Goal: Task Accomplishment & Management: Complete application form

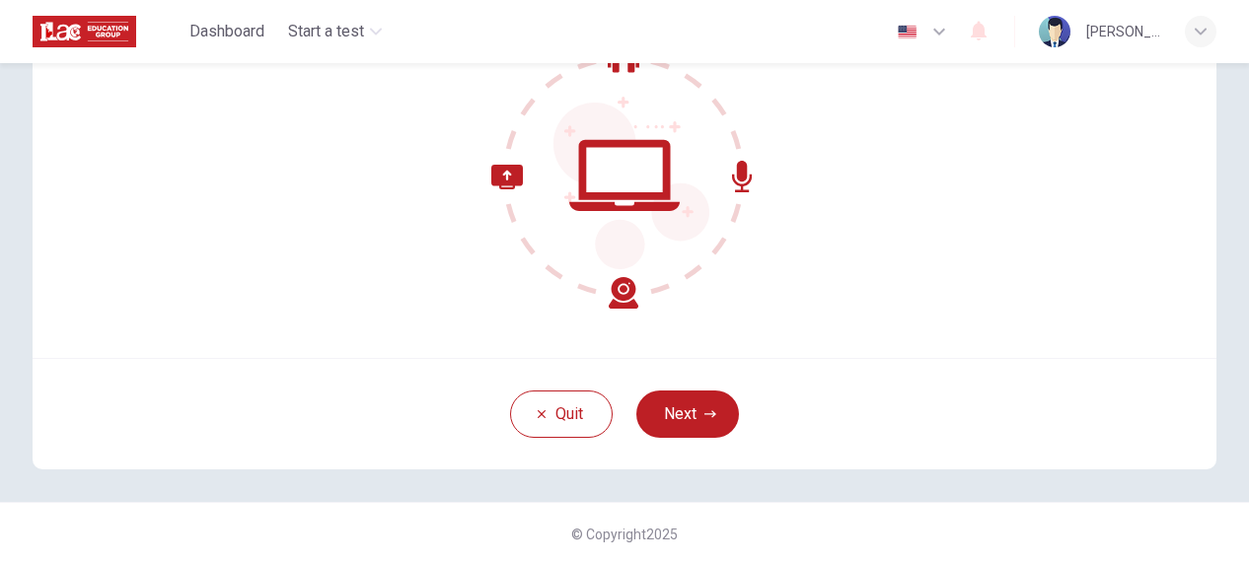
scroll to position [219, 0]
click at [698, 403] on button "Next" at bounding box center [687, 413] width 103 height 47
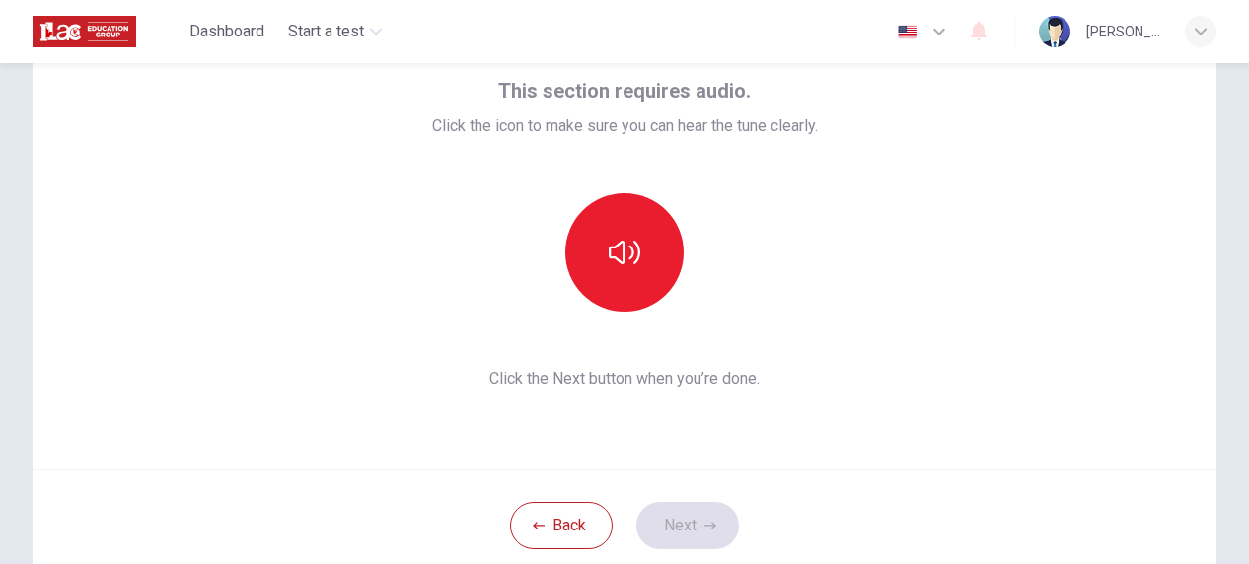
scroll to position [0, 0]
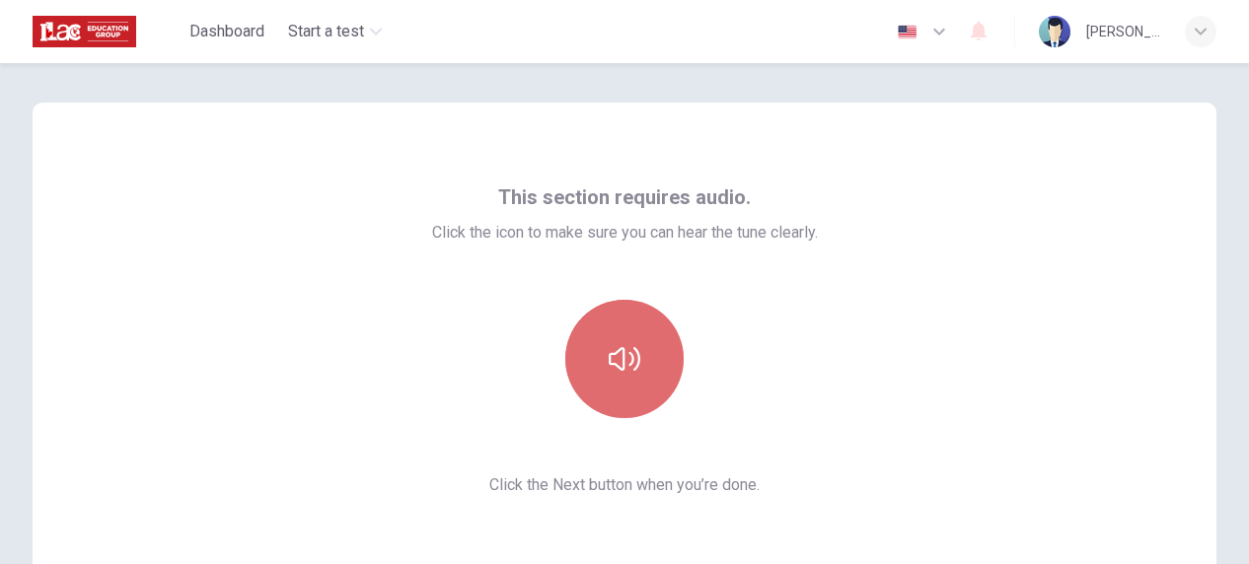
click at [622, 331] on button "button" at bounding box center [624, 359] width 118 height 118
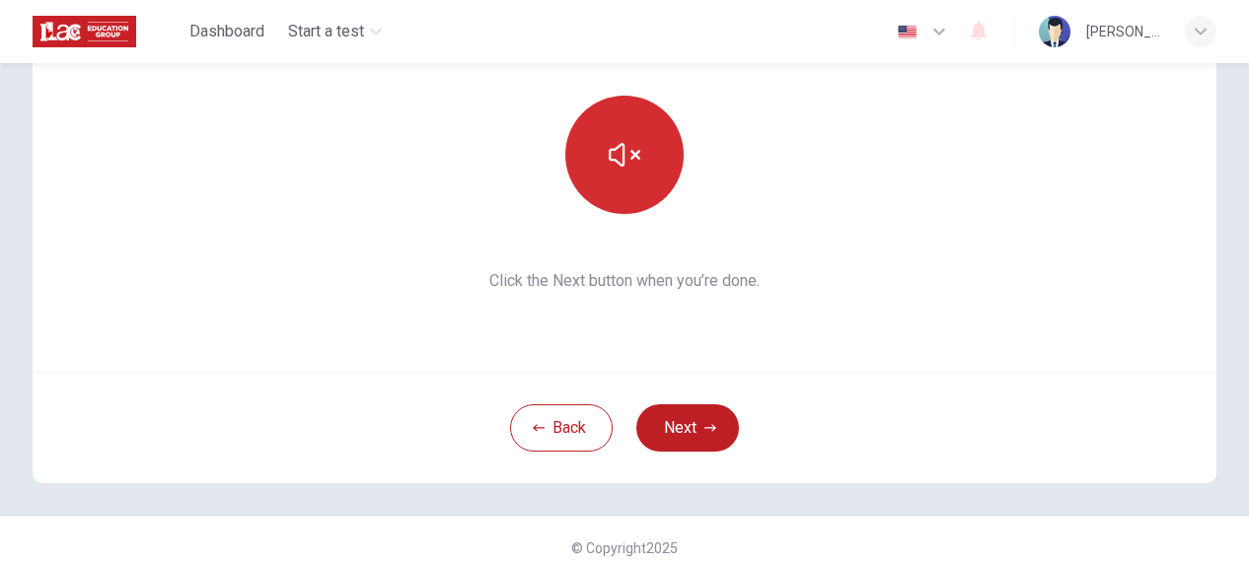
scroll to position [219, 0]
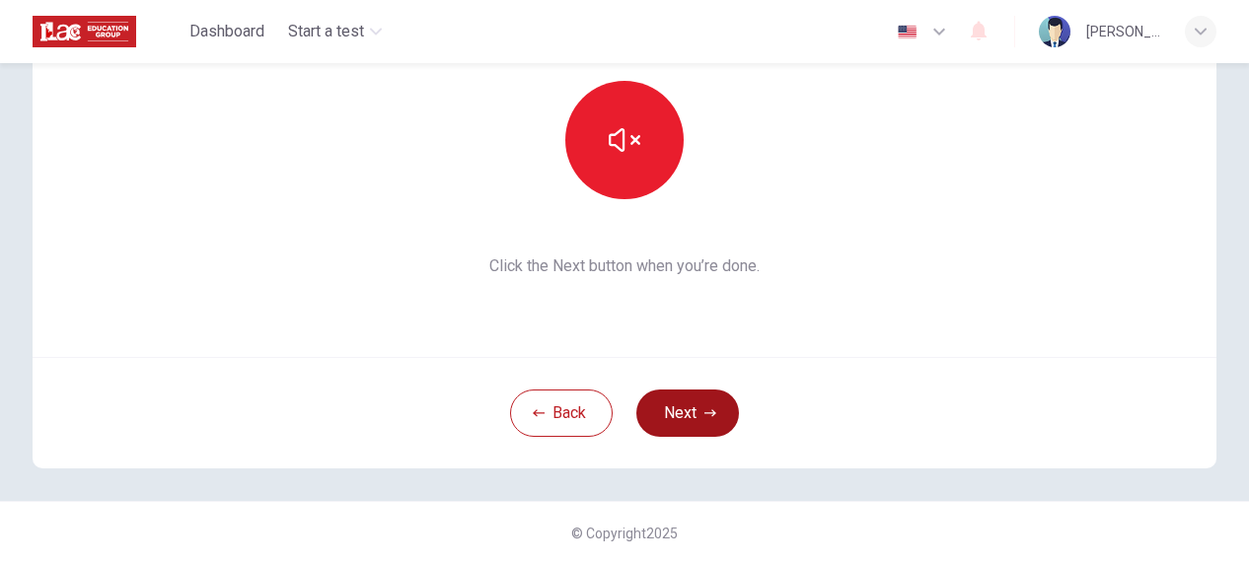
click at [686, 403] on button "Next" at bounding box center [687, 413] width 103 height 47
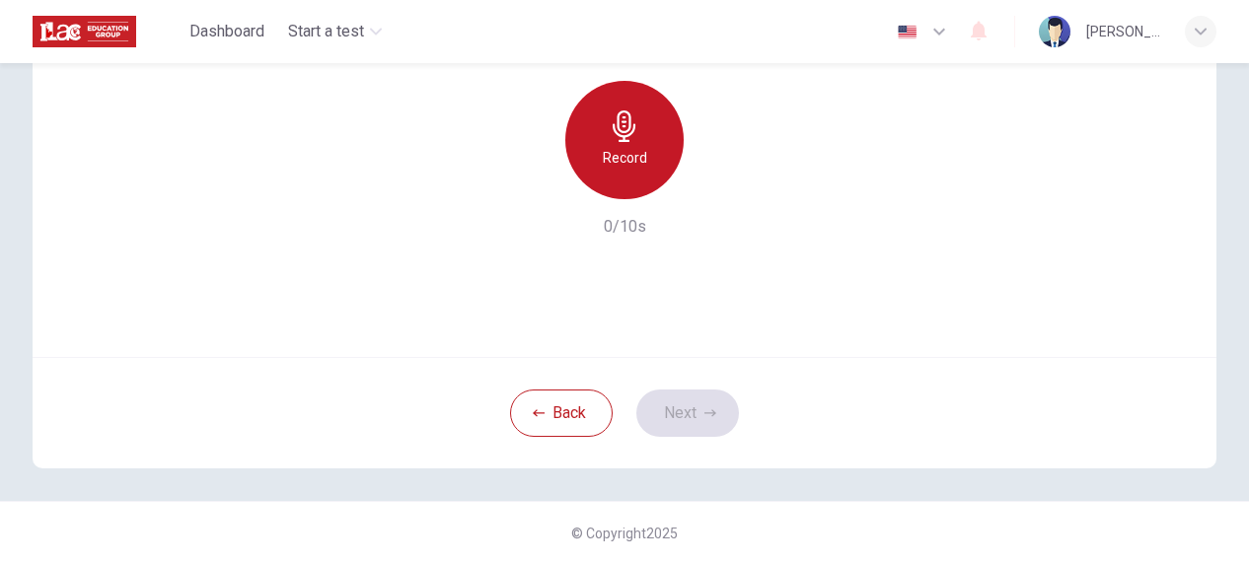
click at [667, 157] on div "Record" at bounding box center [624, 140] width 118 height 118
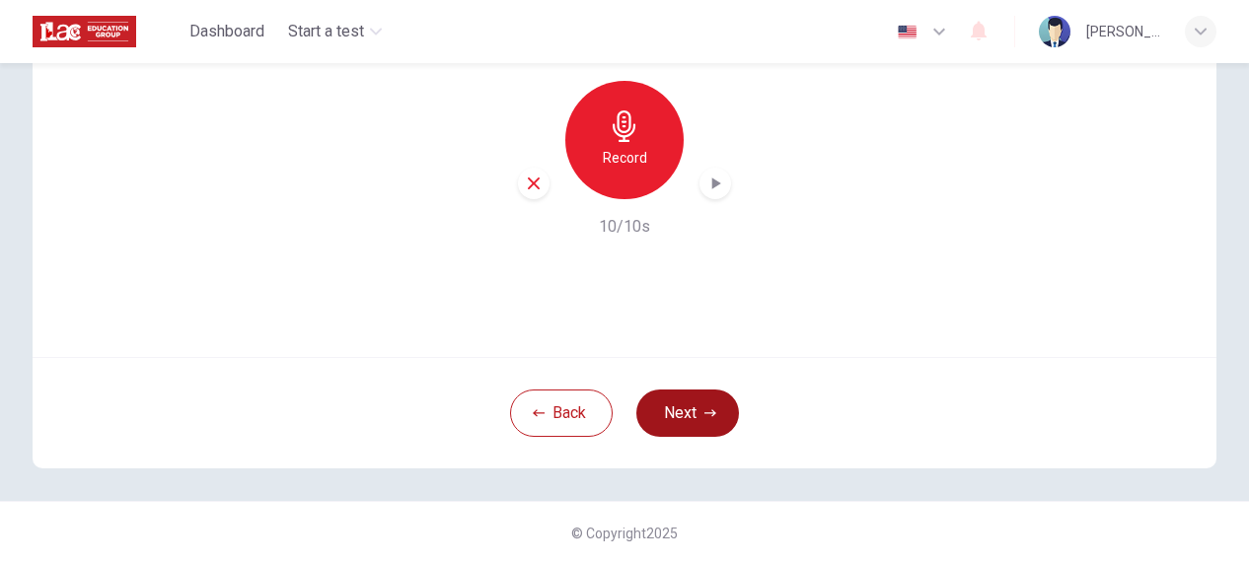
click at [661, 408] on button "Next" at bounding box center [687, 413] width 103 height 47
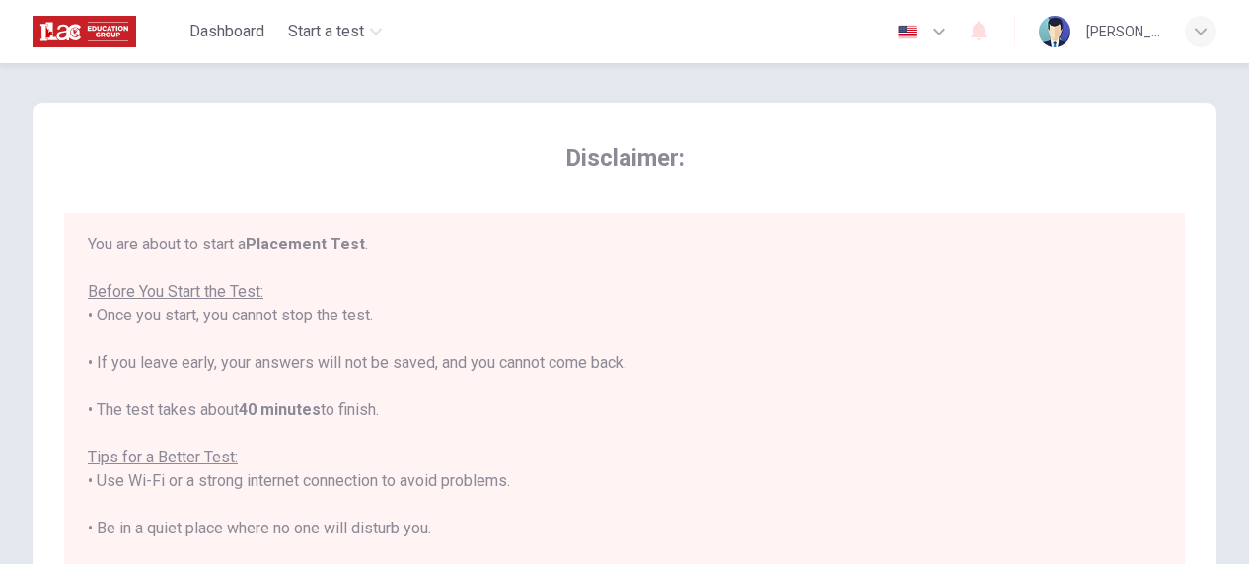
scroll to position [0, 0]
click at [787, 253] on div "You are about to start a Placement Test . Before You Start the Test: • Once you…" at bounding box center [624, 509] width 1073 height 545
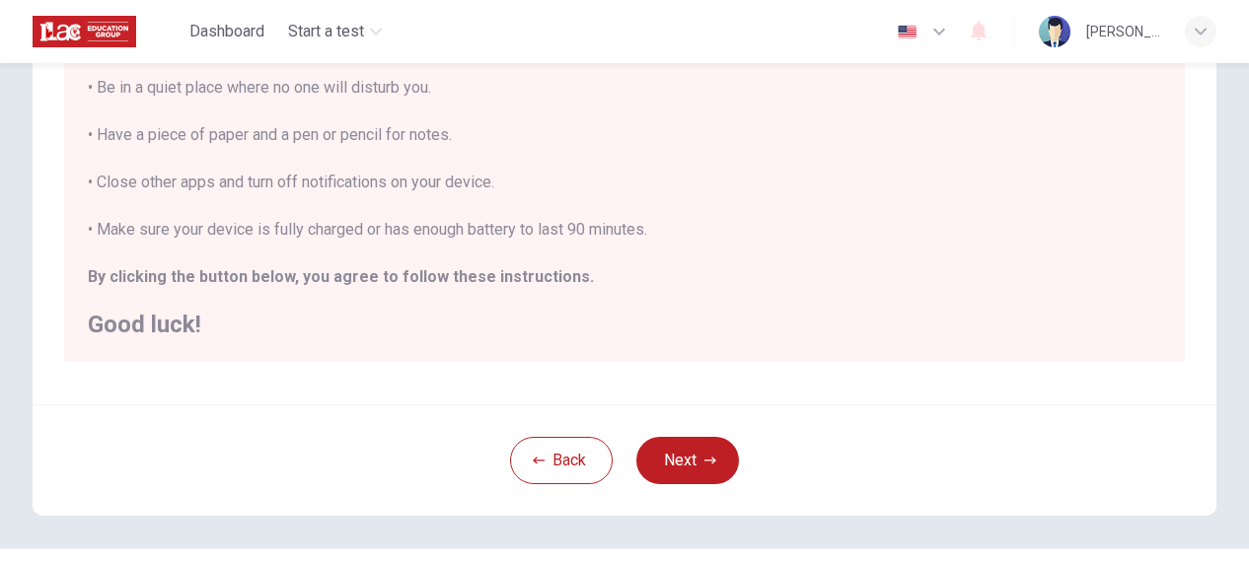
scroll to position [470, 0]
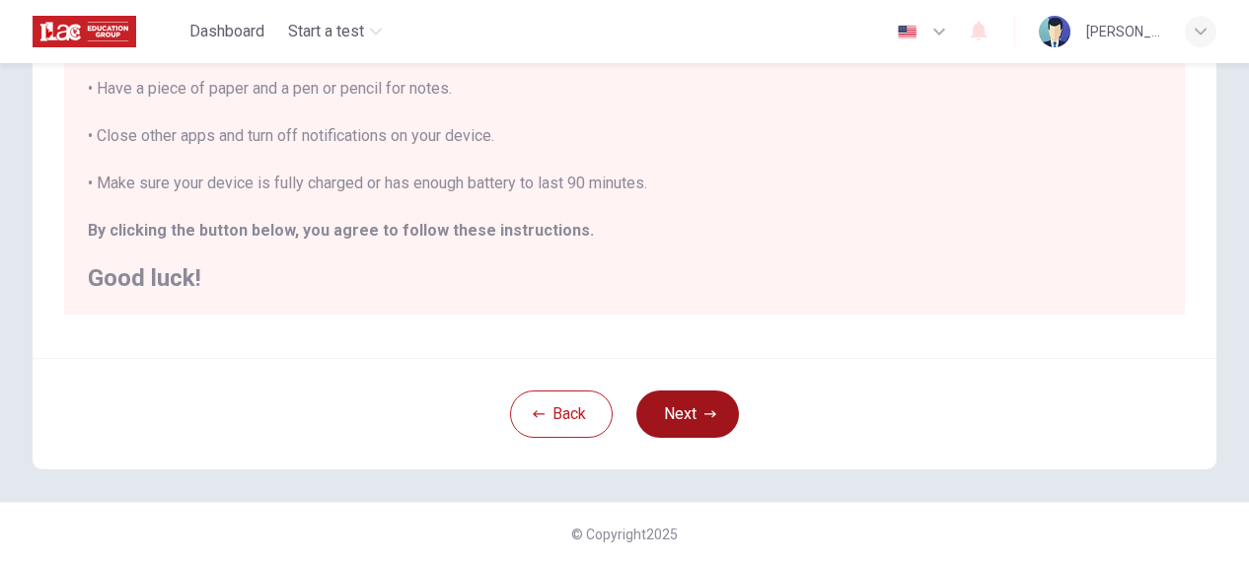
click at [709, 409] on icon "button" at bounding box center [710, 414] width 12 height 12
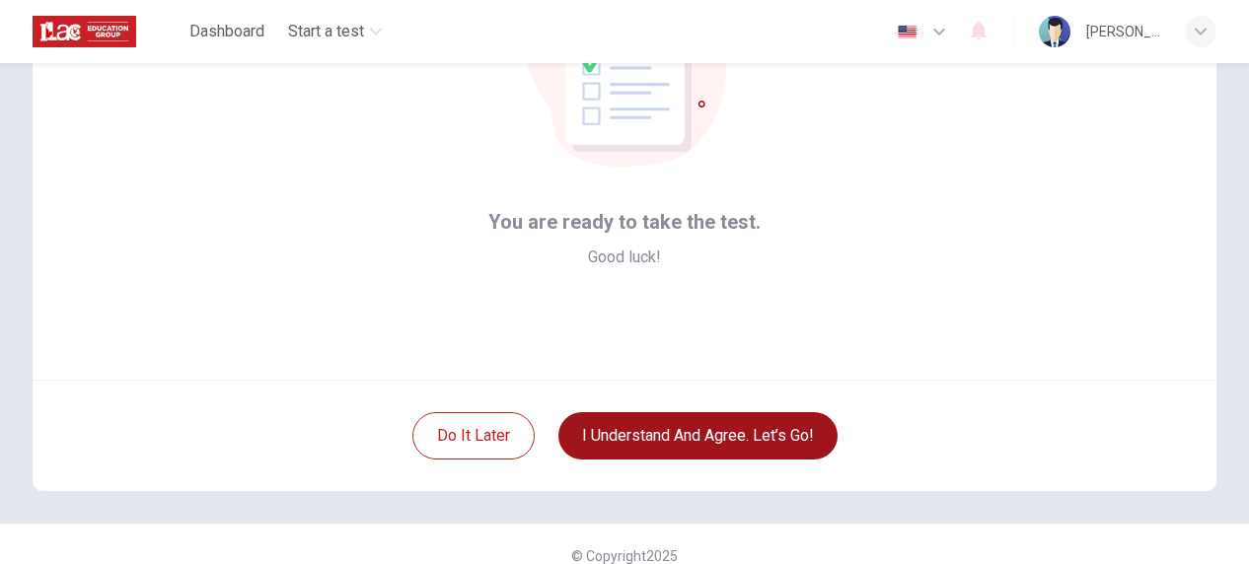
scroll to position [219, 0]
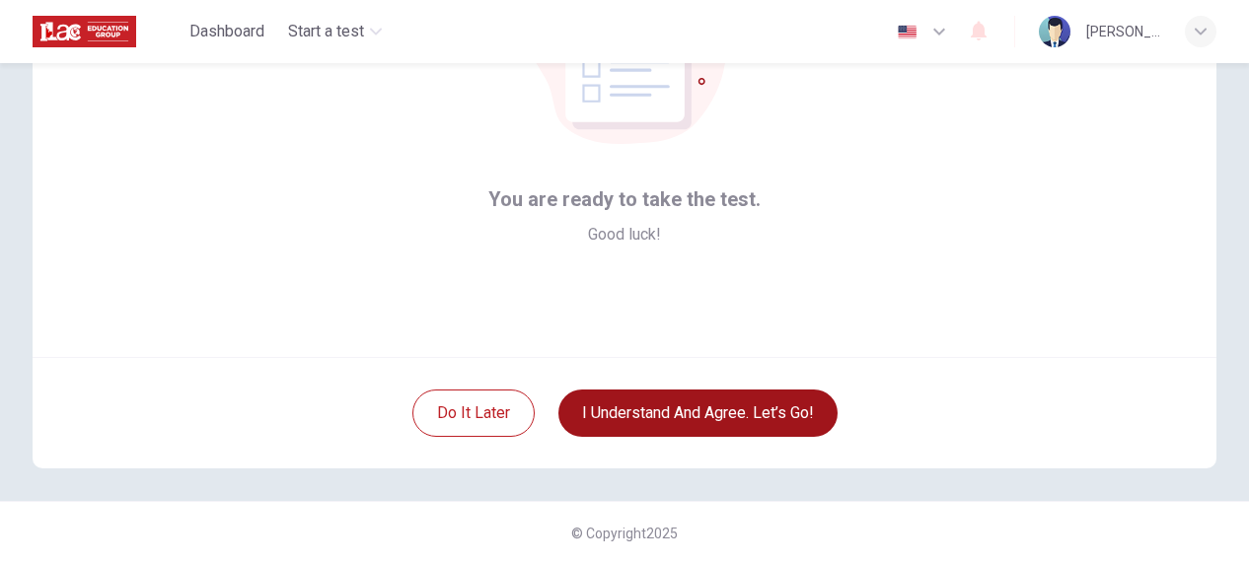
click at [746, 405] on button "I understand and agree. Let’s go!" at bounding box center [697, 413] width 279 height 47
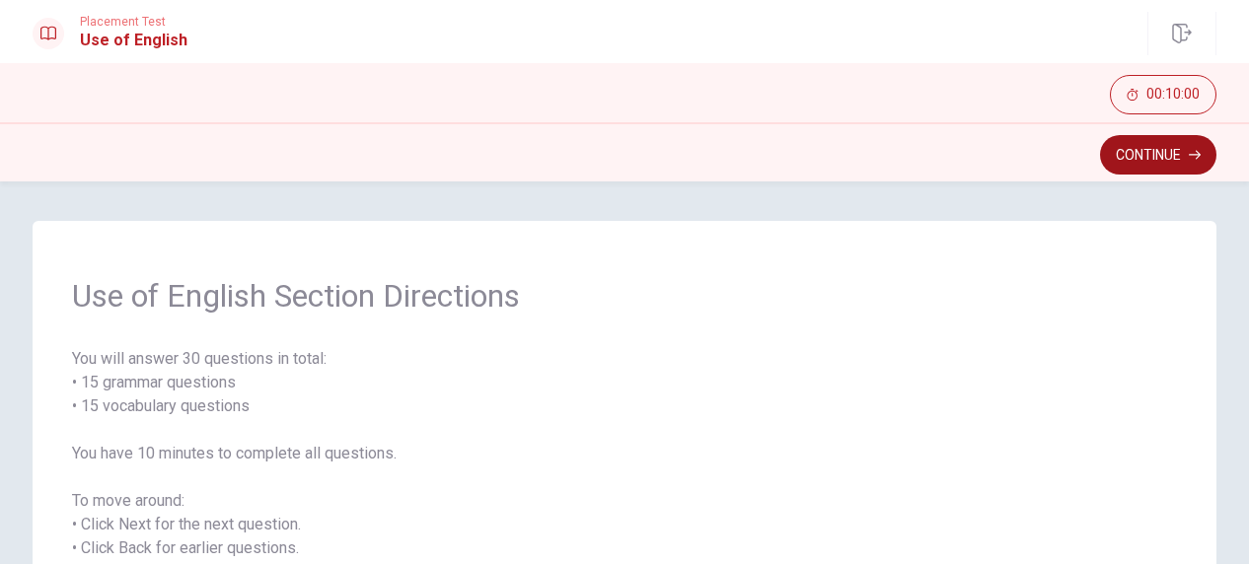
click at [1146, 160] on button "Continue" at bounding box center [1158, 154] width 116 height 39
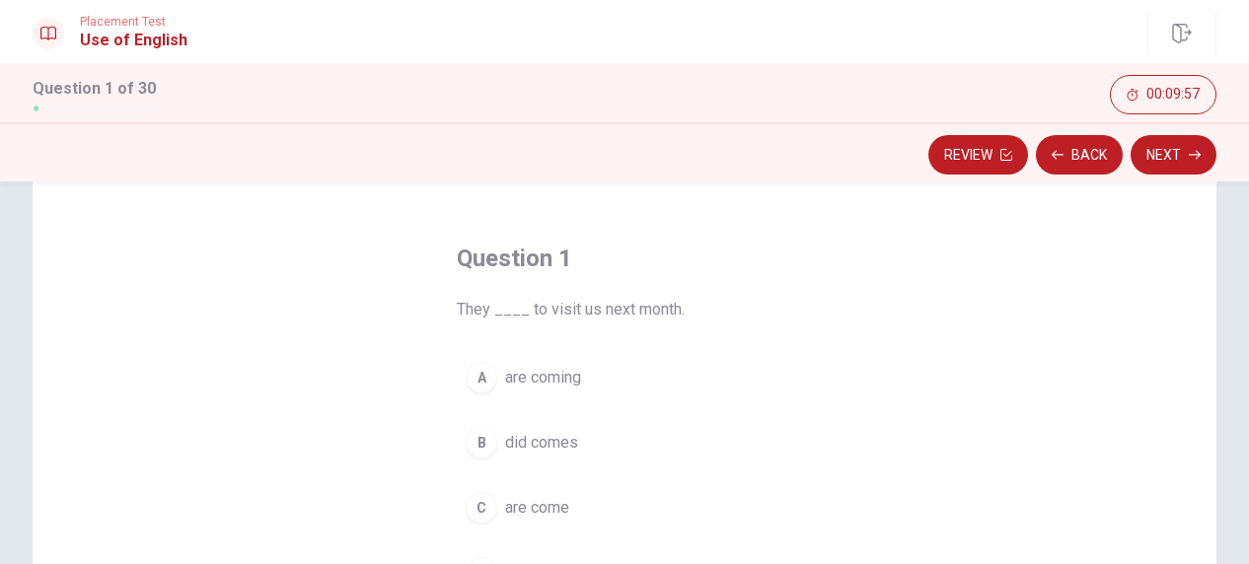
scroll to position [99, 0]
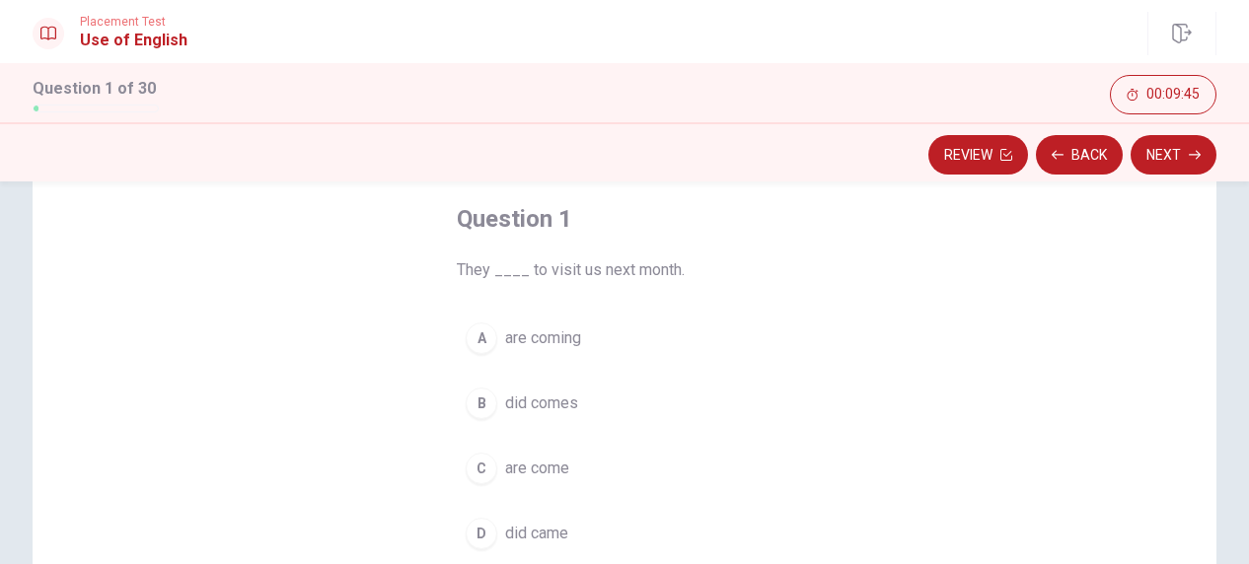
click at [512, 461] on span "are come" at bounding box center [537, 469] width 64 height 24
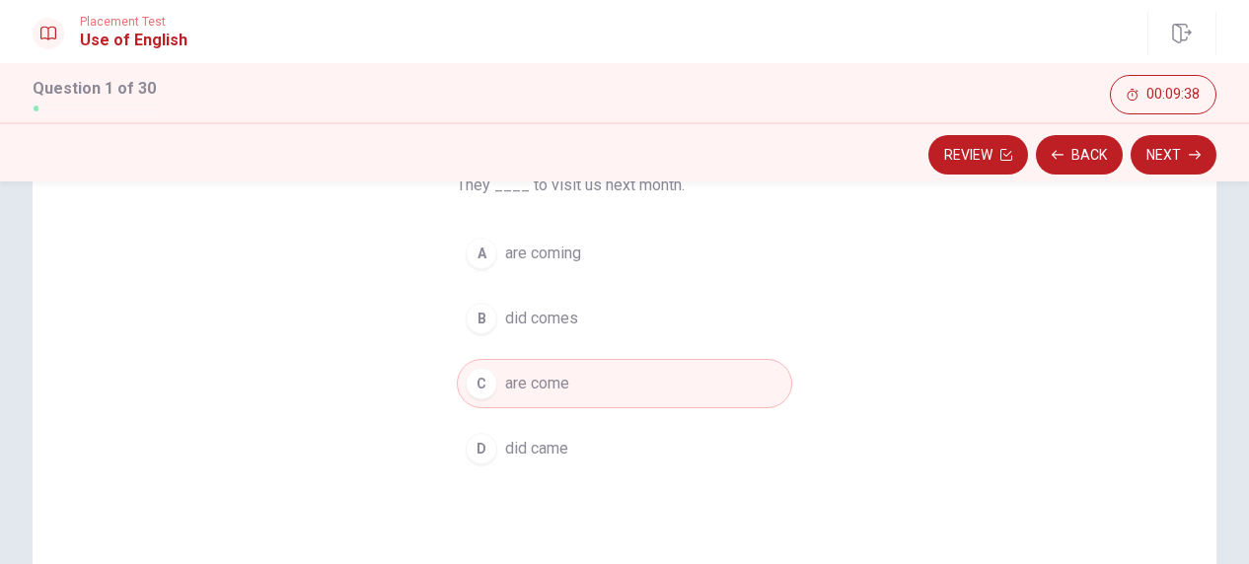
scroll to position [149, 0]
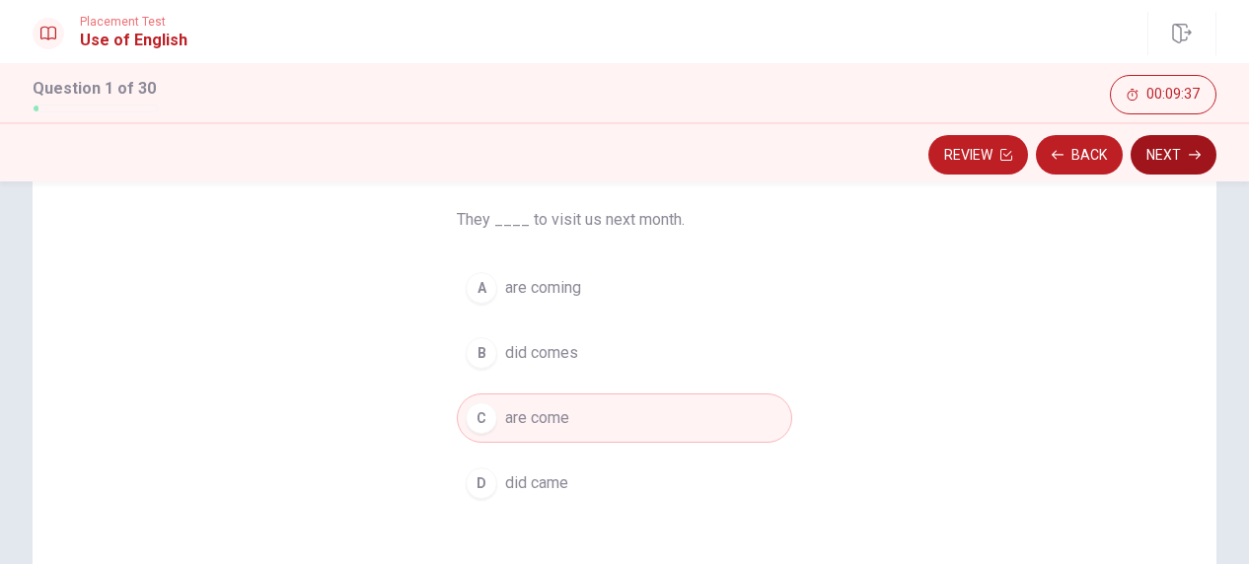
click at [1182, 156] on button "Next" at bounding box center [1174, 154] width 86 height 39
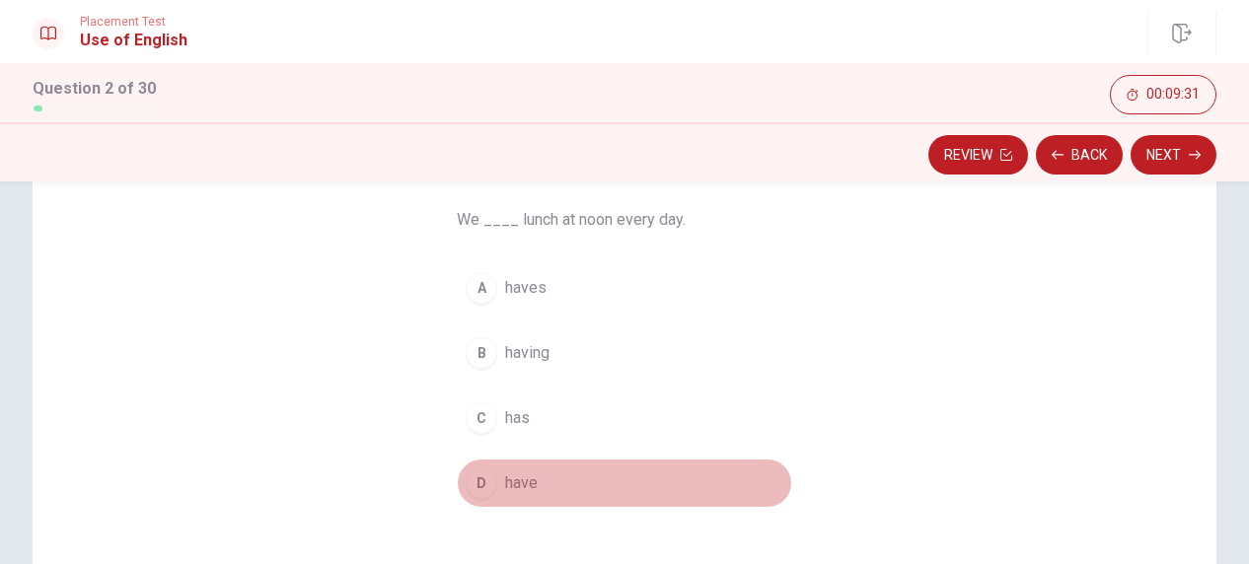
click at [520, 477] on span "have" at bounding box center [521, 484] width 33 height 24
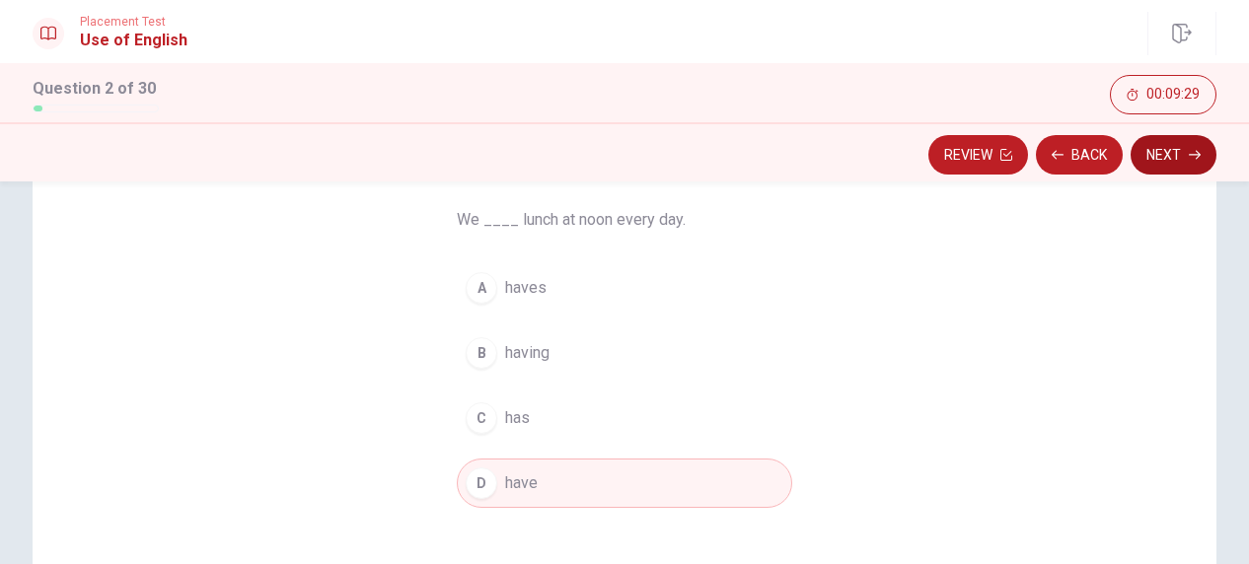
click at [1152, 150] on button "Next" at bounding box center [1174, 154] width 86 height 39
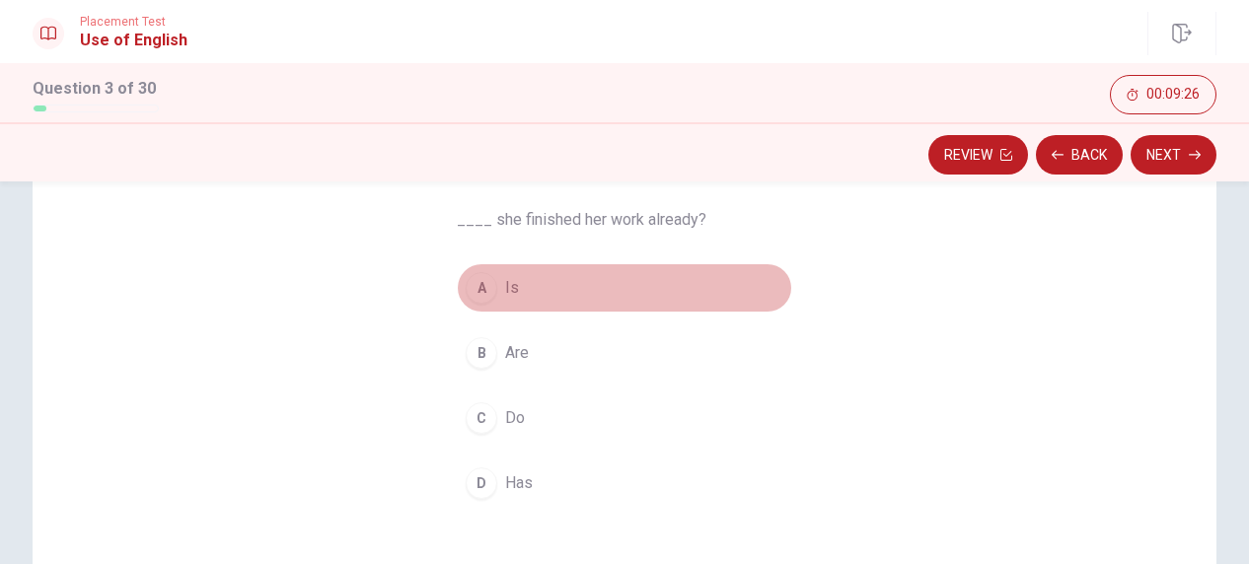
click at [509, 285] on span "Is" at bounding box center [512, 288] width 14 height 24
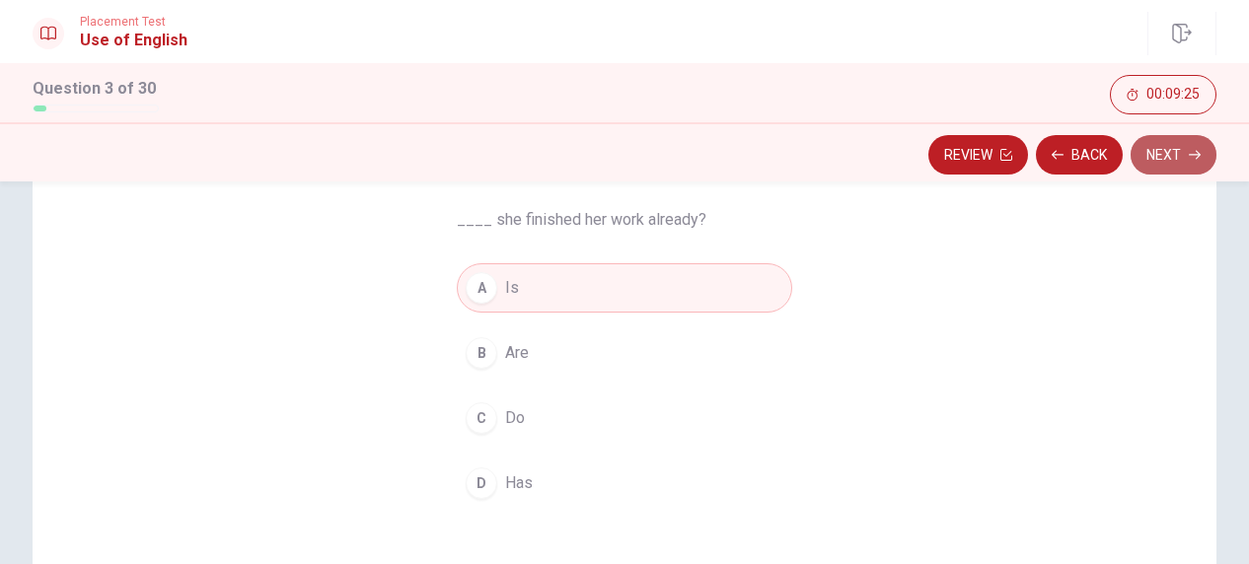
click at [1164, 163] on button "Next" at bounding box center [1174, 154] width 86 height 39
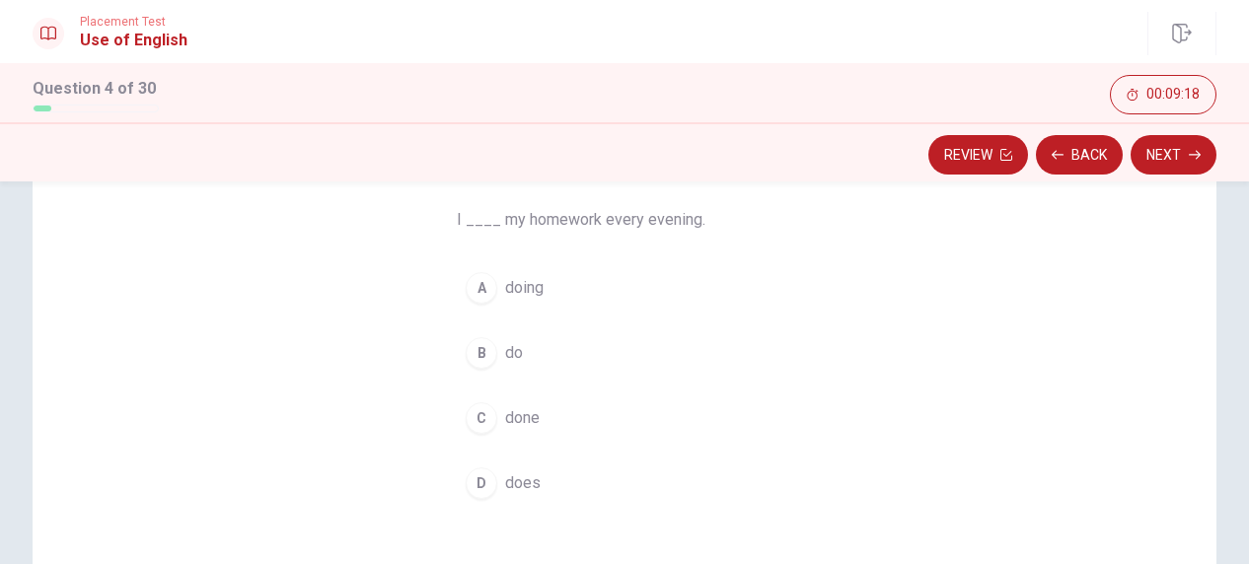
click at [505, 349] on span "do" at bounding box center [514, 353] width 18 height 24
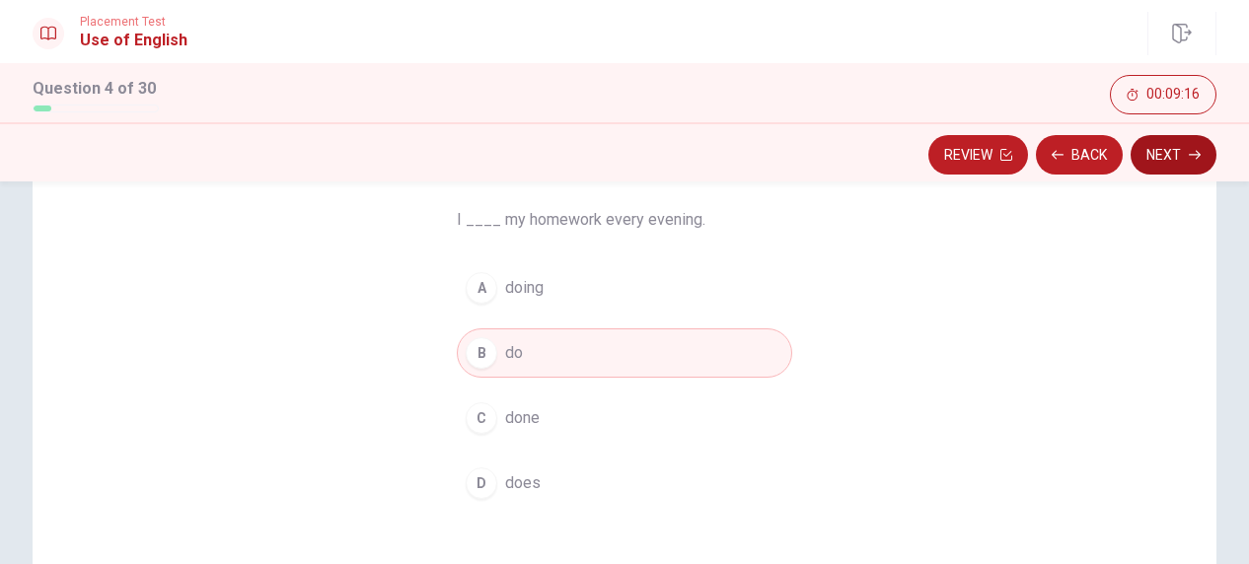
click at [1166, 155] on button "Next" at bounding box center [1174, 154] width 86 height 39
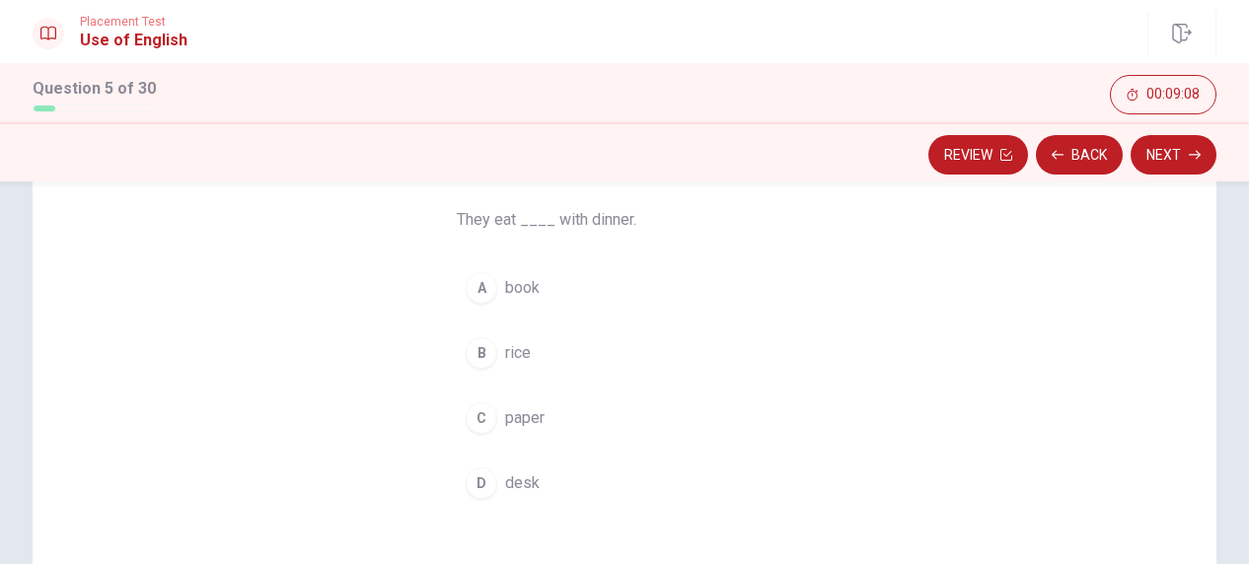
click at [517, 360] on span "rice" at bounding box center [518, 353] width 26 height 24
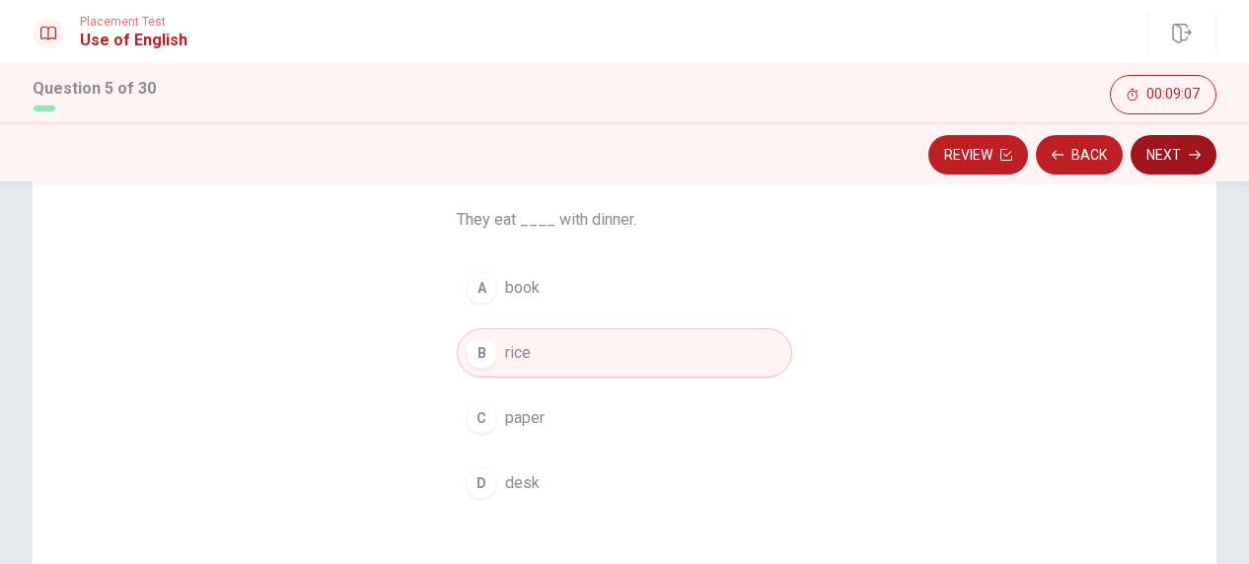
click at [1196, 157] on icon "button" at bounding box center [1195, 155] width 12 height 12
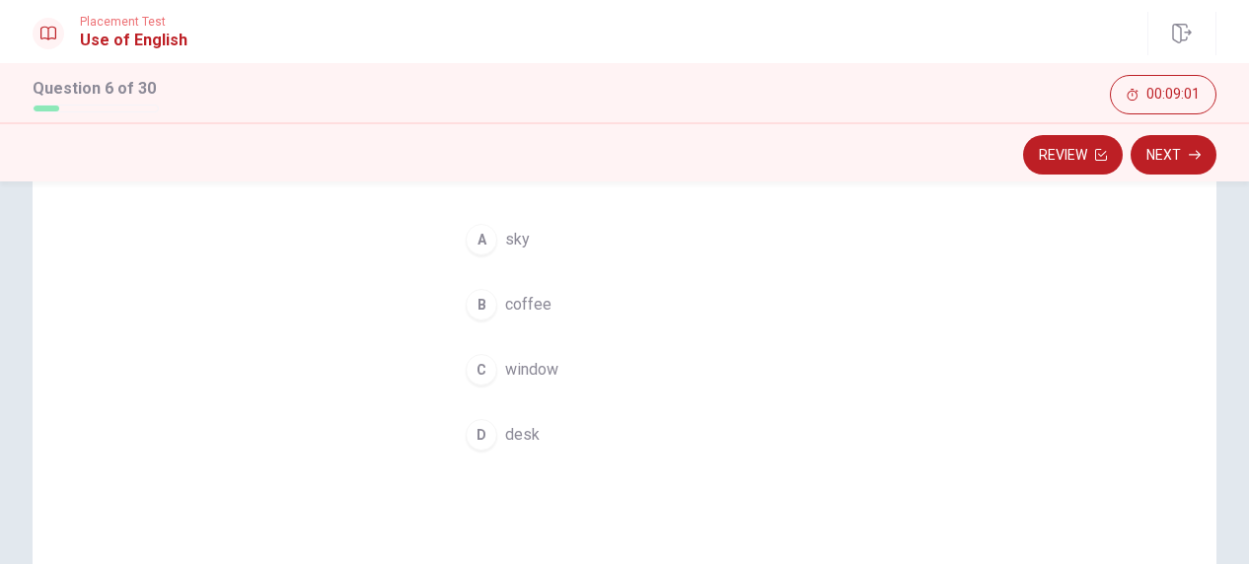
scroll to position [99, 0]
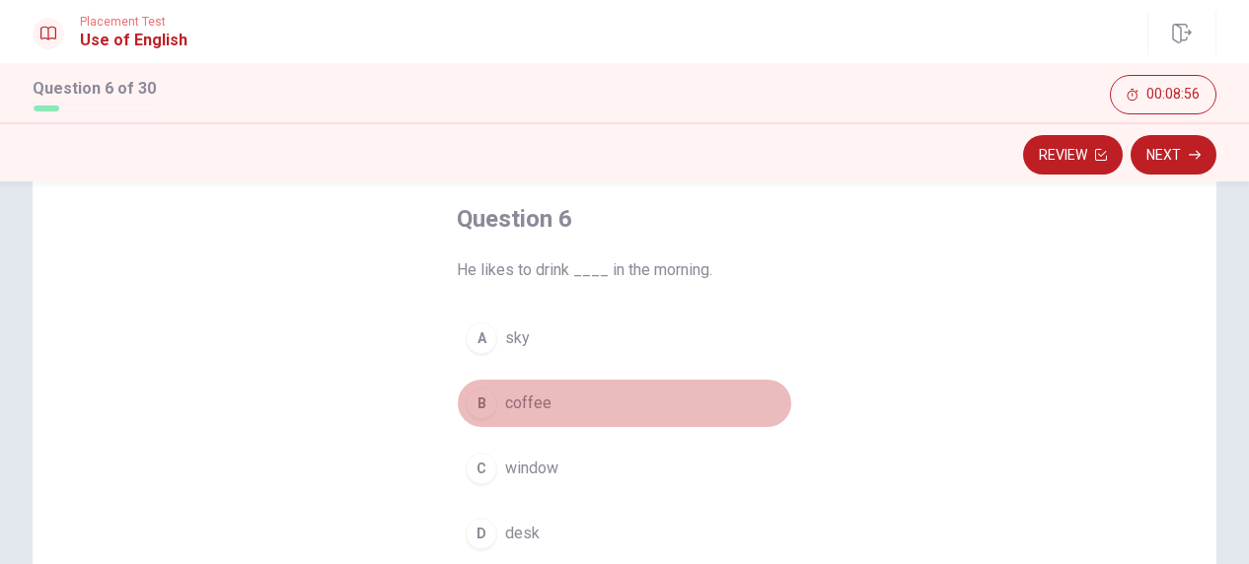
click at [511, 397] on span "coffee" at bounding box center [528, 404] width 46 height 24
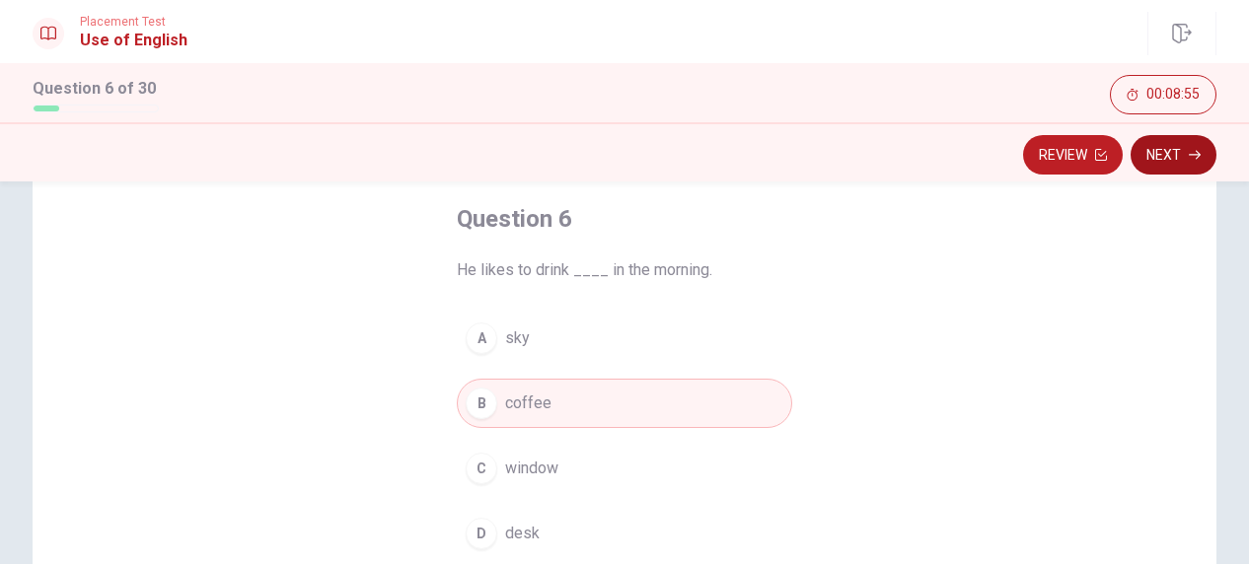
click at [1166, 152] on button "Next" at bounding box center [1174, 154] width 86 height 39
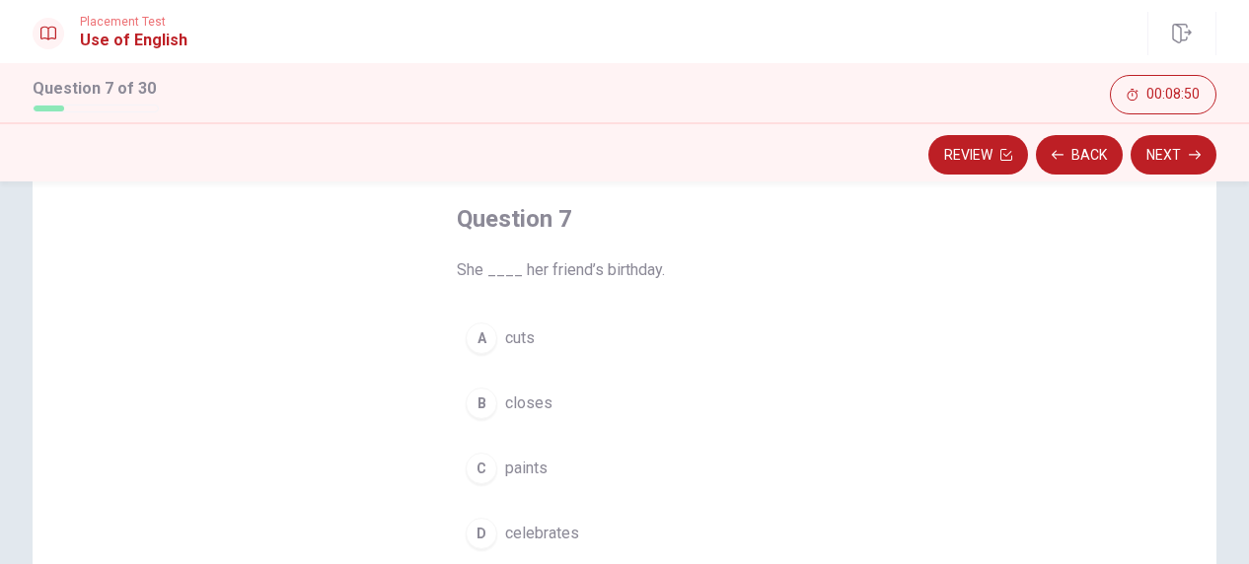
click at [517, 530] on span "celebrates" at bounding box center [542, 534] width 74 height 24
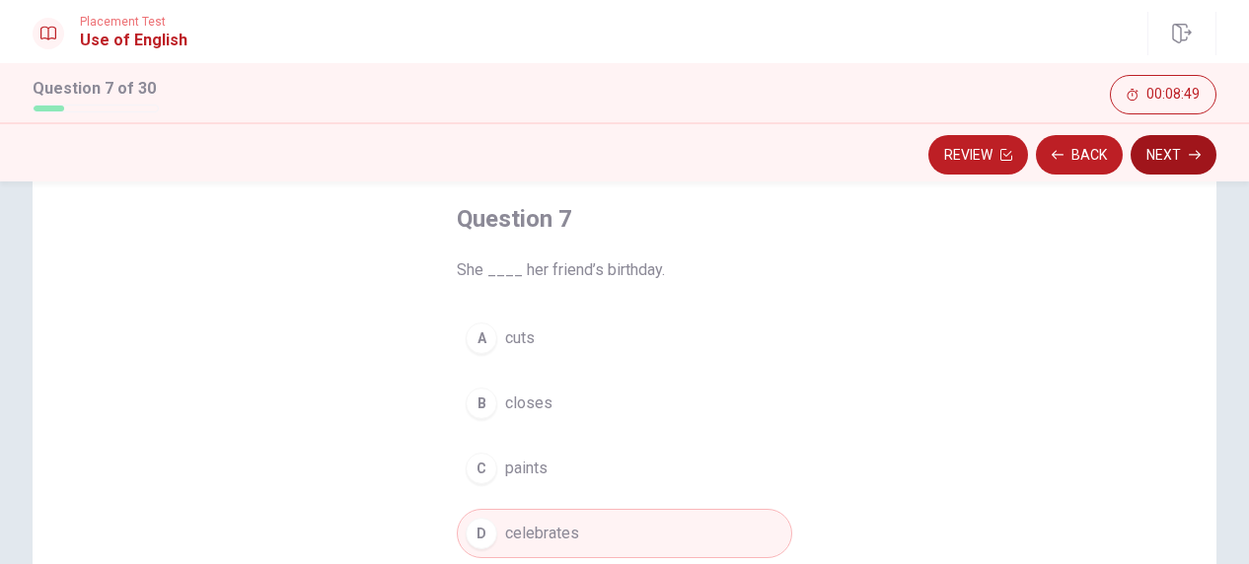
click at [1189, 146] on button "Next" at bounding box center [1174, 154] width 86 height 39
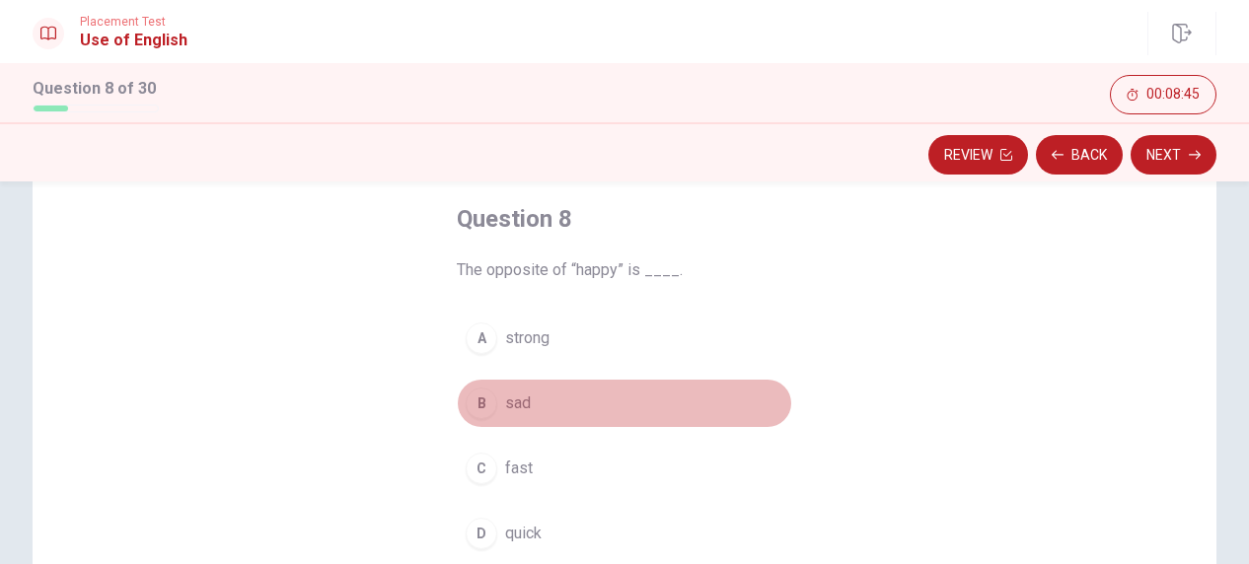
click at [506, 402] on span "sad" at bounding box center [518, 404] width 26 height 24
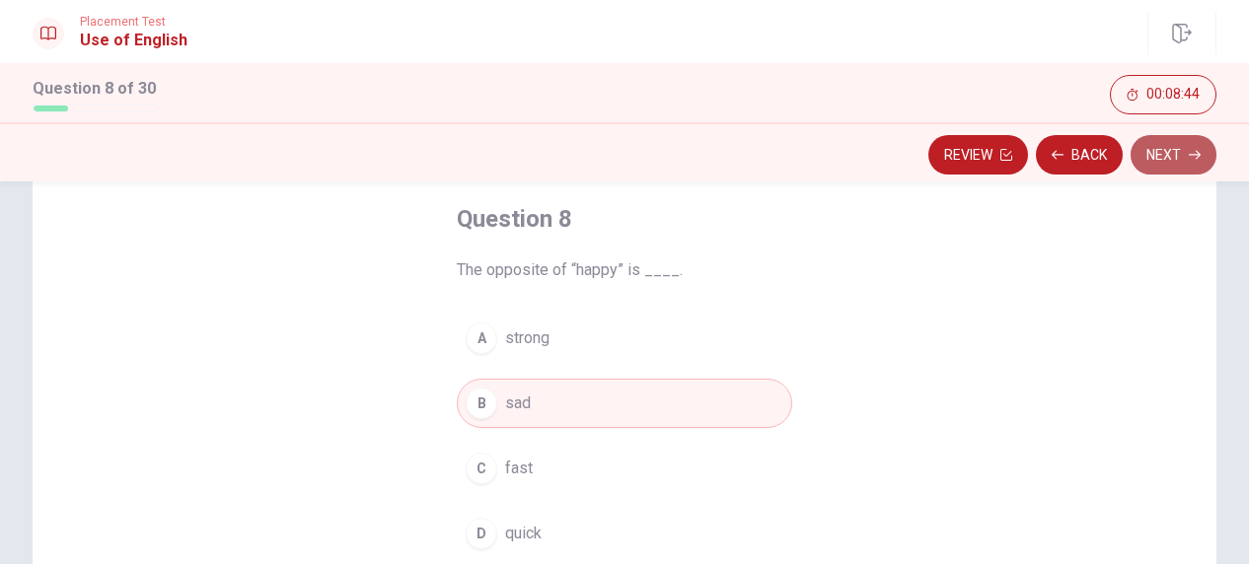
click at [1164, 145] on button "Next" at bounding box center [1174, 154] width 86 height 39
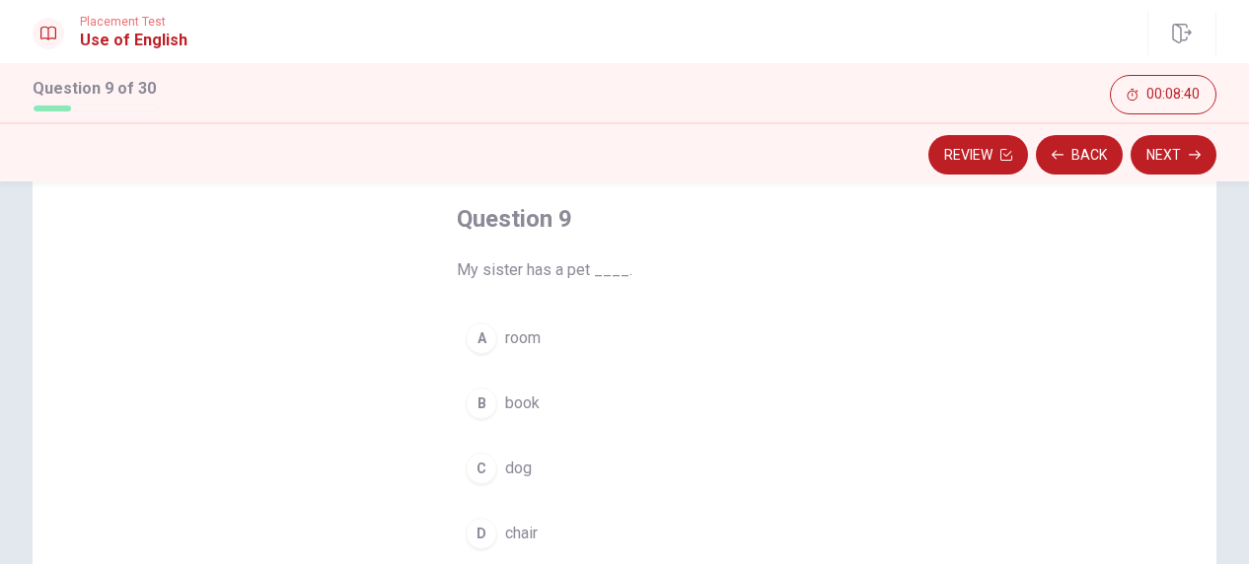
click at [509, 463] on span "dog" at bounding box center [518, 469] width 27 height 24
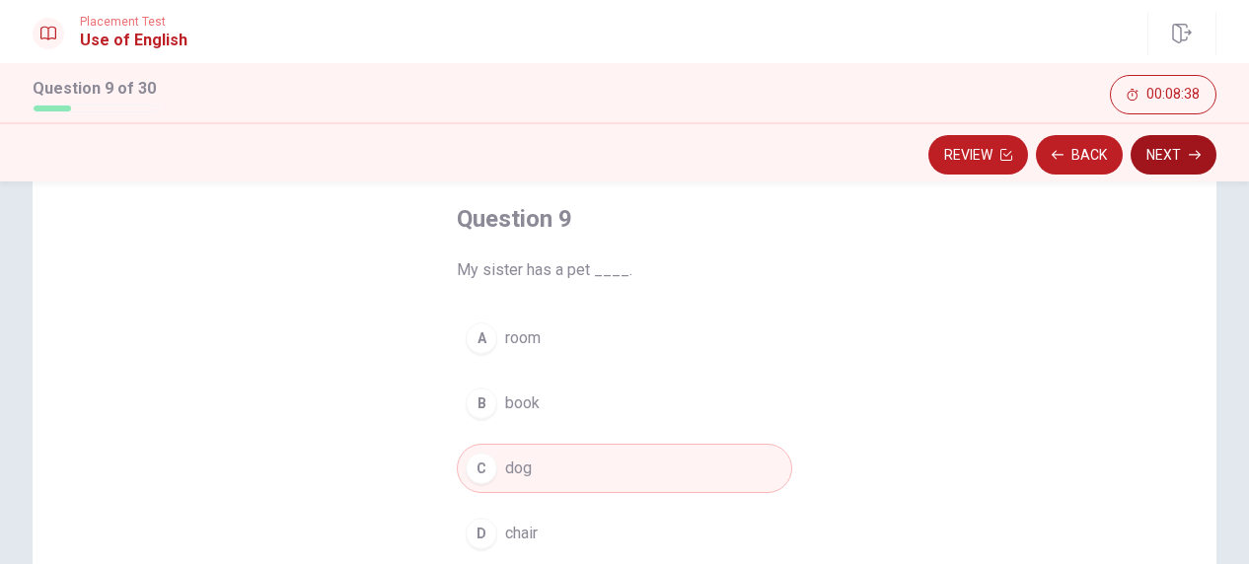
click at [1159, 150] on button "Next" at bounding box center [1174, 154] width 86 height 39
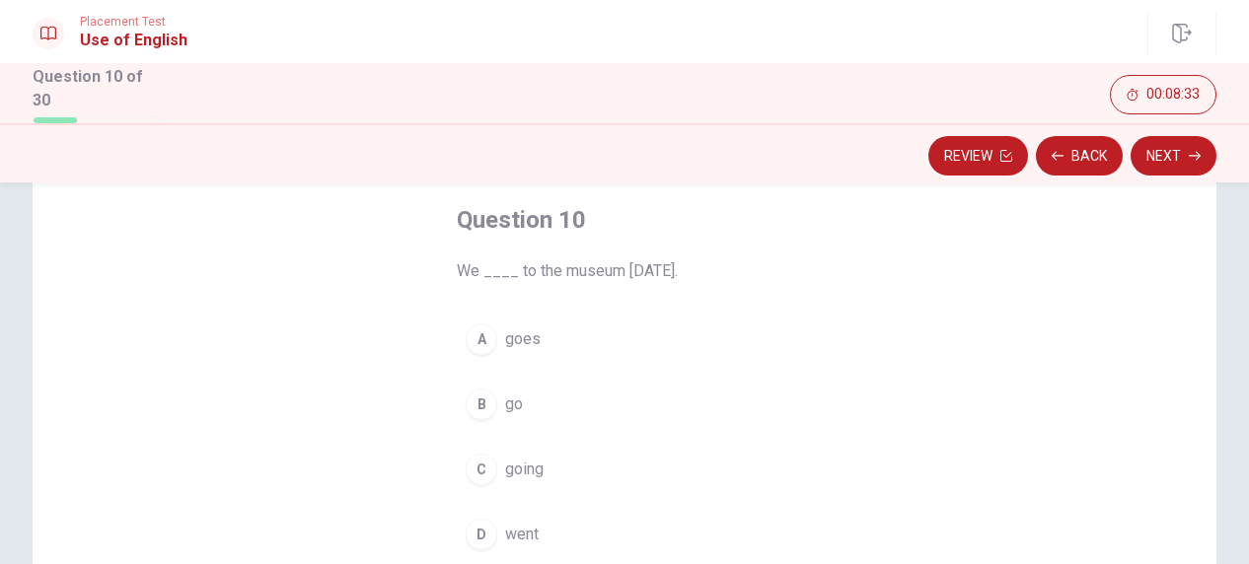
click at [505, 536] on span "went" at bounding box center [522, 535] width 34 height 24
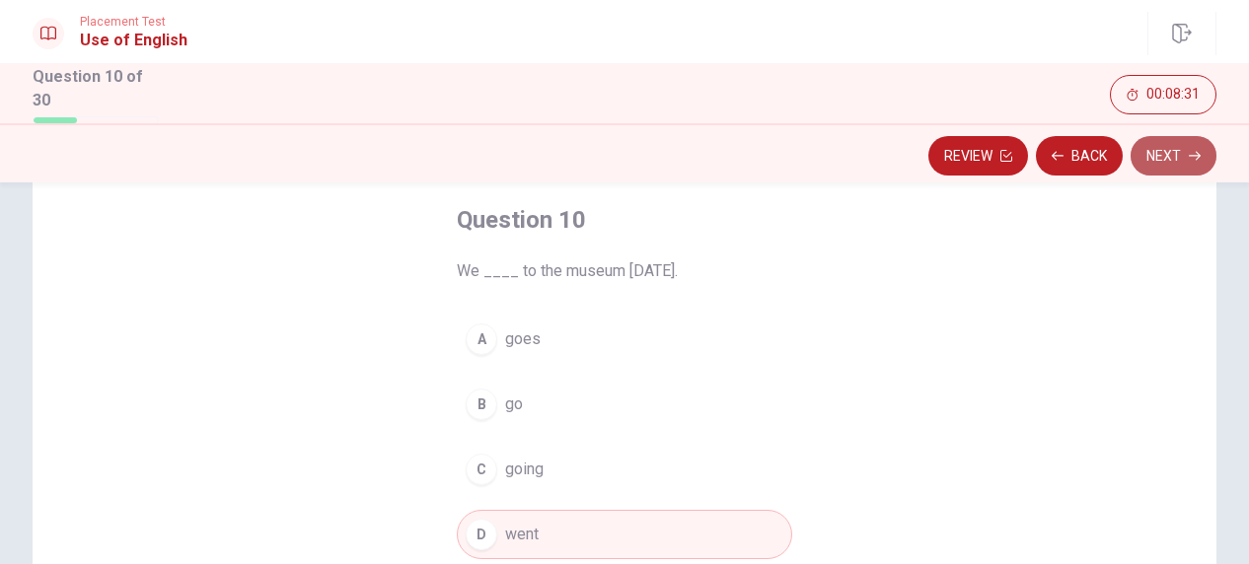
click at [1198, 147] on button "Next" at bounding box center [1174, 155] width 86 height 39
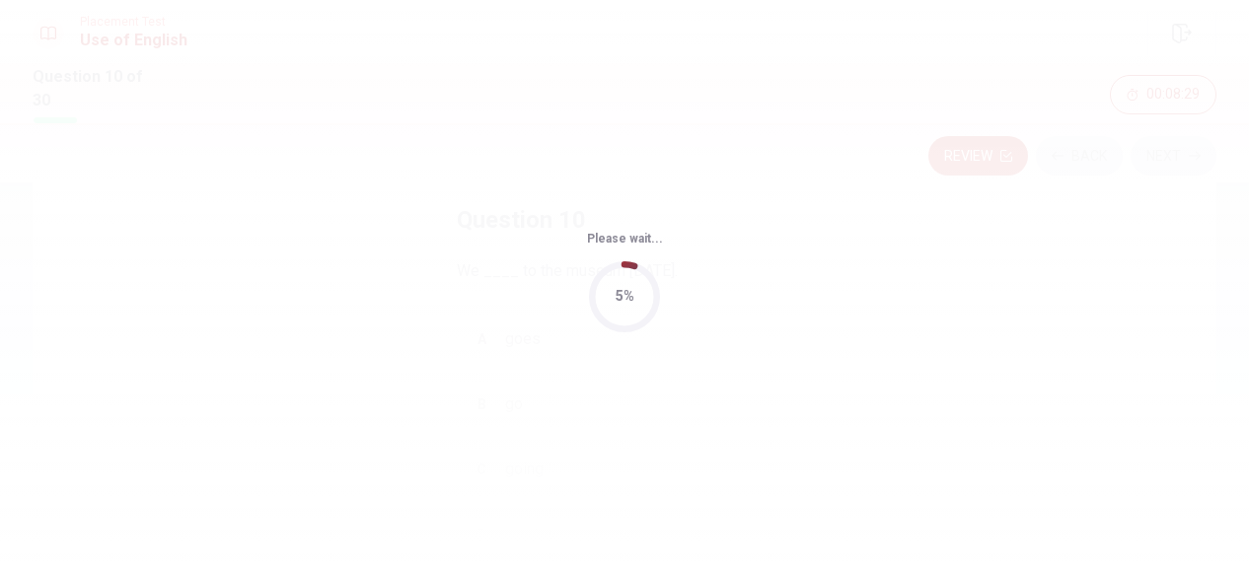
scroll to position [0, 0]
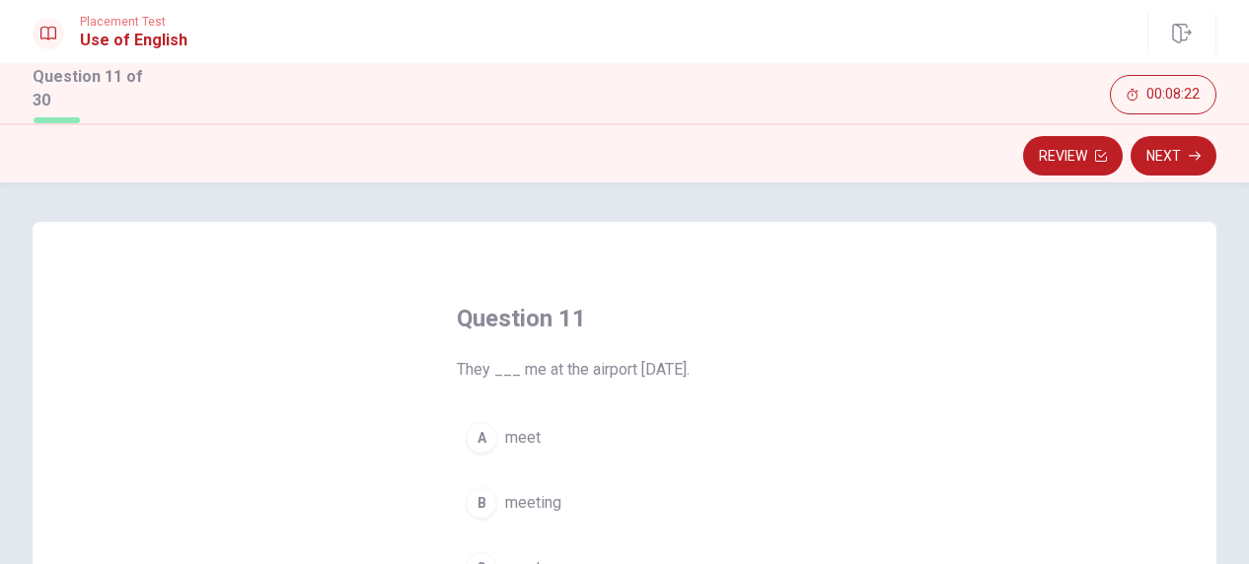
click at [533, 501] on span "meeting" at bounding box center [533, 503] width 56 height 24
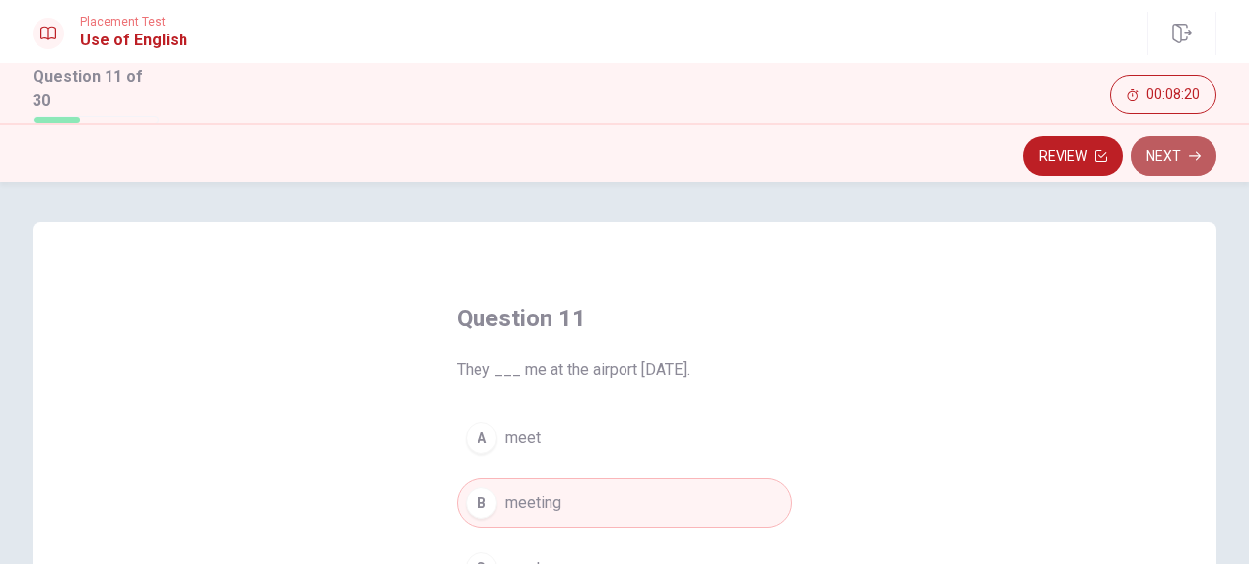
click at [1196, 147] on button "Next" at bounding box center [1174, 155] width 86 height 39
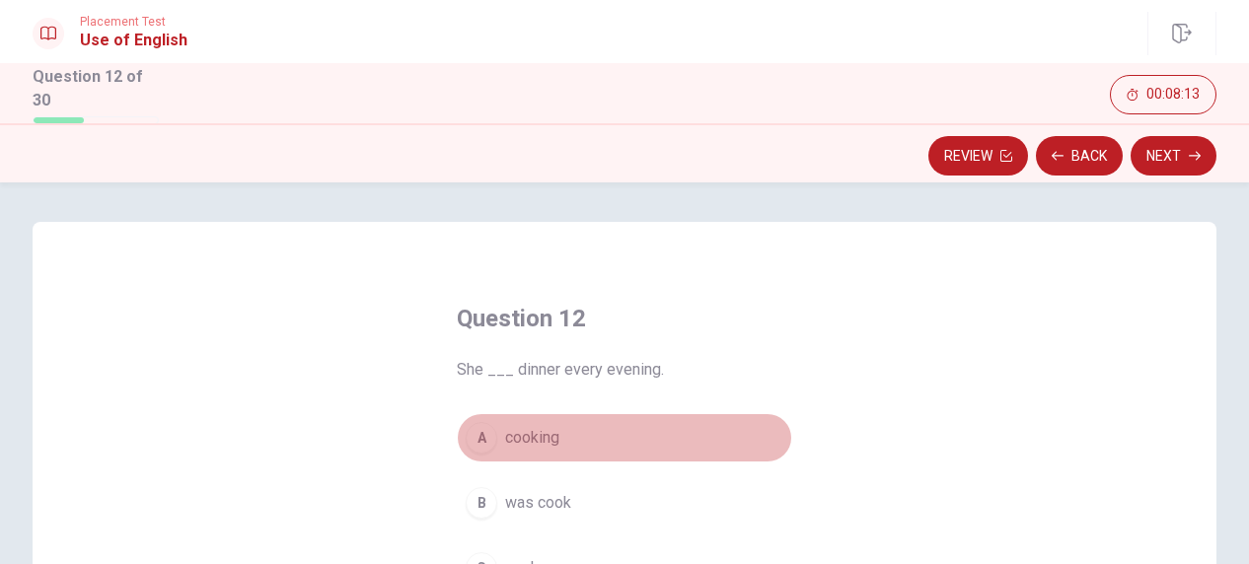
click at [527, 431] on span "cooking" at bounding box center [532, 438] width 54 height 24
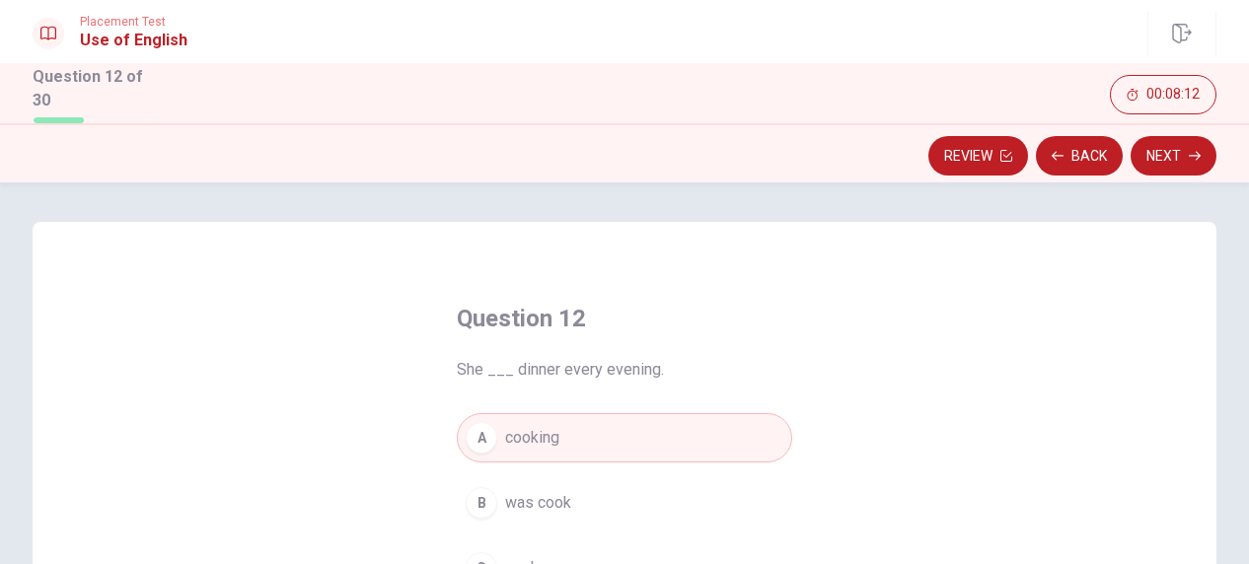
click at [1189, 157] on icon "button" at bounding box center [1195, 156] width 12 height 12
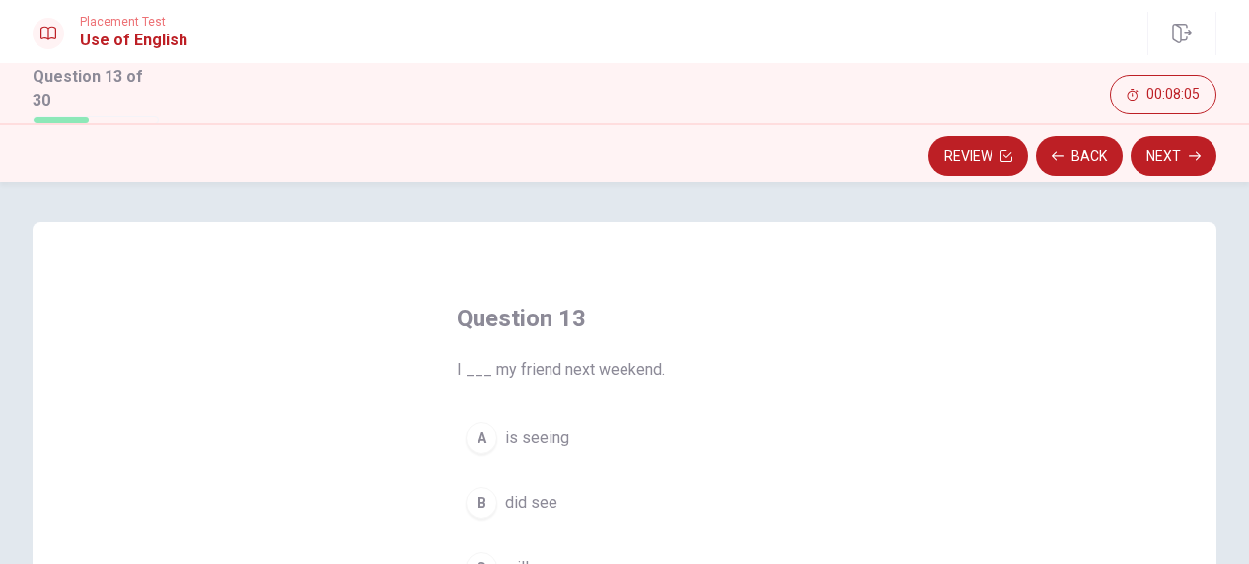
click at [513, 426] on span "is seeing" at bounding box center [537, 438] width 64 height 24
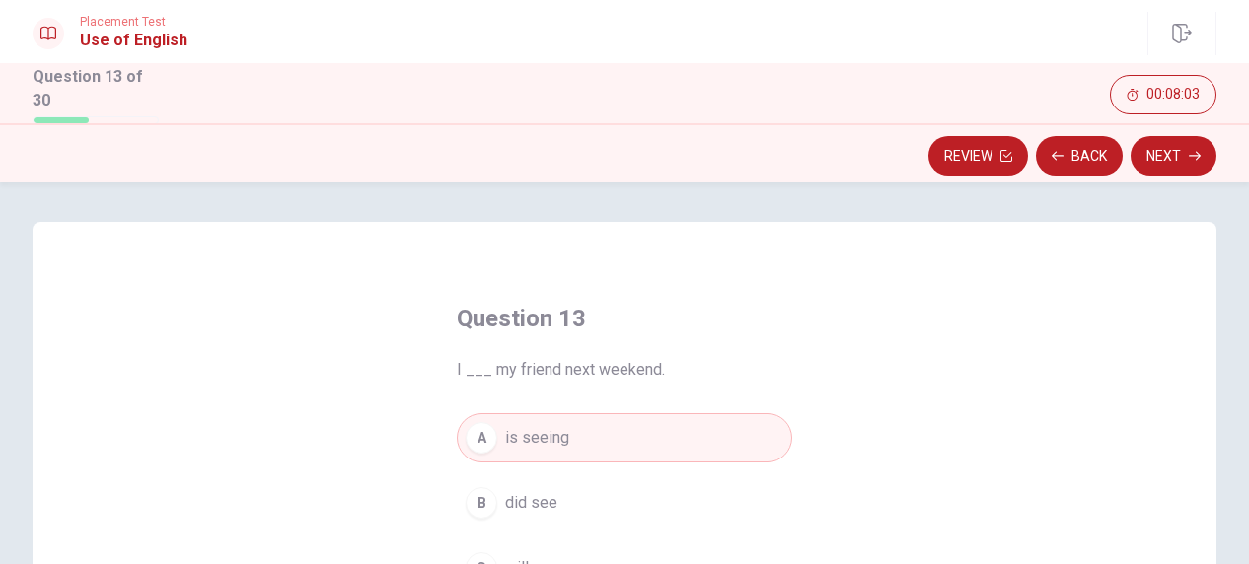
click at [1189, 148] on button "Next" at bounding box center [1174, 155] width 86 height 39
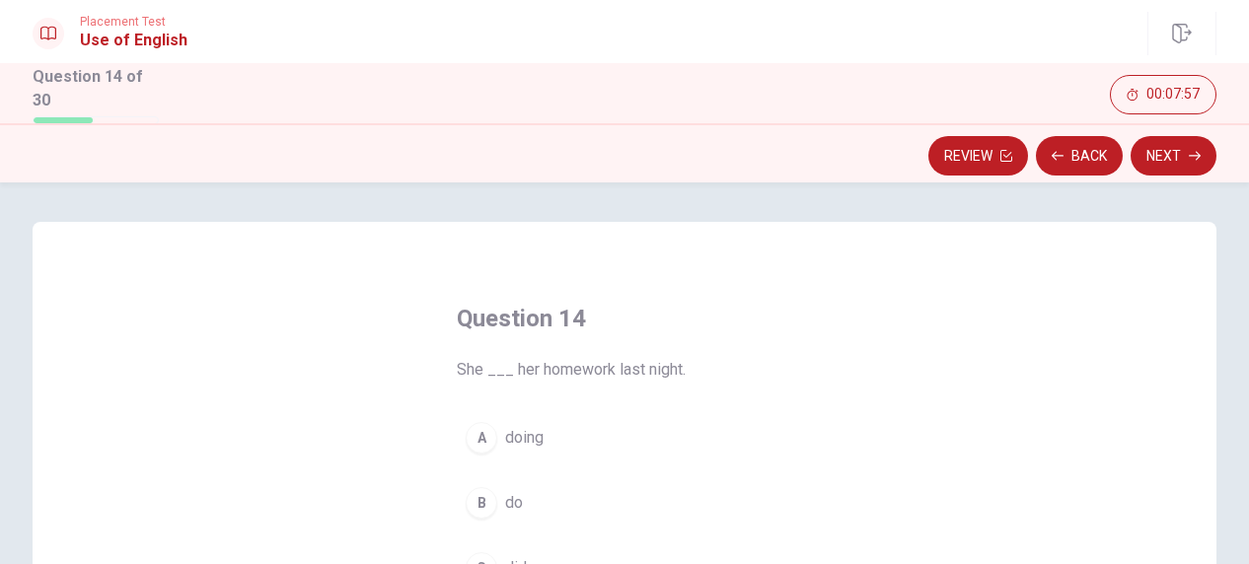
click at [525, 426] on span "doing" at bounding box center [524, 438] width 38 height 24
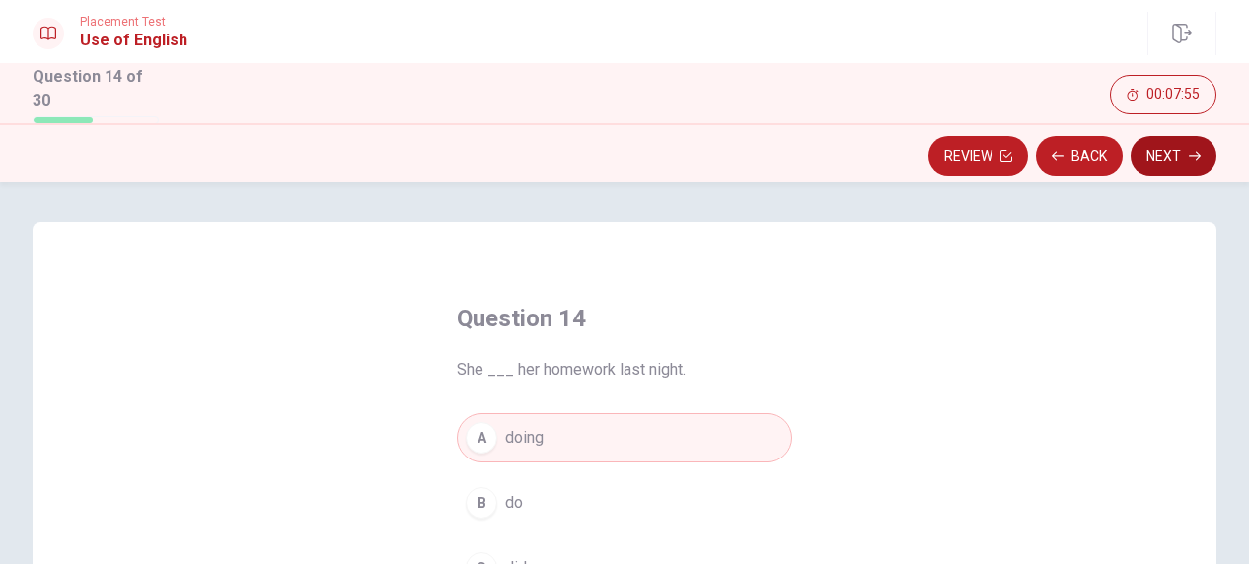
click at [1187, 159] on button "Next" at bounding box center [1174, 155] width 86 height 39
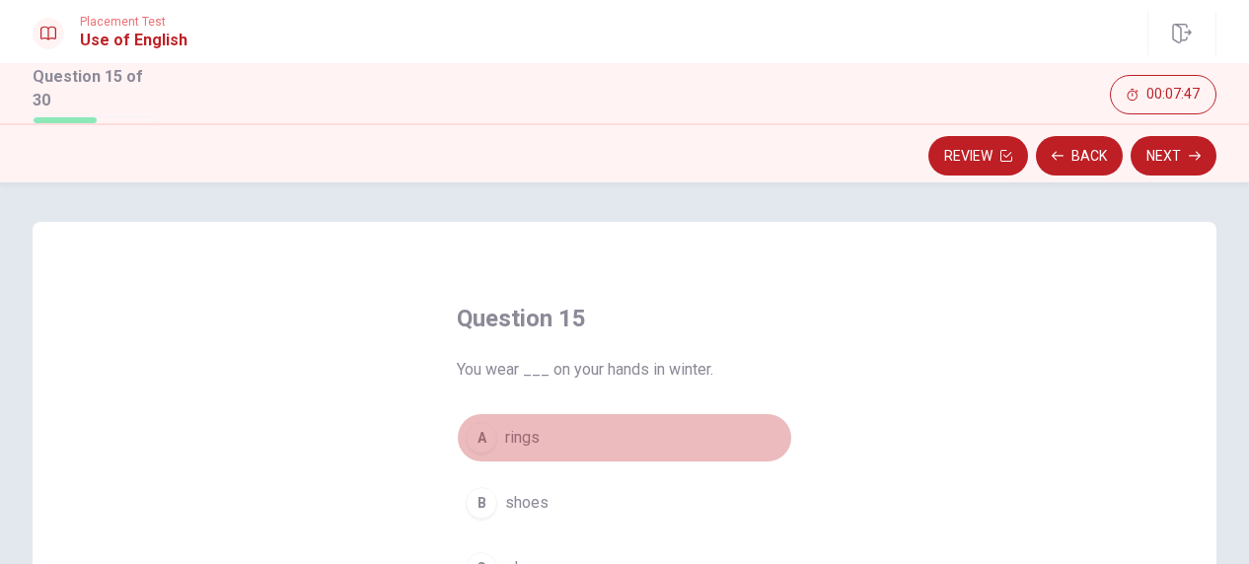
click at [497, 428] on button "A rings" at bounding box center [624, 437] width 335 height 49
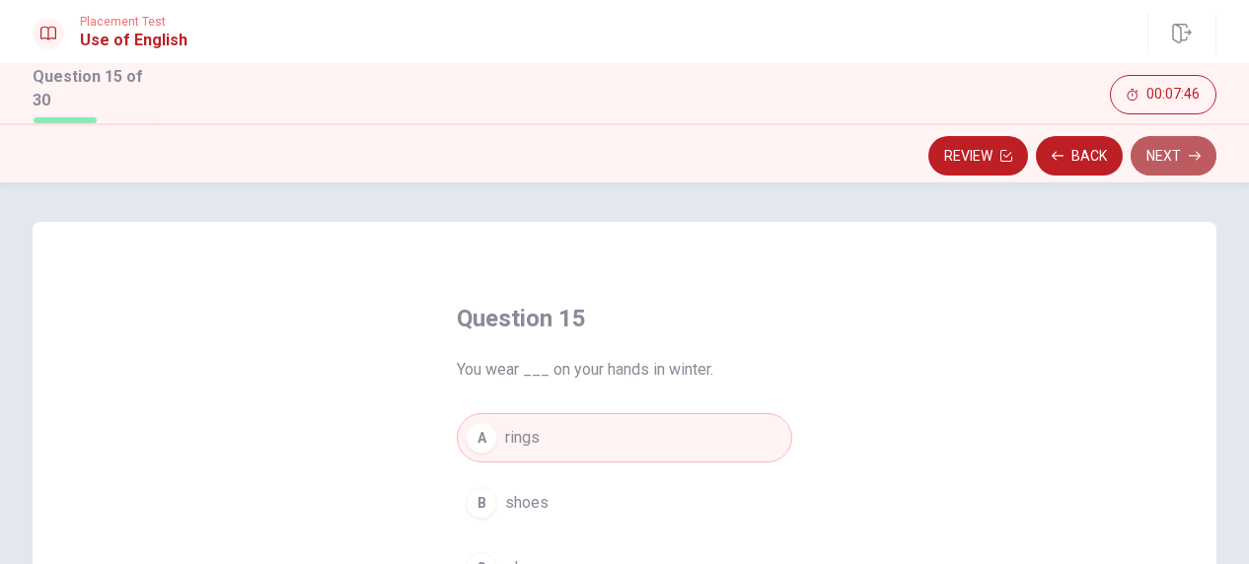
click at [1160, 147] on button "Next" at bounding box center [1174, 155] width 86 height 39
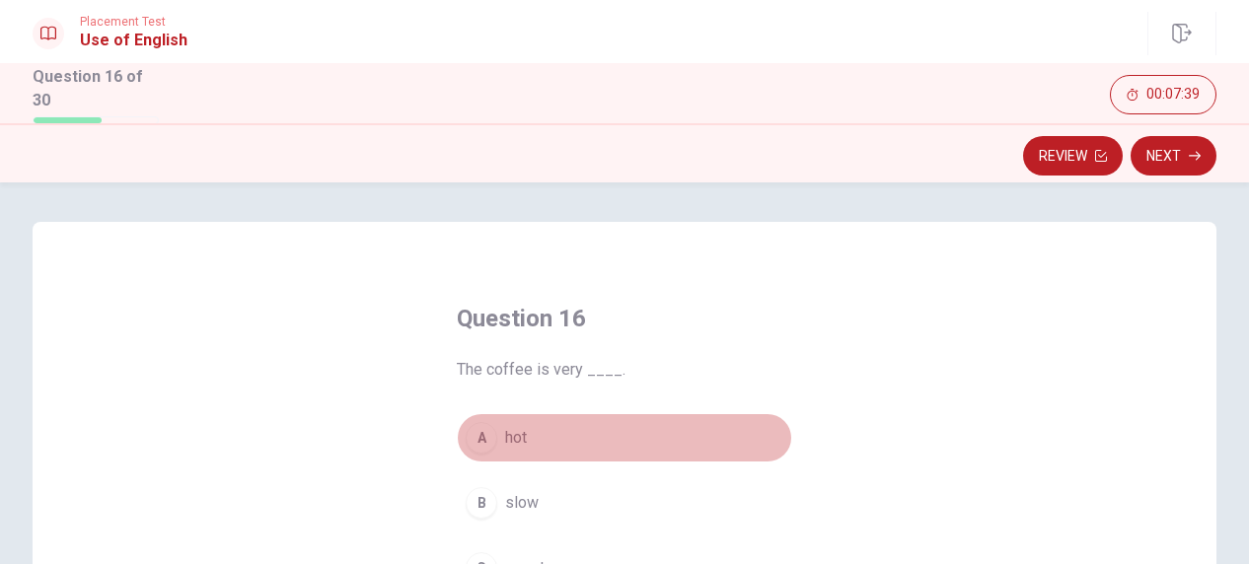
click at [505, 435] on span "hot" at bounding box center [516, 438] width 22 height 24
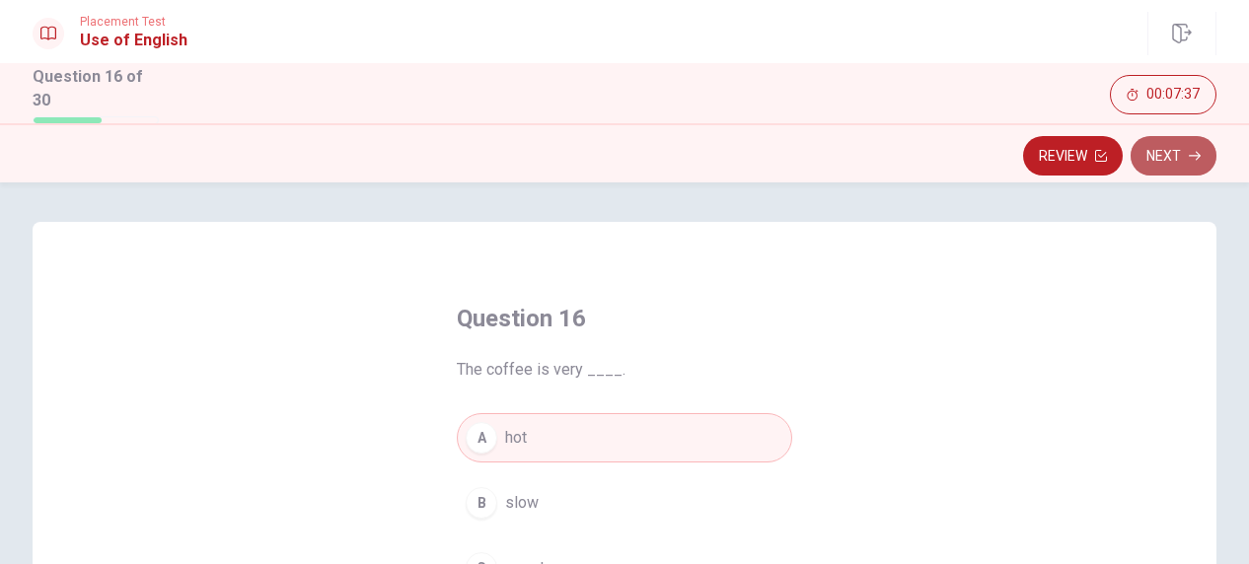
click at [1188, 147] on button "Next" at bounding box center [1174, 155] width 86 height 39
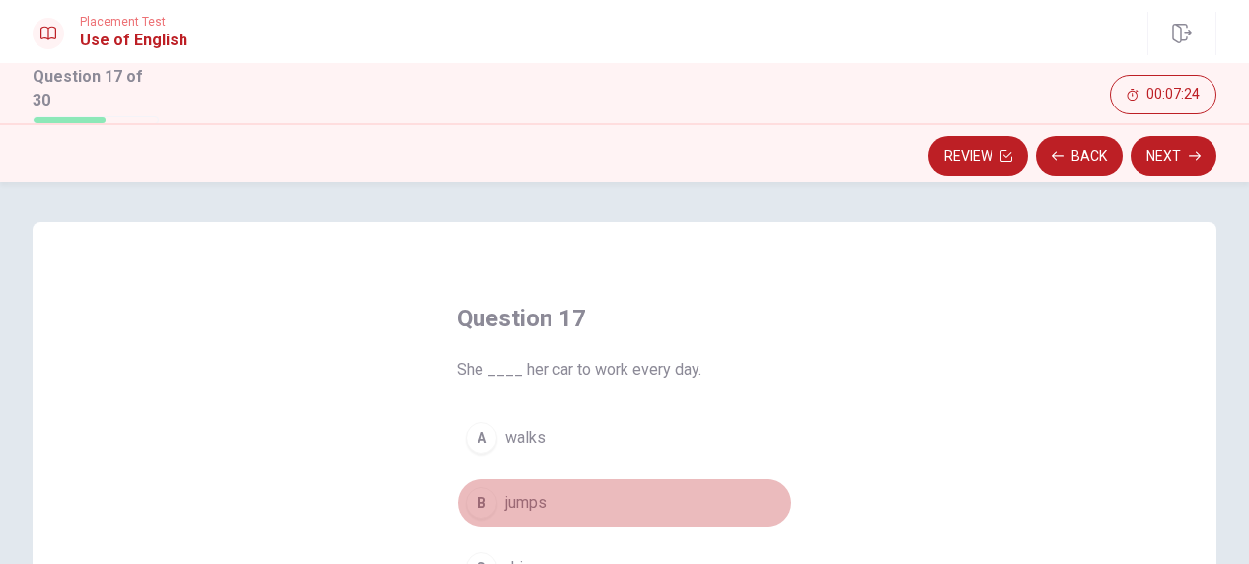
click at [523, 494] on span "jumps" at bounding box center [525, 503] width 41 height 24
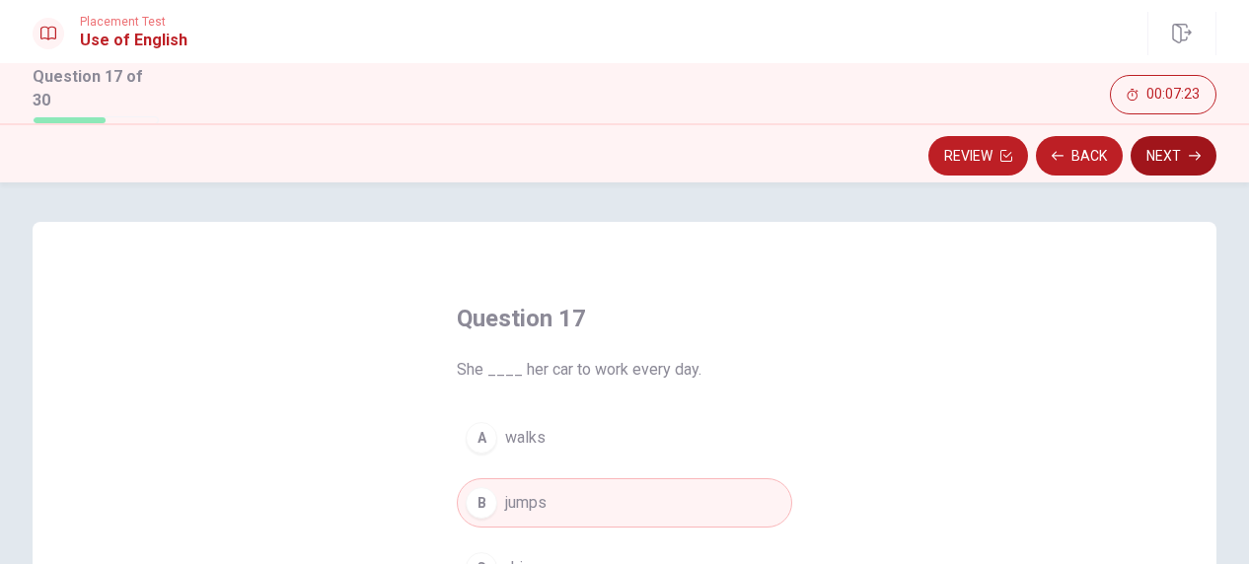
click at [1193, 157] on icon "button" at bounding box center [1195, 156] width 12 height 12
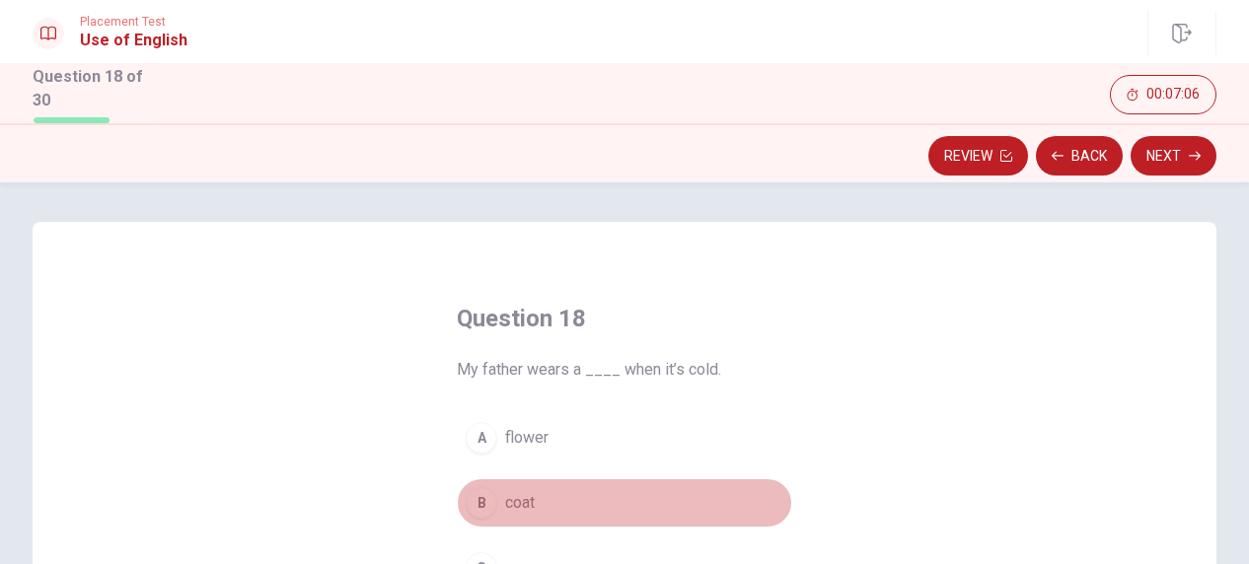
click at [477, 497] on div "B" at bounding box center [482, 503] width 32 height 32
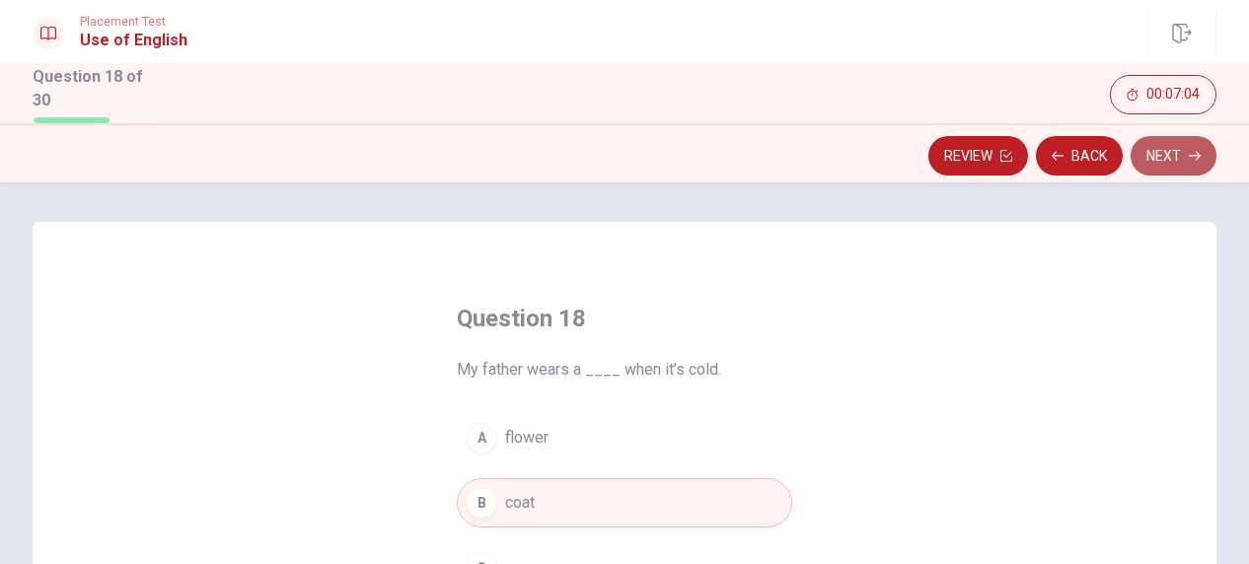
click at [1189, 143] on button "Next" at bounding box center [1174, 155] width 86 height 39
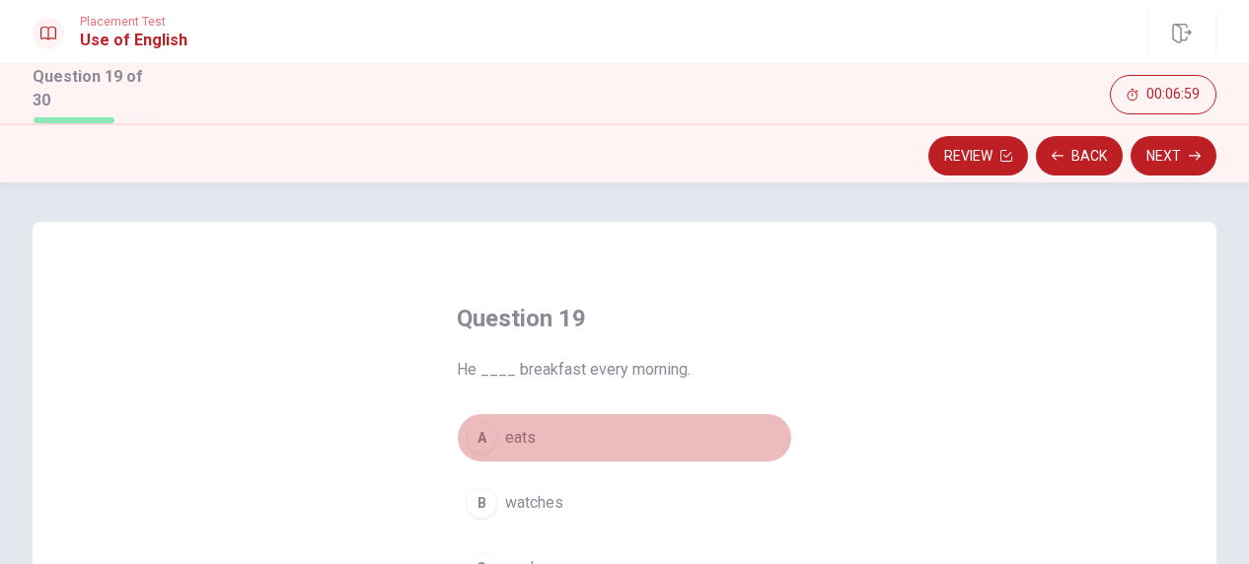
click at [487, 433] on div "A" at bounding box center [482, 438] width 32 height 32
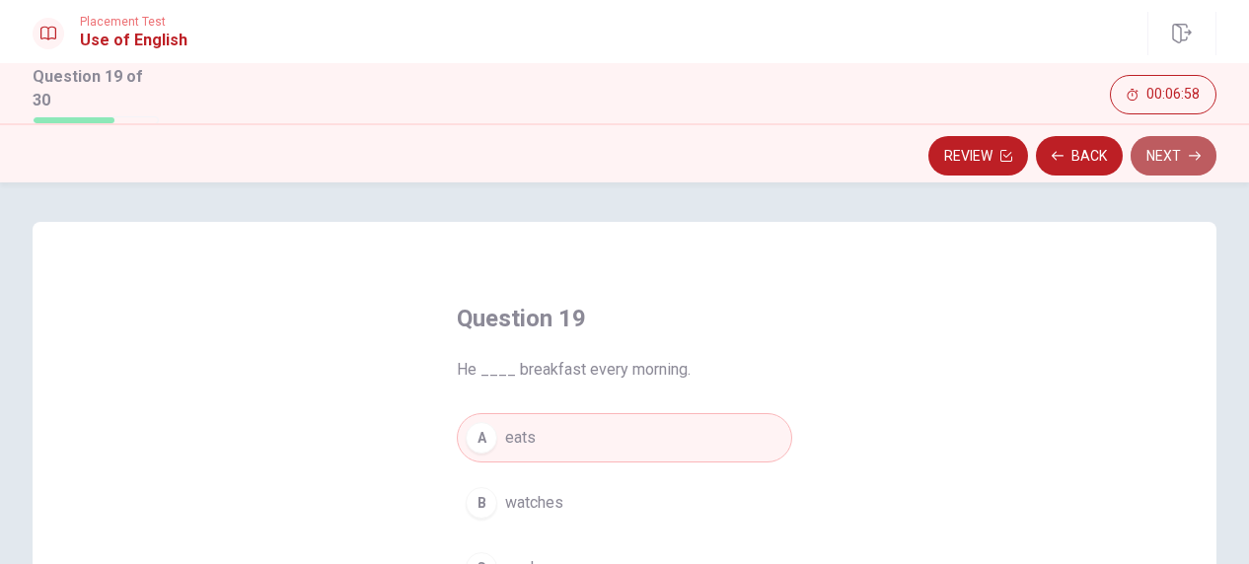
click at [1179, 159] on button "Next" at bounding box center [1174, 155] width 86 height 39
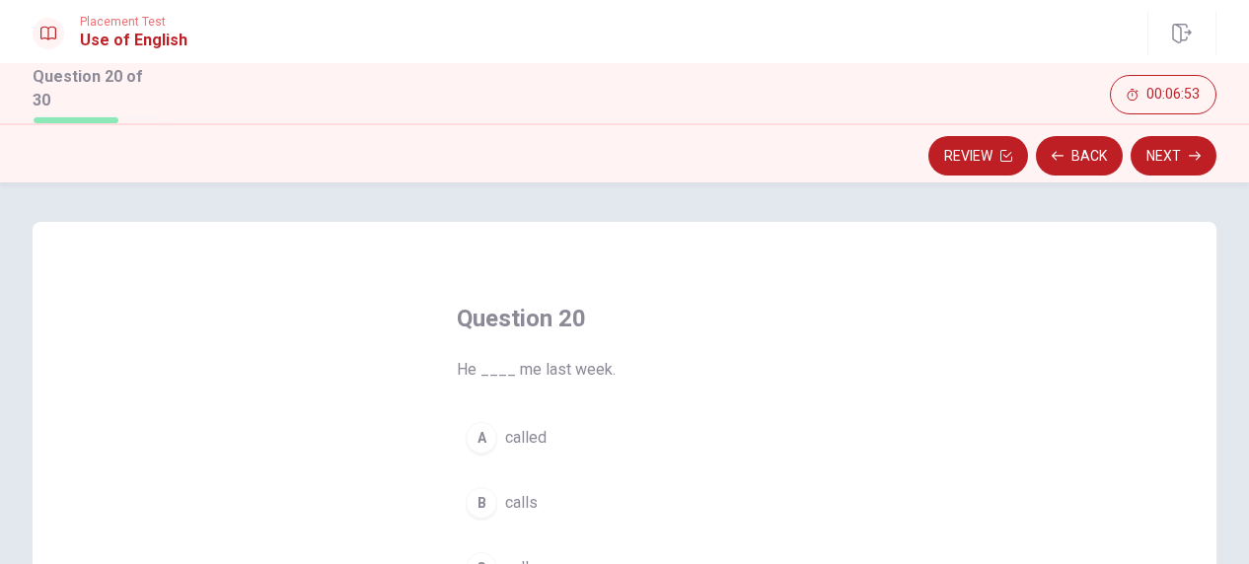
click at [477, 437] on div "A" at bounding box center [482, 438] width 32 height 32
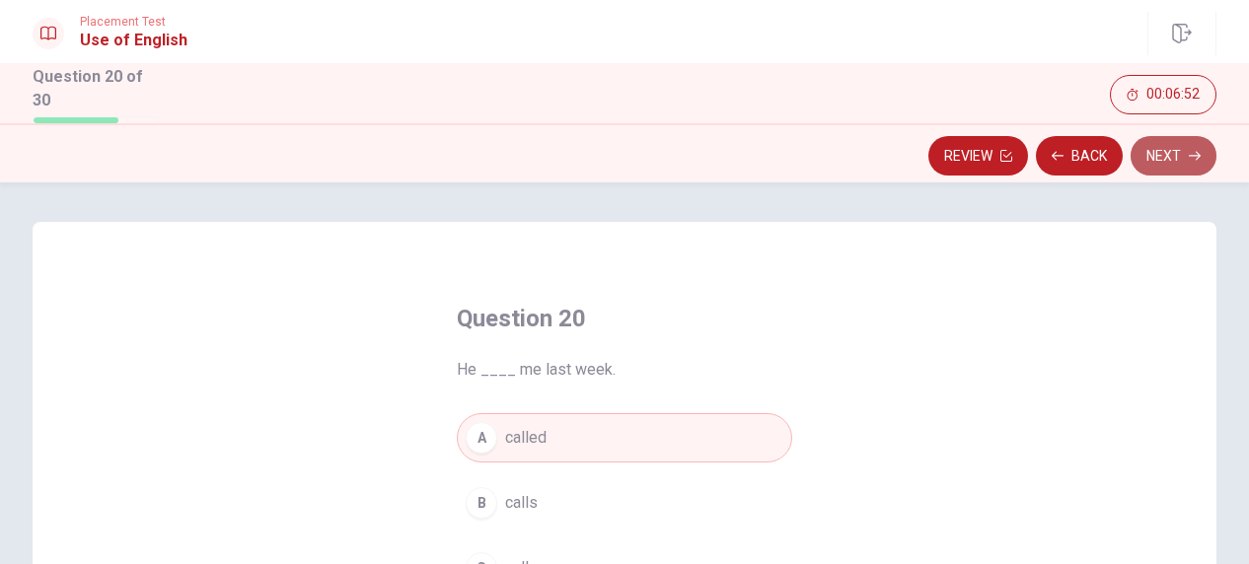
click at [1198, 150] on icon "button" at bounding box center [1195, 156] width 12 height 12
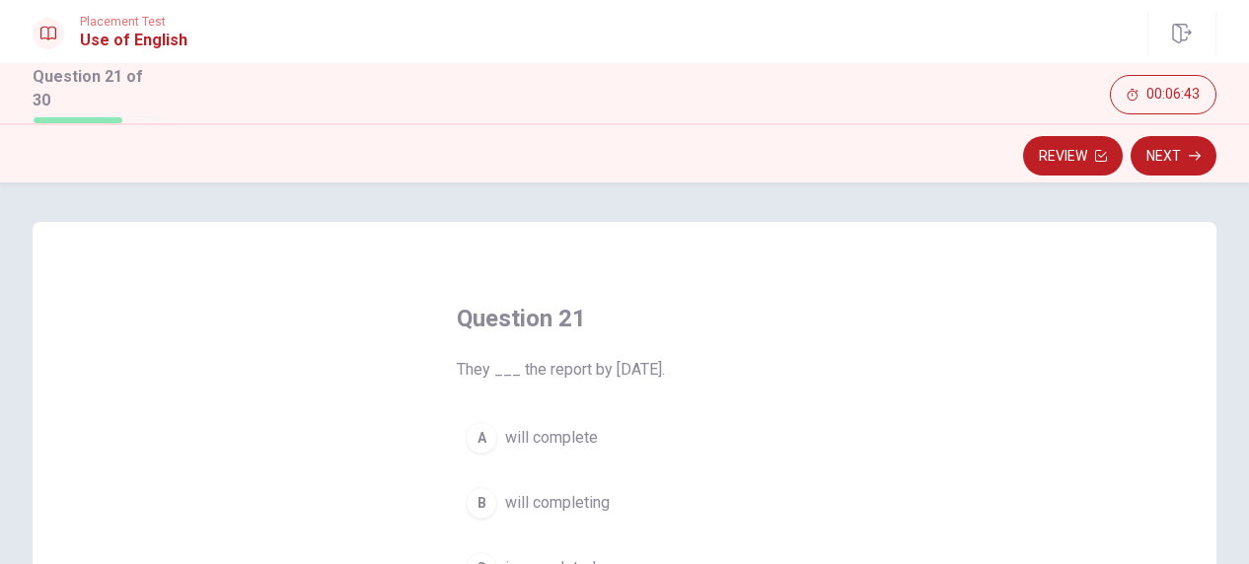
click at [520, 429] on span "will complete" at bounding box center [551, 438] width 93 height 24
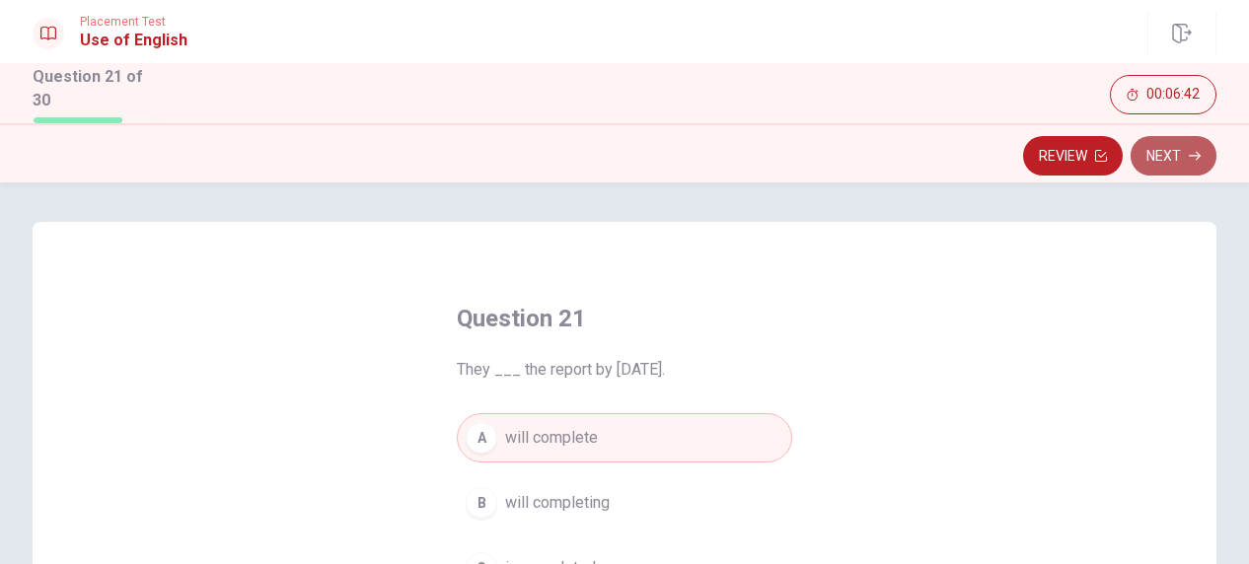
click at [1176, 153] on button "Next" at bounding box center [1174, 155] width 86 height 39
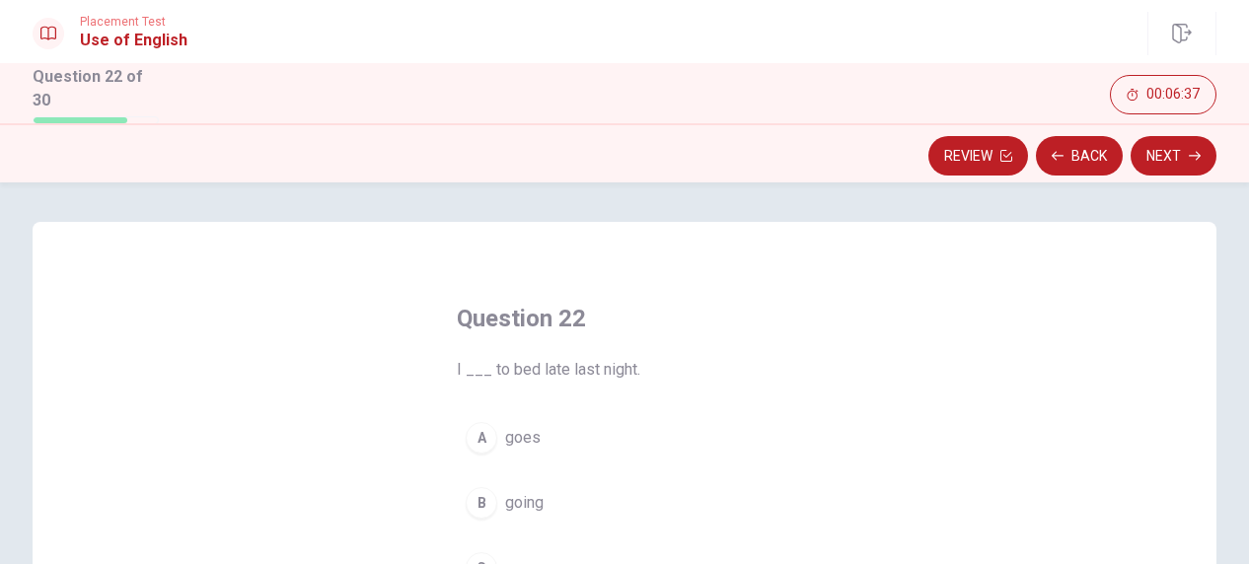
click at [492, 492] on button "B going" at bounding box center [624, 502] width 335 height 49
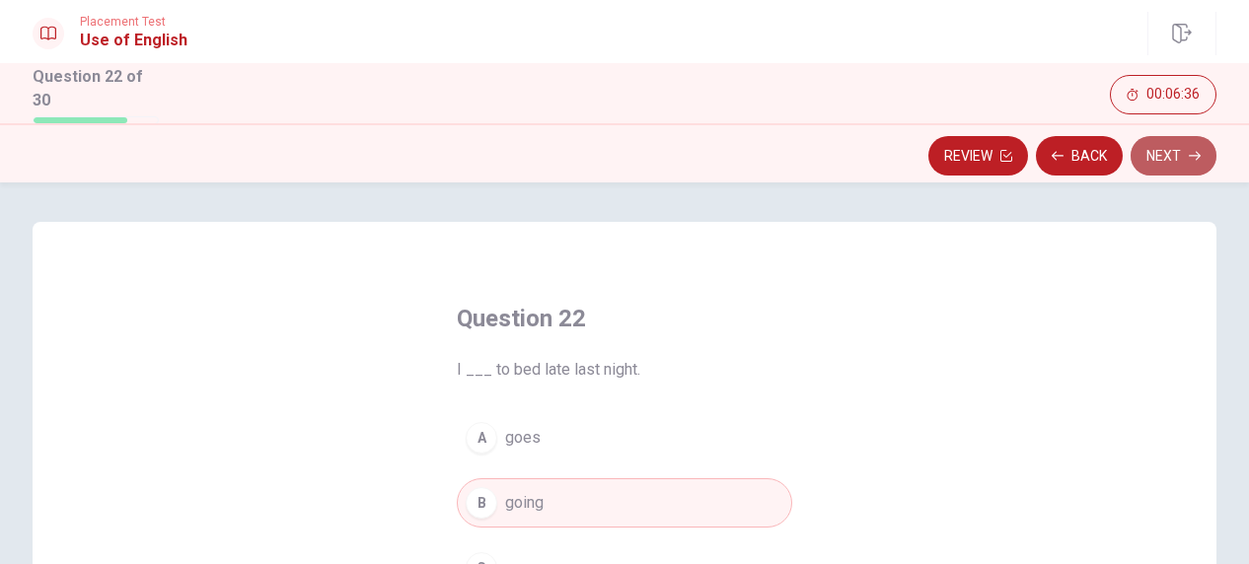
click at [1151, 151] on button "Next" at bounding box center [1174, 155] width 86 height 39
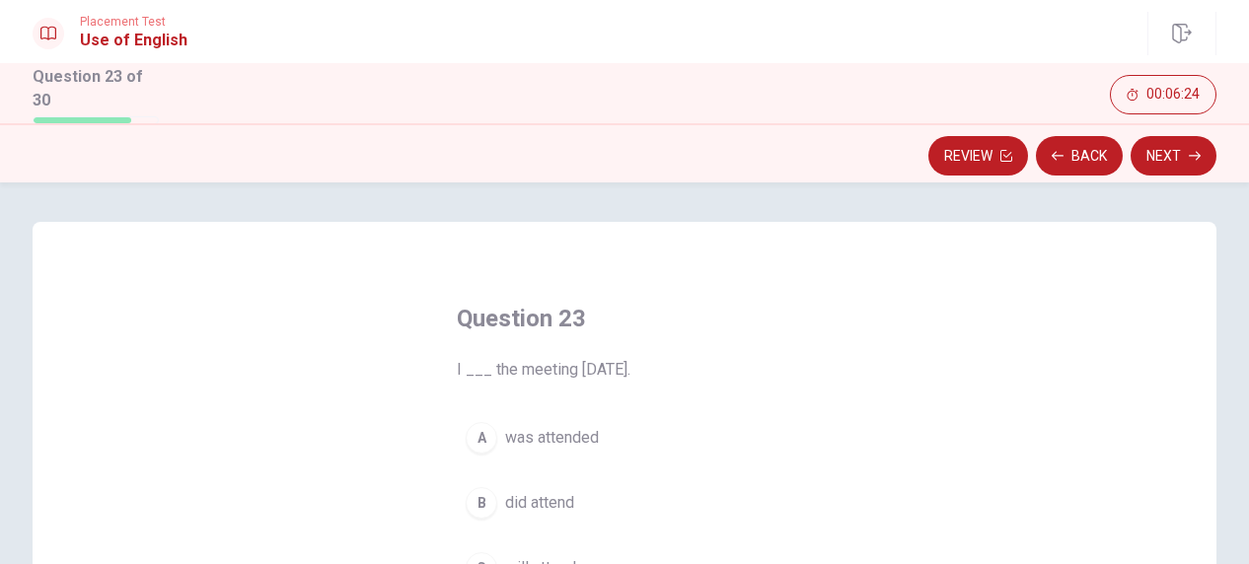
click at [568, 435] on span "was attended" at bounding box center [552, 438] width 94 height 24
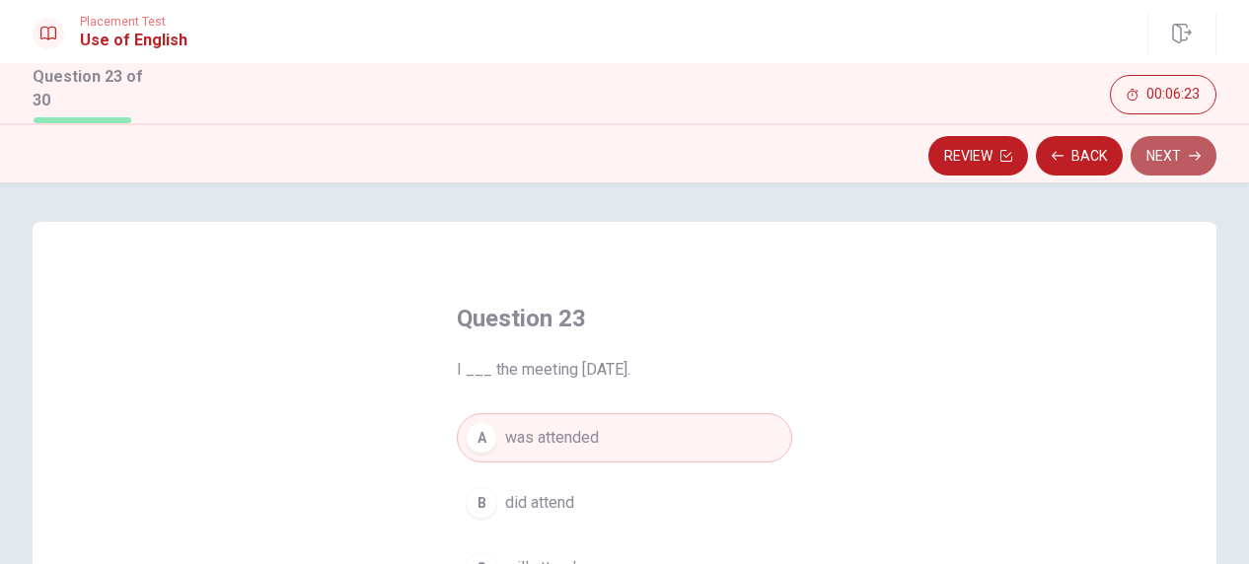
click at [1204, 156] on button "Next" at bounding box center [1174, 155] width 86 height 39
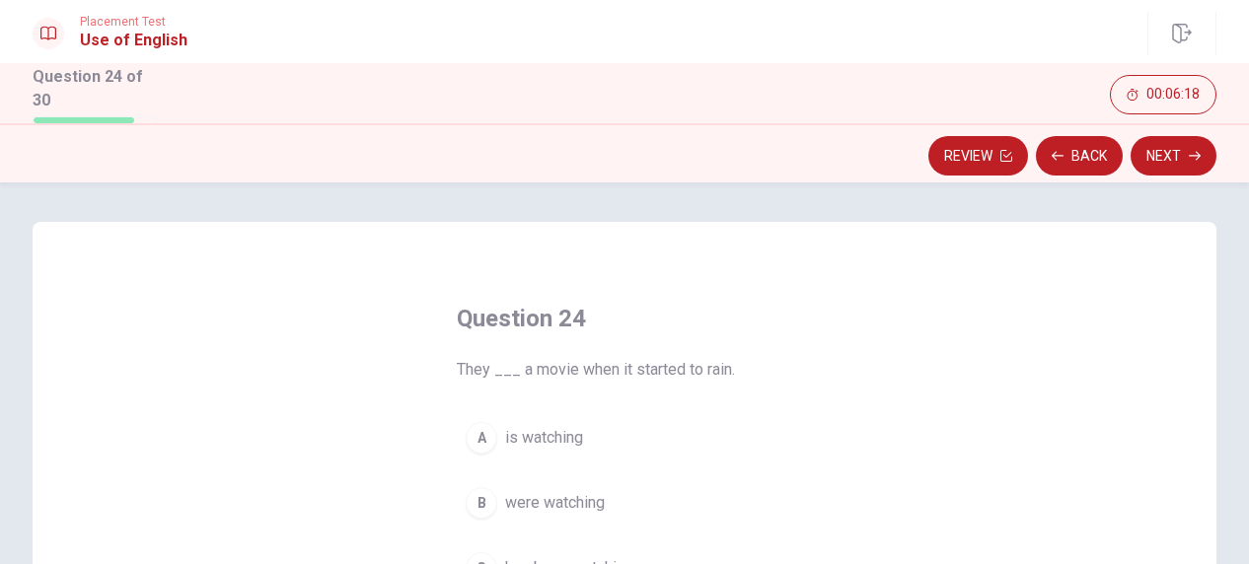
click at [522, 432] on span "is watching" at bounding box center [544, 438] width 78 height 24
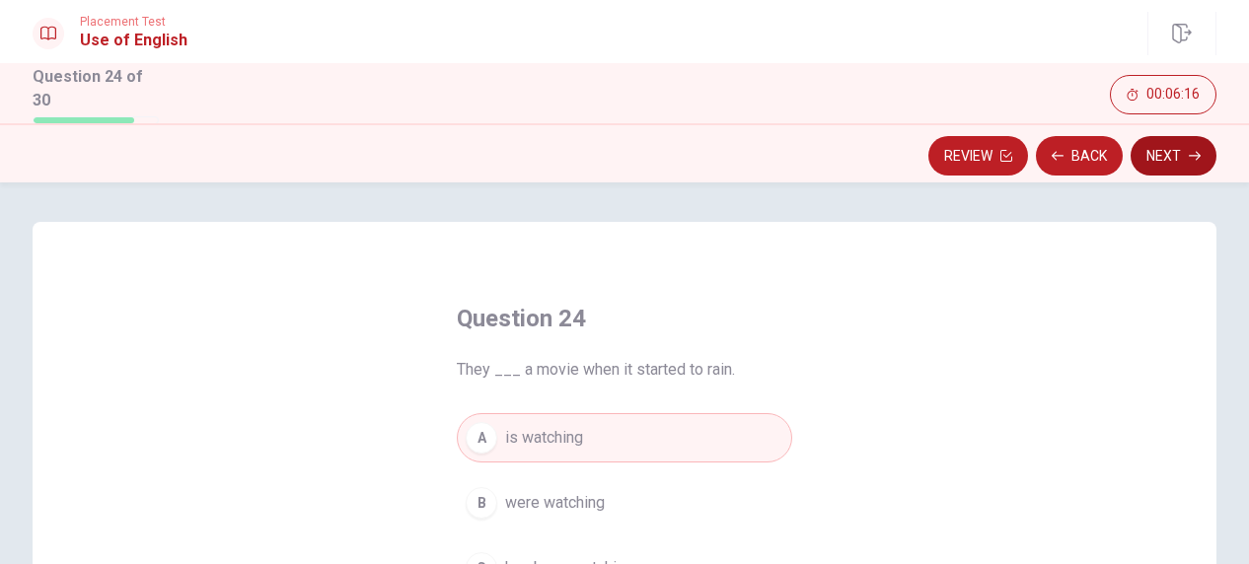
click at [1173, 155] on button "Next" at bounding box center [1174, 155] width 86 height 39
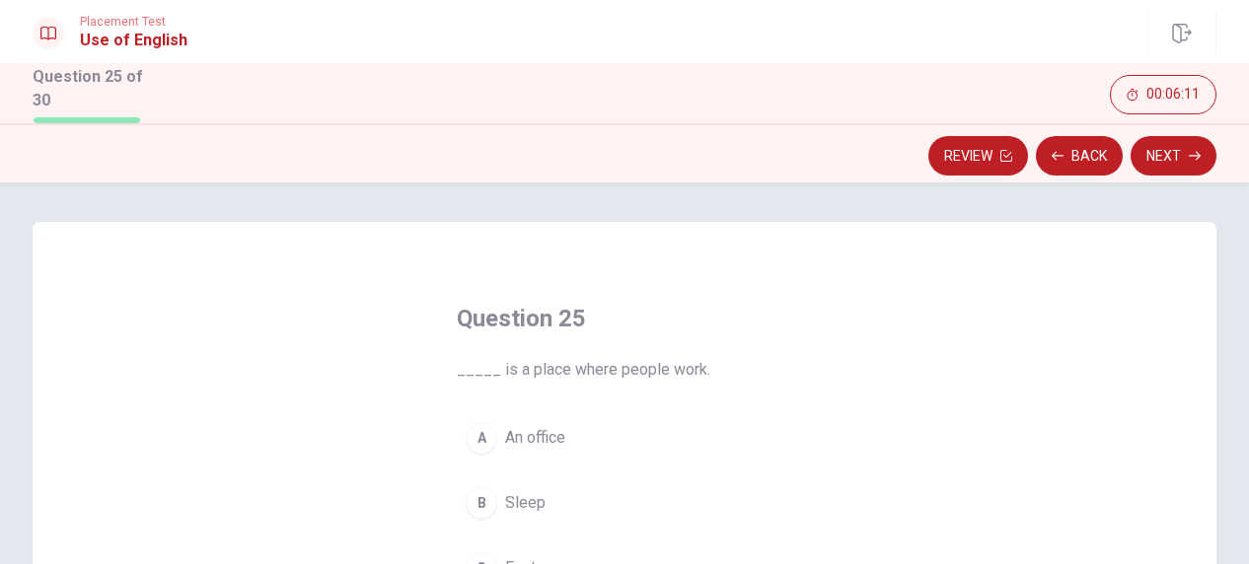
click at [519, 431] on span "An office" at bounding box center [535, 438] width 60 height 24
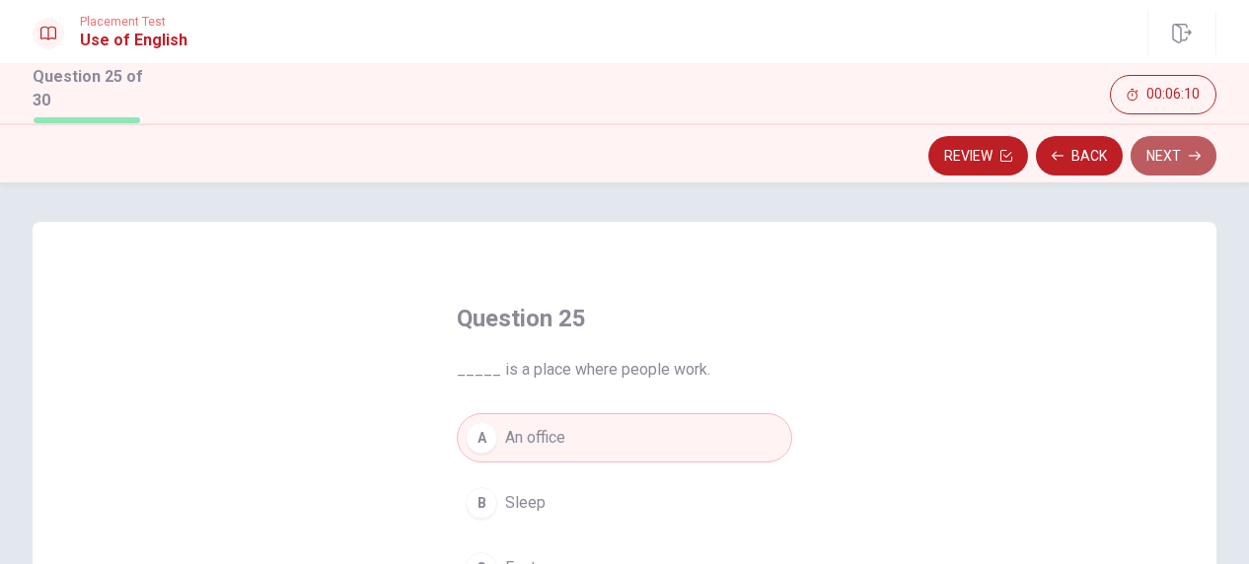
click at [1180, 159] on button "Next" at bounding box center [1174, 155] width 86 height 39
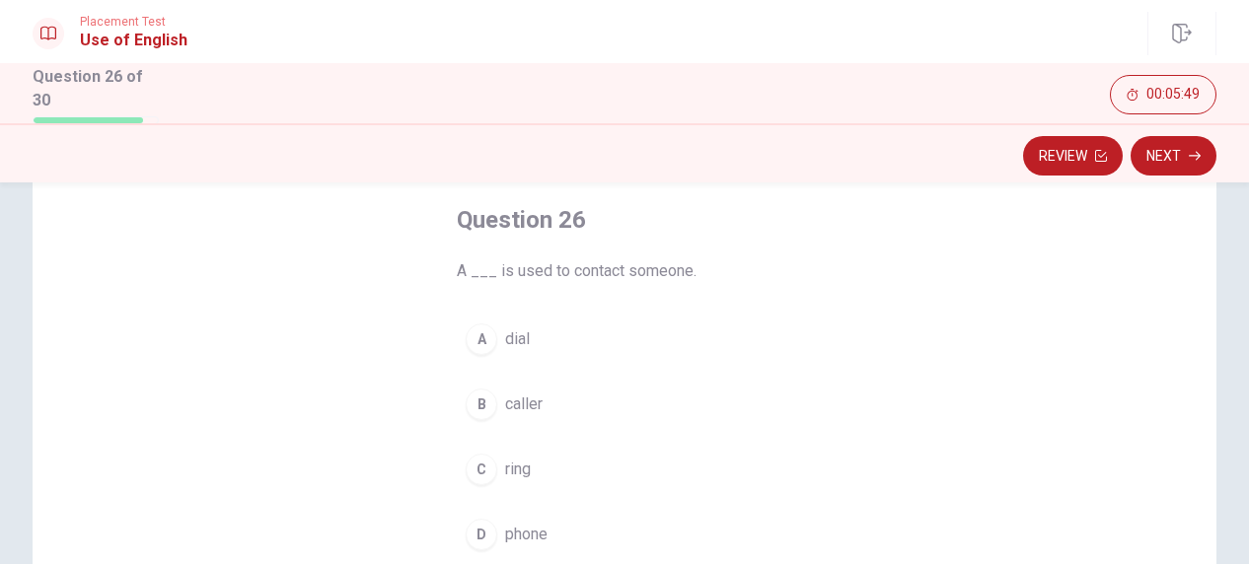
scroll to position [197, 0]
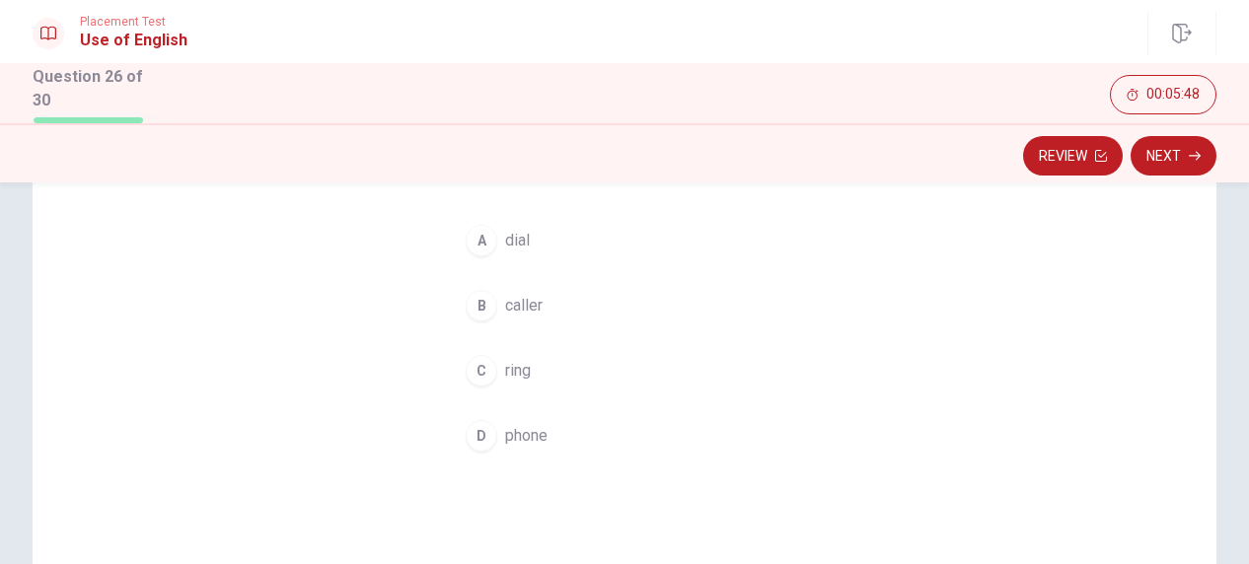
click at [529, 435] on span "phone" at bounding box center [526, 436] width 42 height 24
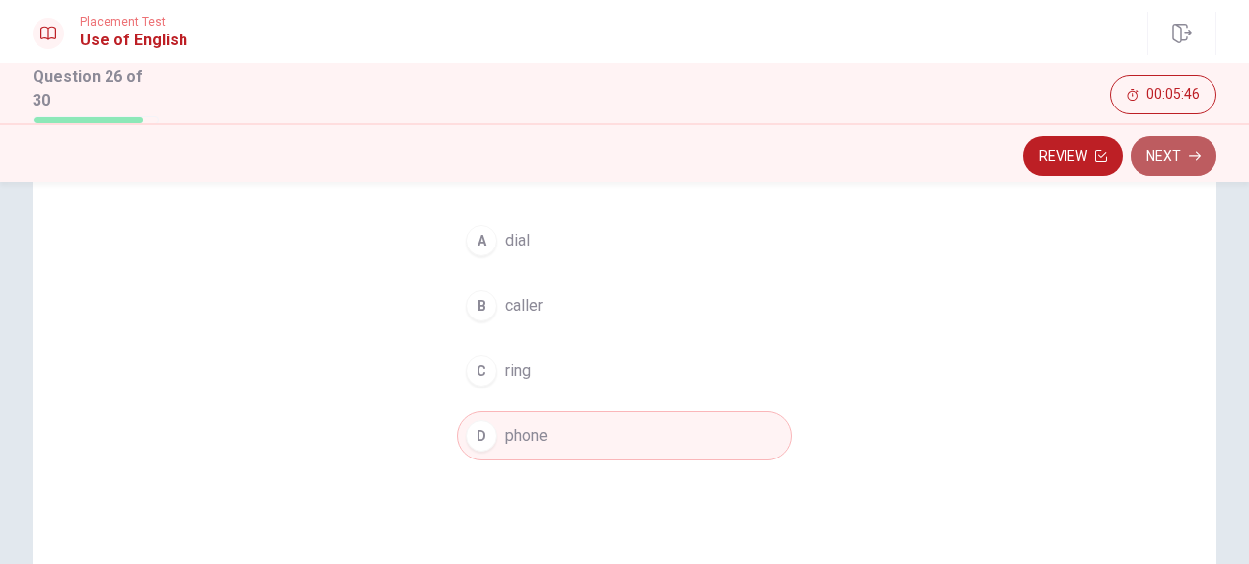
click at [1200, 146] on button "Next" at bounding box center [1174, 155] width 86 height 39
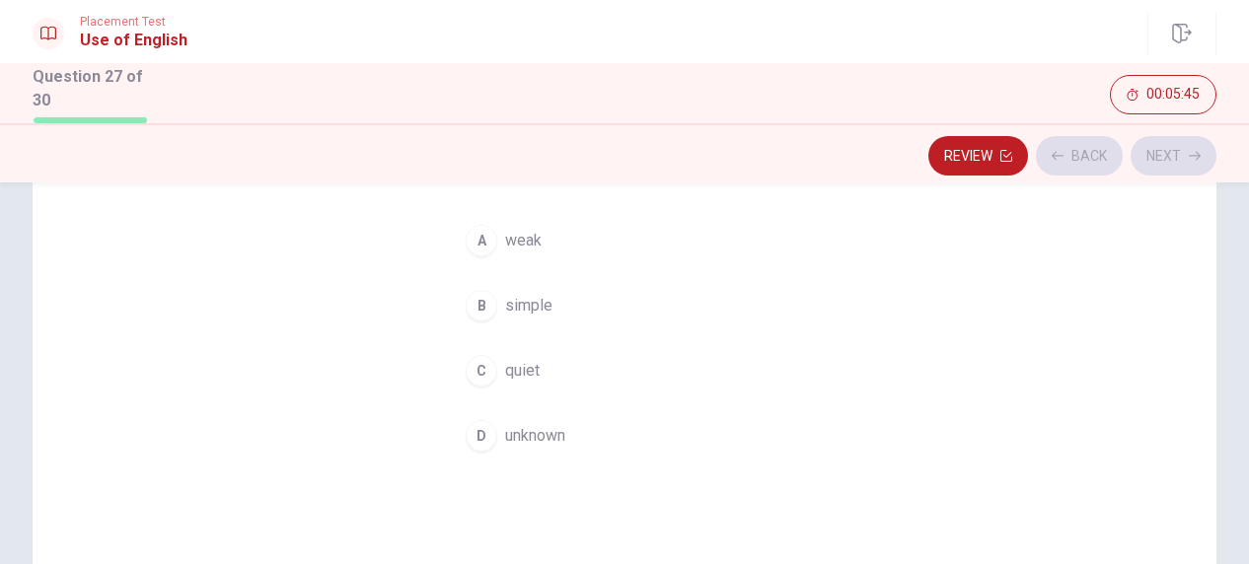
scroll to position [99, 0]
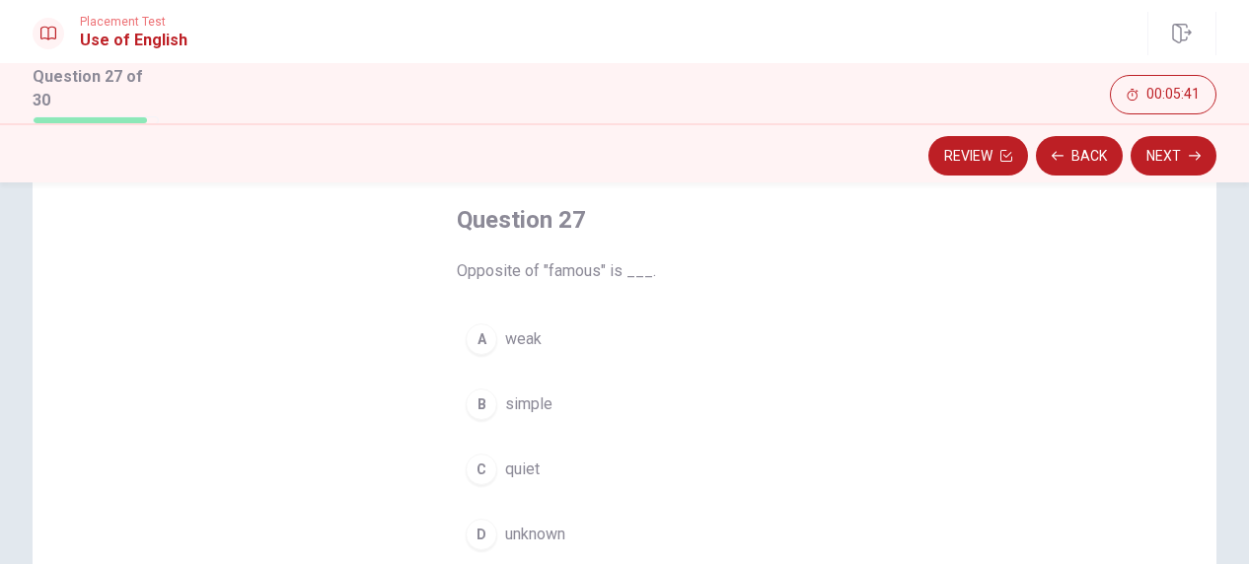
click at [505, 397] on span "simple" at bounding box center [528, 405] width 47 height 24
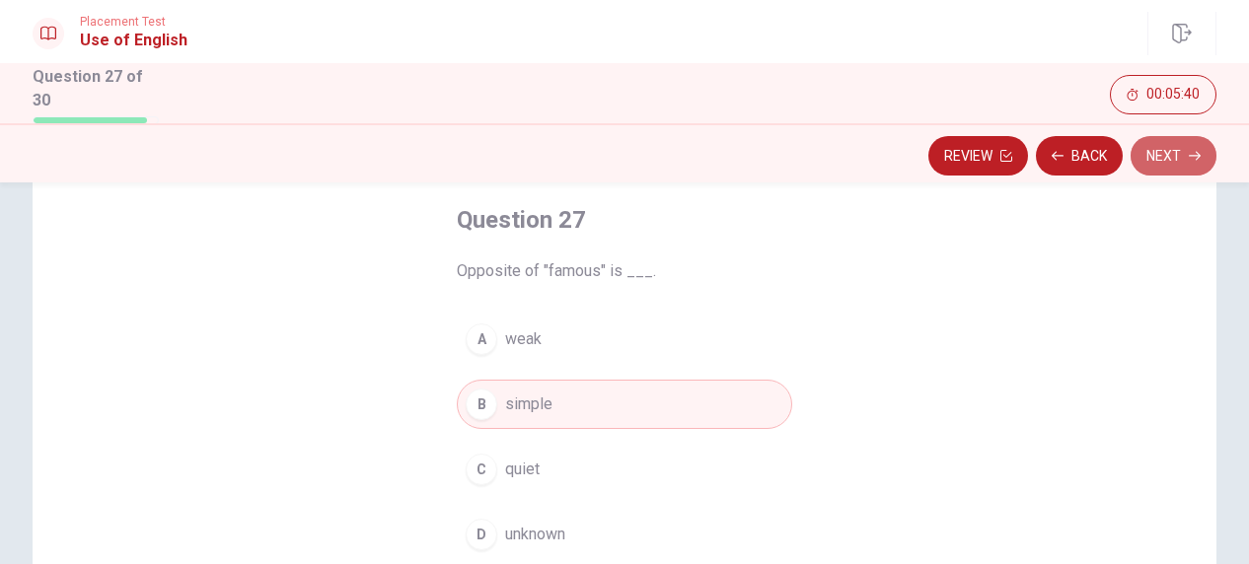
click at [1172, 147] on button "Next" at bounding box center [1174, 155] width 86 height 39
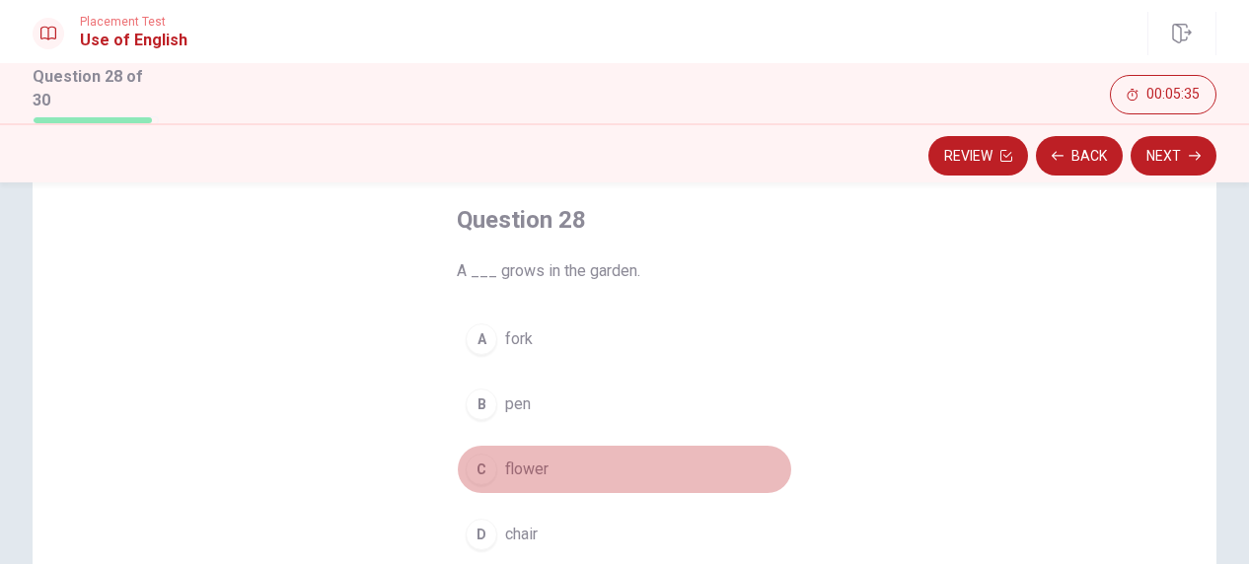
click at [533, 464] on span "flower" at bounding box center [526, 470] width 43 height 24
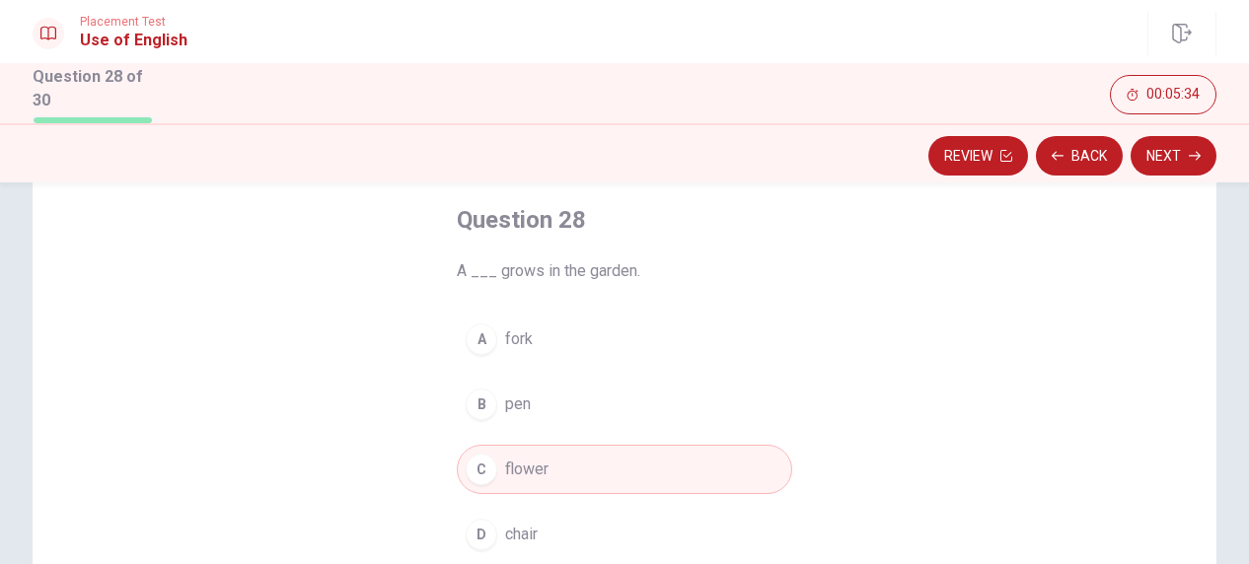
click at [1185, 149] on button "Next" at bounding box center [1174, 155] width 86 height 39
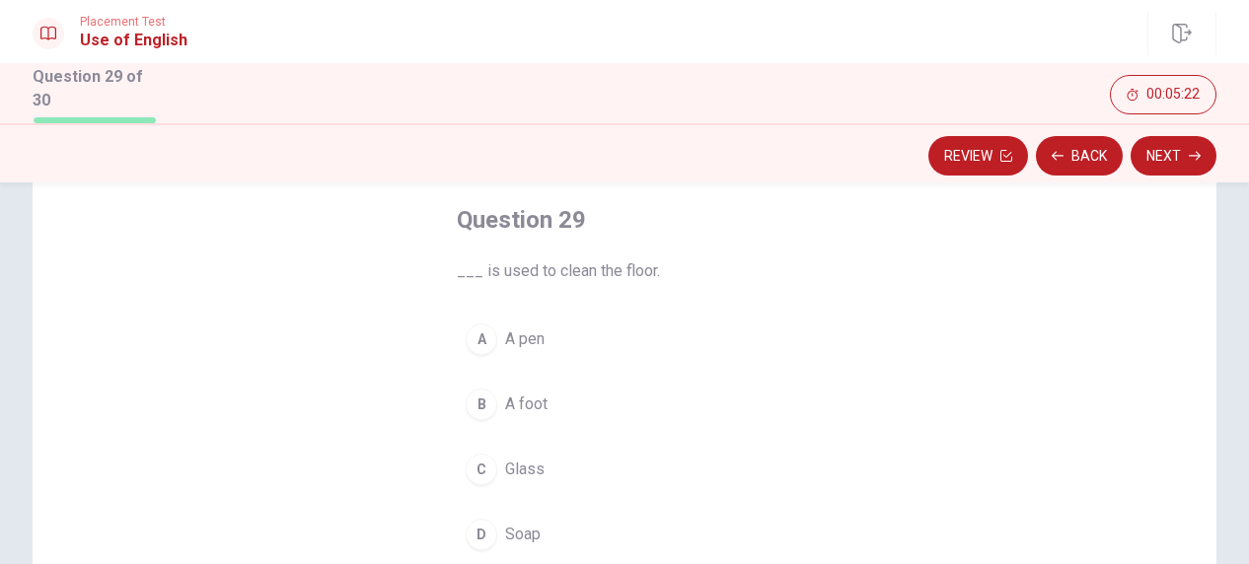
click at [531, 404] on span "A foot" at bounding box center [526, 405] width 42 height 24
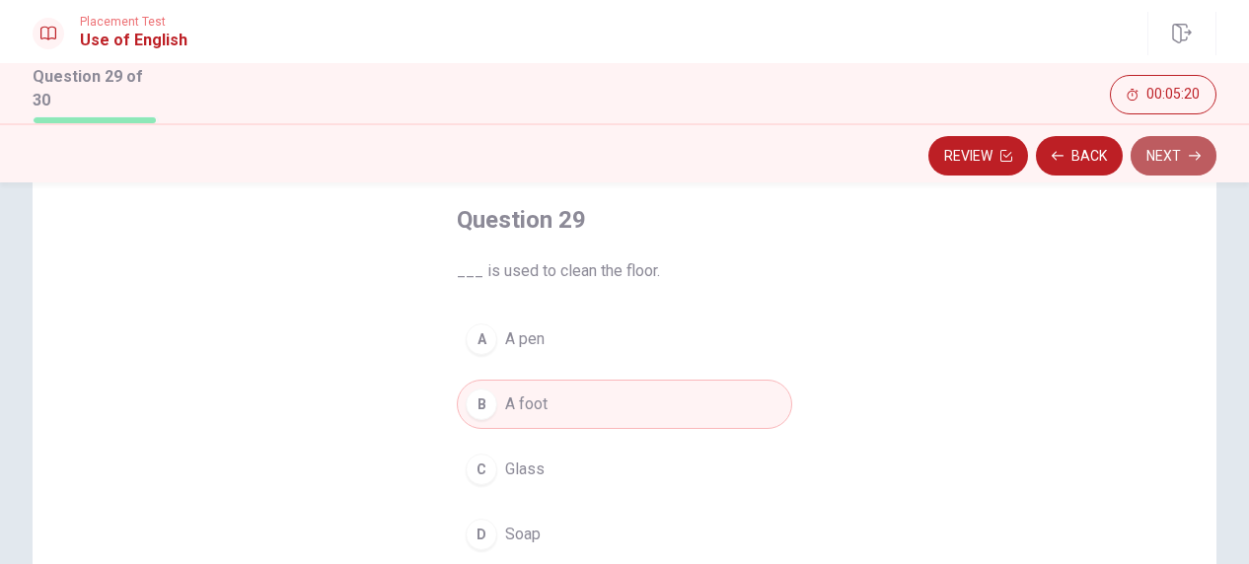
click at [1186, 163] on button "Next" at bounding box center [1174, 155] width 86 height 39
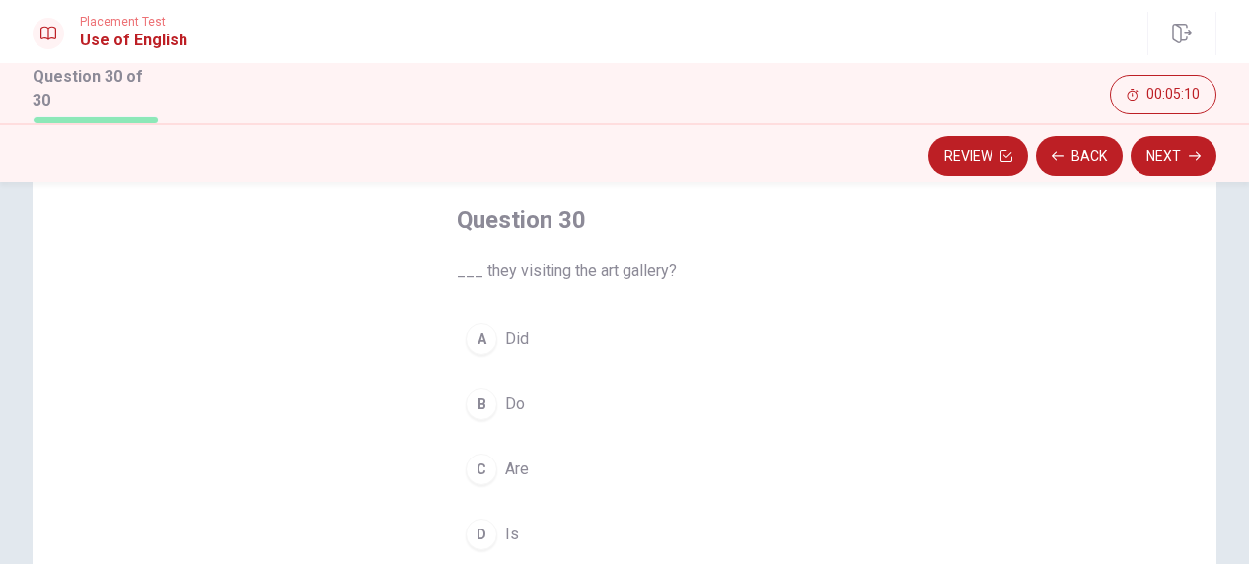
click at [511, 398] on span "Do" at bounding box center [515, 405] width 20 height 24
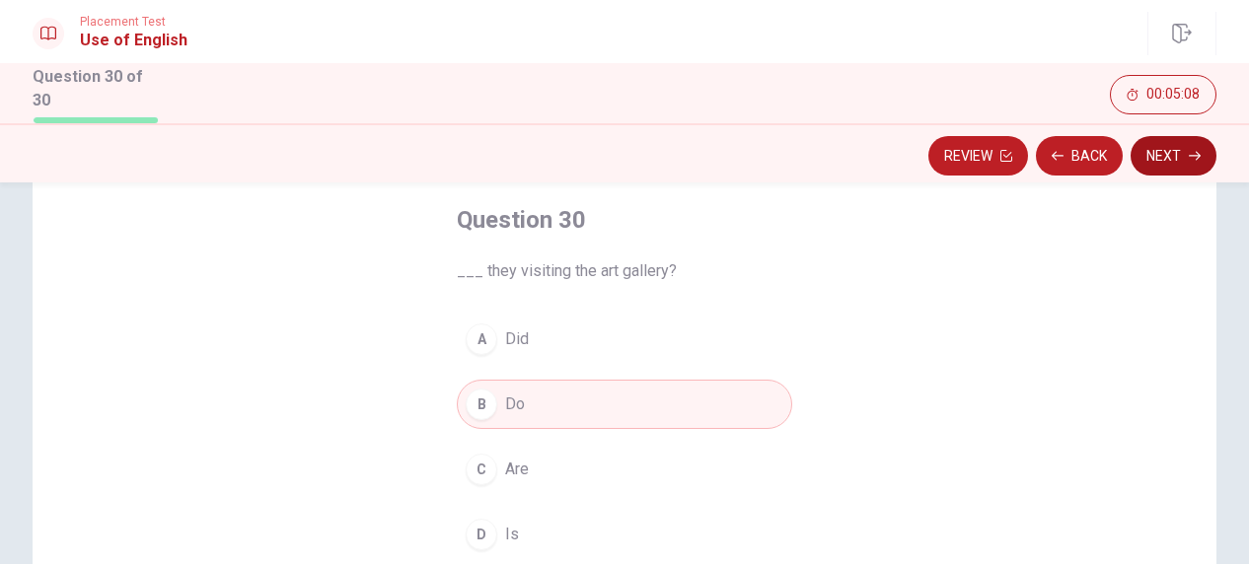
click at [1200, 144] on button "Next" at bounding box center [1174, 155] width 86 height 39
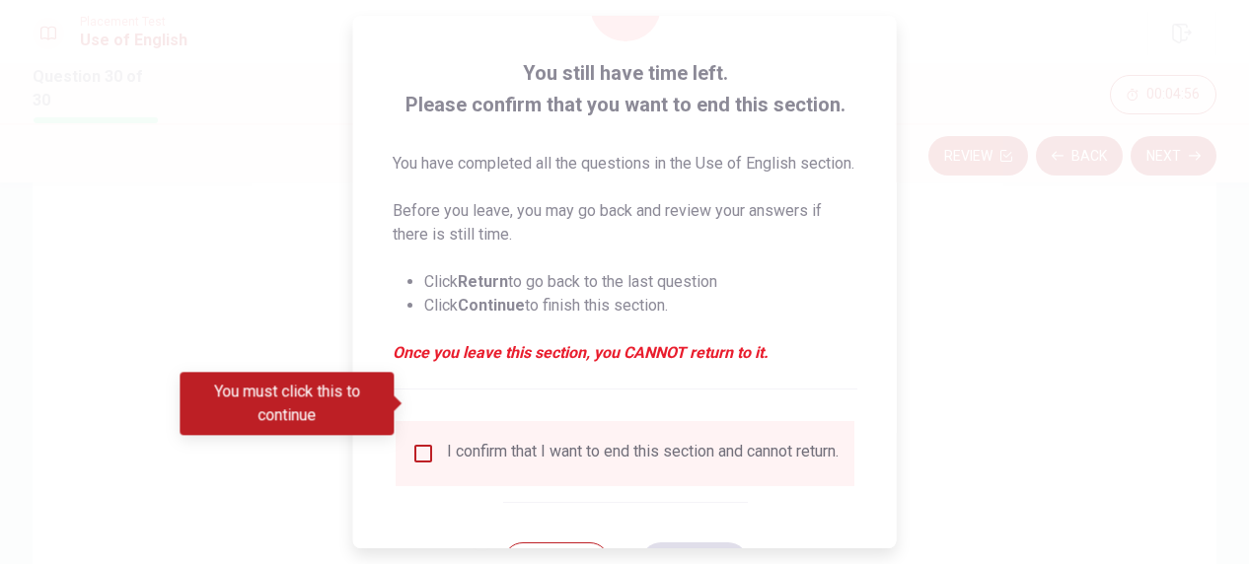
scroll to position [195, 0]
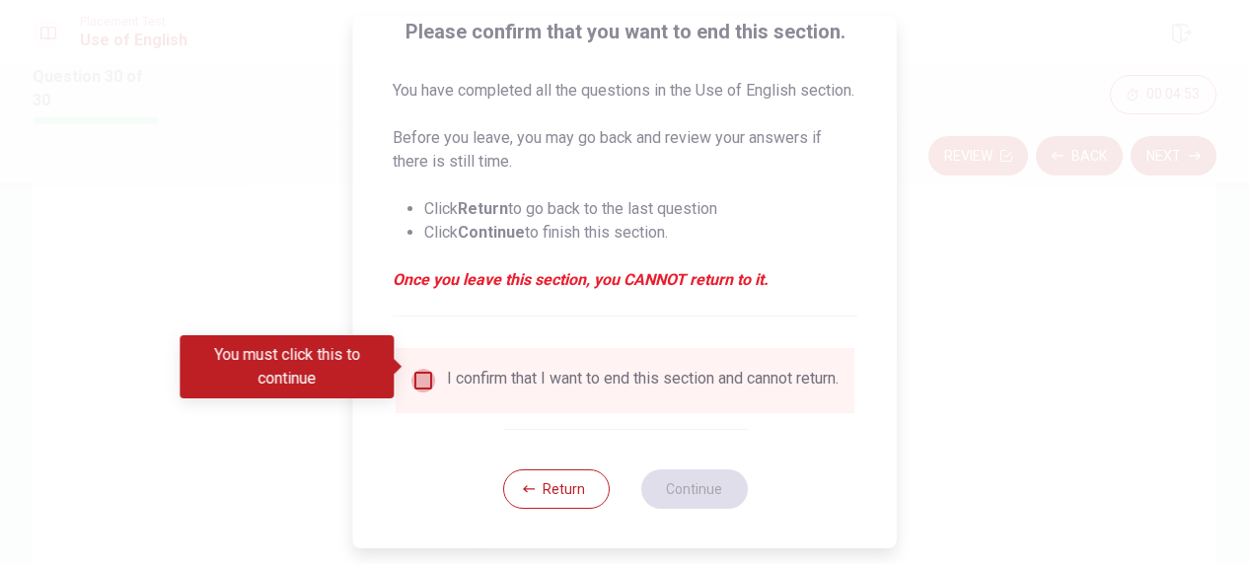
click at [418, 369] on input "You must click this to continue" at bounding box center [423, 381] width 24 height 24
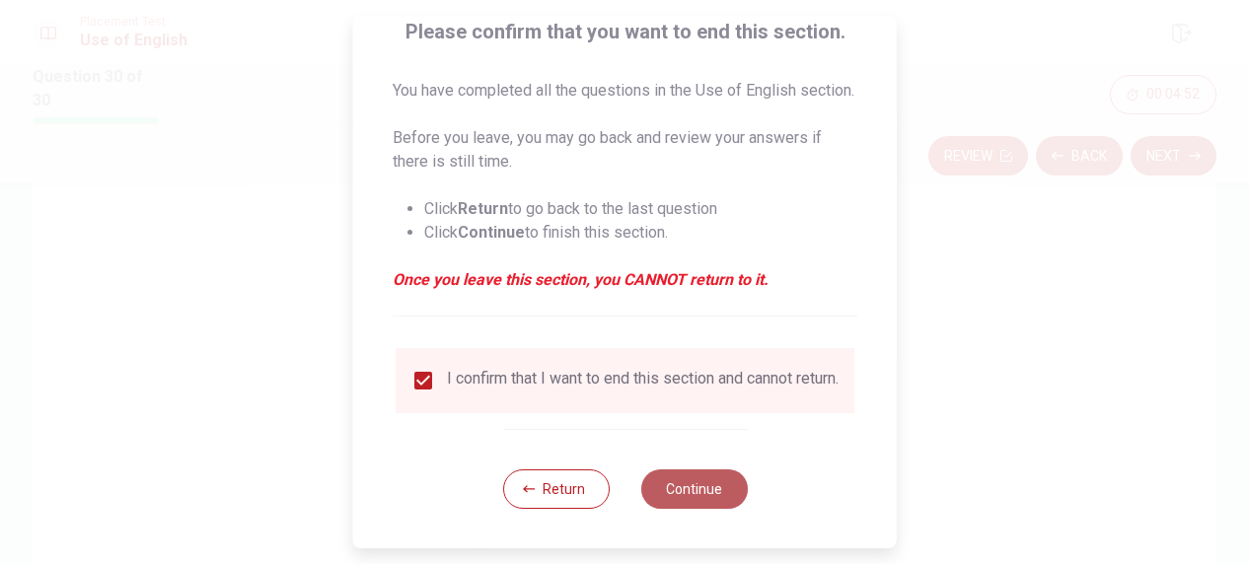
click at [672, 480] on button "Continue" at bounding box center [693, 489] width 107 height 39
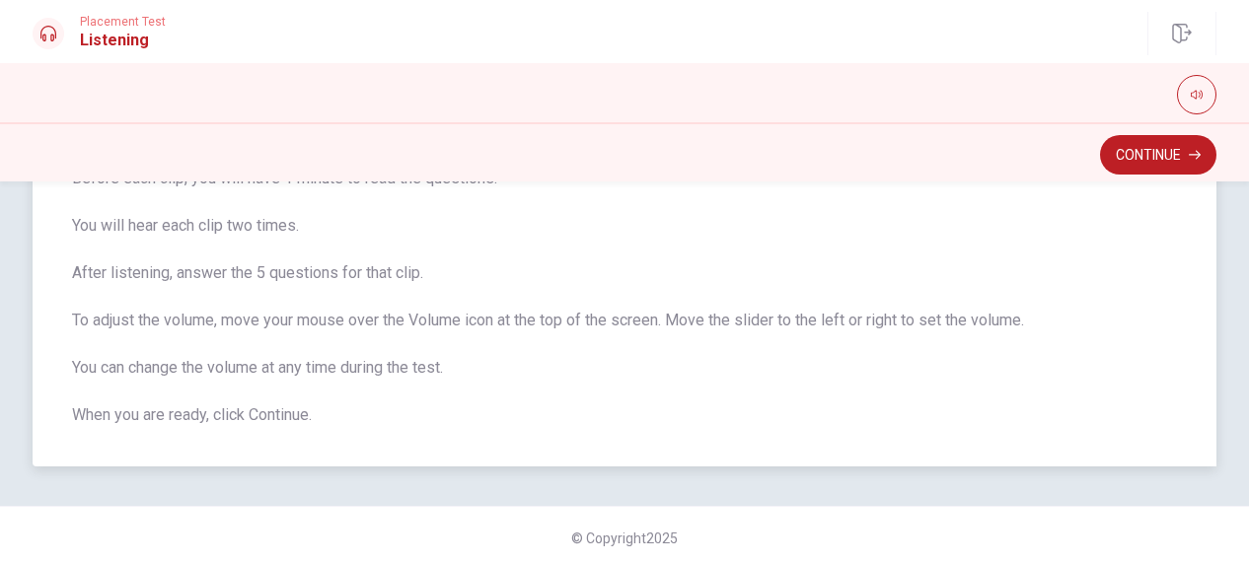
scroll to position [217, 0]
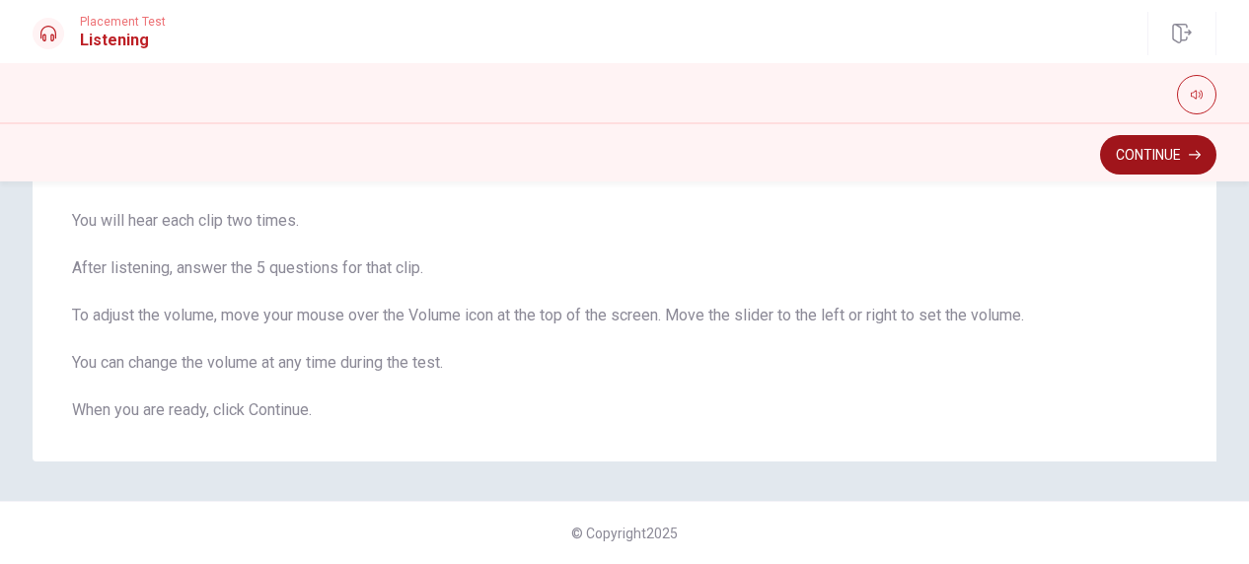
click at [1189, 144] on button "Continue" at bounding box center [1158, 154] width 116 height 39
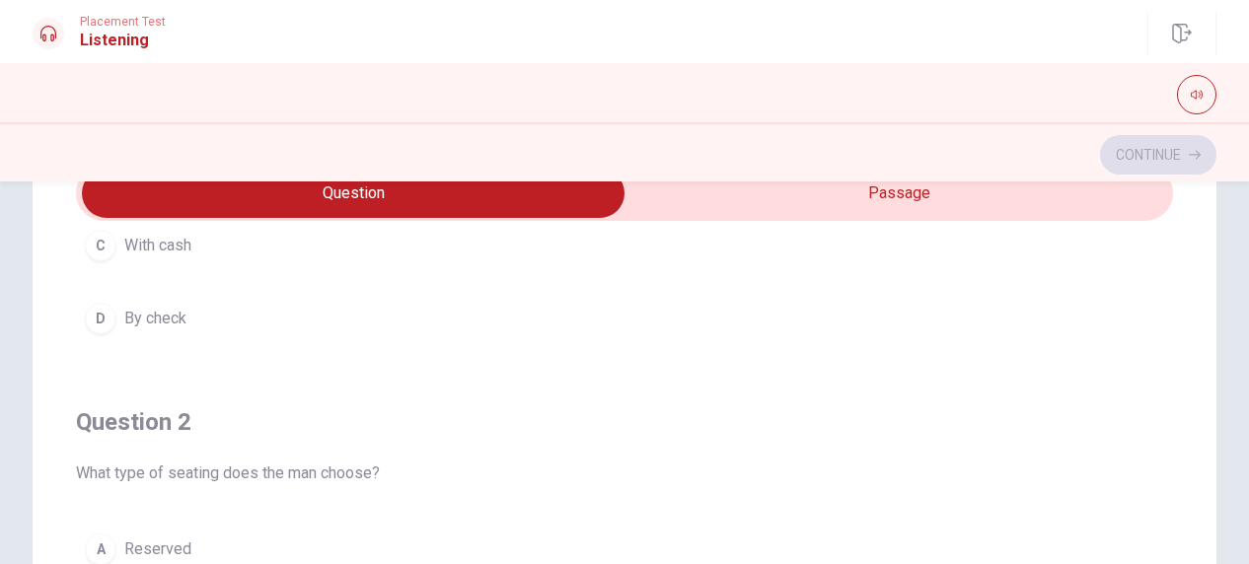
scroll to position [0, 0]
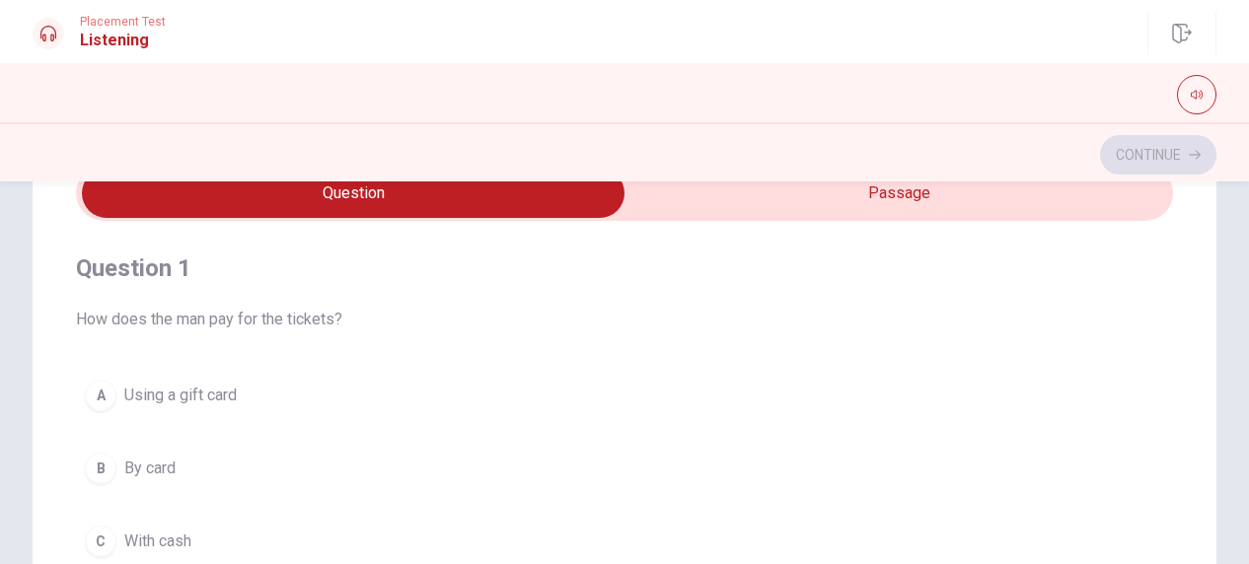
click at [518, 202] on input "checkbox" at bounding box center [353, 193] width 1646 height 49
checkbox input "true"
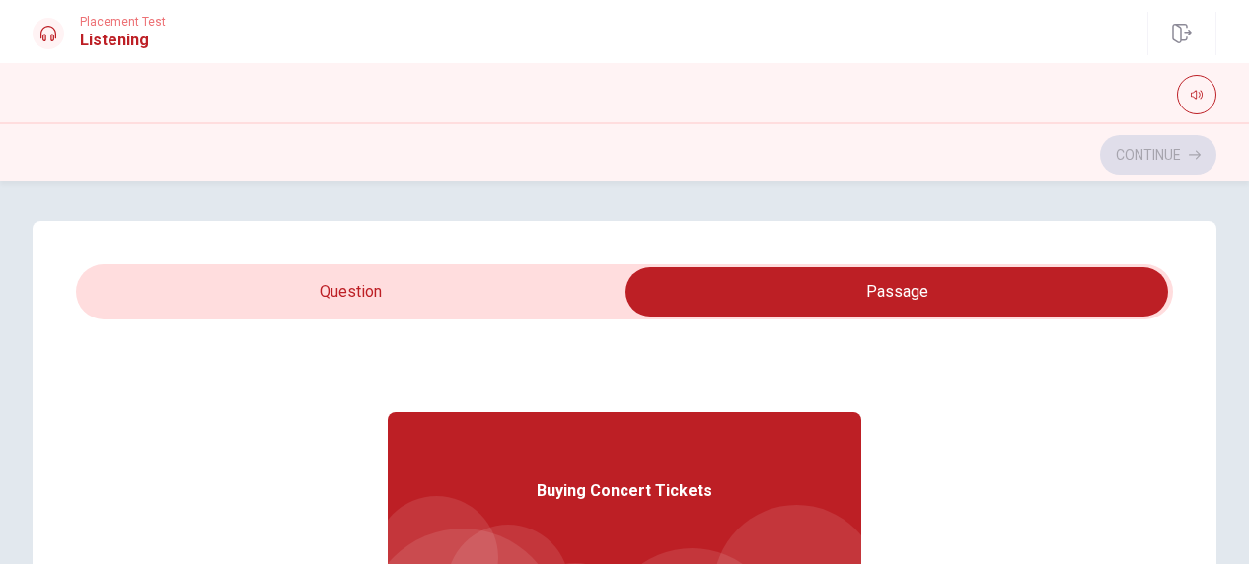
type input "14"
click at [799, 285] on input "checkbox" at bounding box center [897, 291] width 1646 height 49
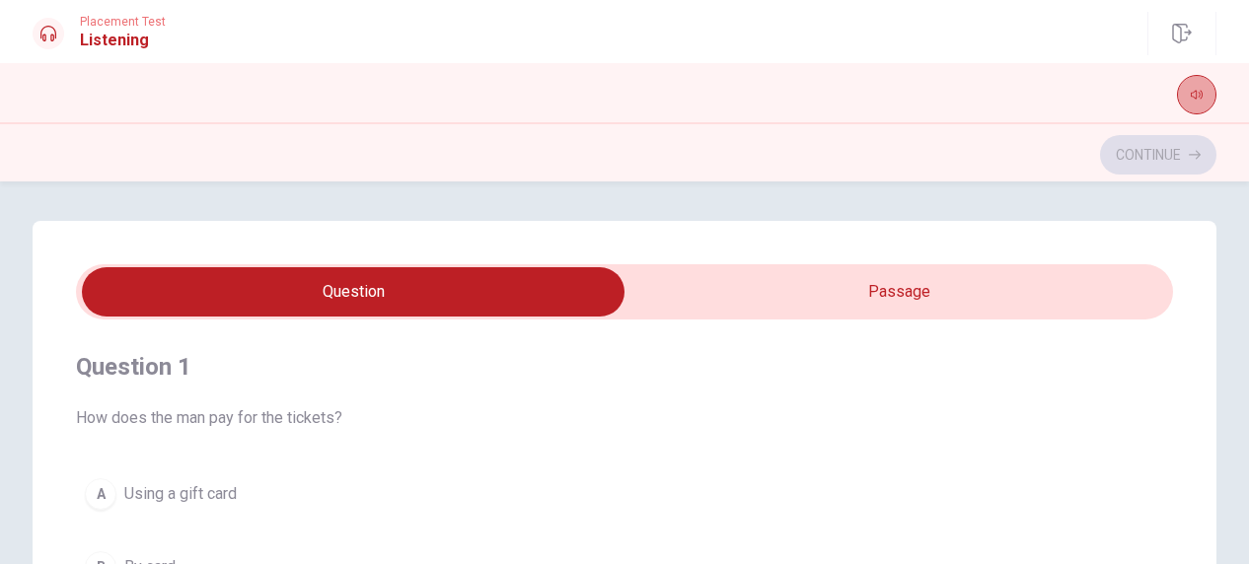
click at [1199, 85] on button "button" at bounding box center [1196, 94] width 39 height 39
click at [41, 31] on icon at bounding box center [48, 34] width 16 height 16
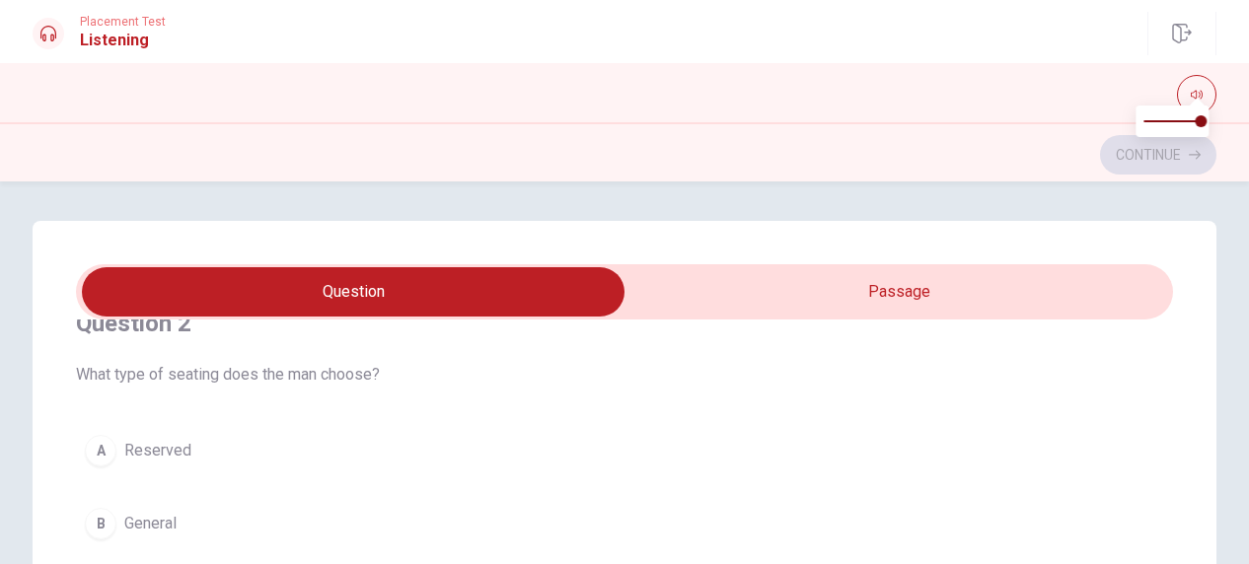
scroll to position [691, 0]
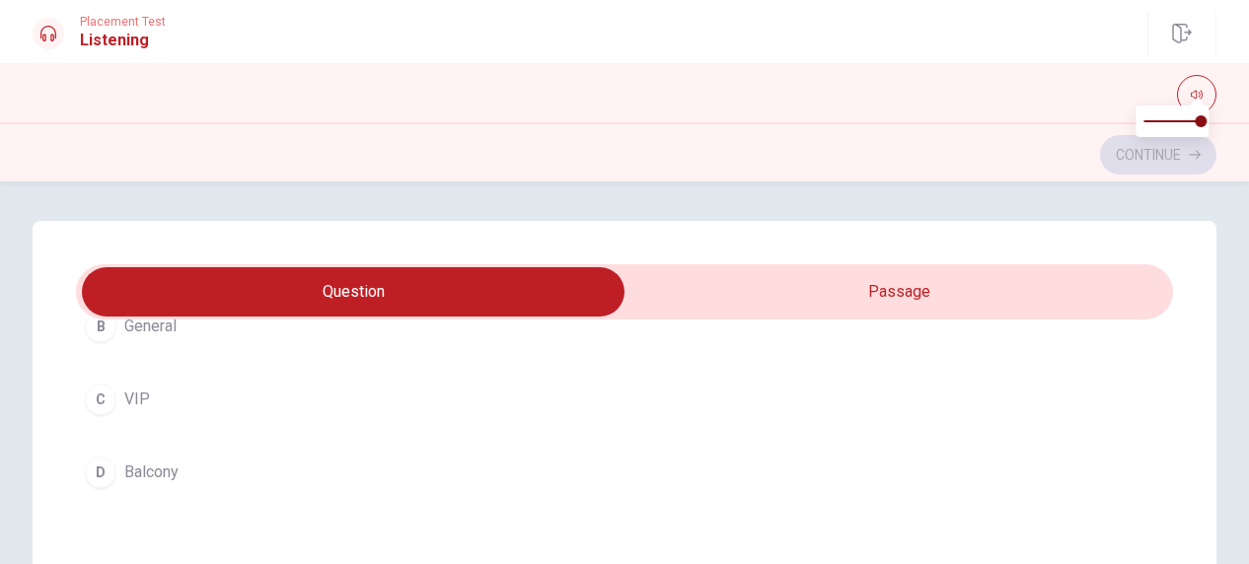
click at [809, 303] on input "checkbox" at bounding box center [353, 291] width 1646 height 49
checkbox input "true"
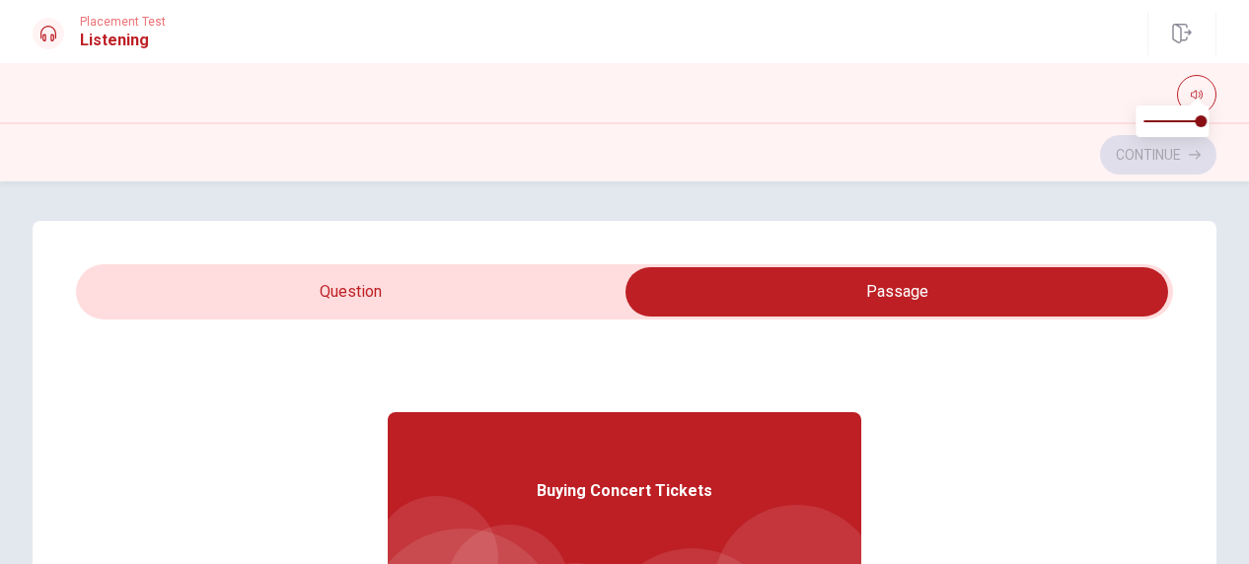
scroll to position [0, 0]
type input "24"
click at [476, 293] on input "checkbox" at bounding box center [897, 291] width 1646 height 49
checkbox input "false"
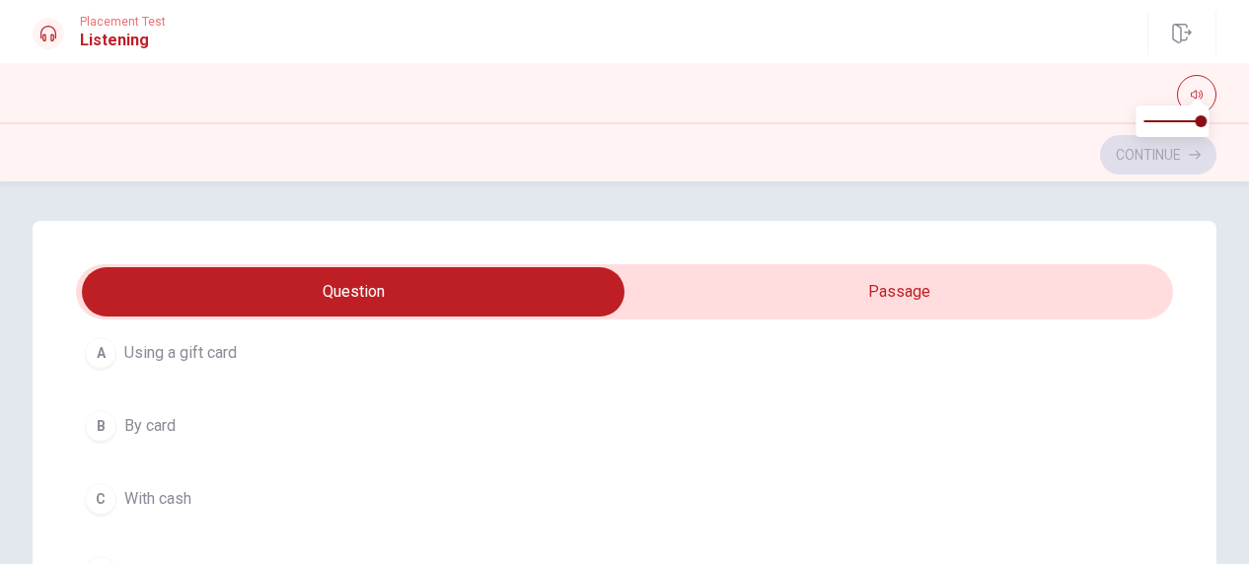
scroll to position [99, 0]
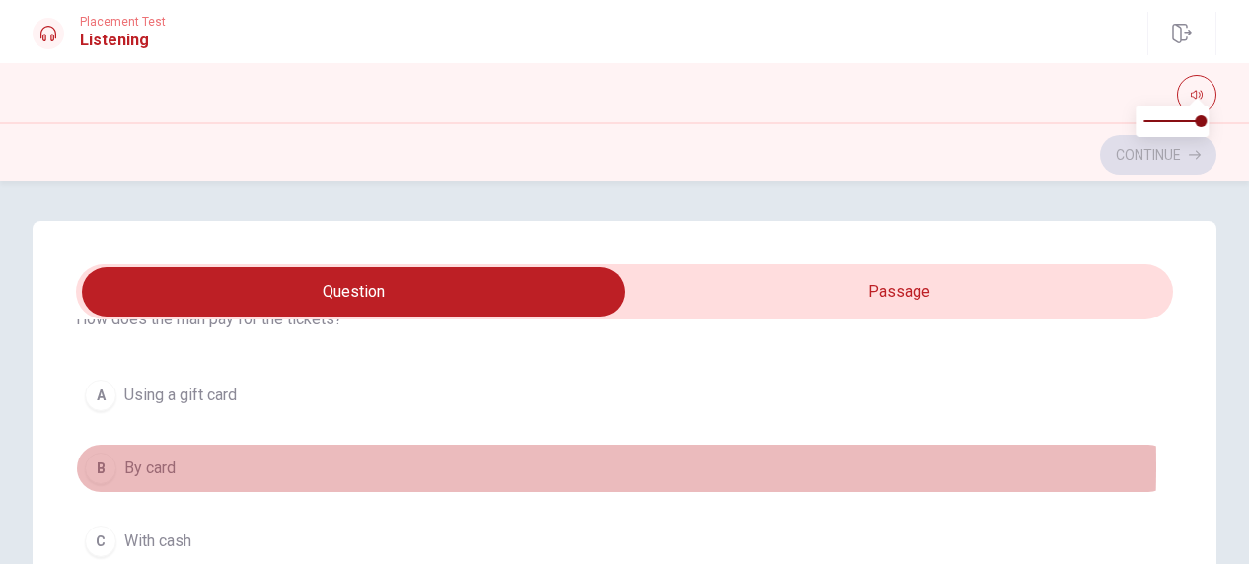
click at [138, 465] on span "By card" at bounding box center [149, 469] width 51 height 24
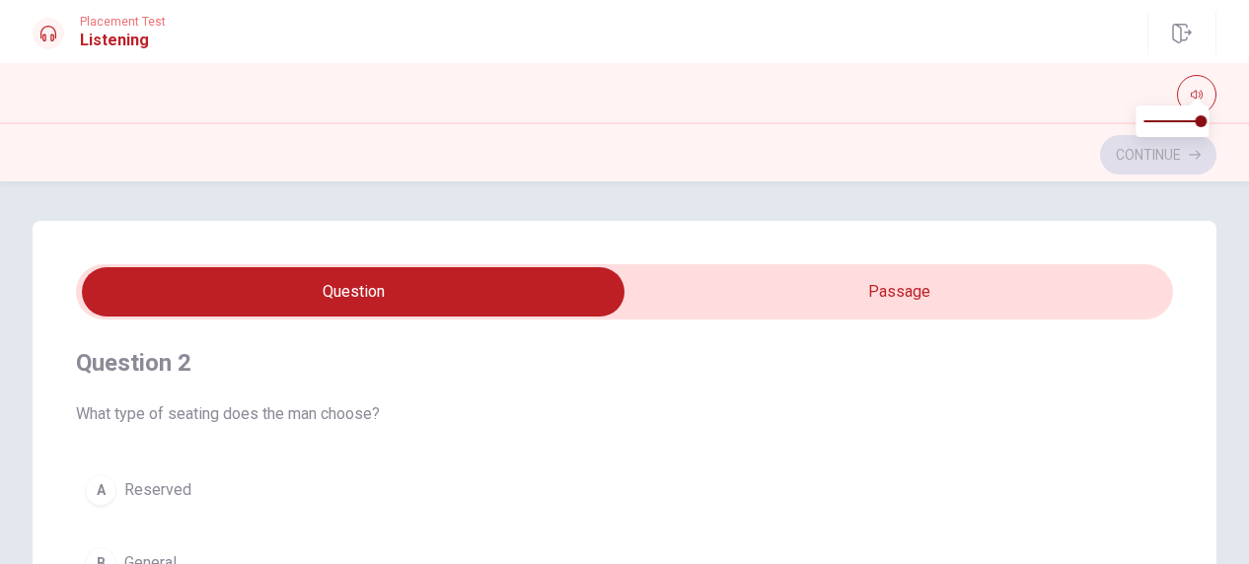
scroll to position [493, 0]
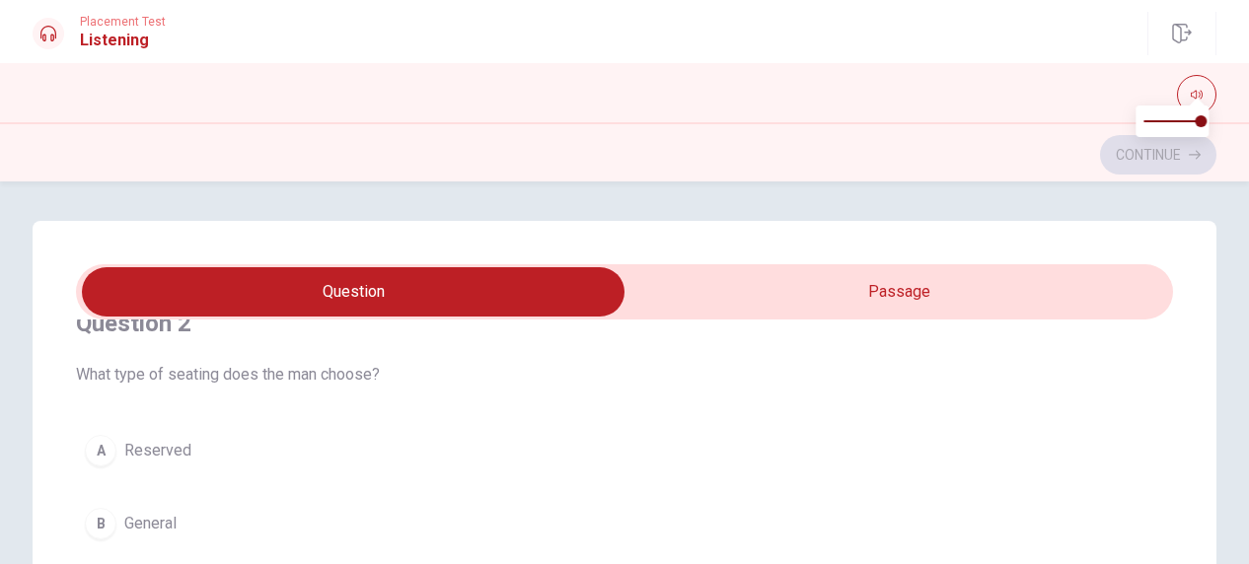
type input "45"
click at [762, 307] on input "checkbox" at bounding box center [353, 291] width 1646 height 49
checkbox input "true"
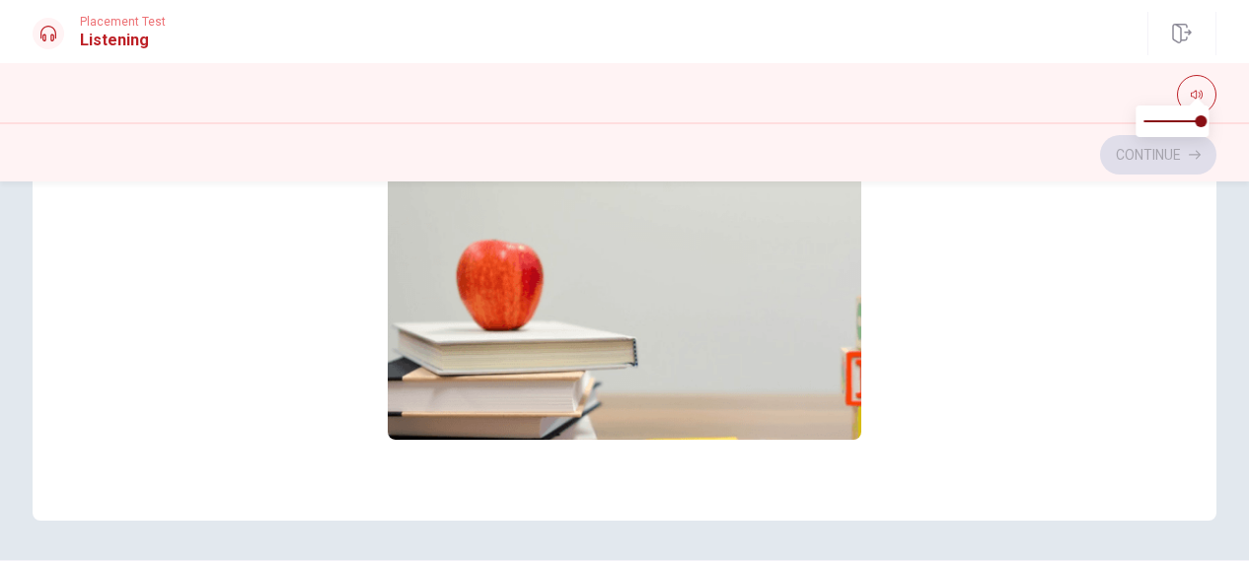
scroll to position [0, 0]
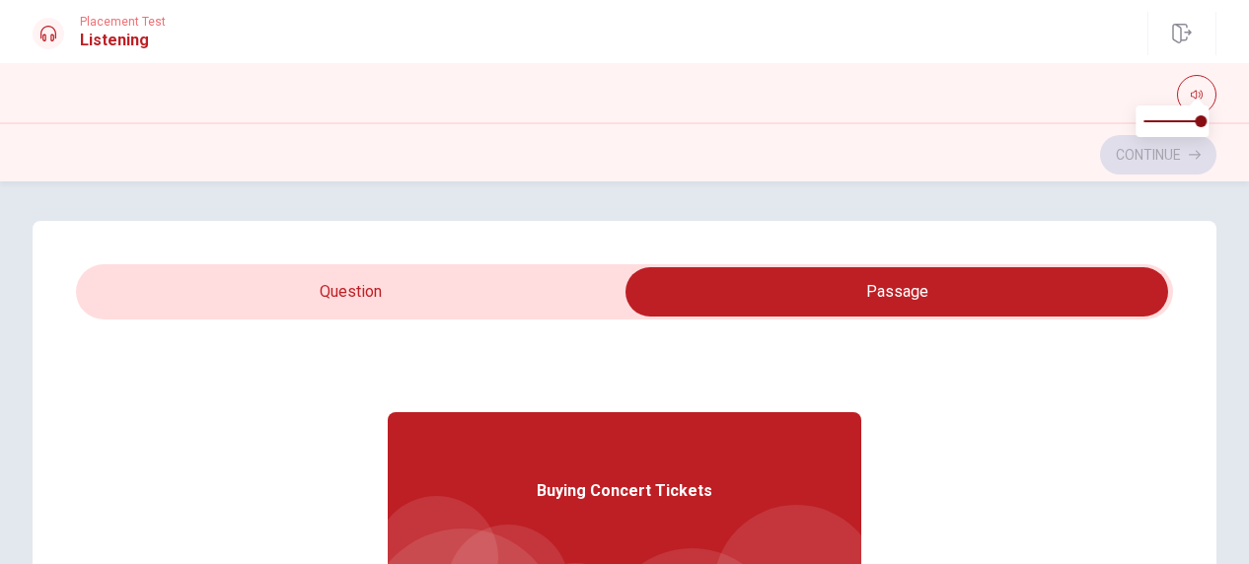
type input "47"
click at [562, 301] on input "checkbox" at bounding box center [897, 291] width 1646 height 49
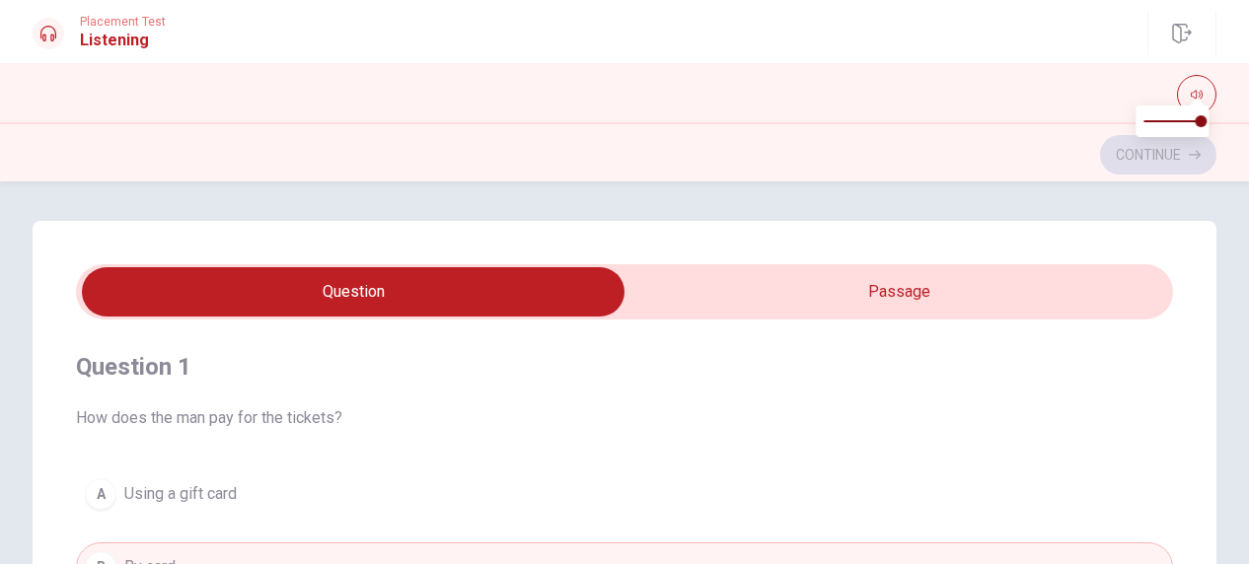
scroll to position [99, 0]
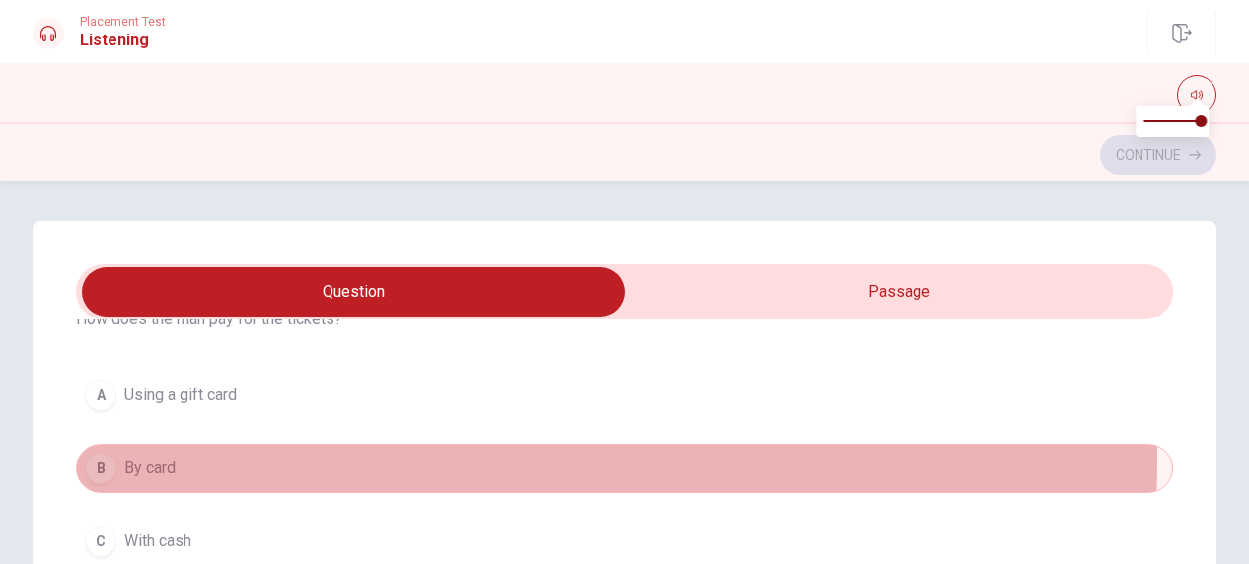
click at [285, 459] on button "B By card" at bounding box center [624, 468] width 1097 height 49
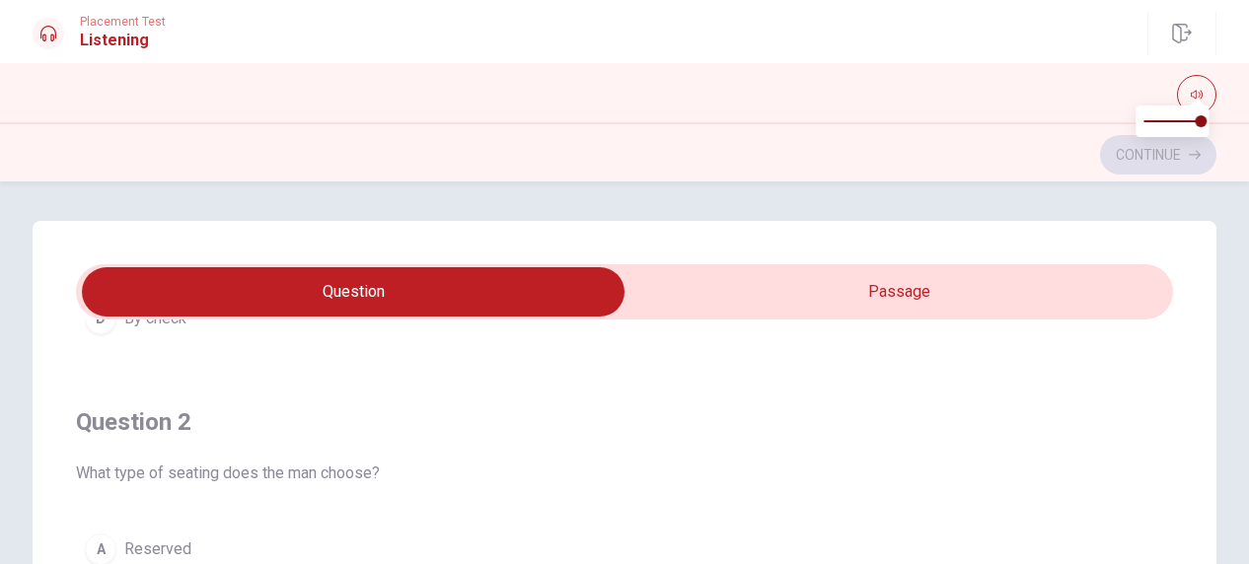
scroll to position [493, 0]
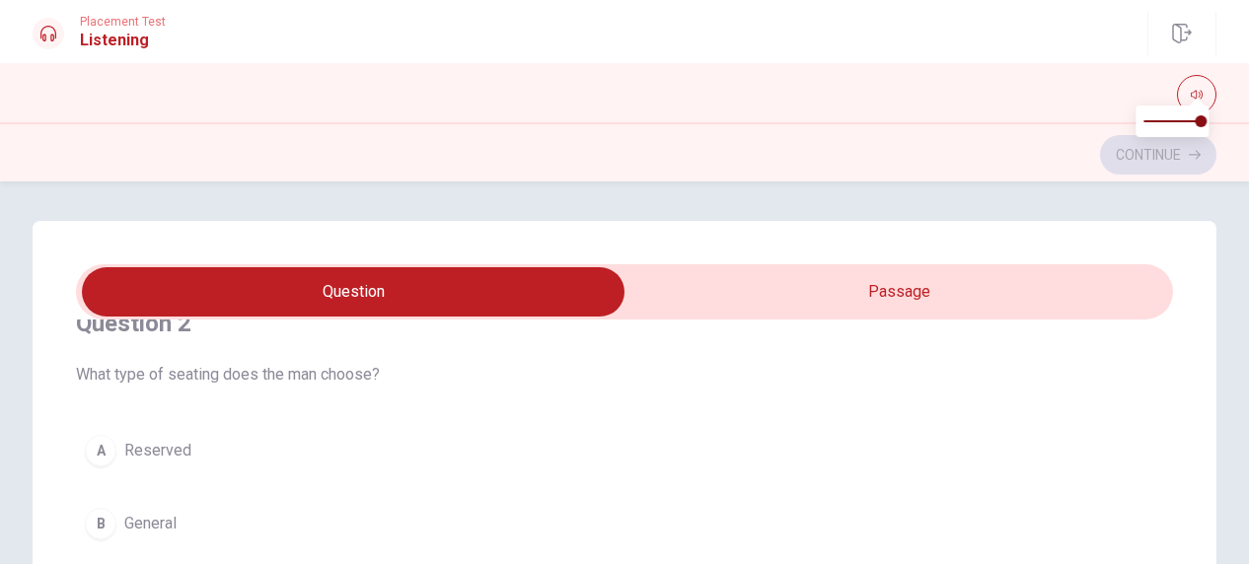
click at [40, 31] on icon at bounding box center [48, 34] width 16 height 16
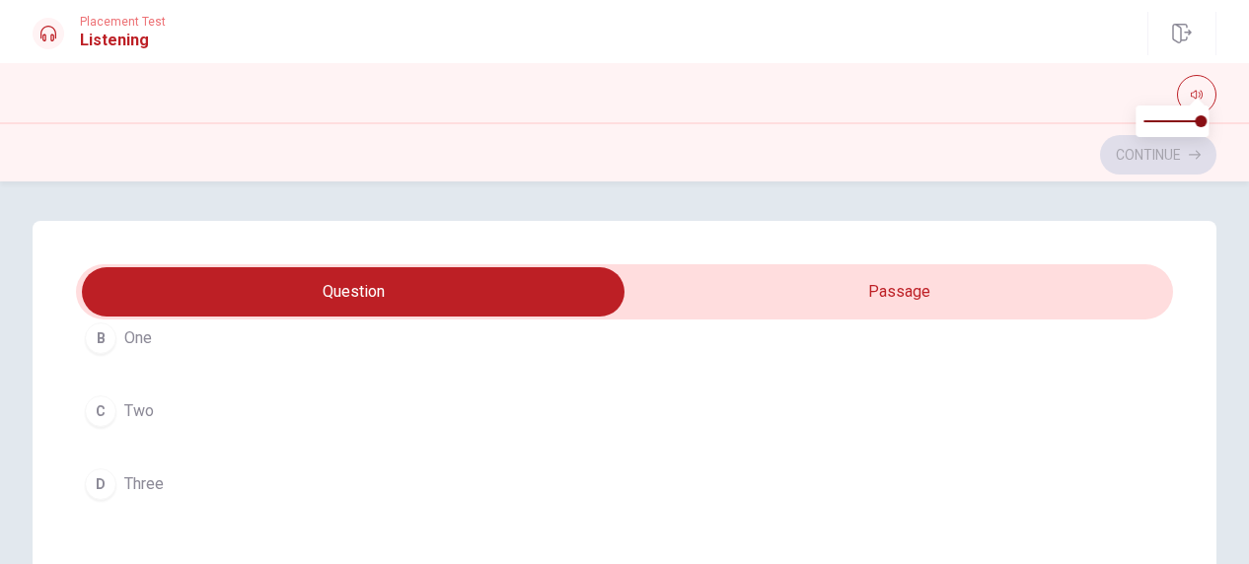
scroll to position [1085, 0]
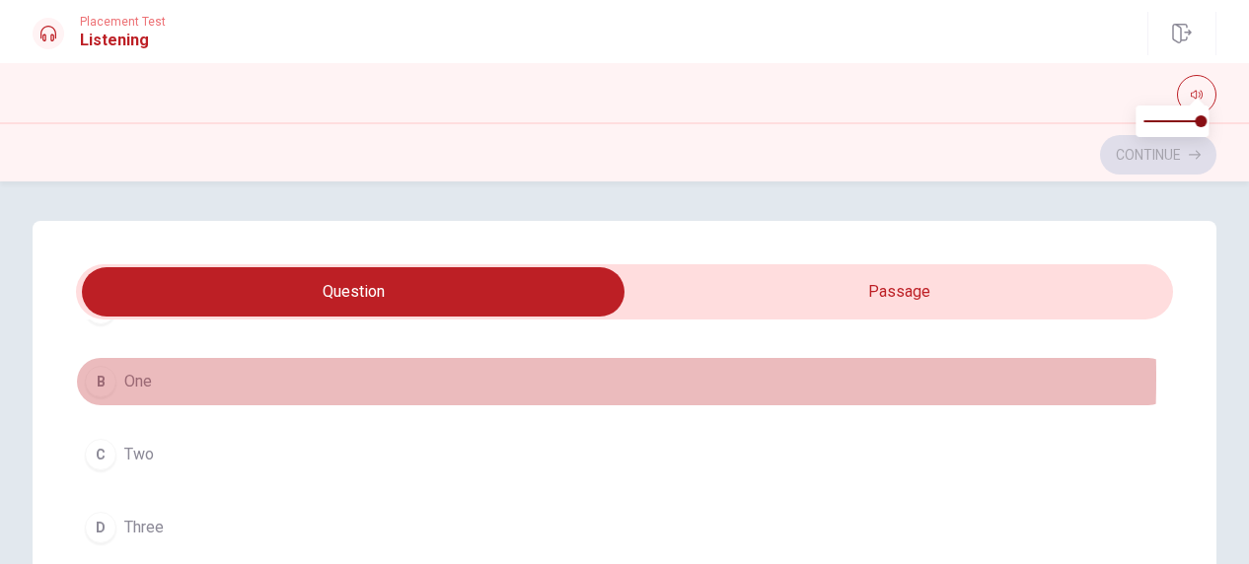
click at [156, 372] on button "B One" at bounding box center [624, 381] width 1097 height 49
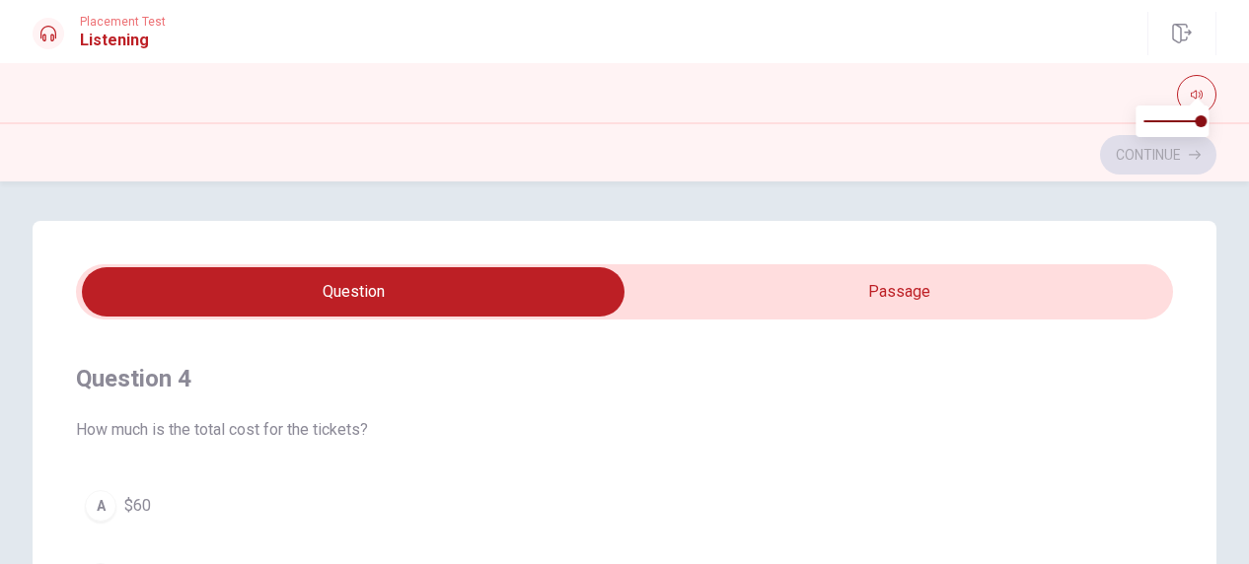
scroll to position [1381, 0]
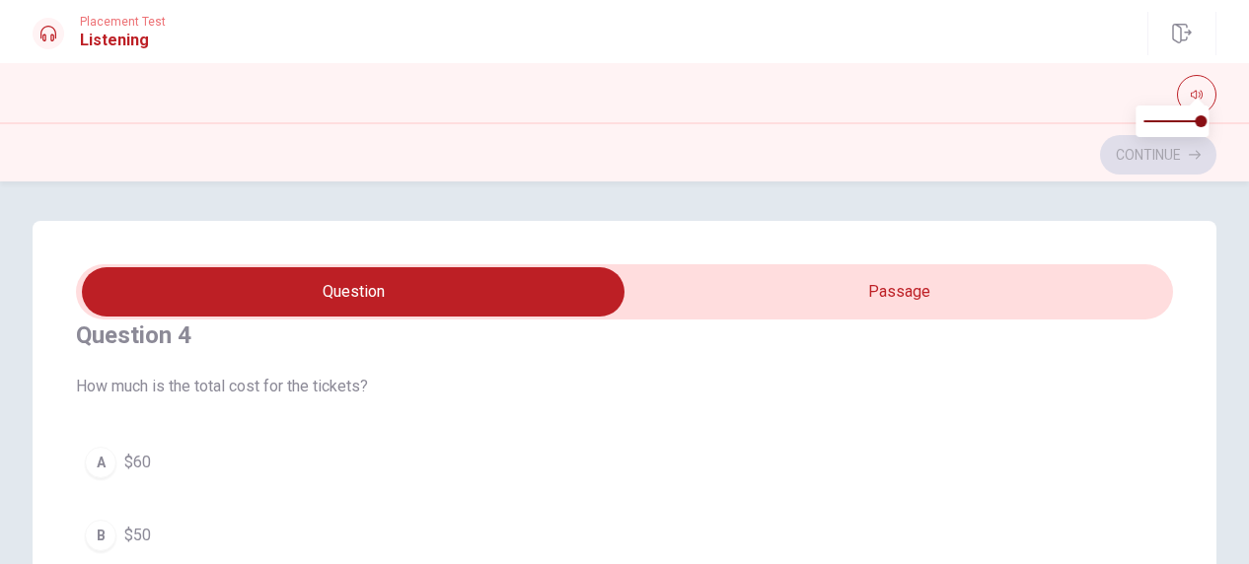
click at [55, 32] on icon at bounding box center [48, 34] width 16 height 16
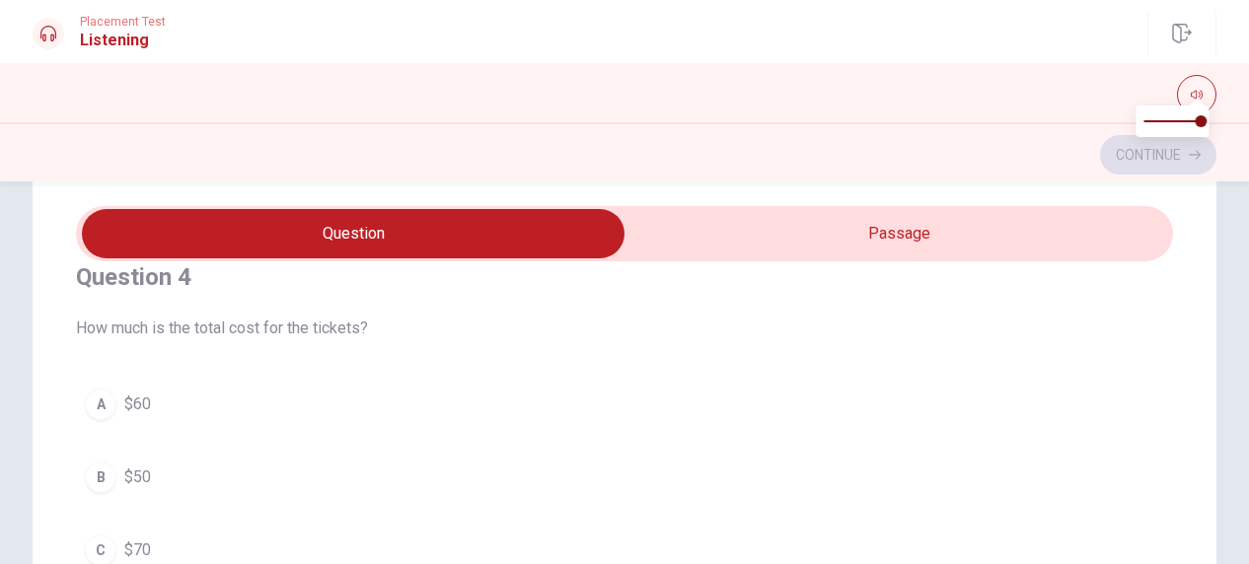
scroll to position [99, 0]
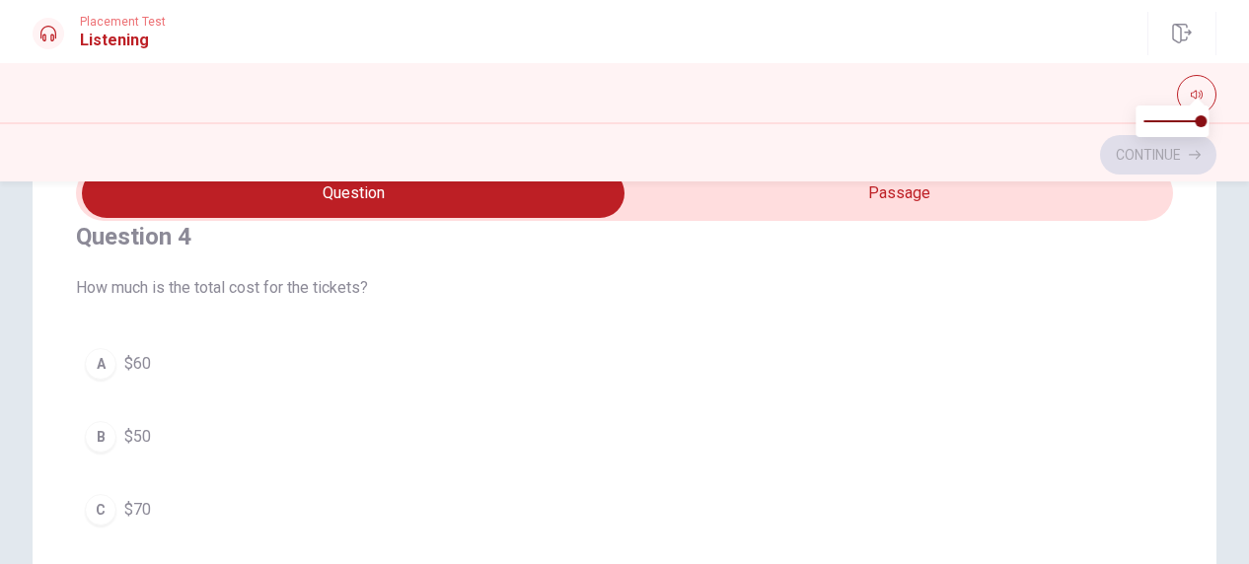
click at [130, 429] on span "$50" at bounding box center [137, 437] width 27 height 24
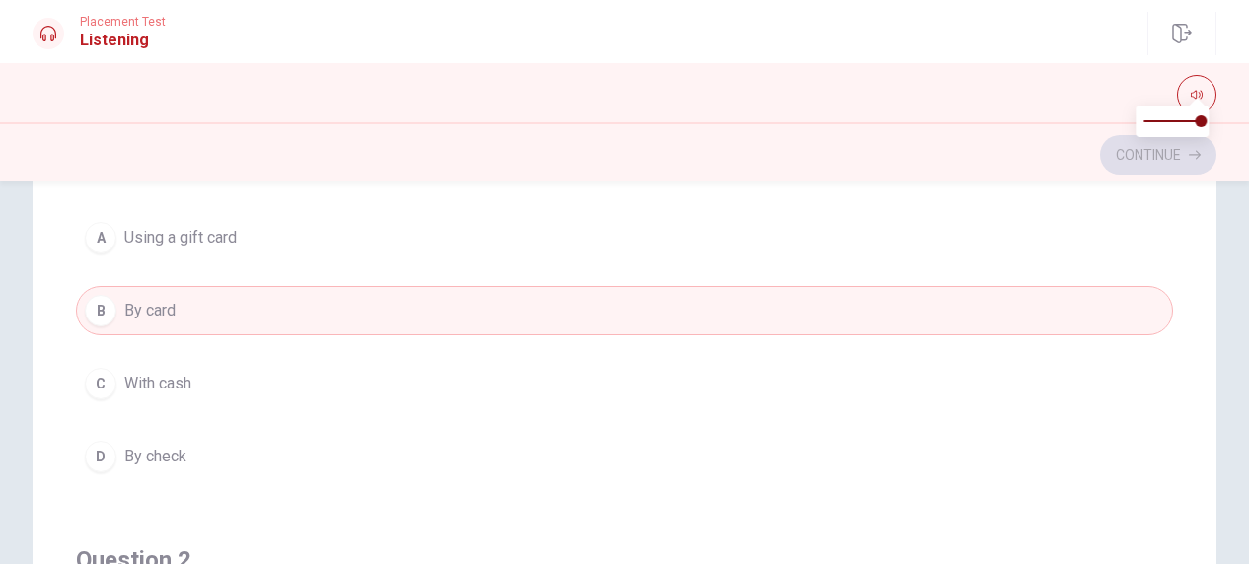
scroll to position [0, 0]
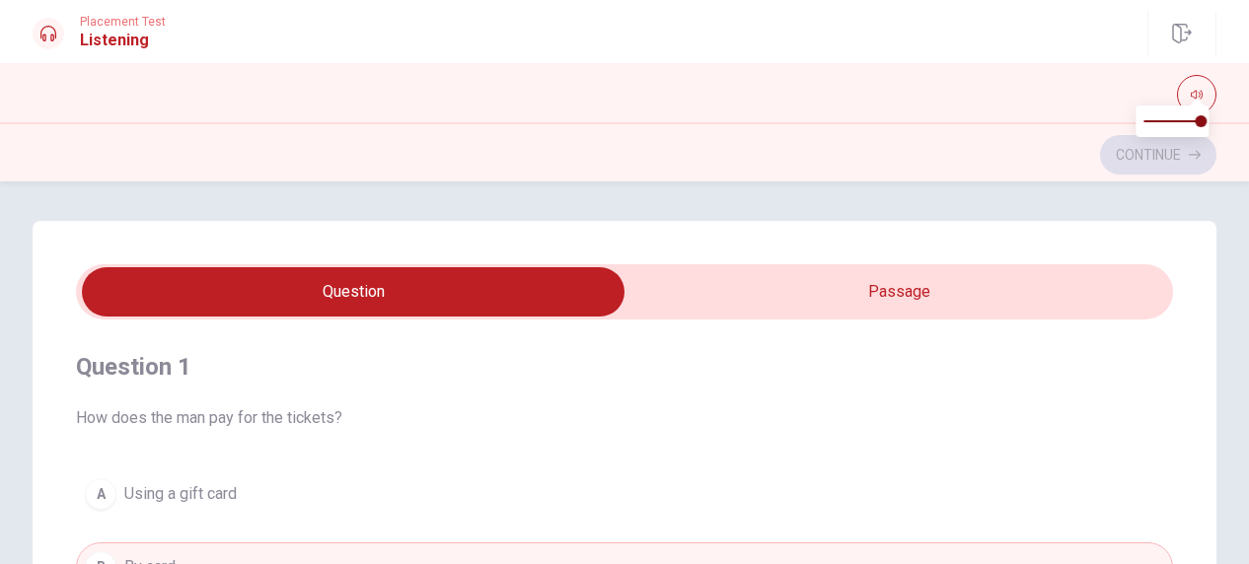
click at [582, 295] on input "checkbox" at bounding box center [353, 291] width 1646 height 49
checkbox input "true"
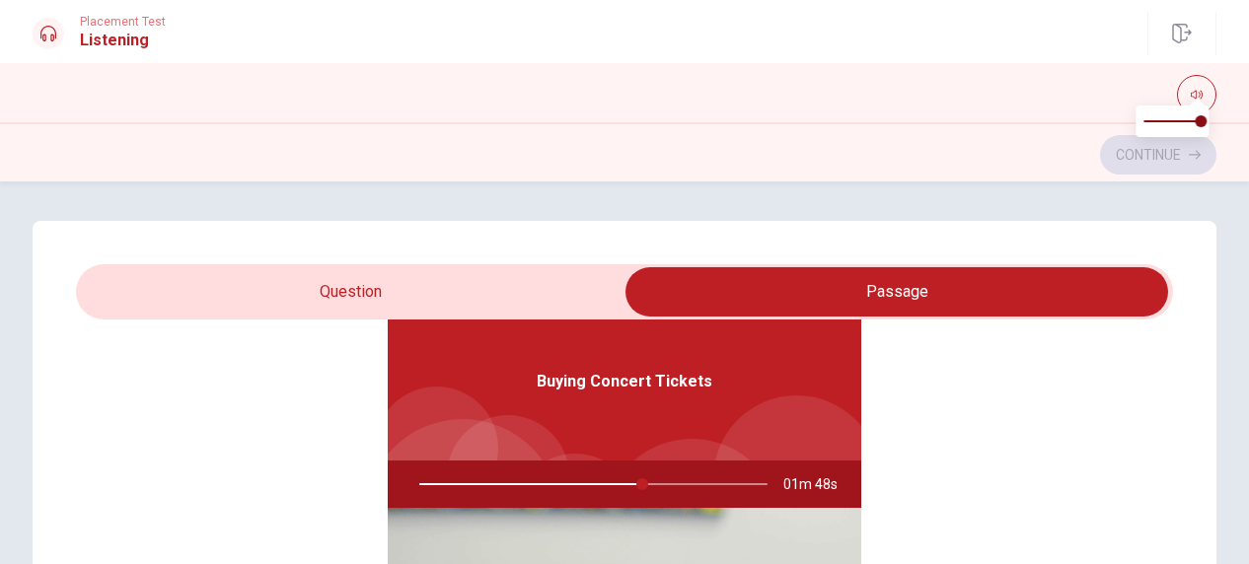
scroll to position [110, 0]
drag, startPoint x: 628, startPoint y: 480, endPoint x: 418, endPoint y: 478, distance: 210.1
click at [420, 479] on div at bounding box center [590, 483] width 388 height 47
click at [414, 475] on div at bounding box center [590, 483] width 388 height 47
click at [424, 484] on div at bounding box center [590, 483] width 388 height 47
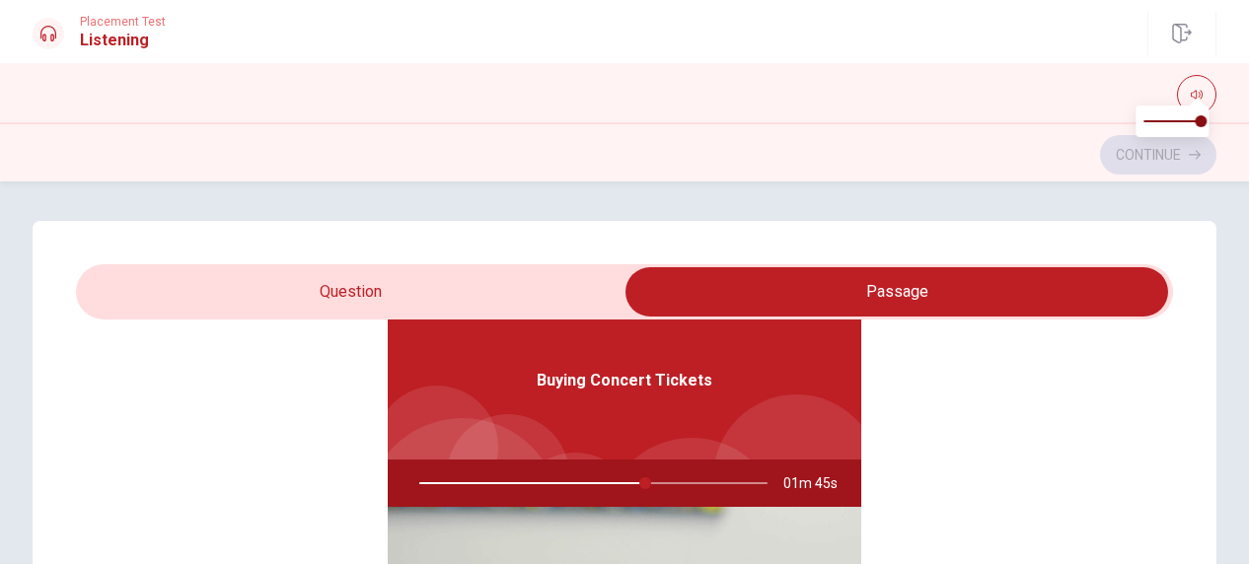
click at [424, 484] on div at bounding box center [590, 483] width 388 height 47
click at [424, 482] on div at bounding box center [590, 483] width 388 height 47
click at [746, 486] on div at bounding box center [590, 483] width 388 height 47
type input "66"
click at [746, 486] on div at bounding box center [590, 483] width 388 height 47
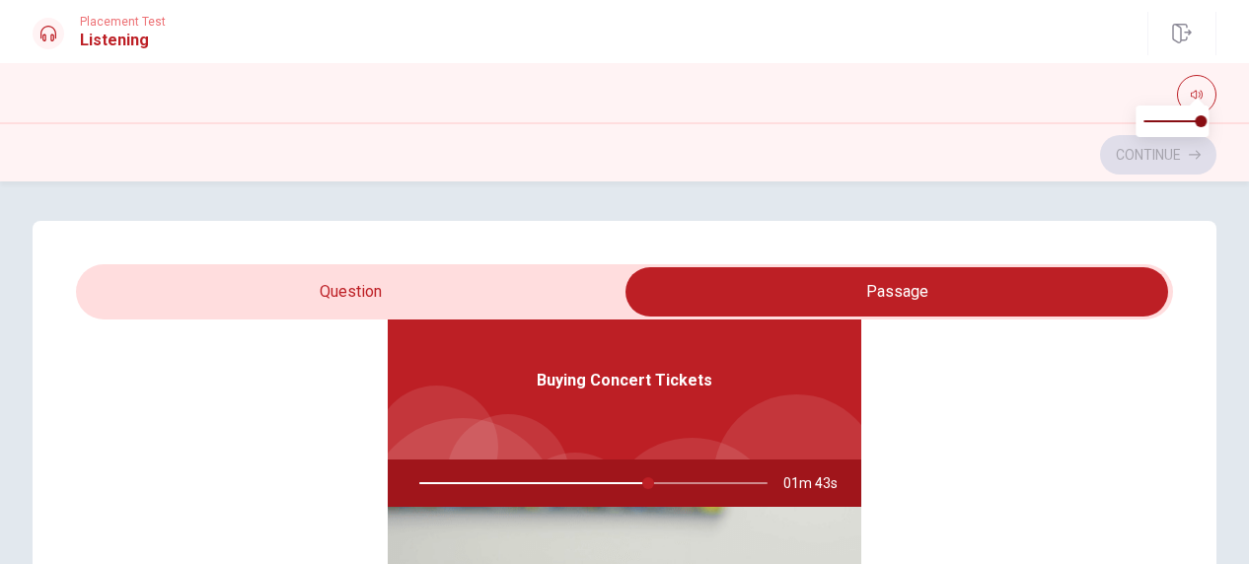
click at [460, 292] on input "checkbox" at bounding box center [897, 291] width 1646 height 49
checkbox input "false"
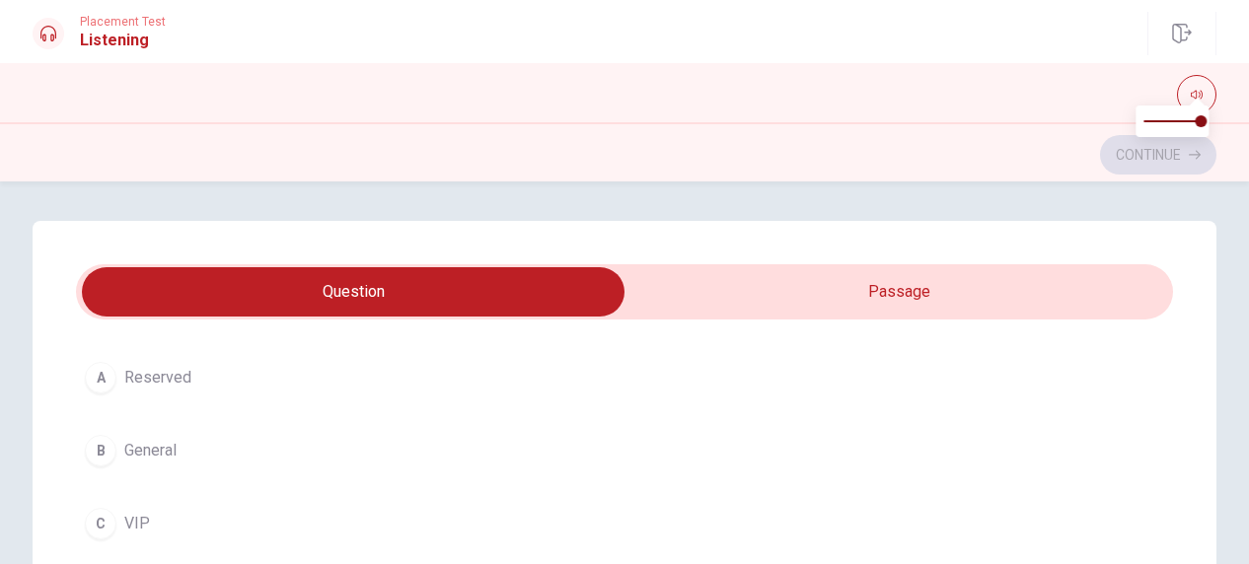
scroll to position [505, 0]
click at [122, 502] on button "B General" at bounding box center [624, 511] width 1097 height 49
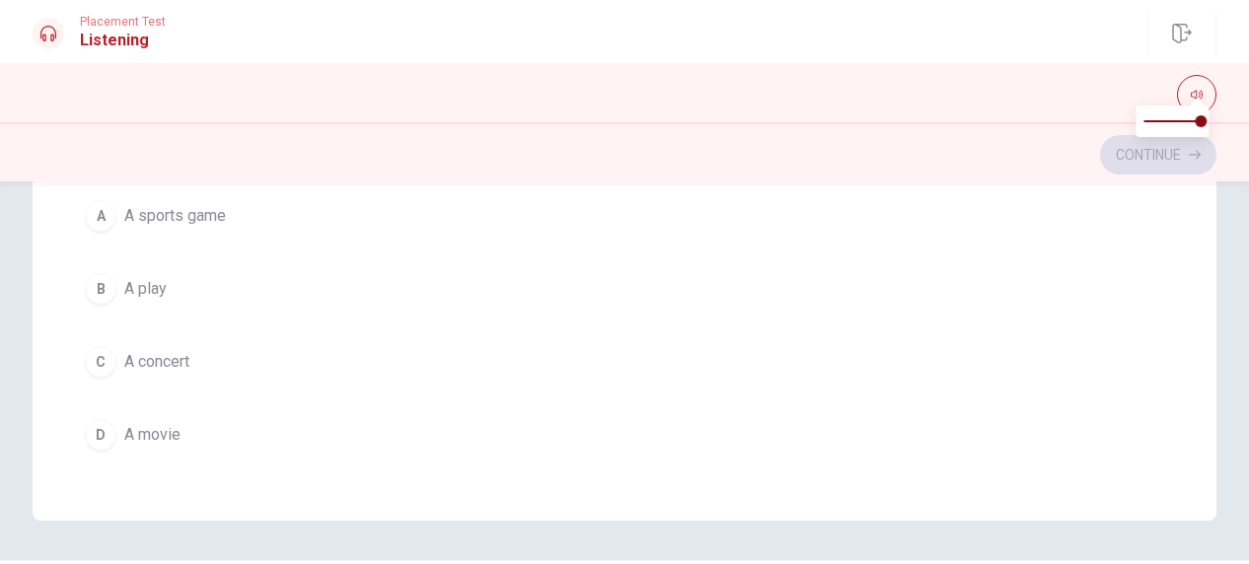
scroll to position [552, 0]
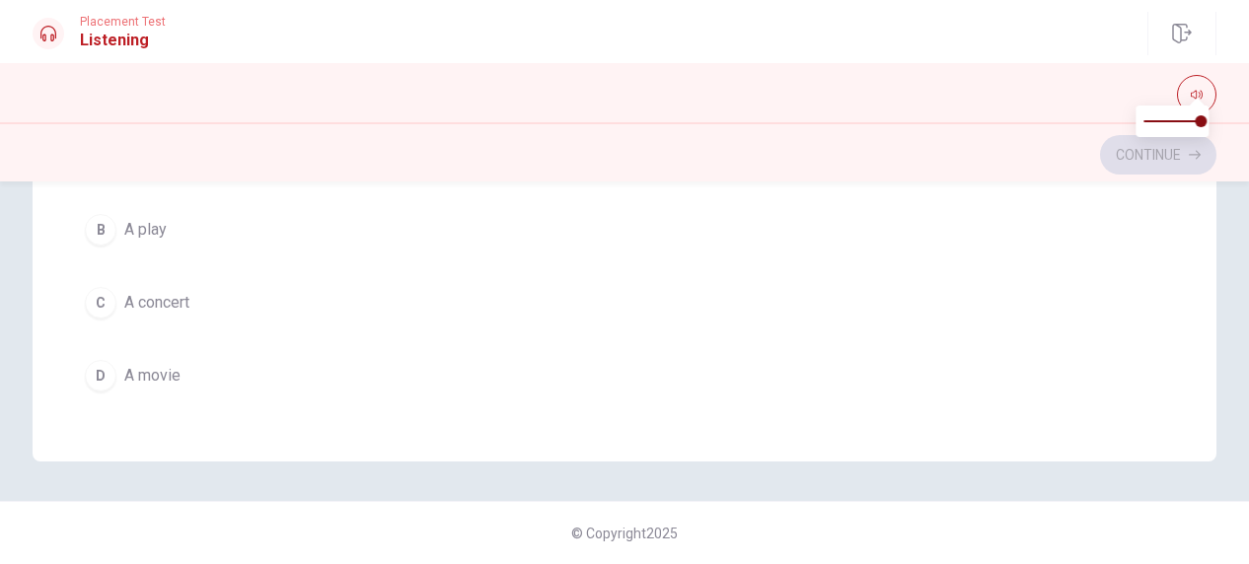
click at [154, 291] on span "A concert" at bounding box center [156, 303] width 65 height 24
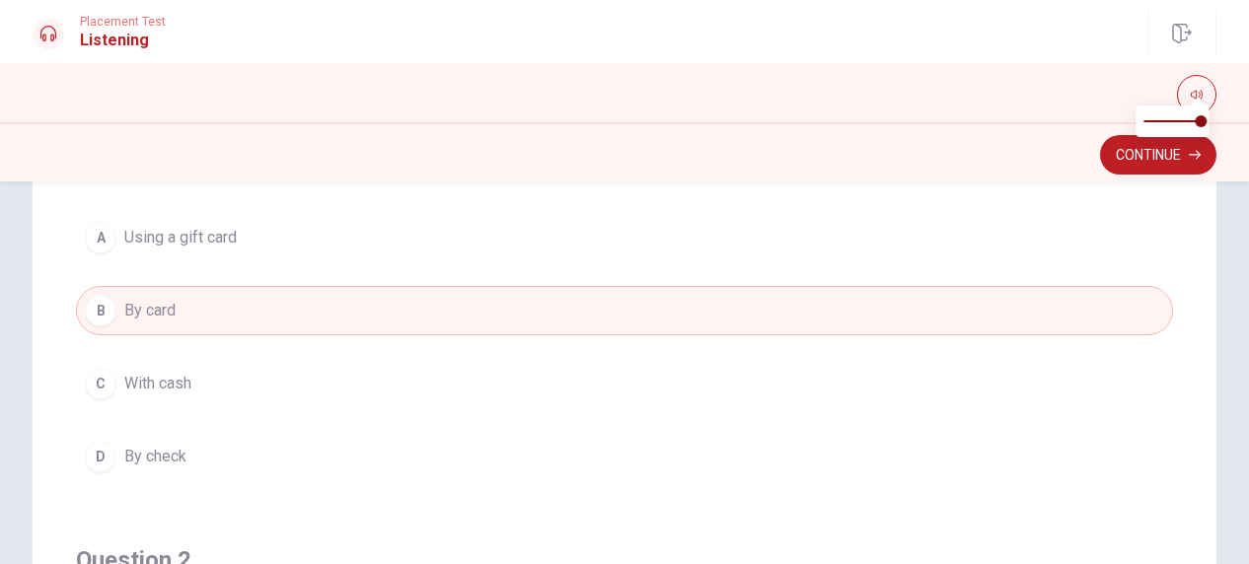
scroll to position [0, 0]
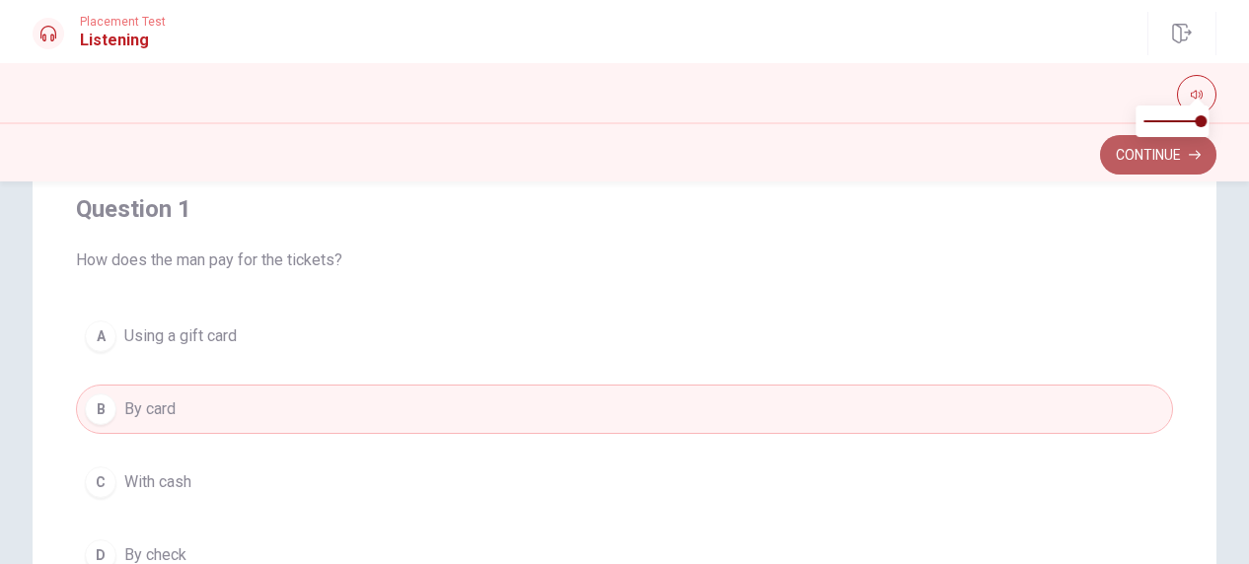
click at [1156, 147] on button "Continue" at bounding box center [1158, 154] width 116 height 39
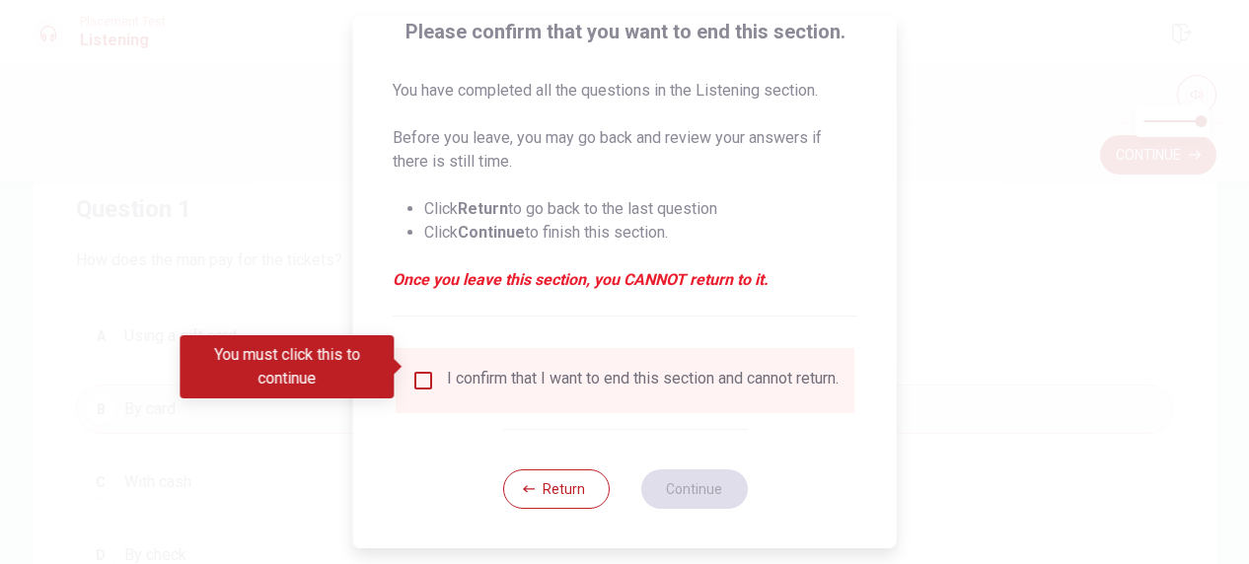
scroll to position [172, 0]
click at [545, 486] on button "Return" at bounding box center [555, 489] width 107 height 39
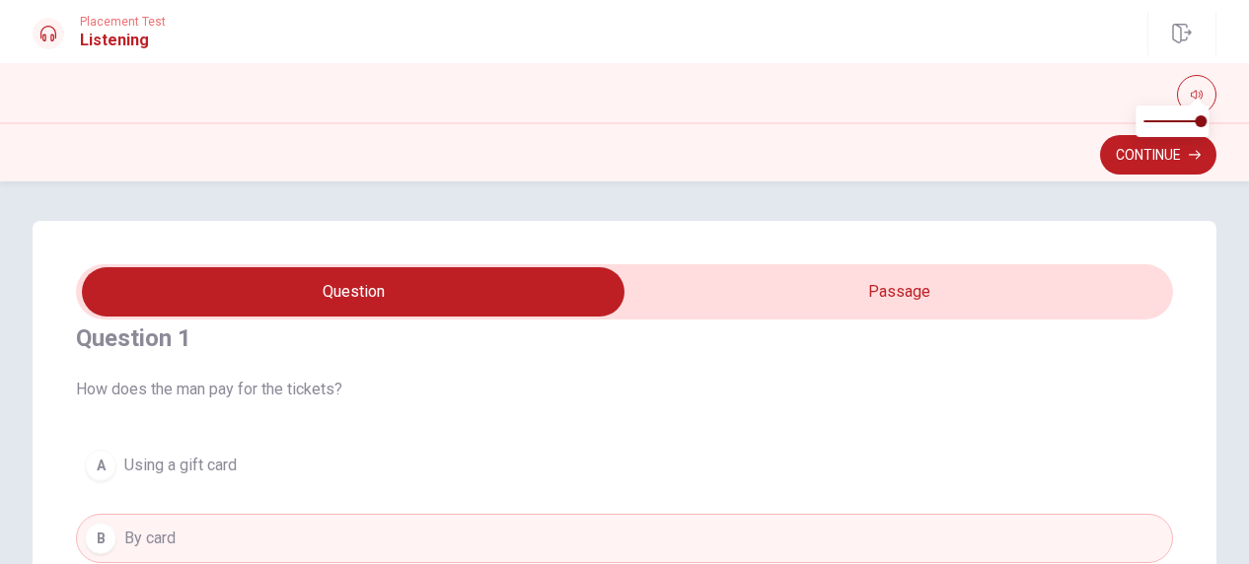
scroll to position [0, 0]
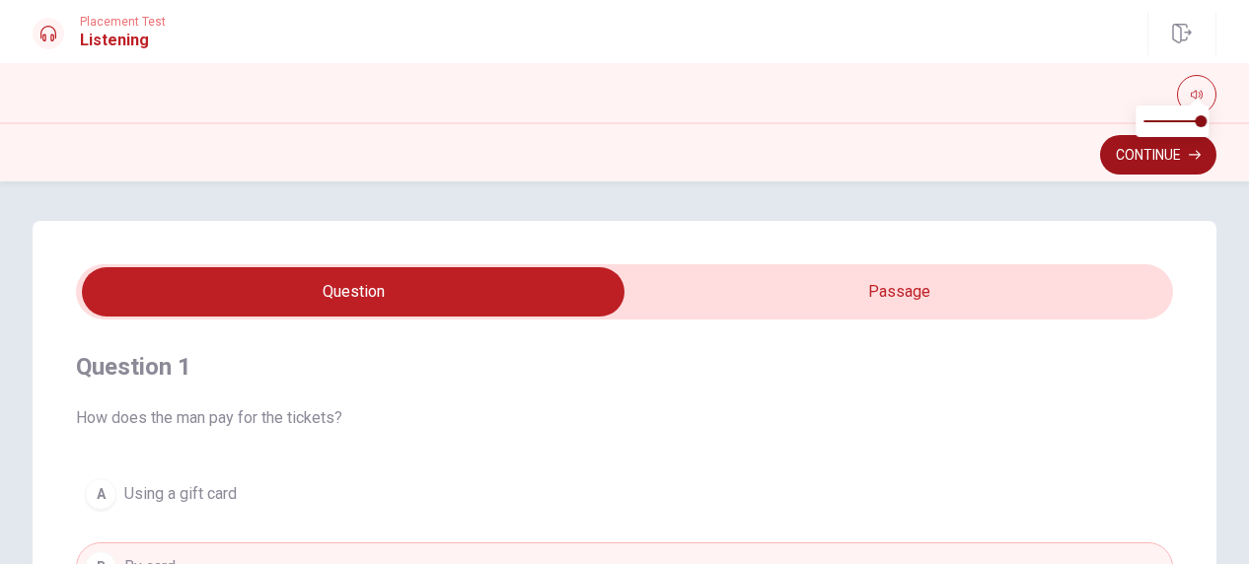
click at [1124, 151] on button "Continue" at bounding box center [1158, 154] width 116 height 39
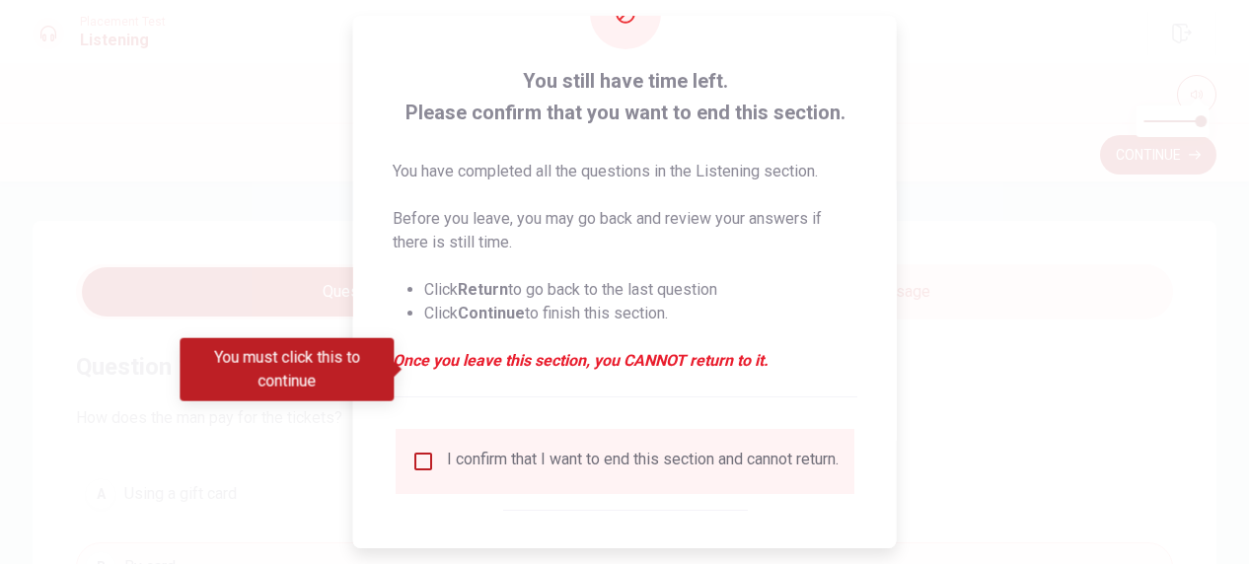
scroll to position [172, 0]
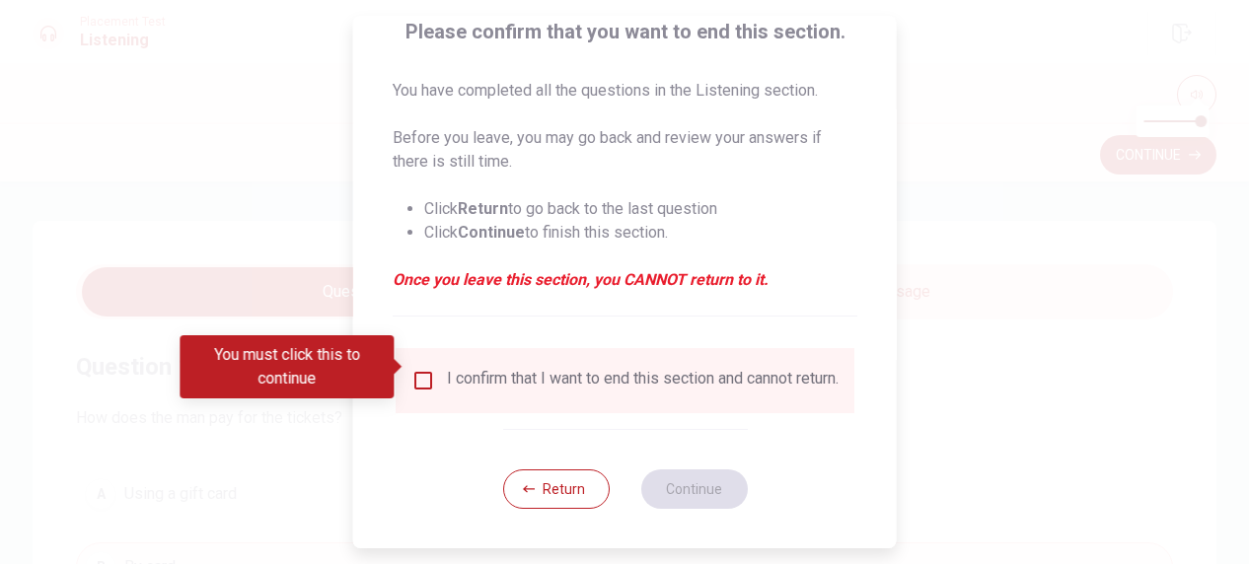
click at [428, 369] on input "You must click this to continue" at bounding box center [423, 381] width 24 height 24
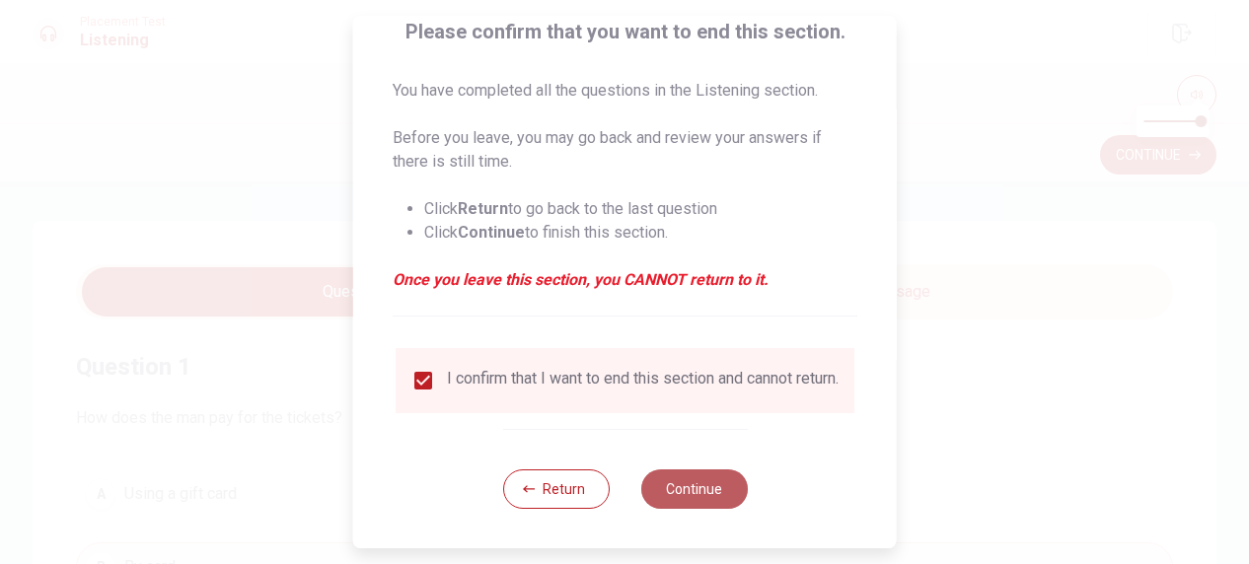
click at [675, 479] on button "Continue" at bounding box center [693, 489] width 107 height 39
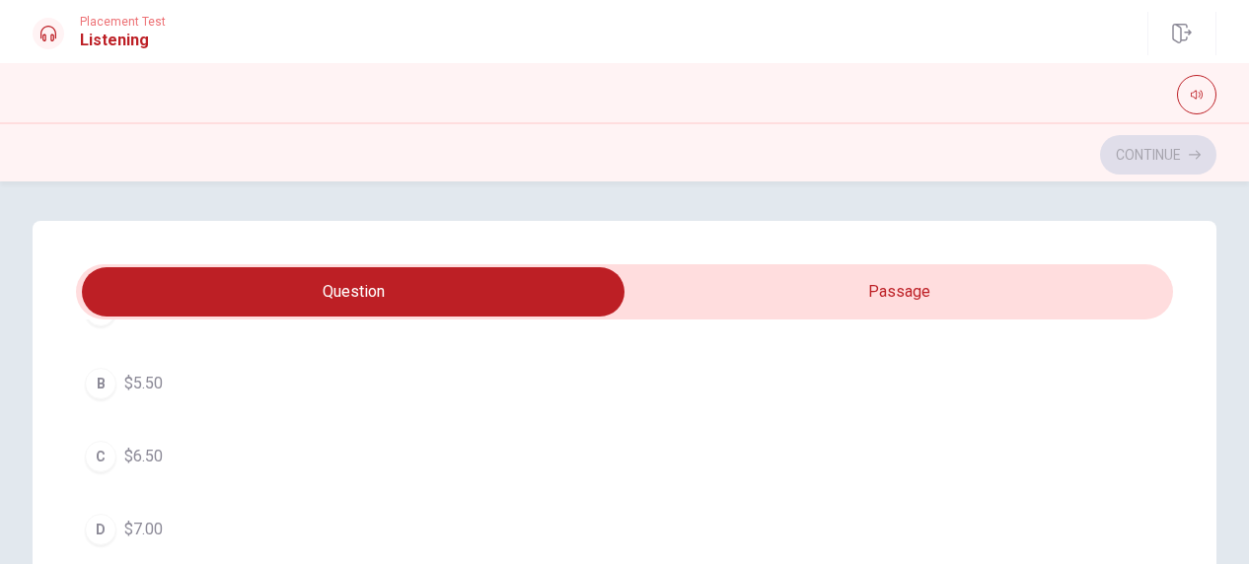
scroll to position [1579, 0]
click at [140, 404] on span "$6.50" at bounding box center [143, 412] width 38 height 24
click at [156, 521] on span "Warmed up" at bounding box center [163, 528] width 78 height 24
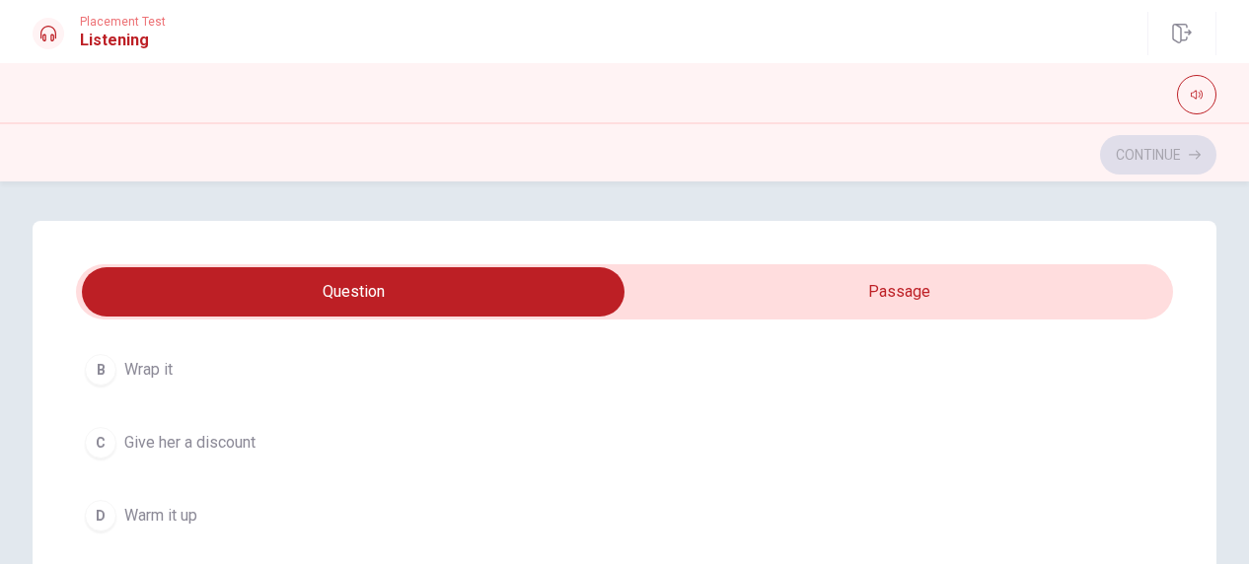
click at [177, 508] on span "Warm it up" at bounding box center [160, 516] width 73 height 24
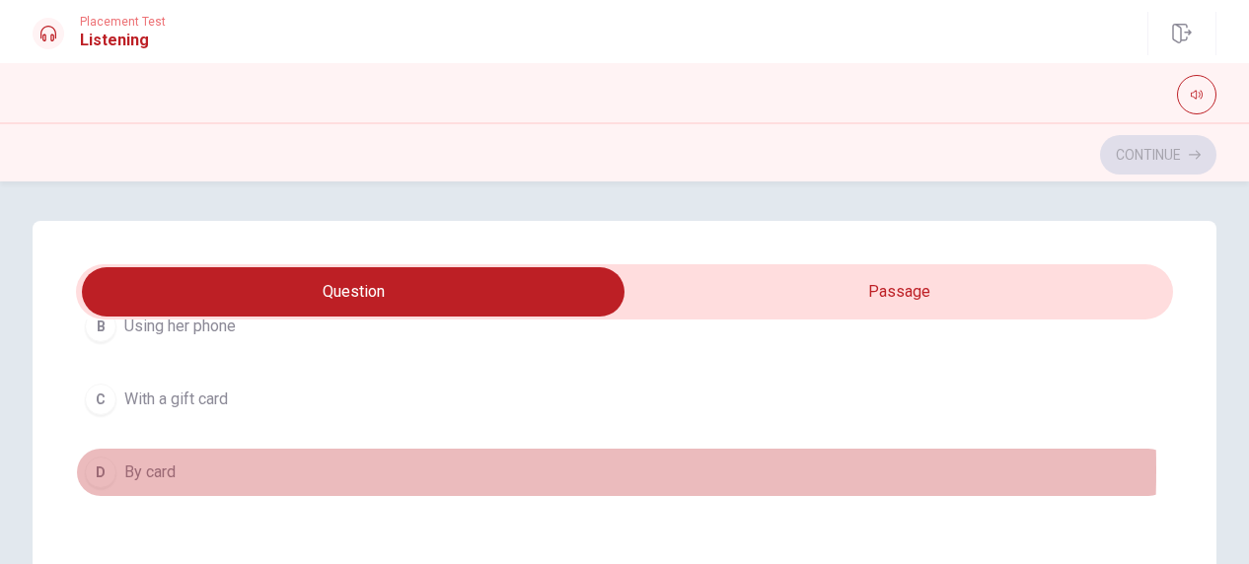
click at [158, 464] on span "By card" at bounding box center [149, 473] width 51 height 24
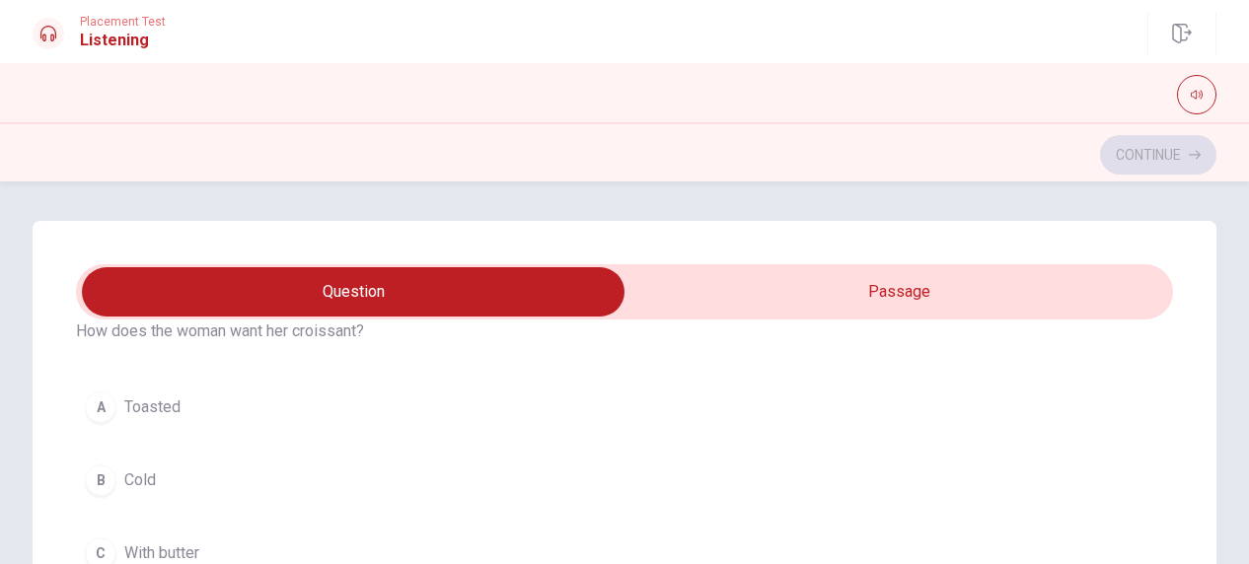
scroll to position [1085, 0]
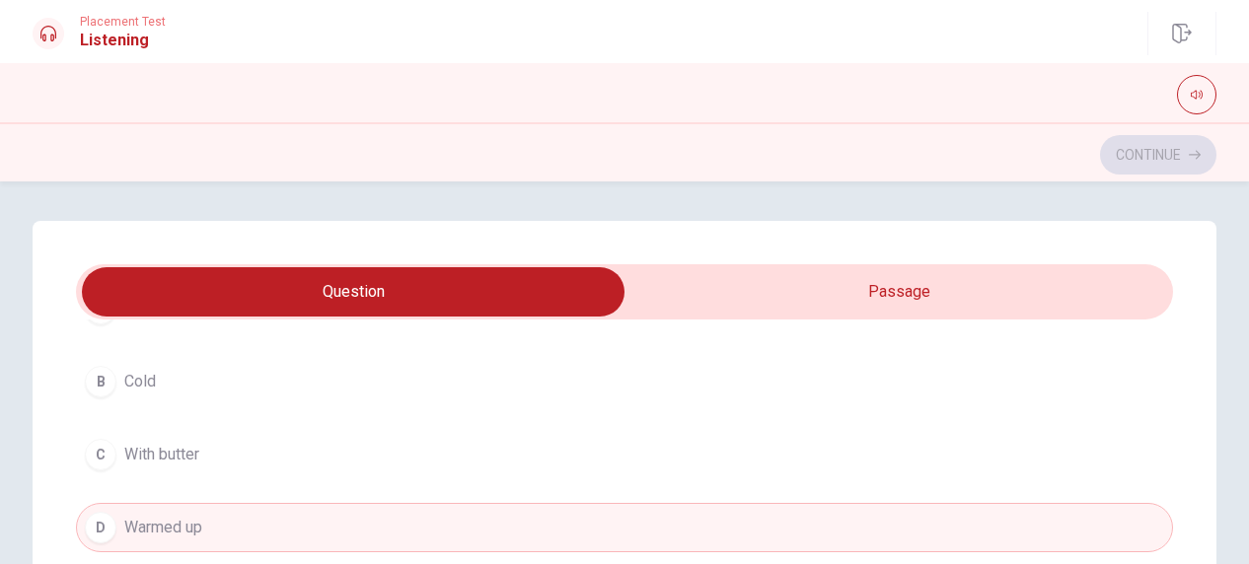
click at [177, 520] on span "Warmed up" at bounding box center [163, 528] width 78 height 24
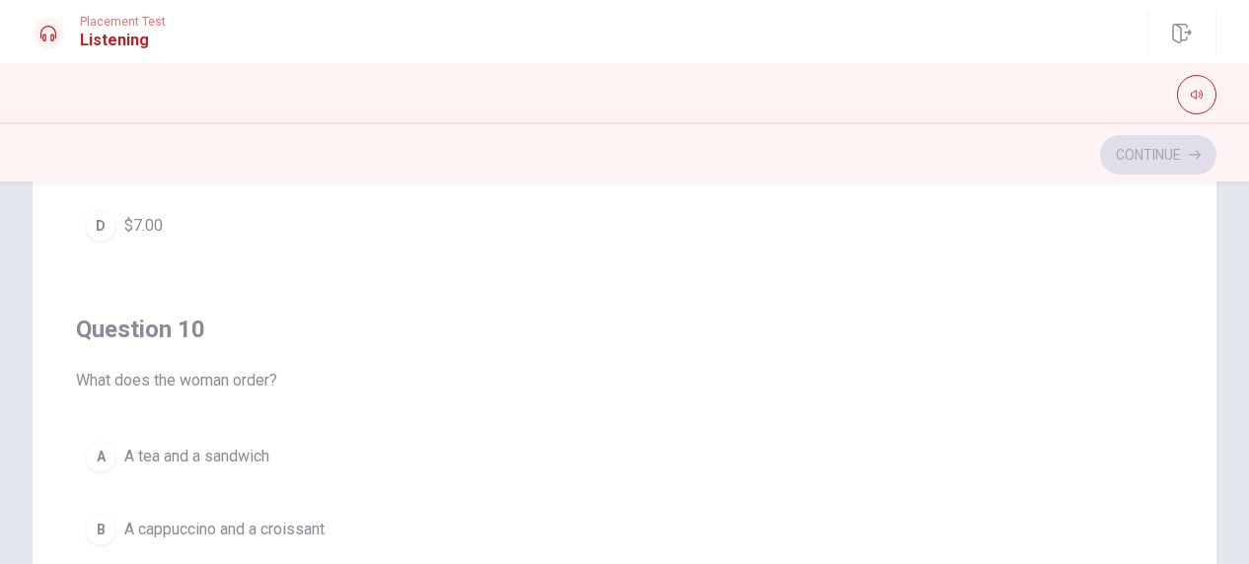
scroll to position [395, 0]
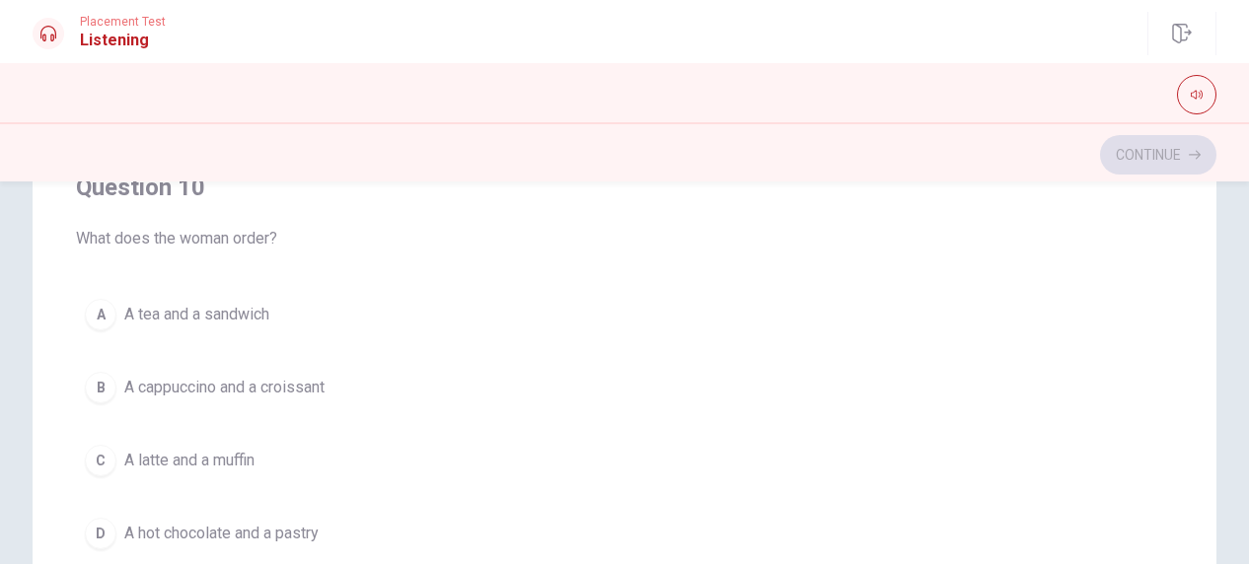
click at [308, 377] on span "A cappuccino and a croissant" at bounding box center [224, 388] width 200 height 24
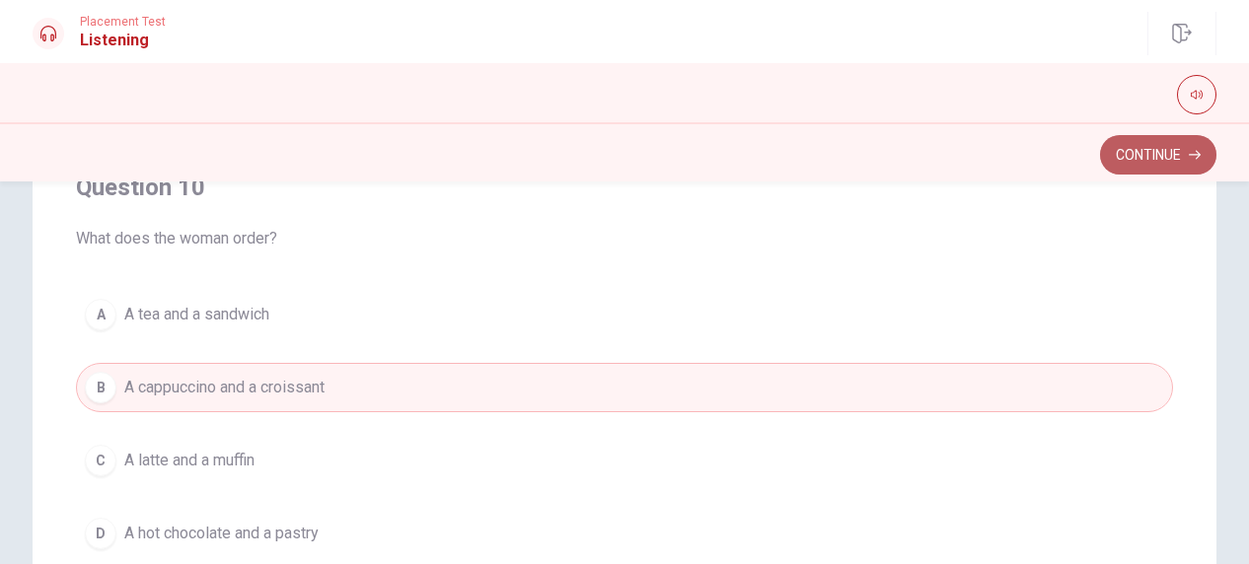
click at [1151, 139] on button "Continue" at bounding box center [1158, 154] width 116 height 39
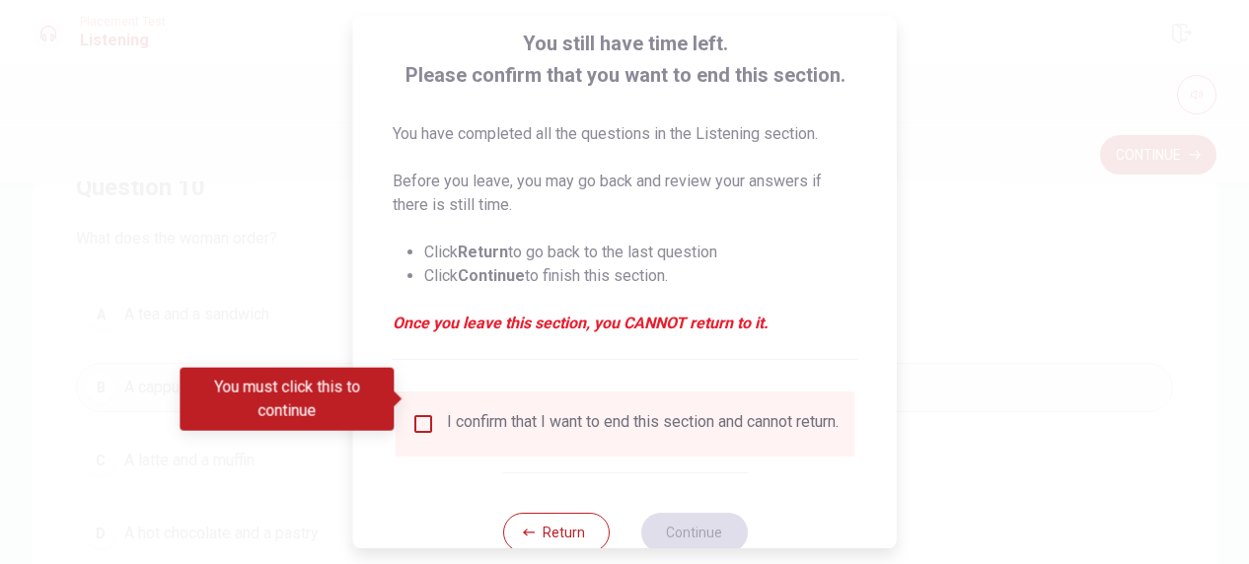
scroll to position [172, 0]
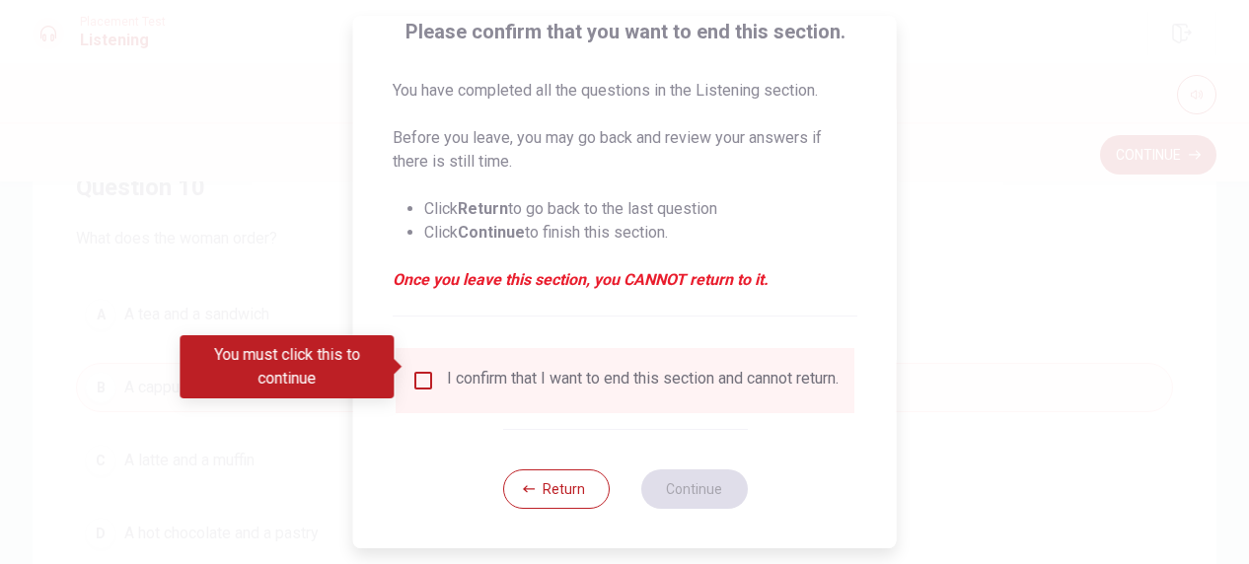
click at [424, 370] on input "You must click this to continue" at bounding box center [423, 381] width 24 height 24
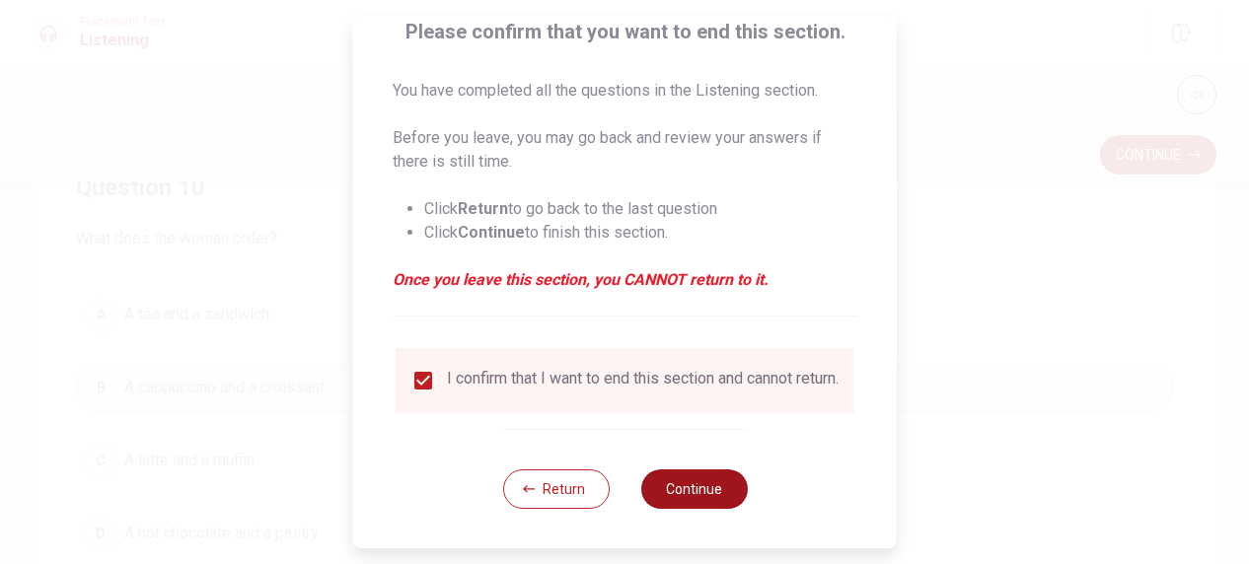
click at [698, 483] on button "Continue" at bounding box center [693, 489] width 107 height 39
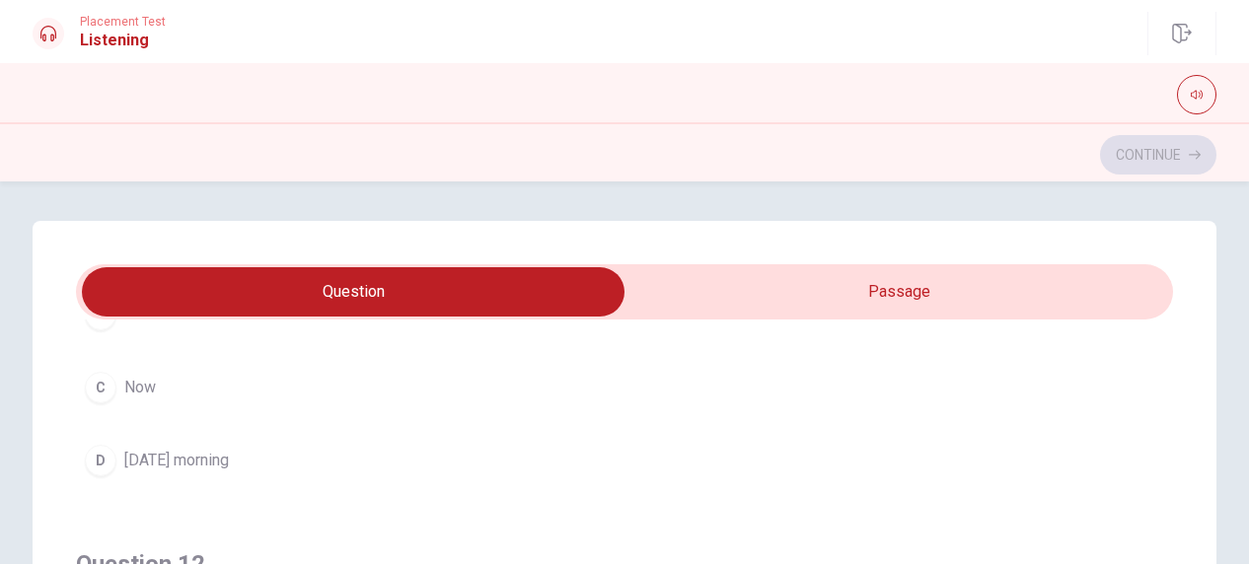
scroll to position [296, 0]
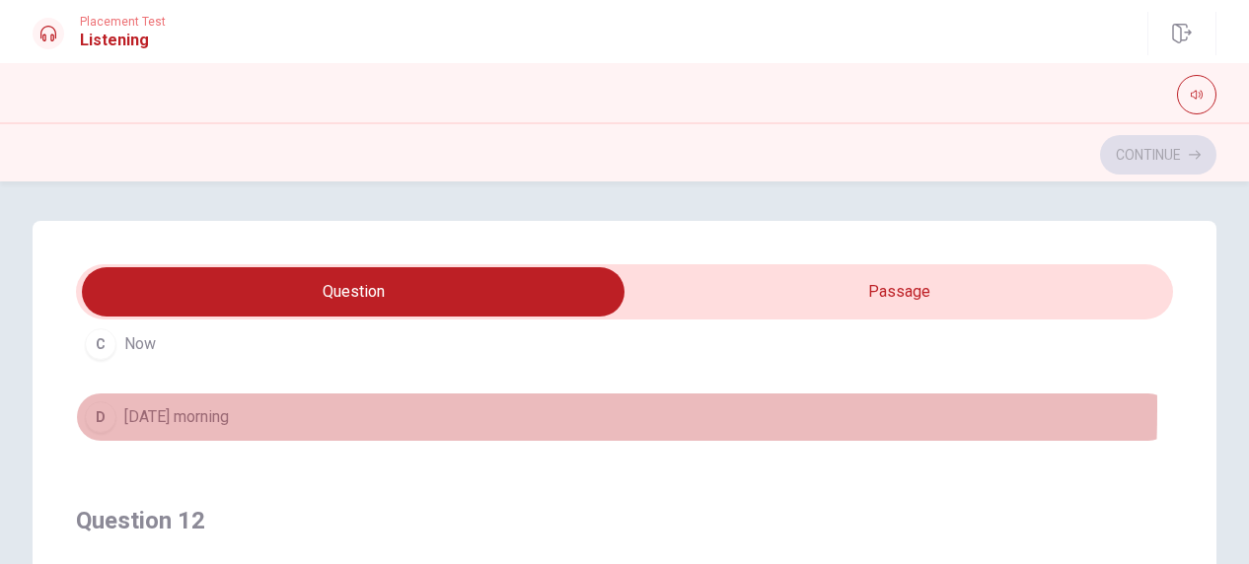
click at [178, 406] on span "[DATE] morning" at bounding box center [176, 417] width 105 height 24
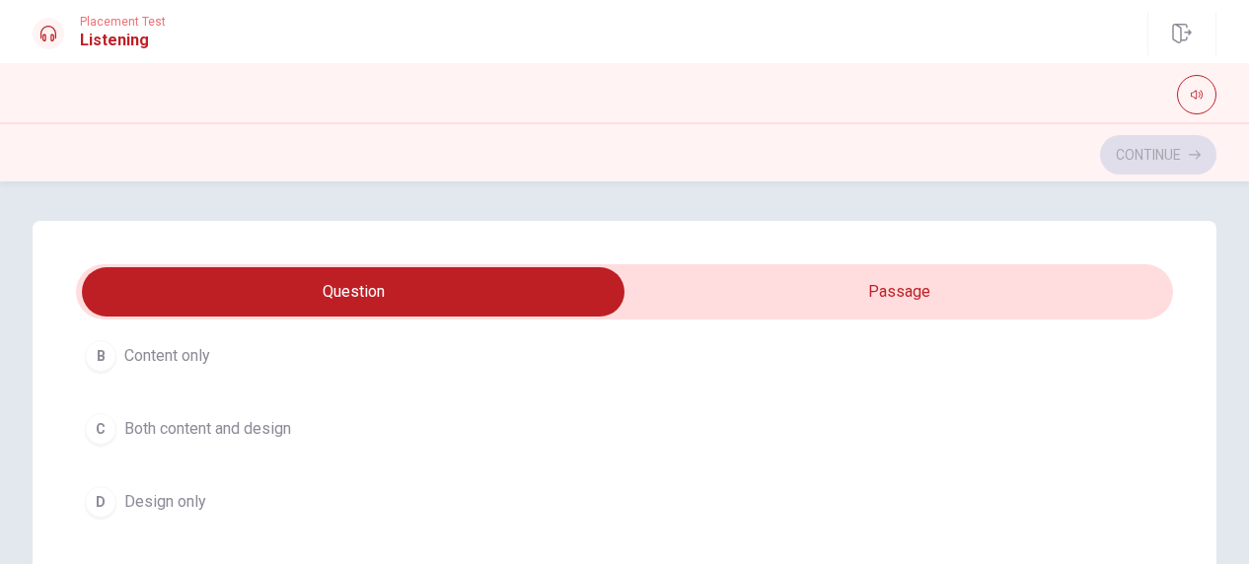
scroll to position [691, 0]
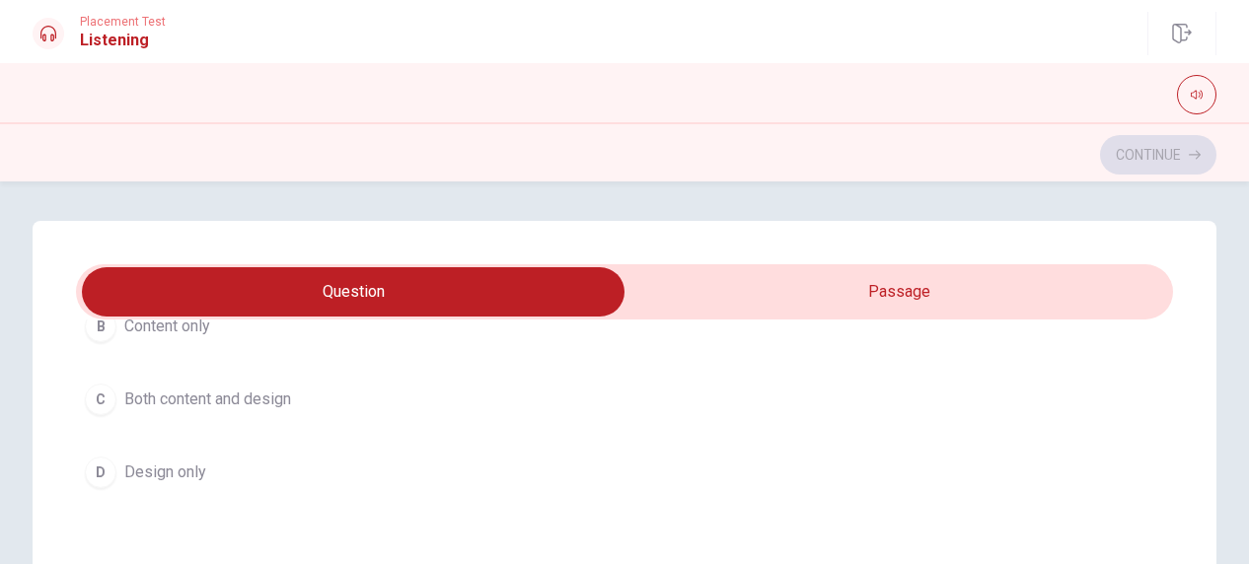
click at [147, 461] on span "Design only" at bounding box center [165, 473] width 82 height 24
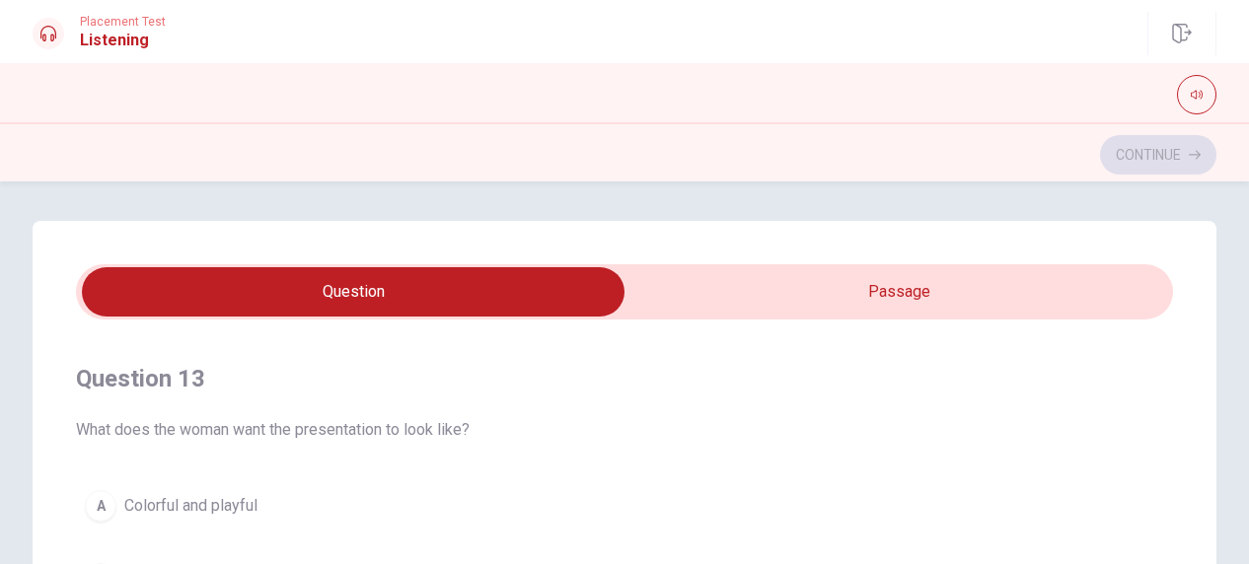
scroll to position [987, 0]
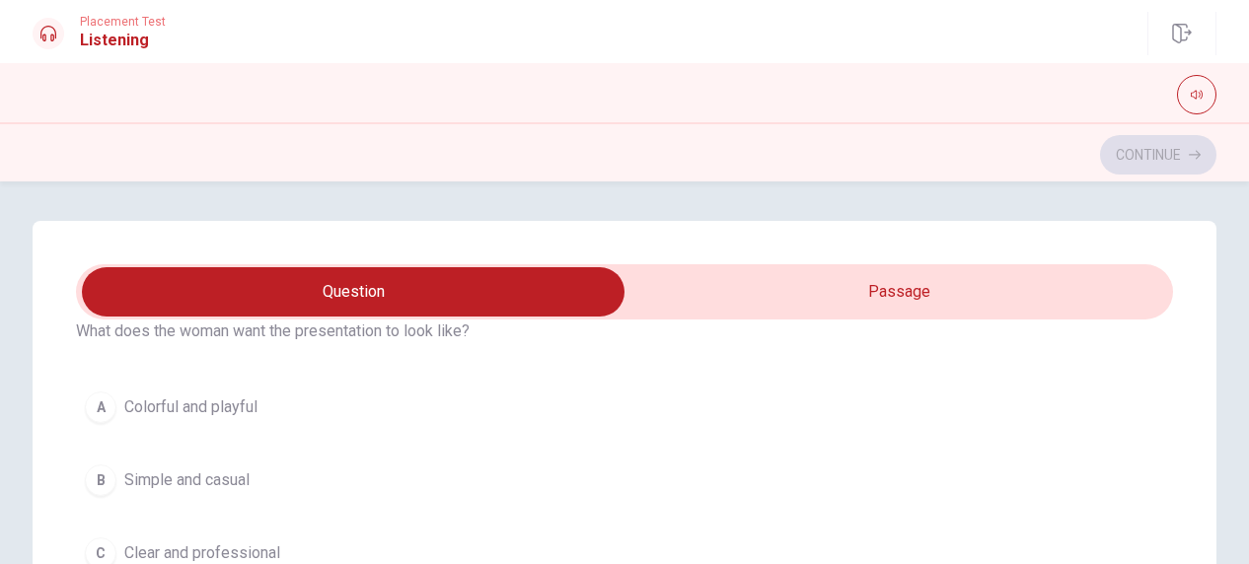
click at [212, 396] on span "Colorful and playful" at bounding box center [190, 408] width 133 height 24
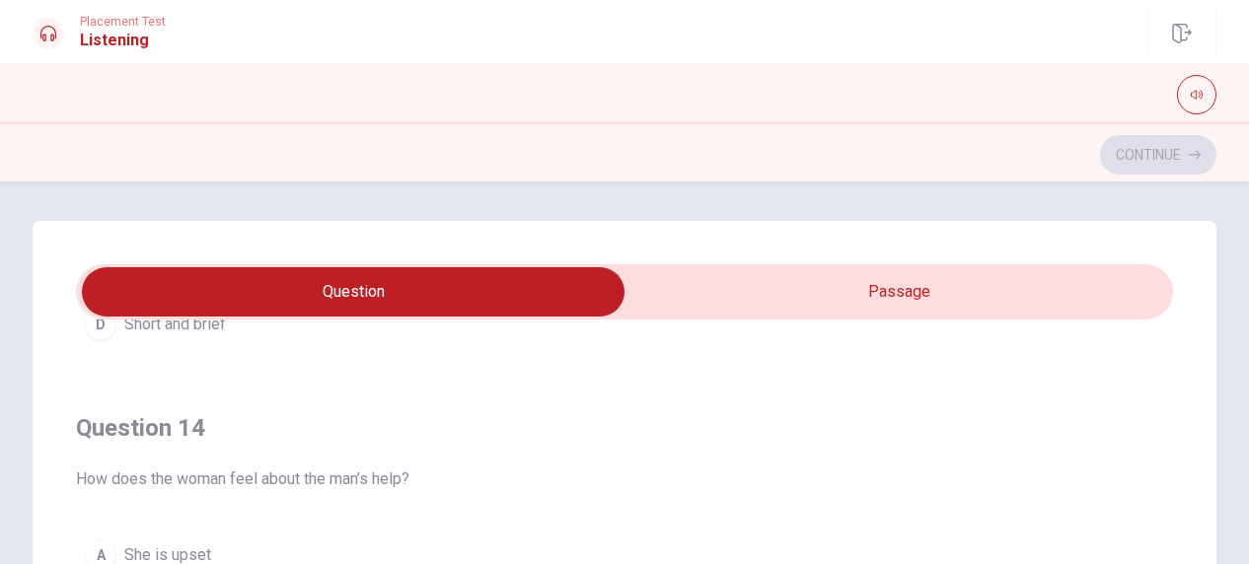
scroll to position [1381, 0]
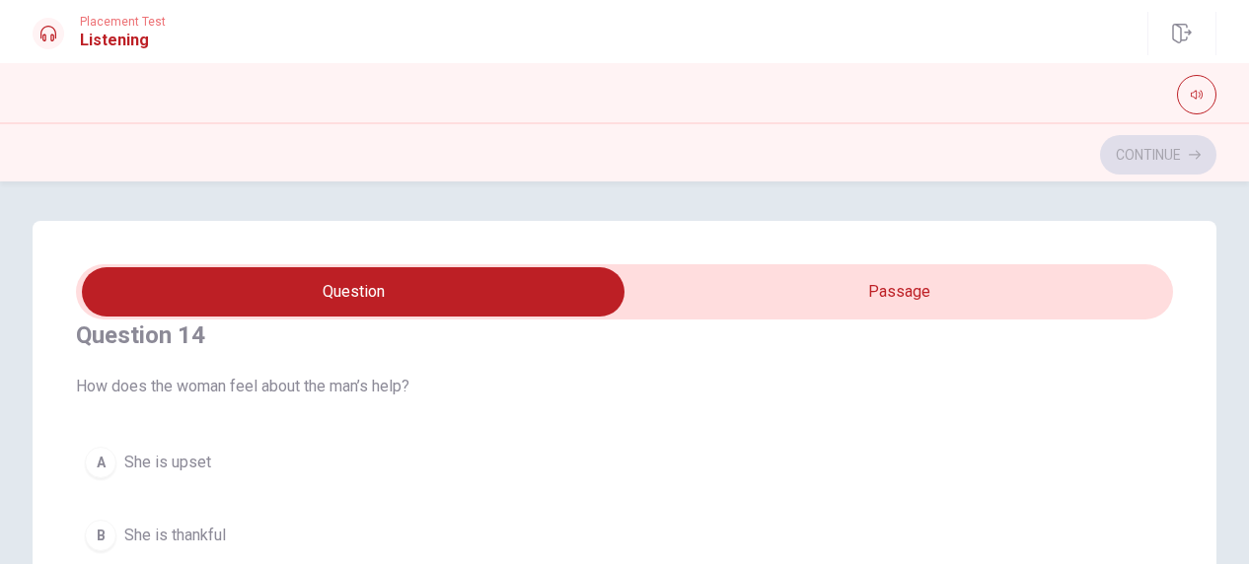
click at [207, 455] on span "She is upset" at bounding box center [167, 463] width 87 height 24
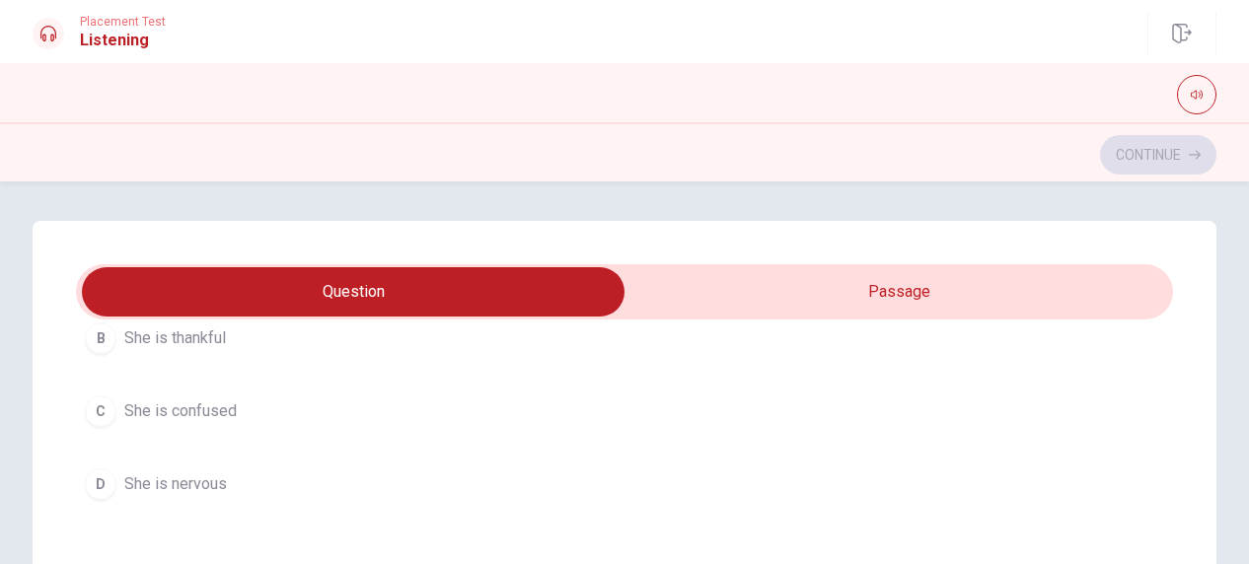
scroll to position [1584, 0]
click at [1014, 296] on input "checkbox" at bounding box center [353, 291] width 1646 height 49
checkbox input "true"
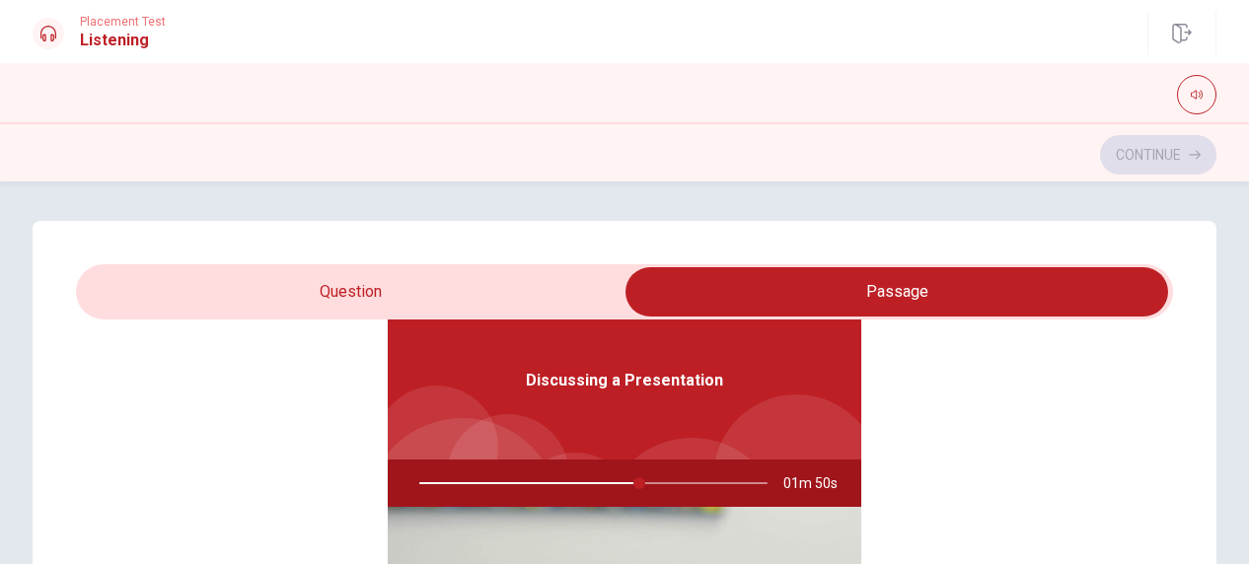
scroll to position [110, 0]
type input "64"
click at [422, 299] on input "checkbox" at bounding box center [897, 291] width 1646 height 49
checkbox input "false"
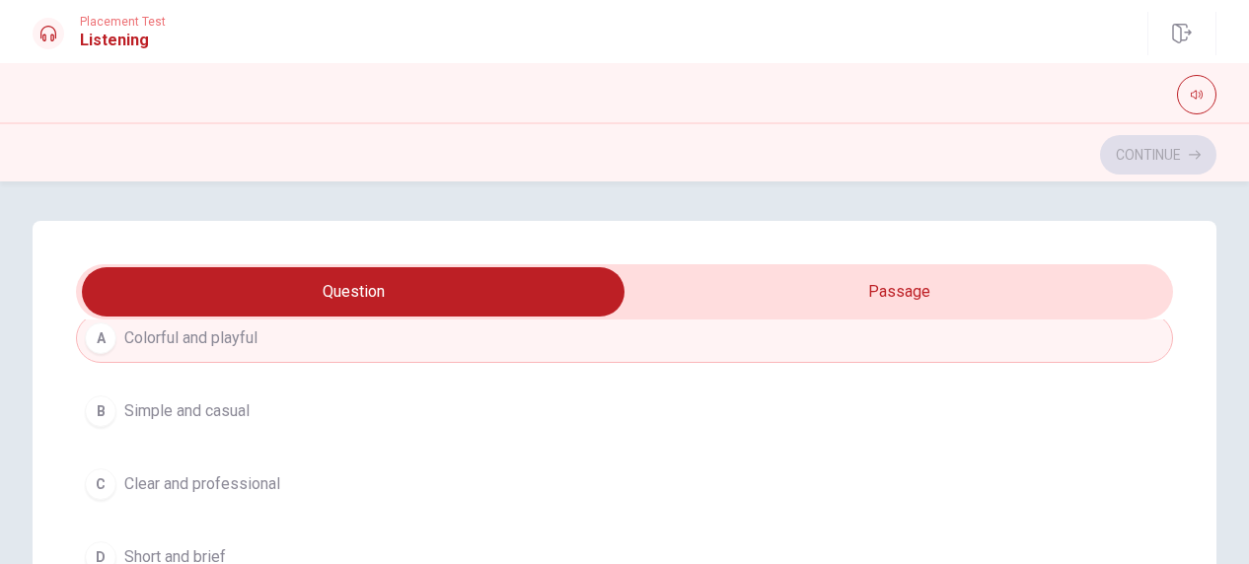
scroll to position [1085, 0]
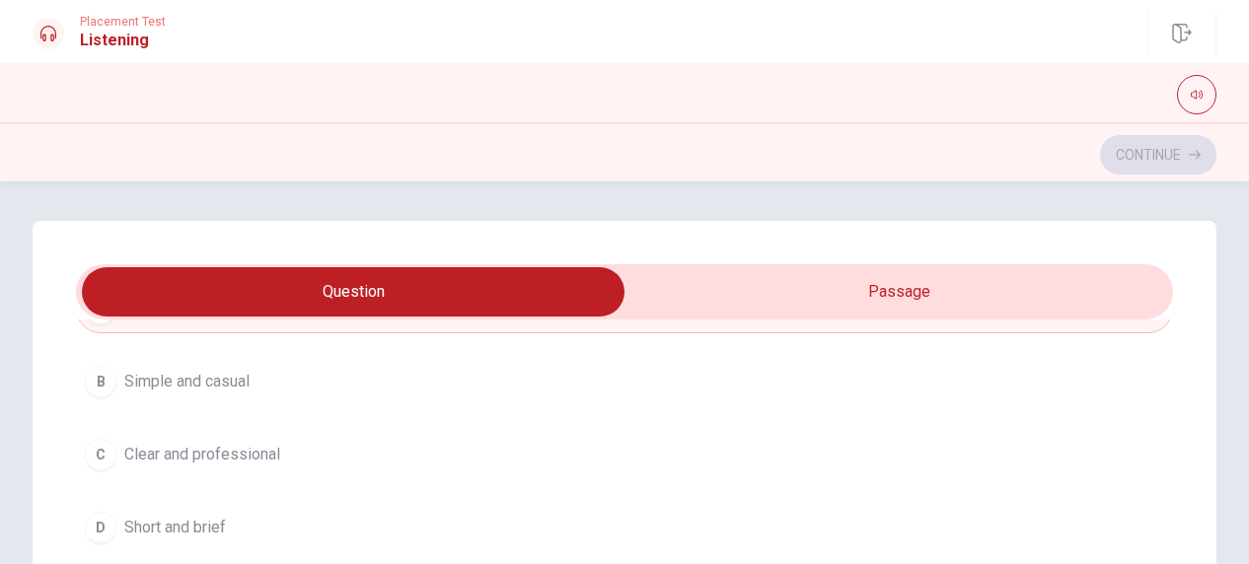
click at [235, 451] on span "Clear and professional" at bounding box center [202, 455] width 156 height 24
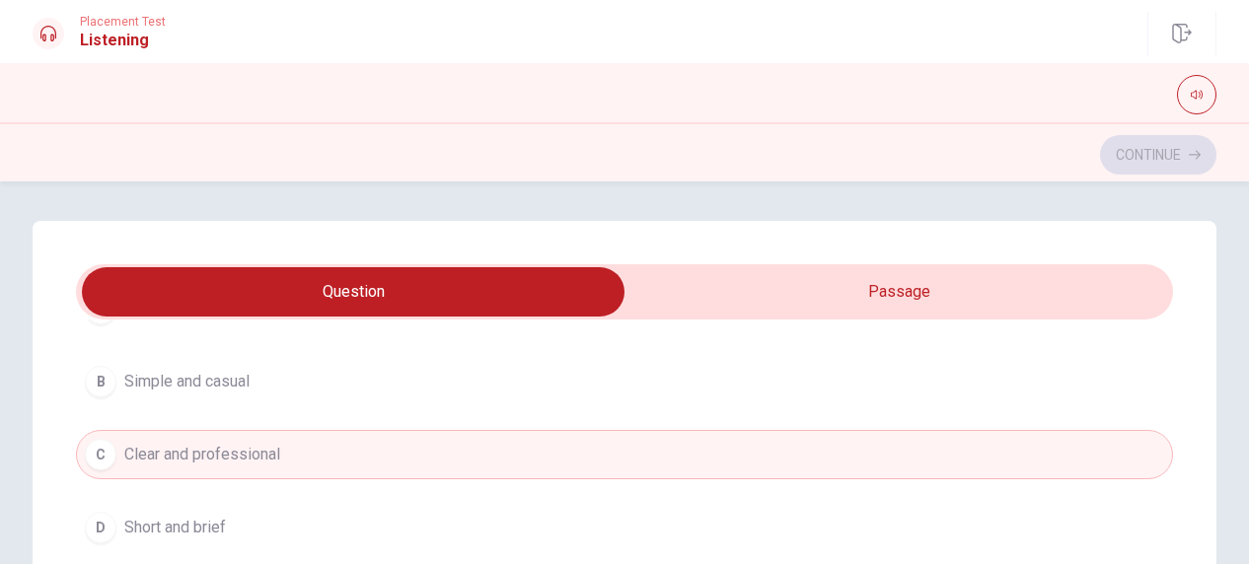
click at [241, 370] on span "Simple and casual" at bounding box center [186, 382] width 125 height 24
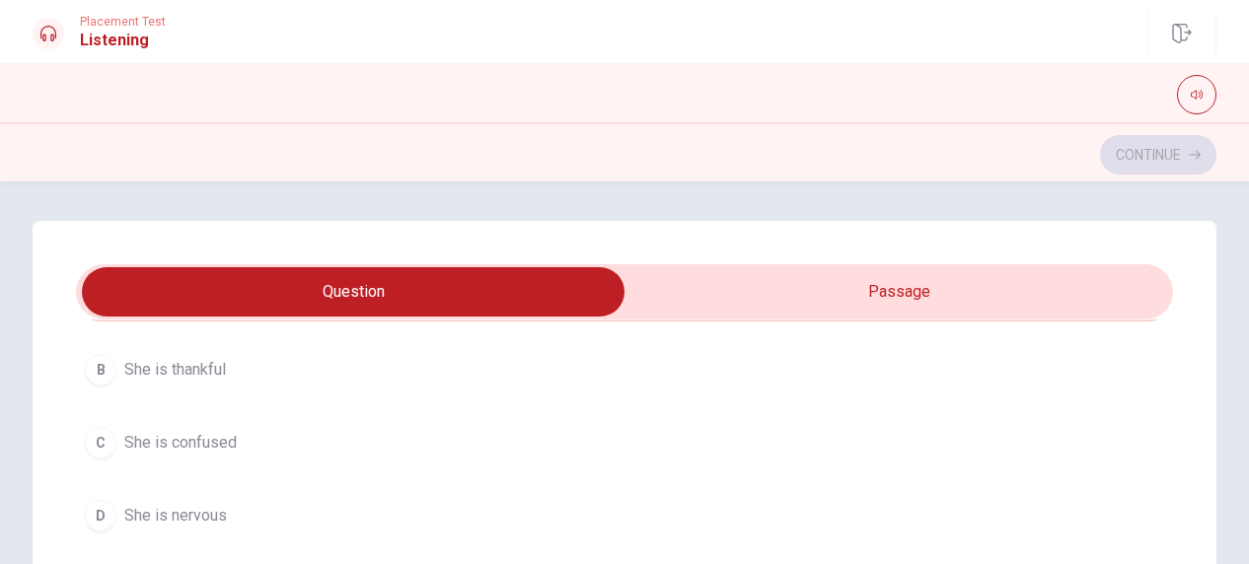
scroll to position [1579, 0]
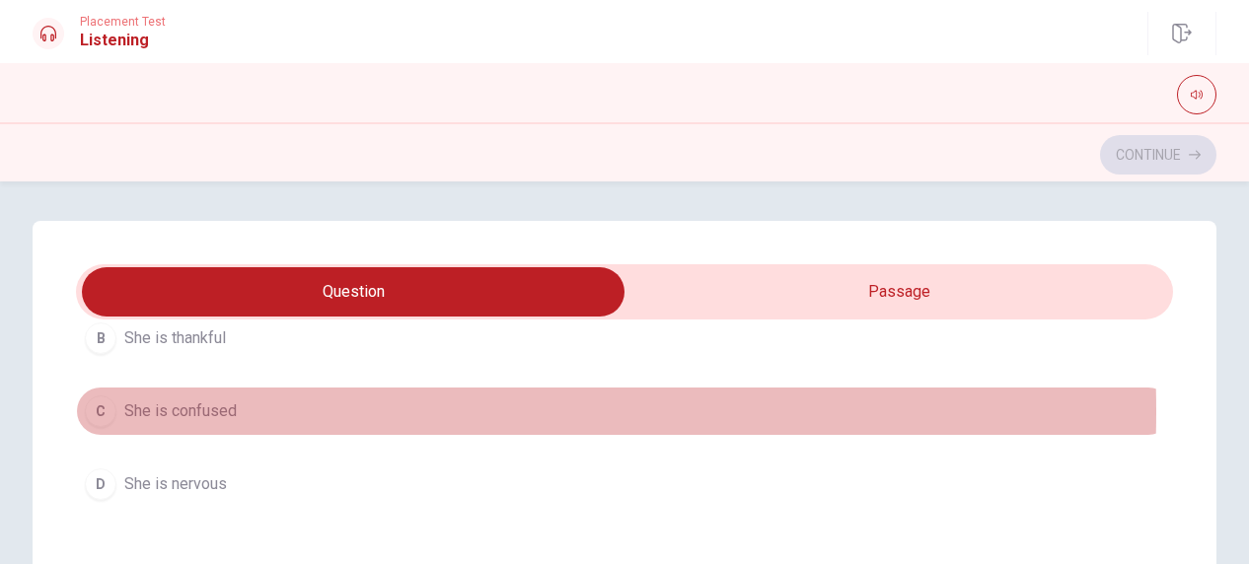
click at [213, 402] on span "She is confused" at bounding box center [180, 412] width 112 height 24
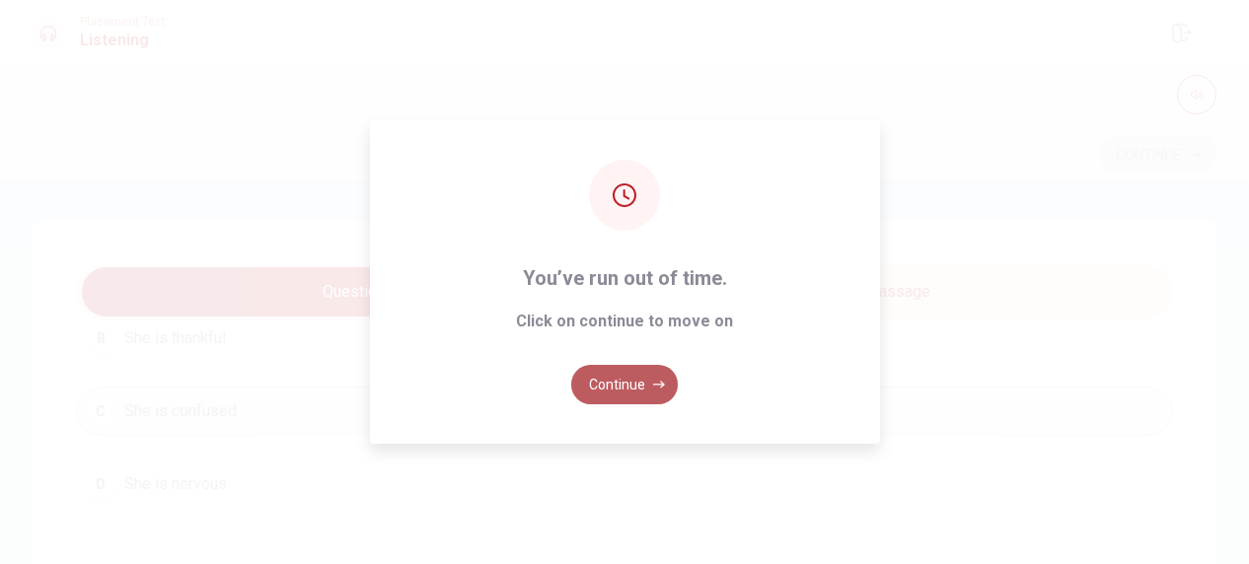
click at [657, 378] on button "Continue" at bounding box center [624, 384] width 107 height 39
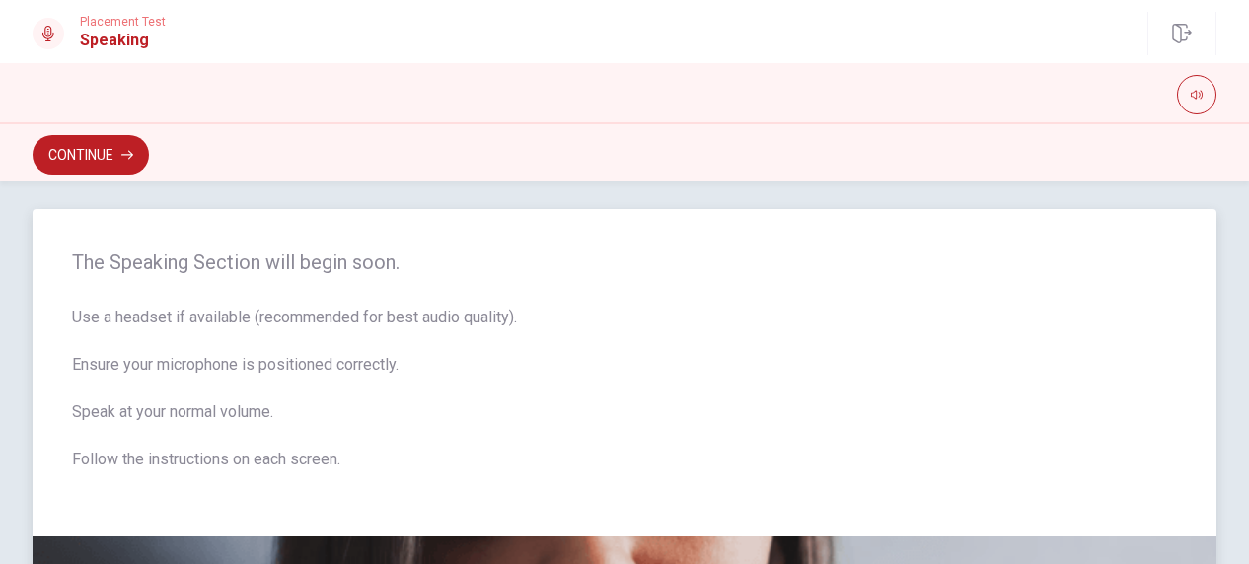
scroll to position [0, 0]
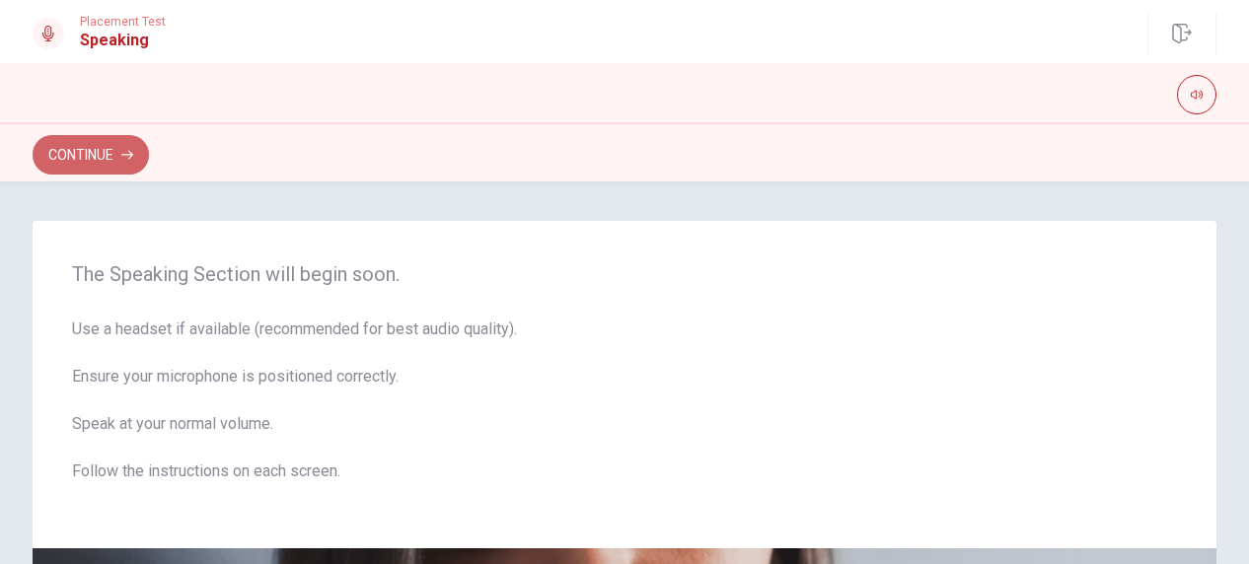
click at [110, 155] on button "Continue" at bounding box center [91, 154] width 116 height 39
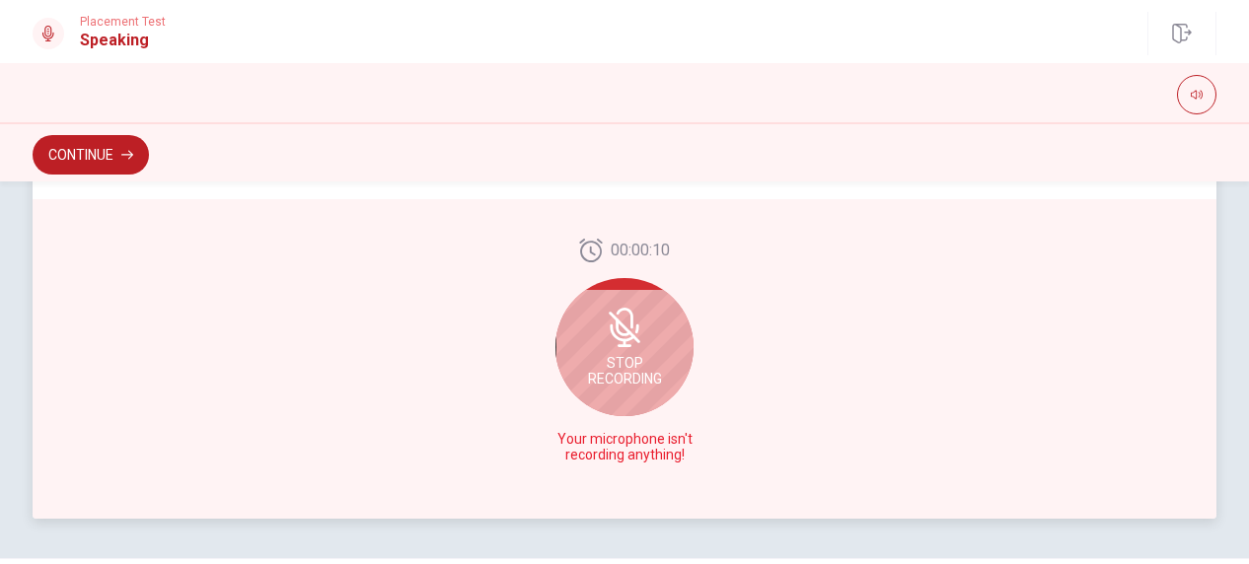
scroll to position [568, 0]
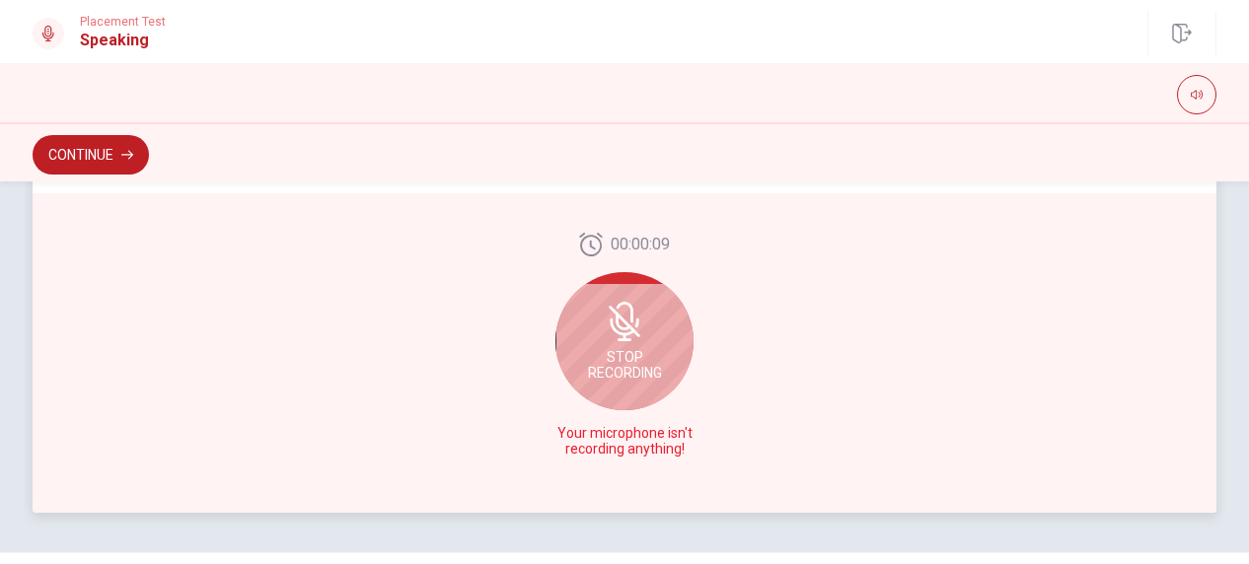
click at [661, 342] on div "Stop Recording" at bounding box center [624, 341] width 138 height 138
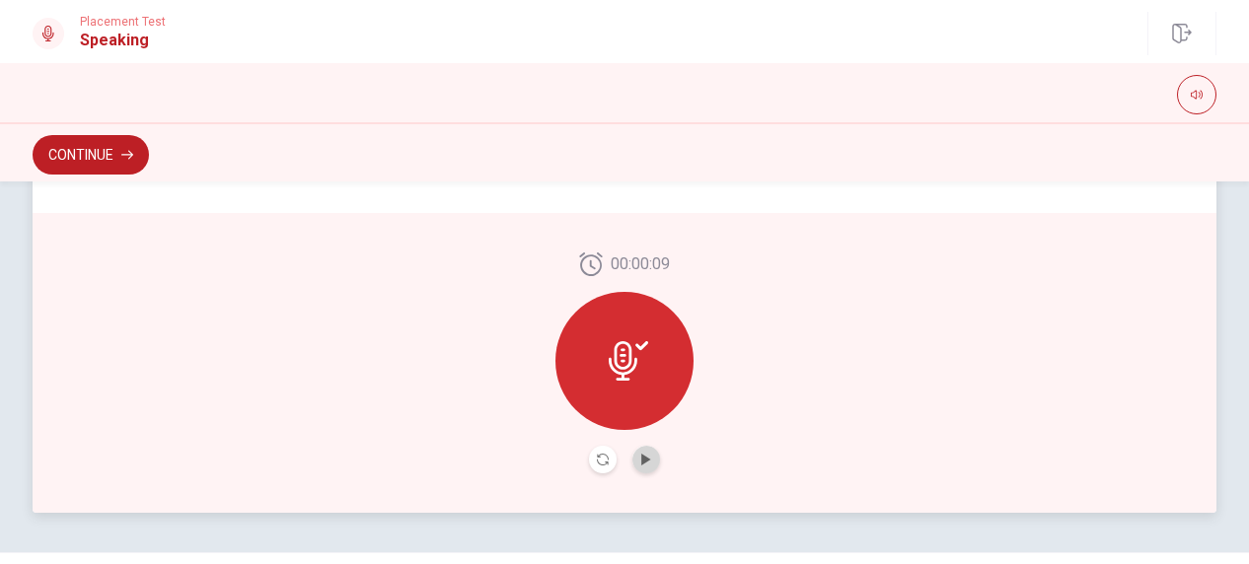
click at [639, 469] on button "Play Audio" at bounding box center [646, 460] width 28 height 28
click at [619, 366] on icon at bounding box center [623, 360] width 29 height 39
click at [639, 453] on button "Play Audio" at bounding box center [646, 460] width 28 height 28
click at [640, 455] on icon "Pause Audio" at bounding box center [646, 460] width 12 height 12
click at [597, 457] on icon "Record Again" at bounding box center [603, 460] width 12 height 12
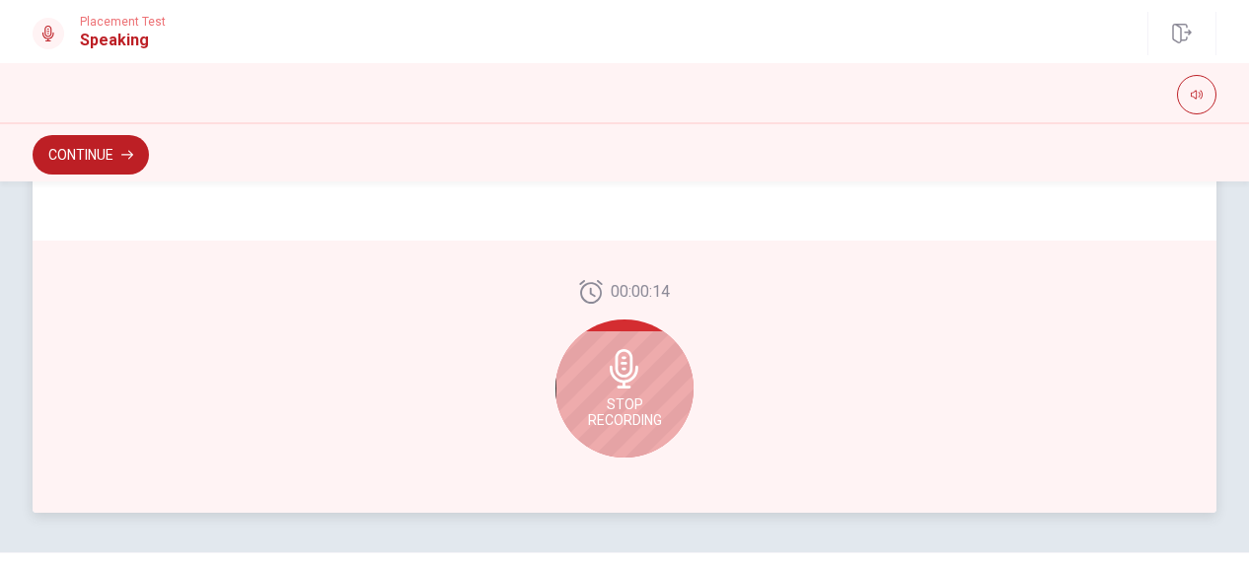
click at [623, 359] on icon at bounding box center [624, 368] width 39 height 39
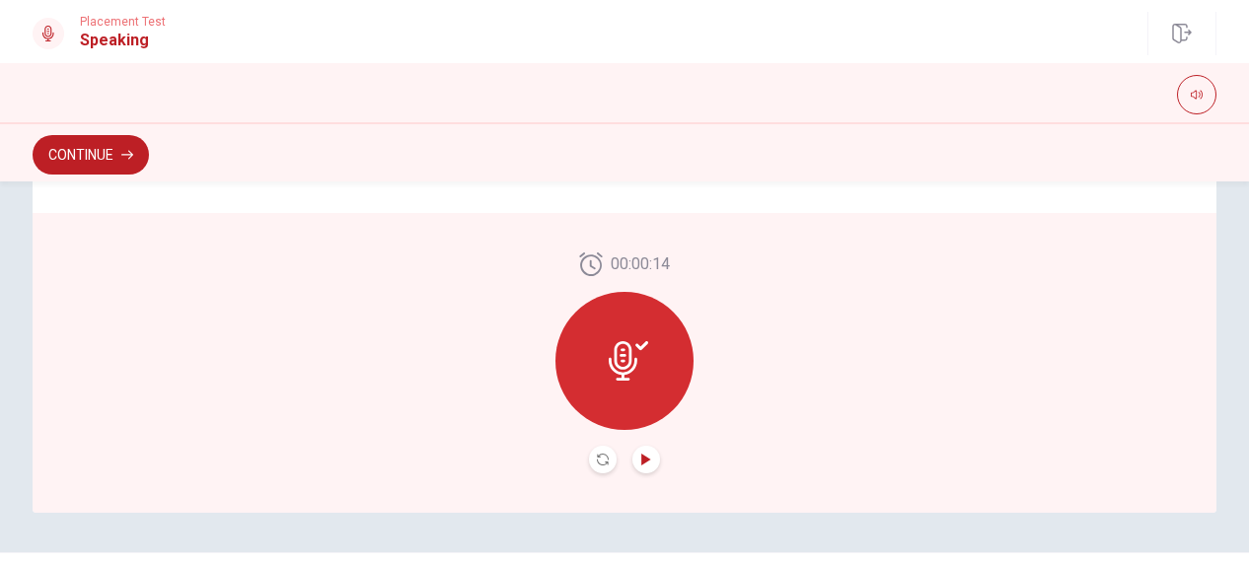
click at [644, 459] on icon "Play Audio" at bounding box center [645, 460] width 9 height 12
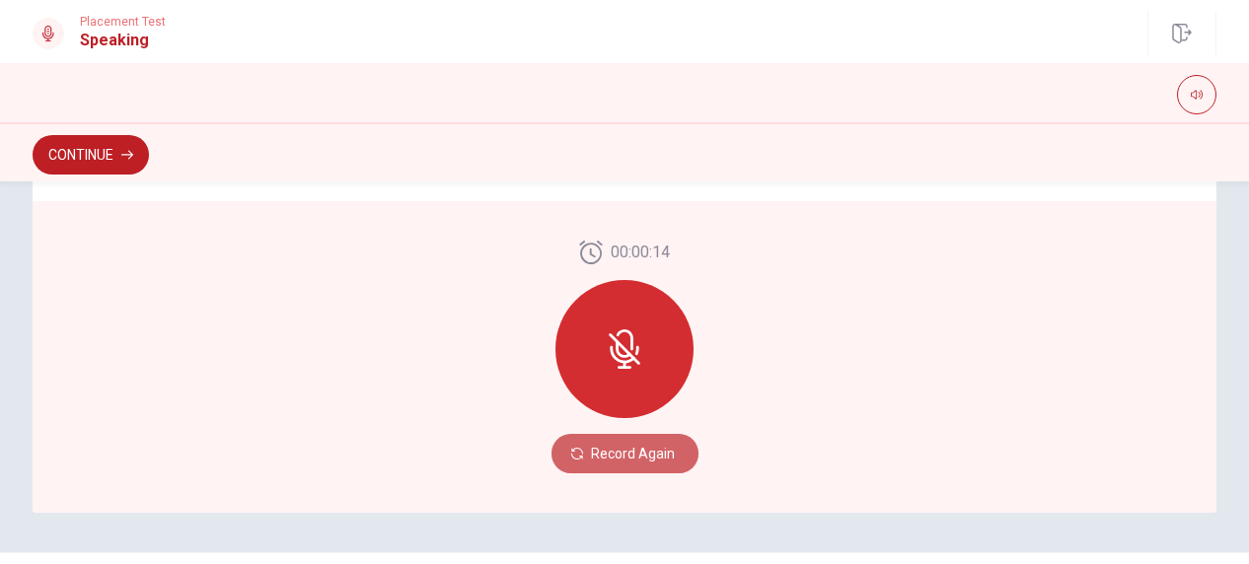
click at [645, 459] on button "Record Again" at bounding box center [624, 453] width 147 height 39
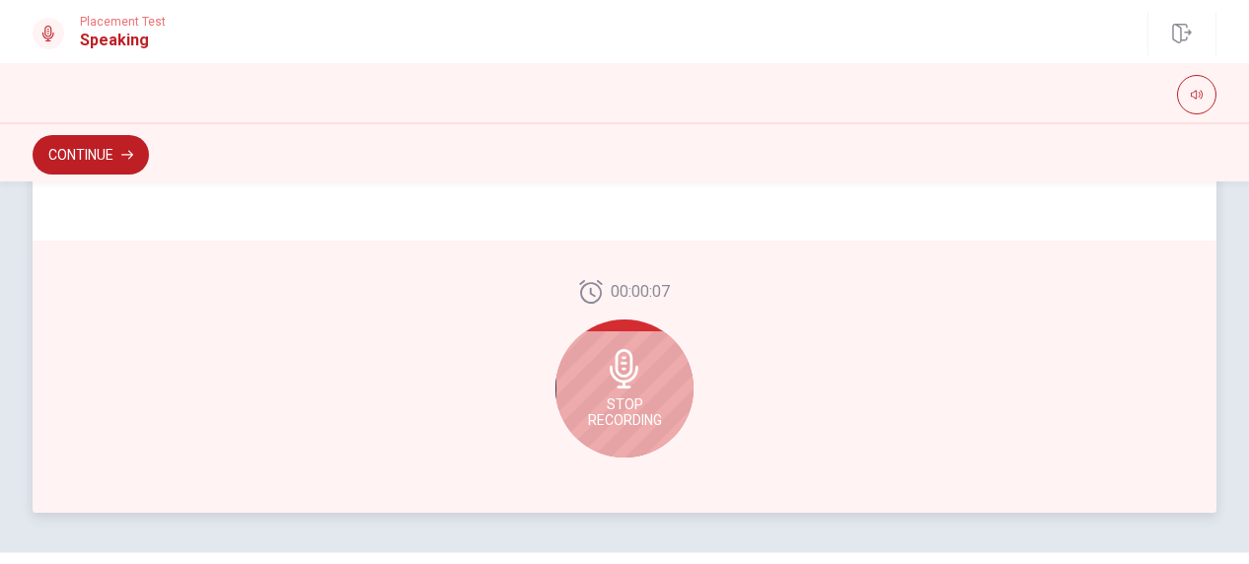
click at [617, 364] on icon at bounding box center [624, 368] width 29 height 39
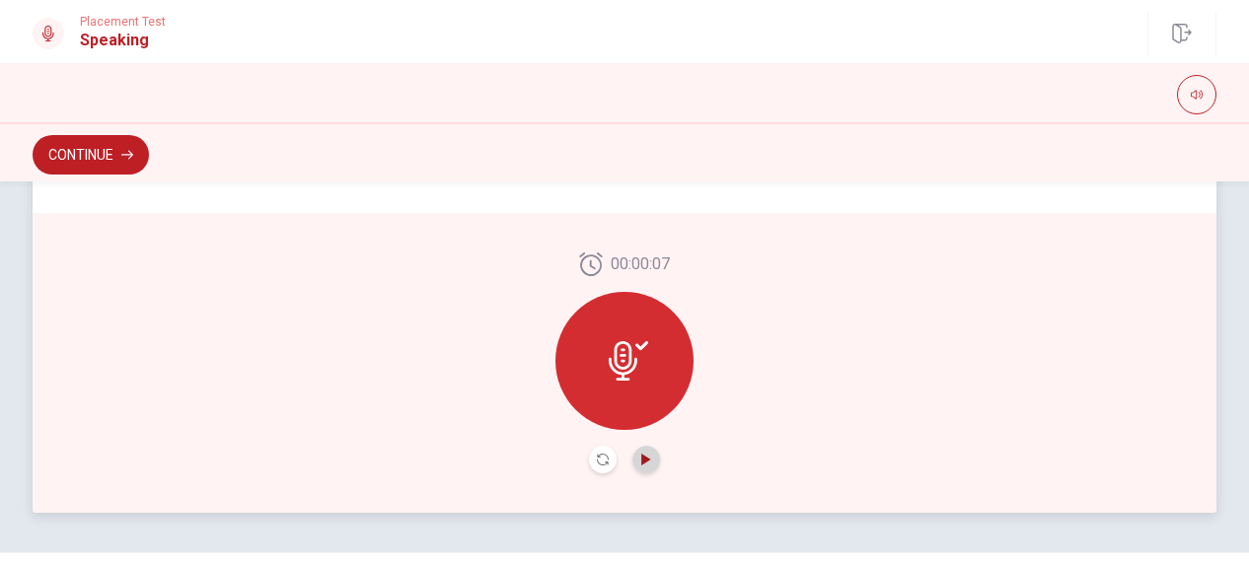
click at [637, 453] on button "Play Audio" at bounding box center [646, 460] width 28 height 28
click at [621, 390] on div at bounding box center [624, 361] width 138 height 138
click at [109, 165] on button "Continue" at bounding box center [91, 154] width 116 height 39
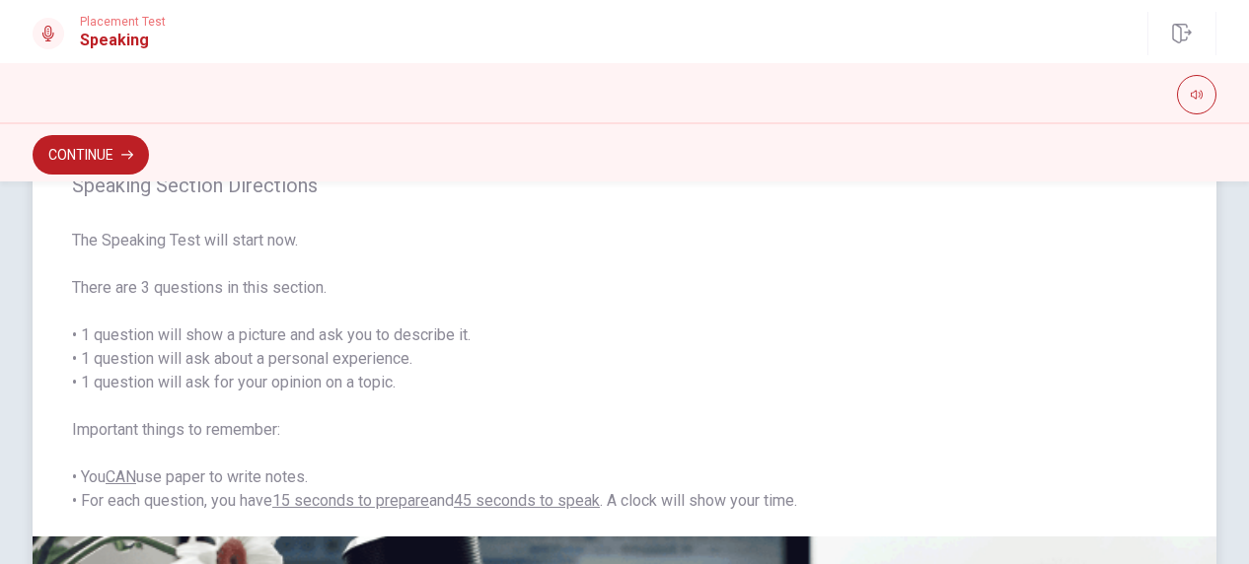
scroll to position [197, 0]
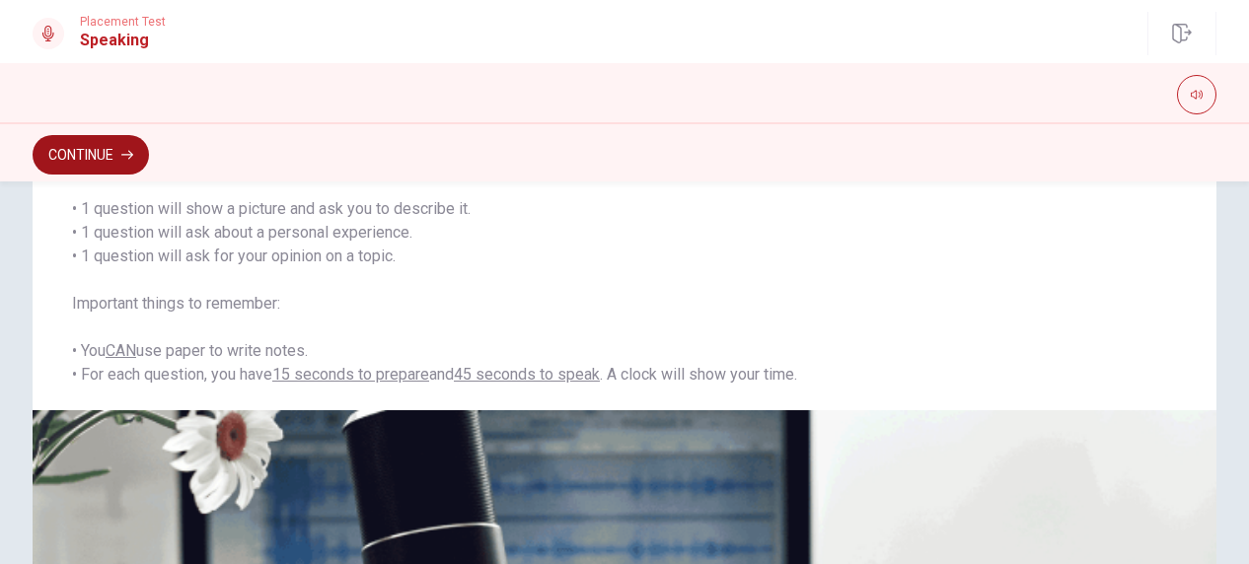
click at [124, 155] on icon "button" at bounding box center [127, 155] width 12 height 12
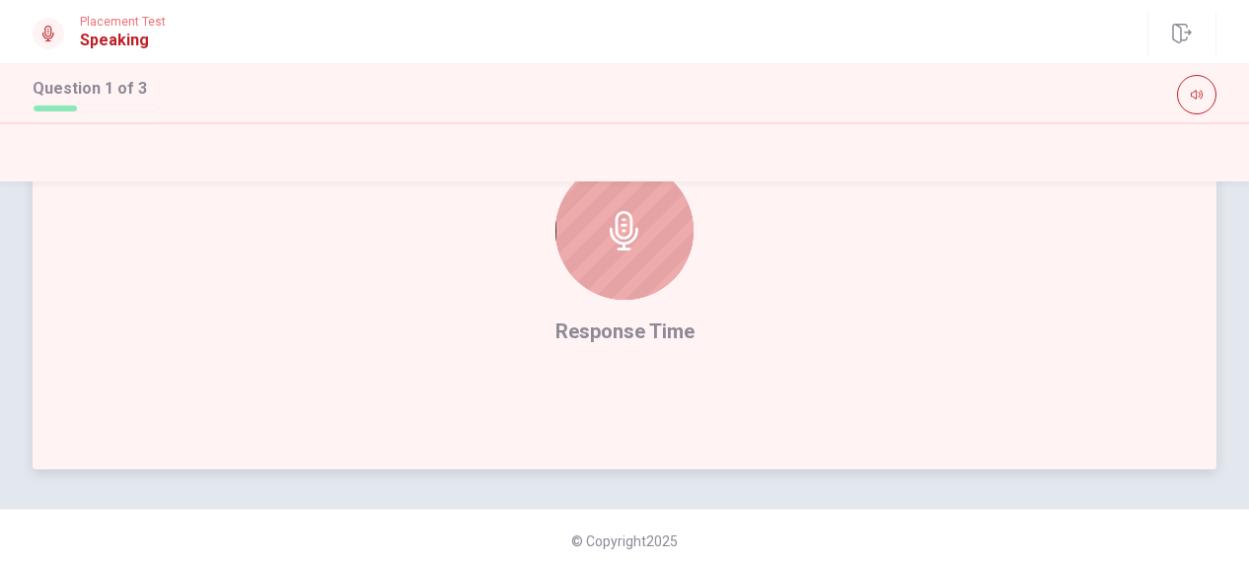
scroll to position [617, 0]
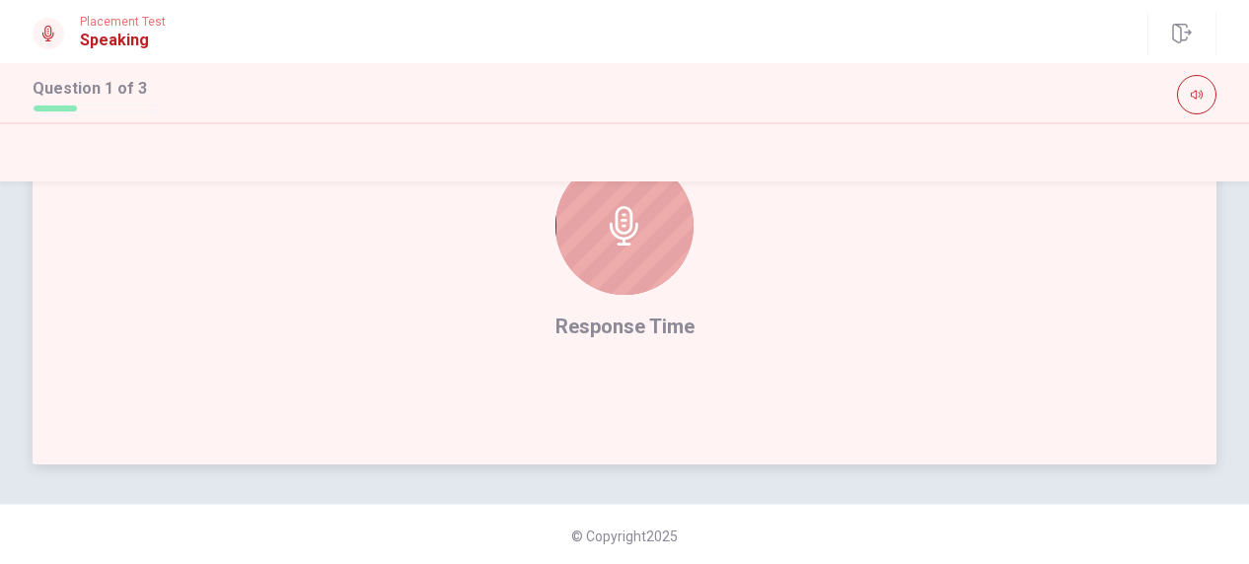
click at [631, 195] on div at bounding box center [624, 226] width 138 height 138
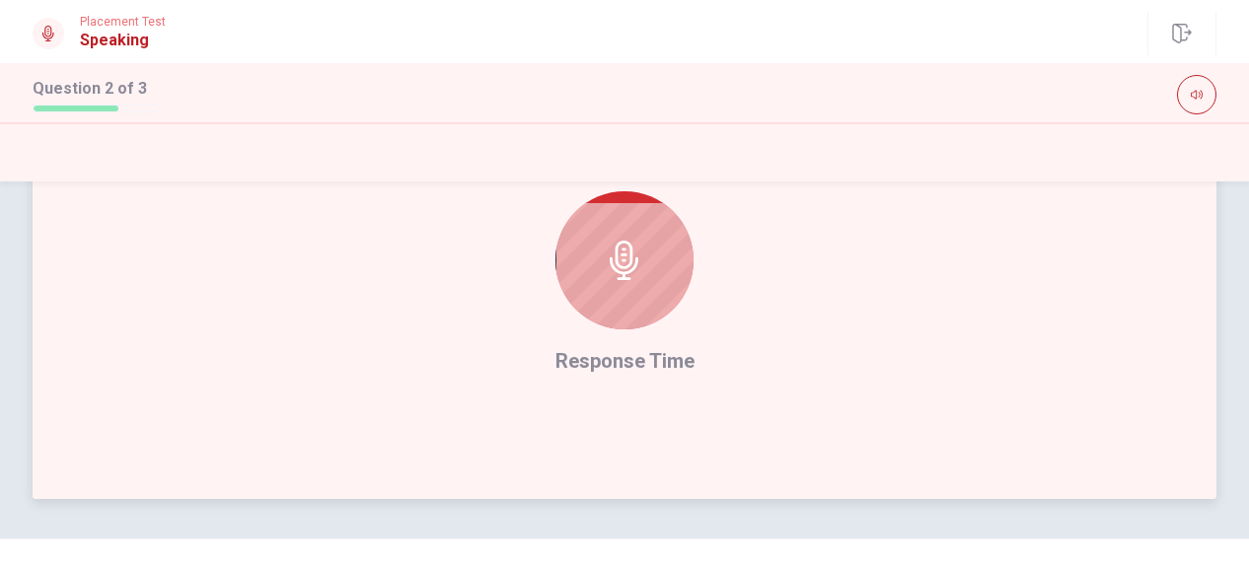
scroll to position [592, 0]
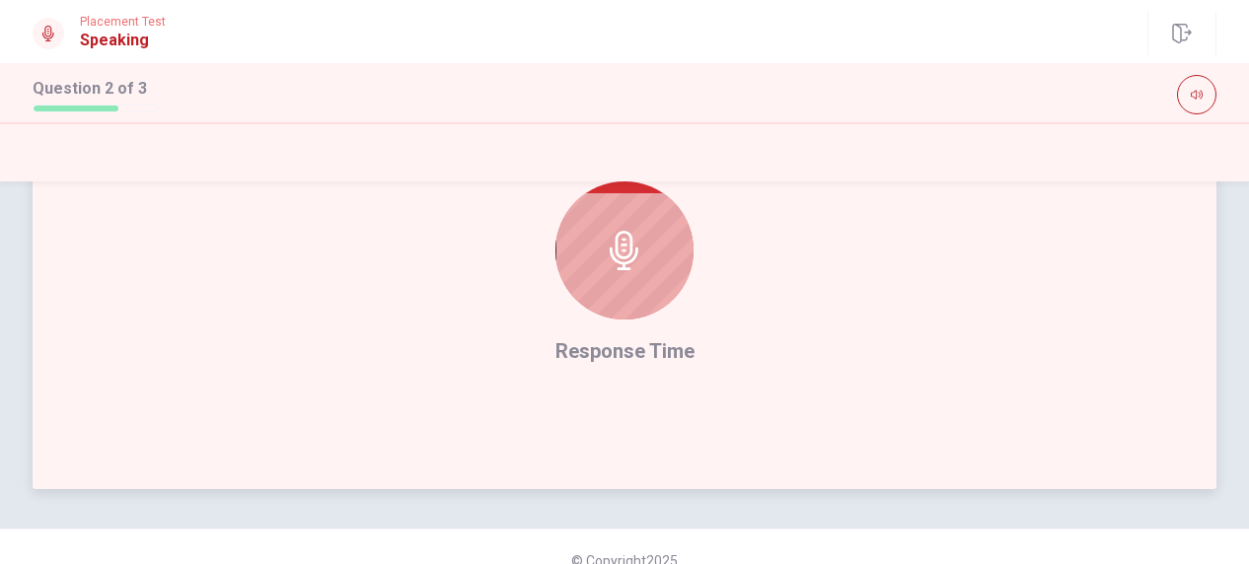
click at [593, 277] on div at bounding box center [624, 251] width 138 height 138
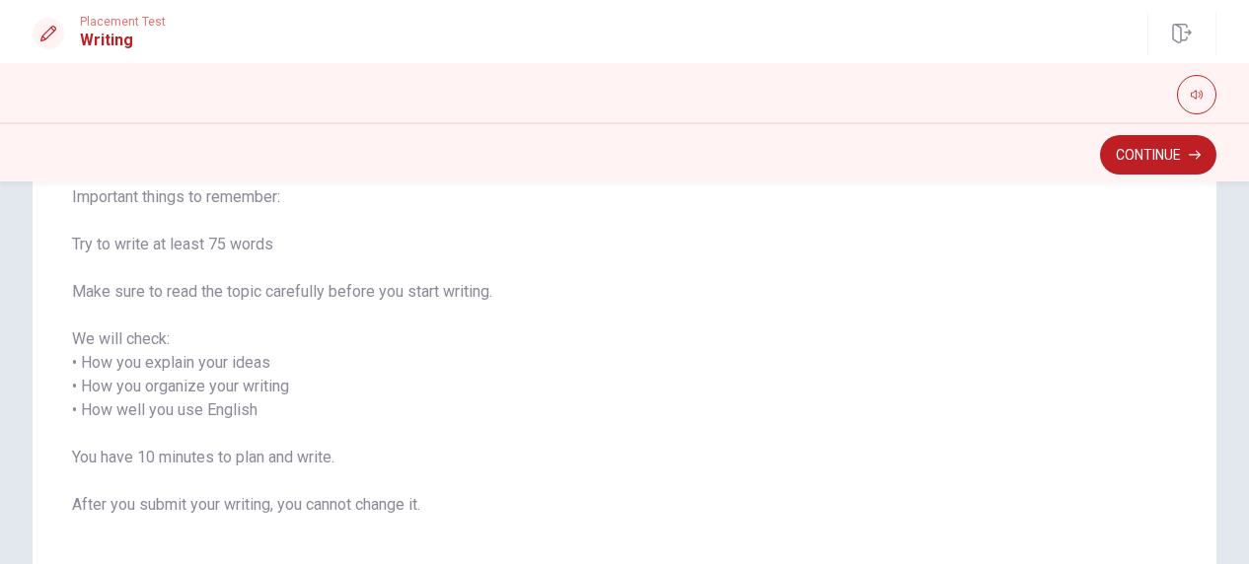
scroll to position [296, 0]
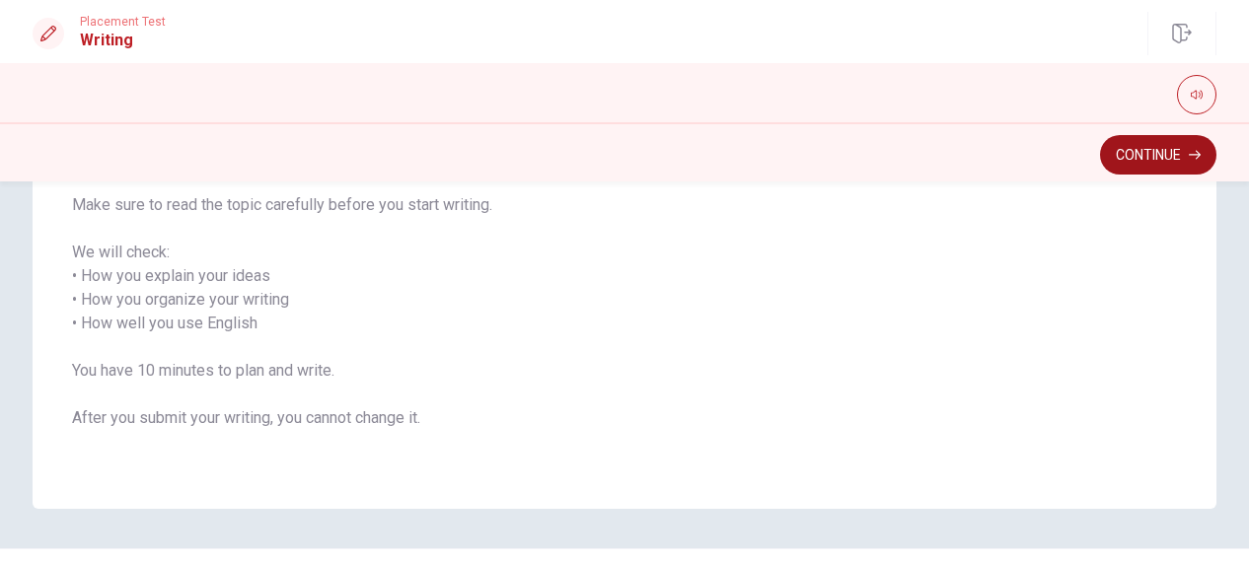
click at [1185, 150] on button "Continue" at bounding box center [1158, 154] width 116 height 39
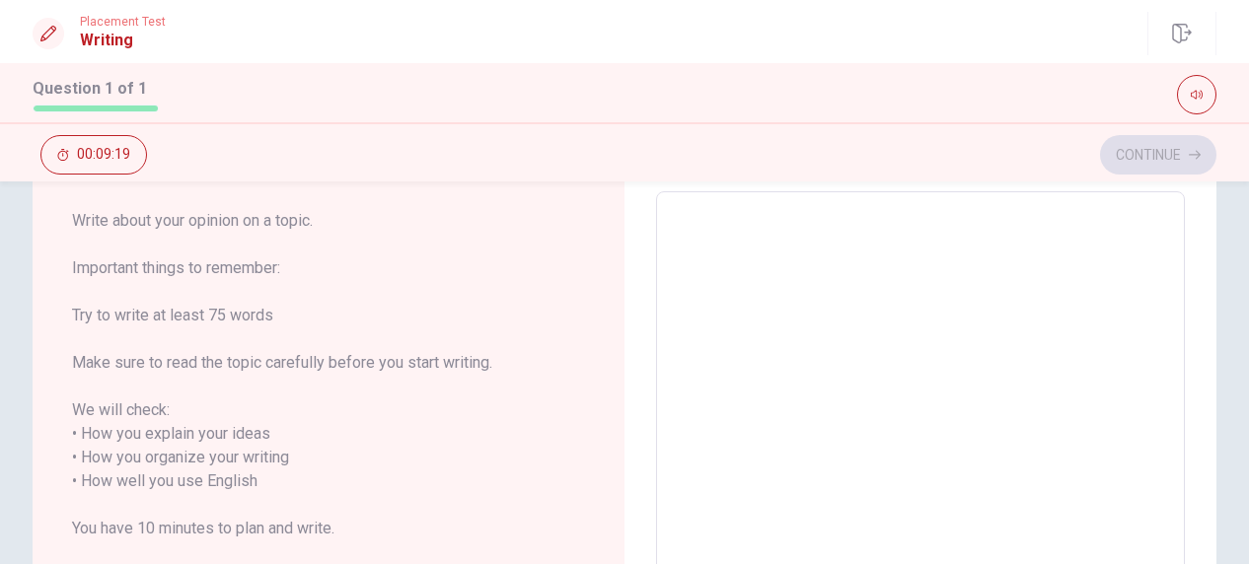
scroll to position [0, 0]
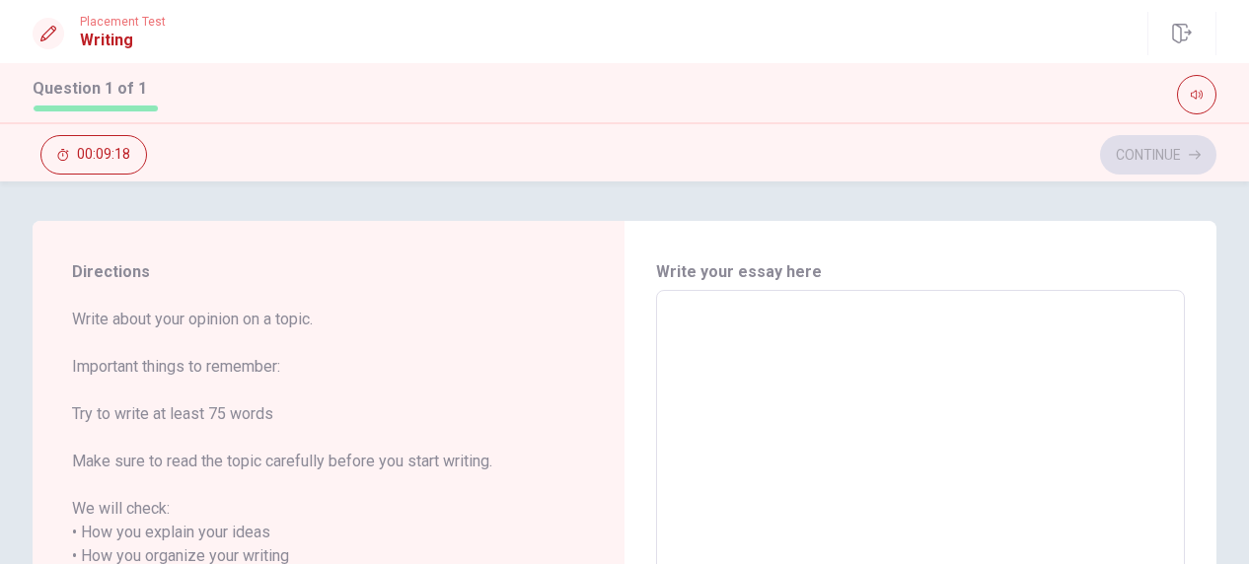
type textarea "m"
type textarea "x"
type textarea "my"
type textarea "x"
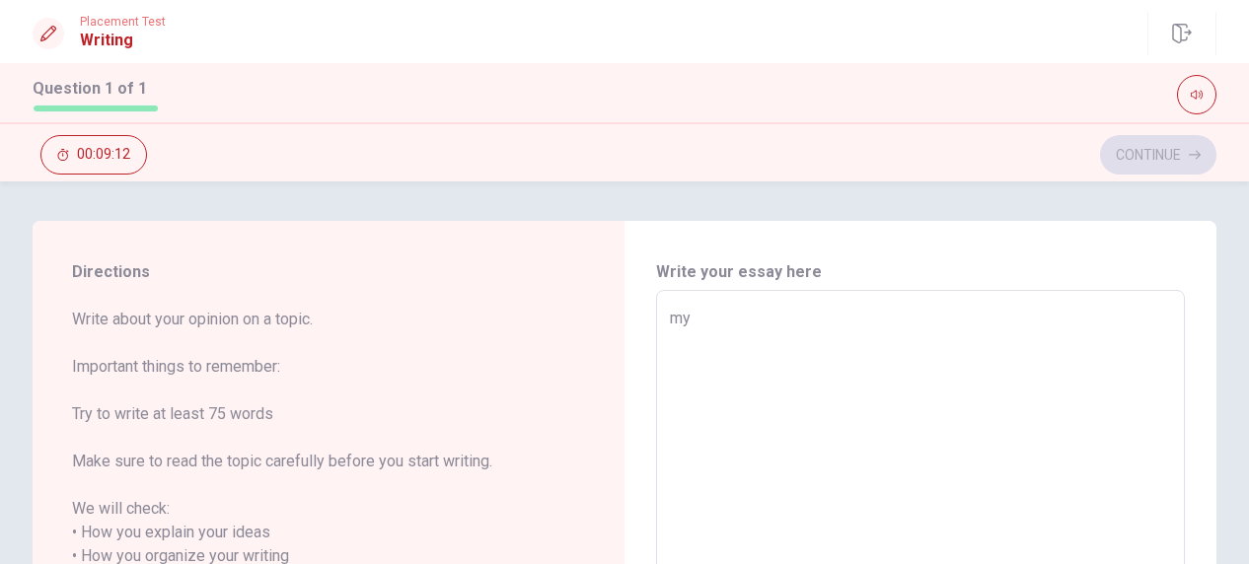
type textarea "my"
type textarea "x"
type textarea "my o"
type textarea "x"
type textarea "my op"
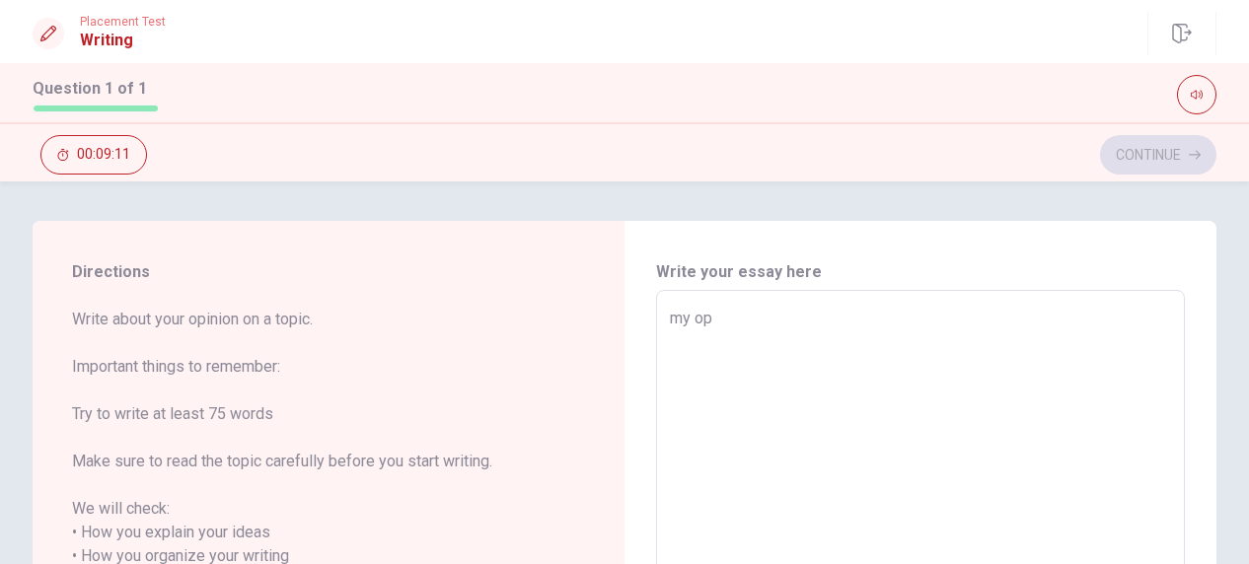
type textarea "x"
type textarea "my opi"
type textarea "x"
type textarea "my opin"
type textarea "x"
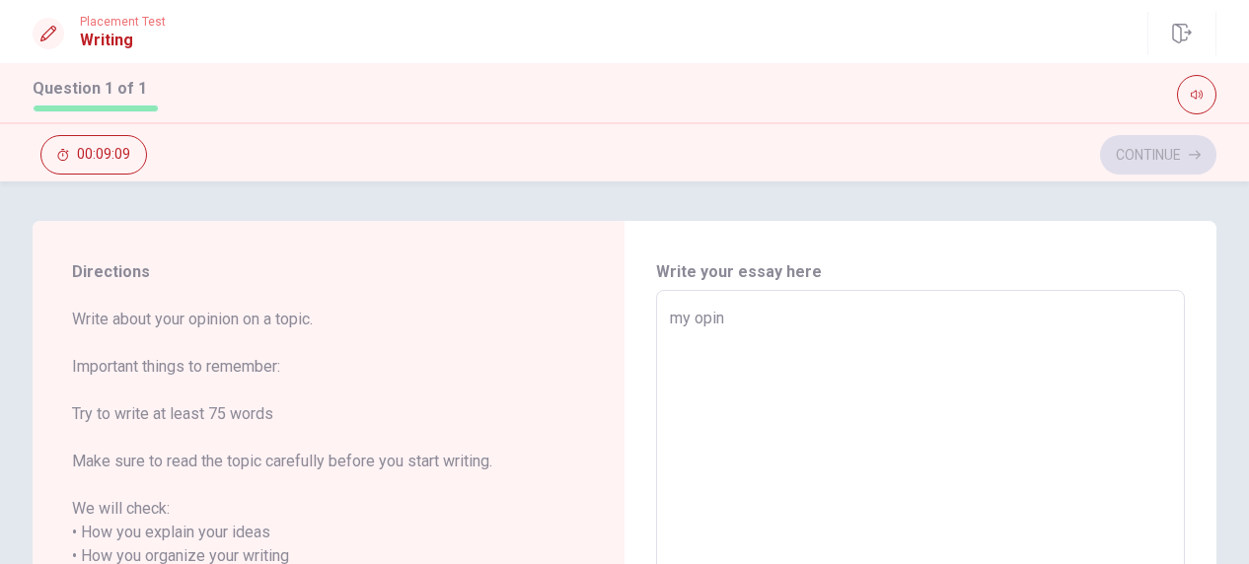
type textarea "my opini"
type textarea "x"
type textarea "my opinio"
type textarea "x"
type textarea "my opinion"
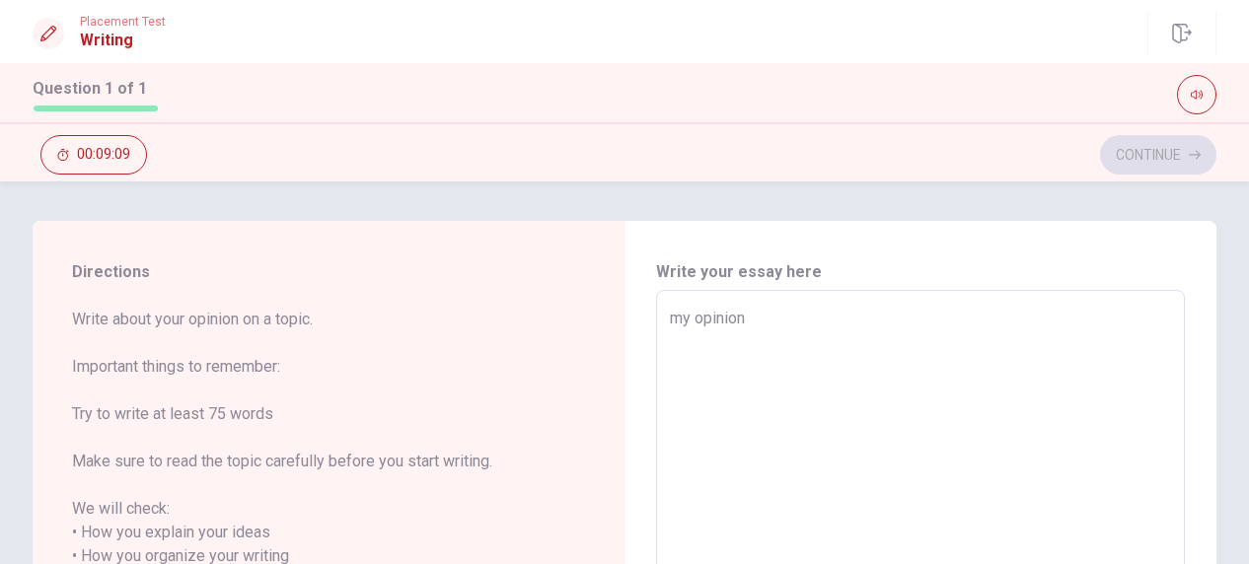
type textarea "x"
type textarea "my opinion"
type textarea "x"
type textarea "my opinion t"
type textarea "x"
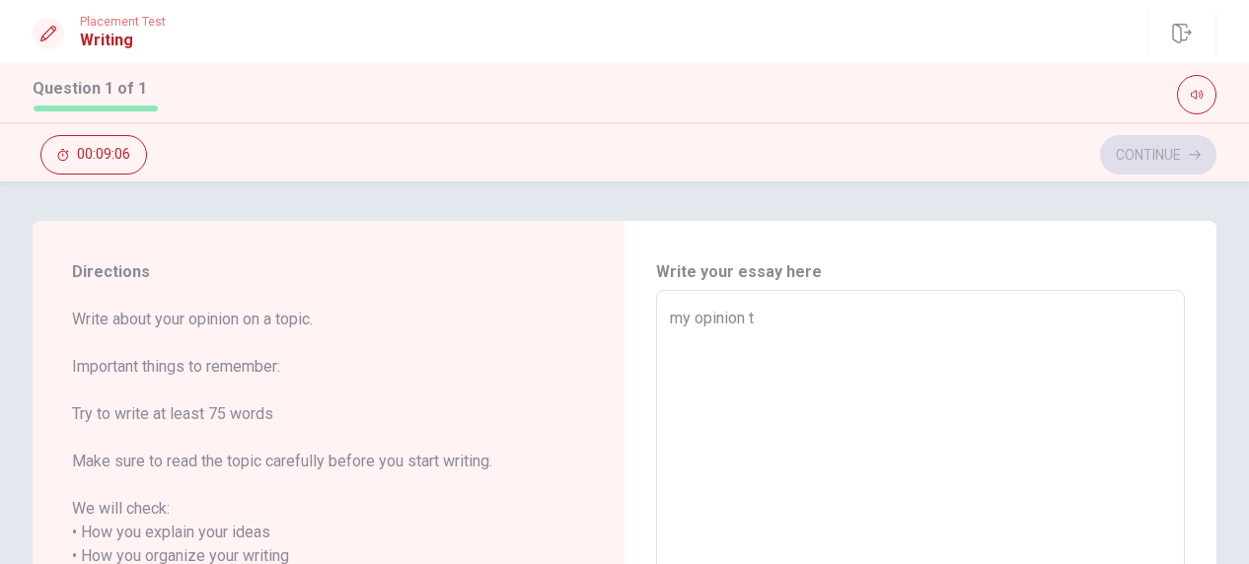
type textarea "my opinion th"
type textarea "x"
type textarea "my opinion the"
type textarea "x"
type textarea "my opinion the"
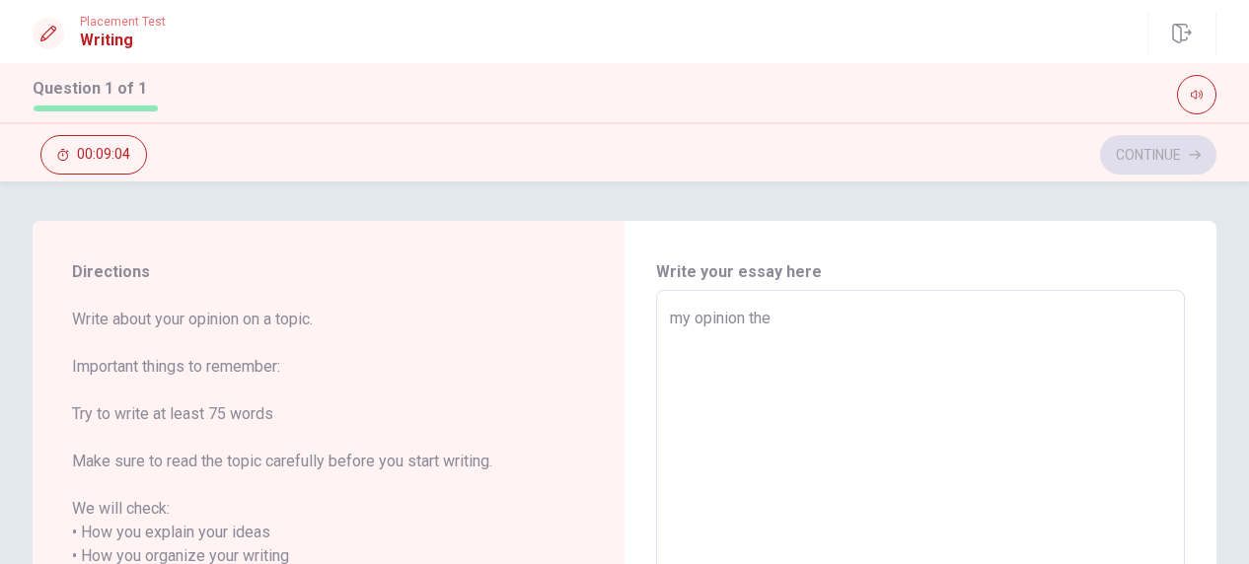
type textarea "x"
type textarea "my opinion the t"
type textarea "x"
type textarea "my opinion the to"
type textarea "x"
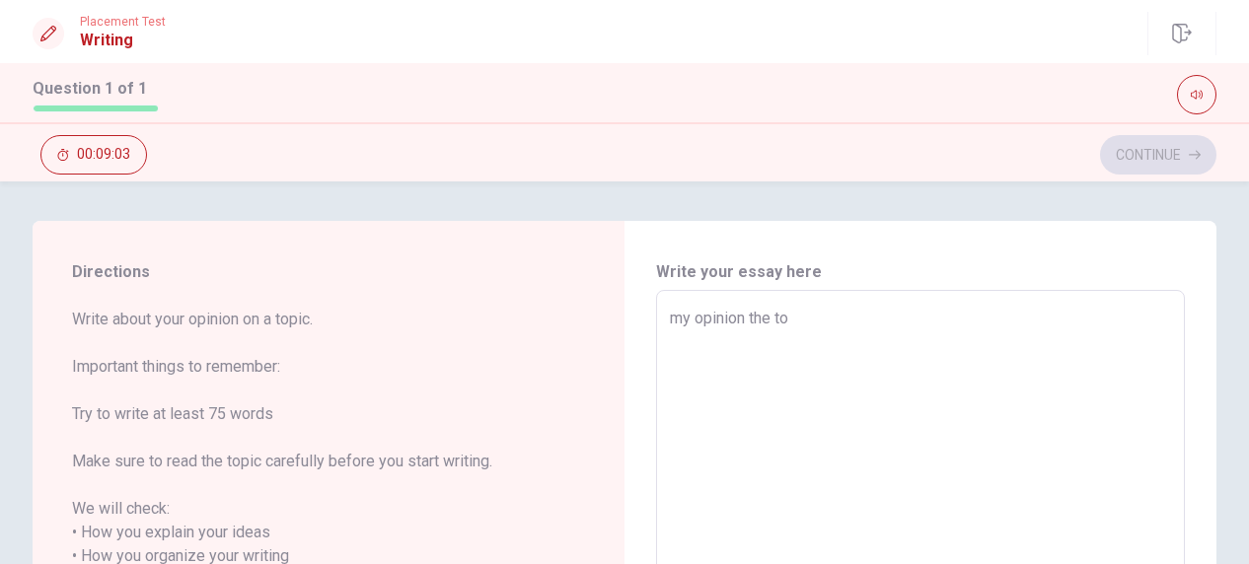
type textarea "my opinion the top"
type textarea "x"
type textarea "my opinion the topi"
type textarea "x"
type textarea "my opinion the topic"
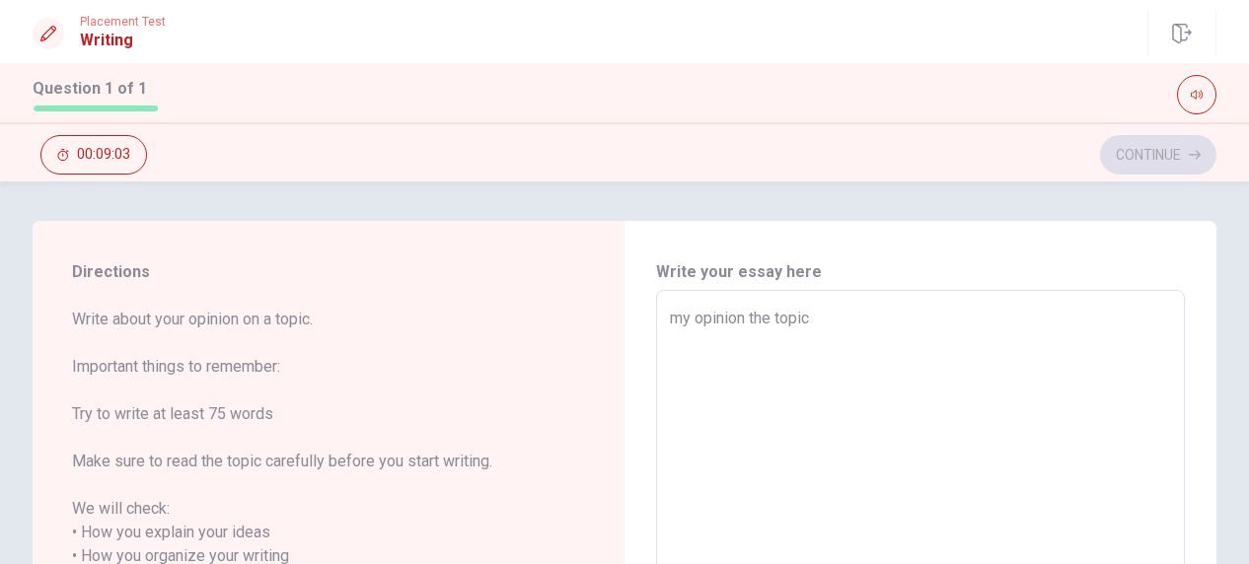
type textarea "x"
type textarea "my opinion the topic"
type textarea "x"
type textarea "my opinion the topic i"
type textarea "x"
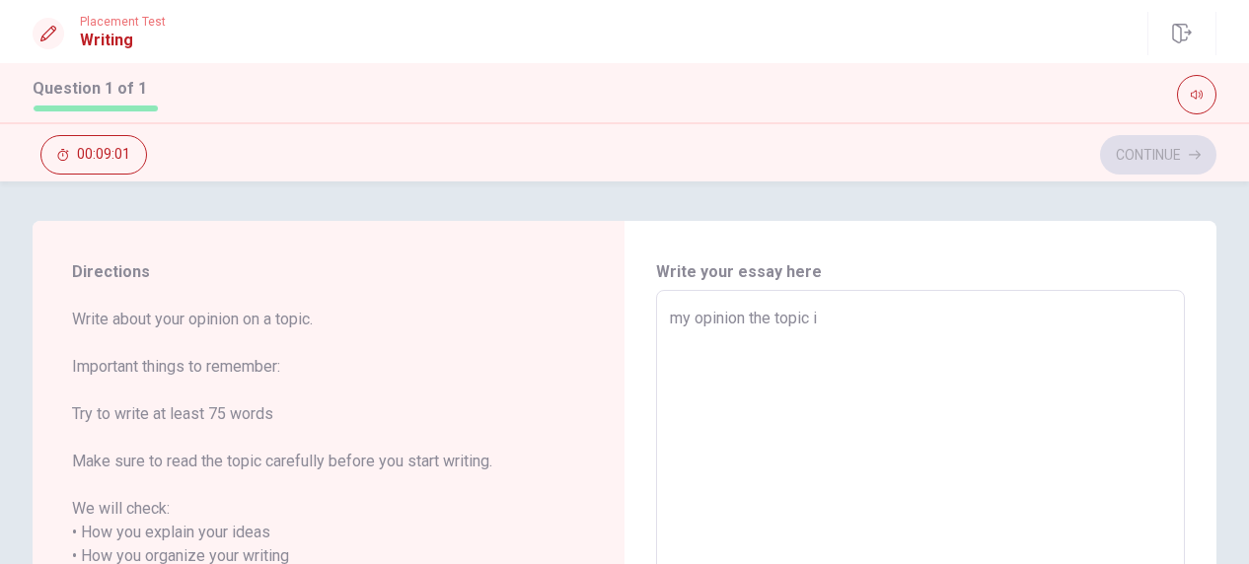
type textarea "my opinion the topic is"
type textarea "x"
type textarea "my opinion the topic is"
type textarea "x"
type textarea "my opinion the topic is s"
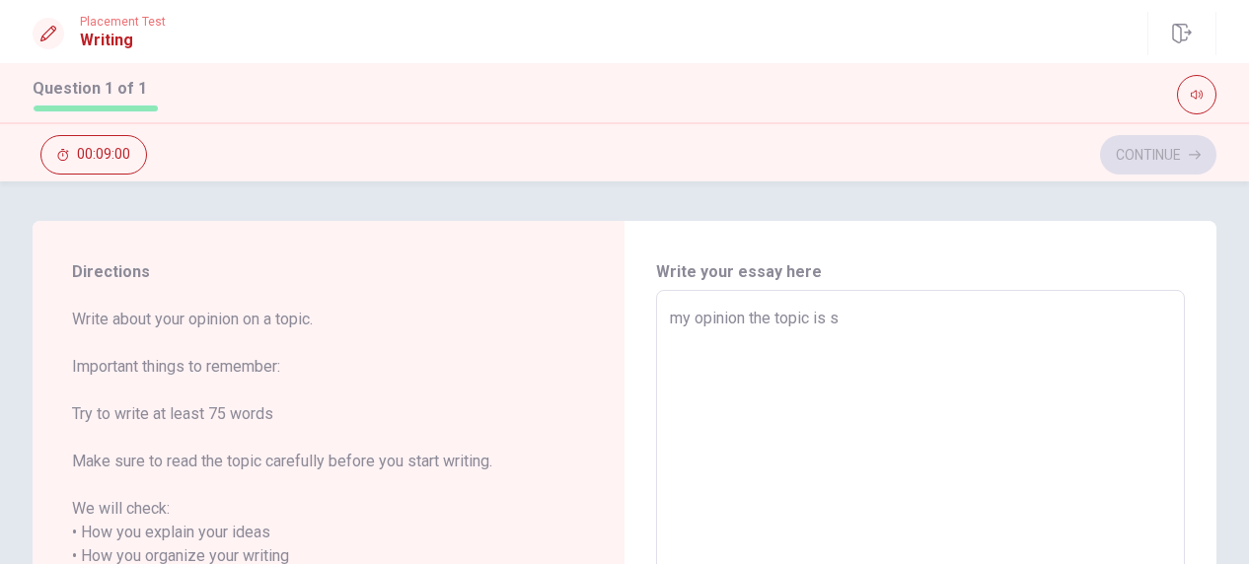
type textarea "x"
type textarea "my opinion the topic is si"
type textarea "x"
type textarea "my opinion the topic is sim"
type textarea "x"
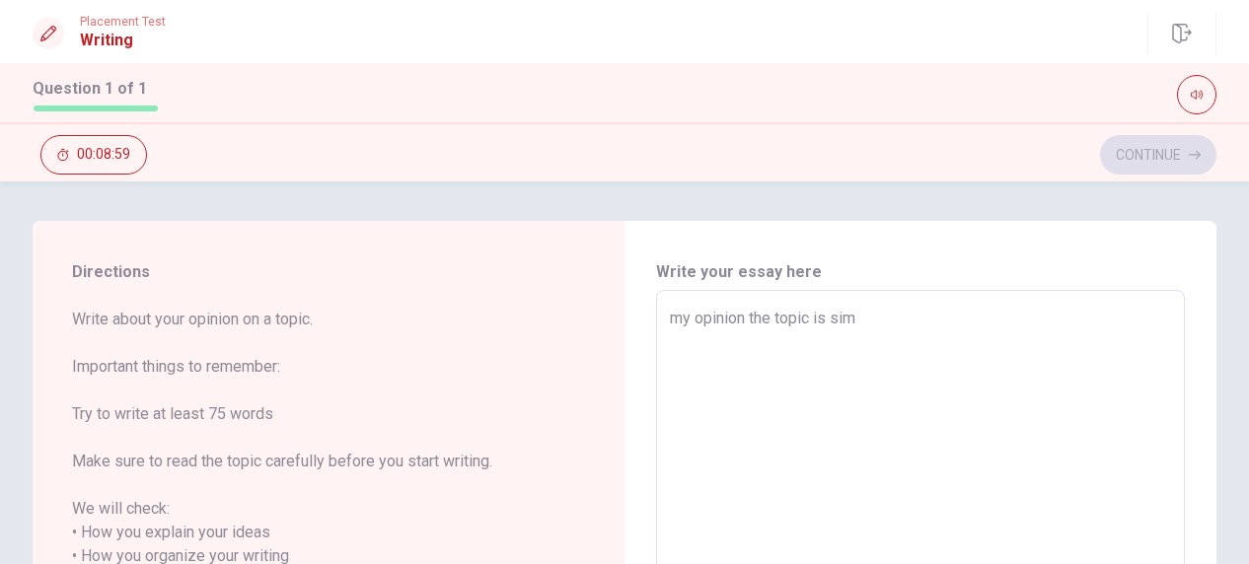
type textarea "my opinion the topic is simp"
type textarea "x"
type textarea "my opinion the topic is simpl"
type textarea "x"
type textarea "my opinion the topic is simple"
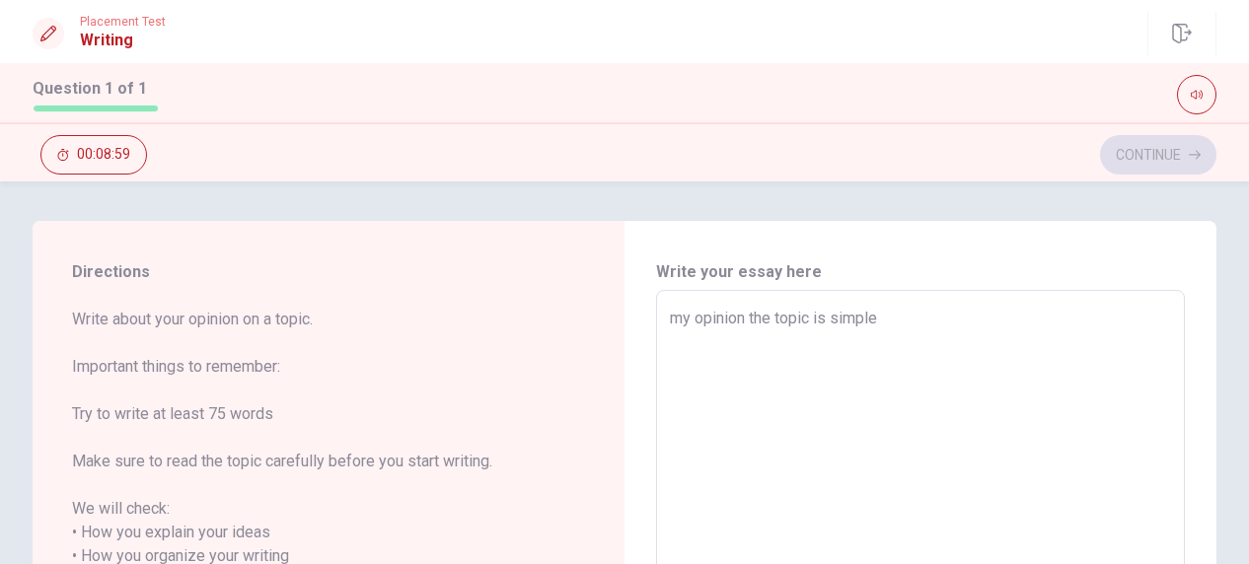
type textarea "x"
type textarea "my opinion the topic is simple"
type textarea "x"
type textarea "my opinion the topic is simple ,"
type textarea "x"
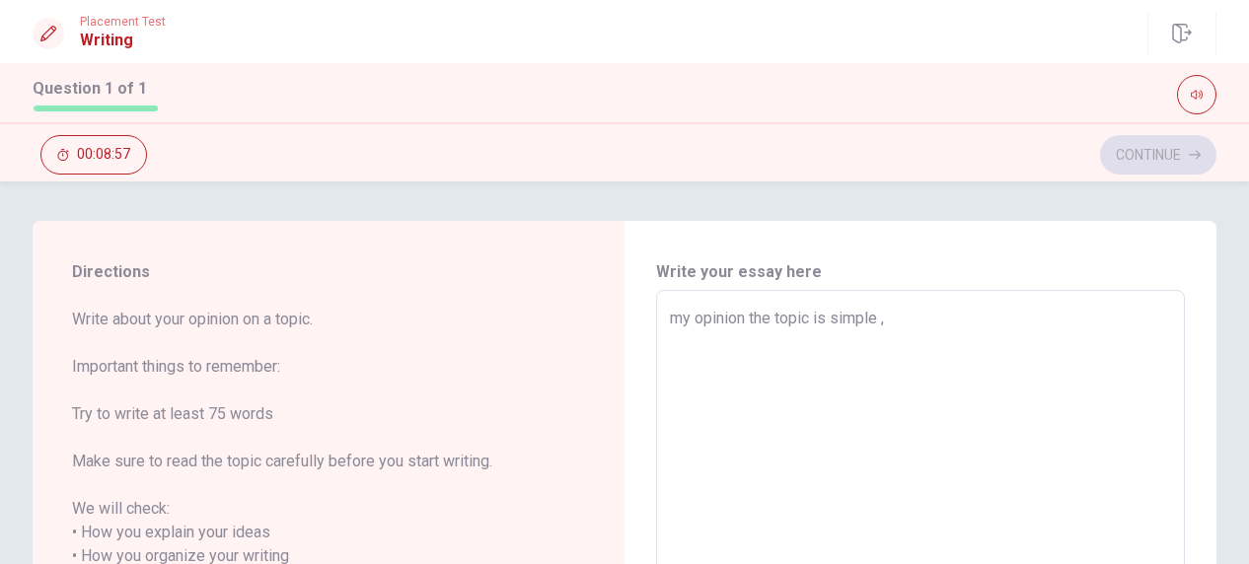
type textarea "my opinion the topic is simple ,"
type textarea "x"
type textarea "my opinion the topic is simple , i"
type textarea "x"
type textarea "my opinion the topic is simple , in"
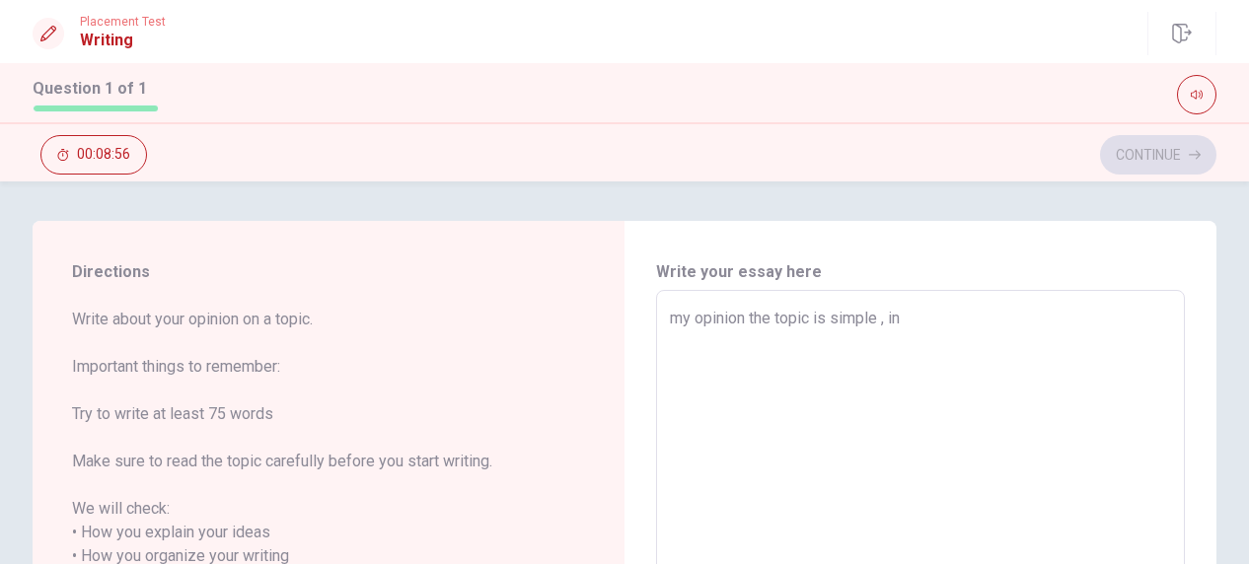
type textarea "x"
type textarea "my opinion the topic is simple , in"
type textarea "x"
type textarea "my opinion the topic is simple , in t"
type textarea "x"
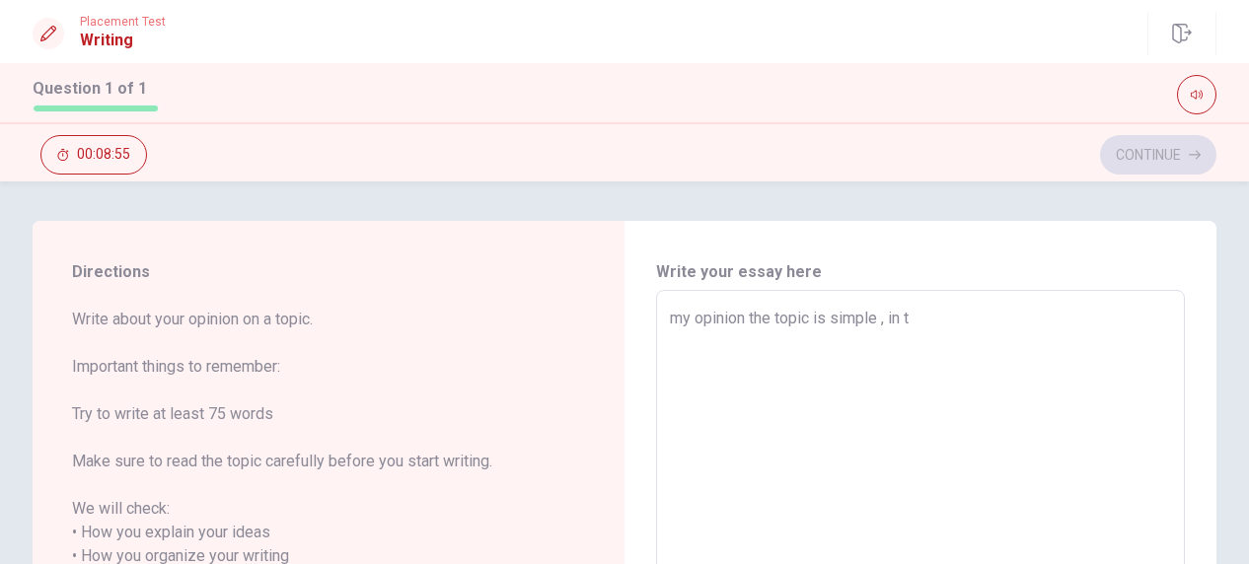
type textarea "my opinion the topic is simple , in tr"
type textarea "x"
type textarea "my opinion the topic is simple , in t"
type textarea "x"
type textarea "my opinion the topic is simple , in th"
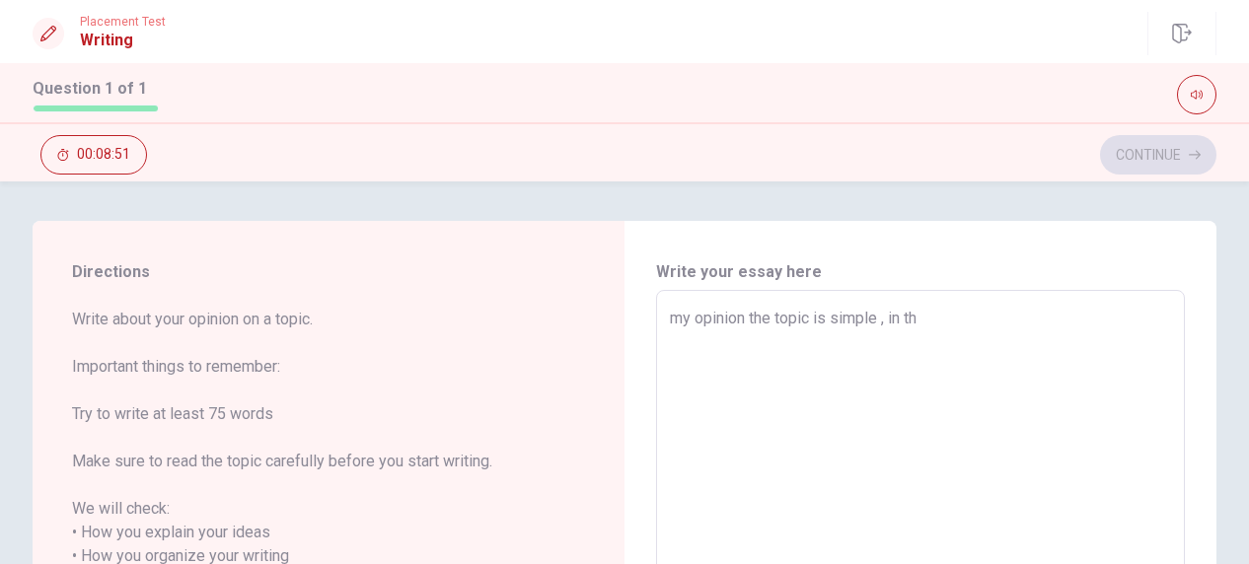
type textarea "x"
type textarea "my opinion the topic is simple , in tha"
type textarea "x"
type textarea "my opinion the topic is simple , in tha"
type textarea "x"
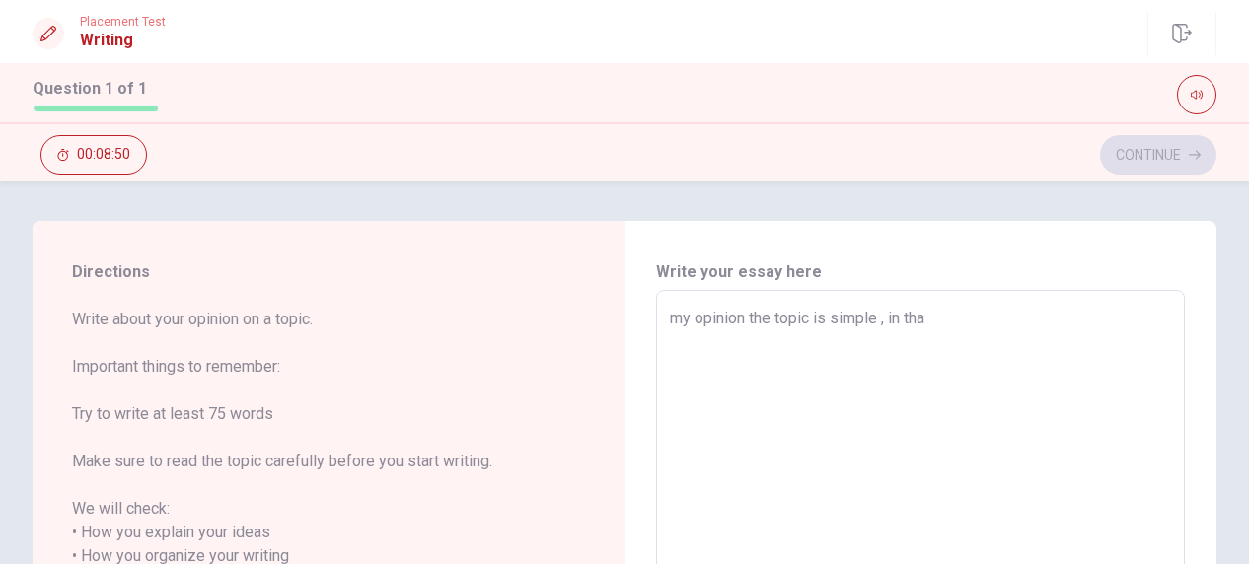
type textarea "my opinion the topic is simple , in tha"
type textarea "x"
type textarea "my opinion the topic is simple , in th"
type textarea "x"
type textarea "my opinion the topic is simple , in the"
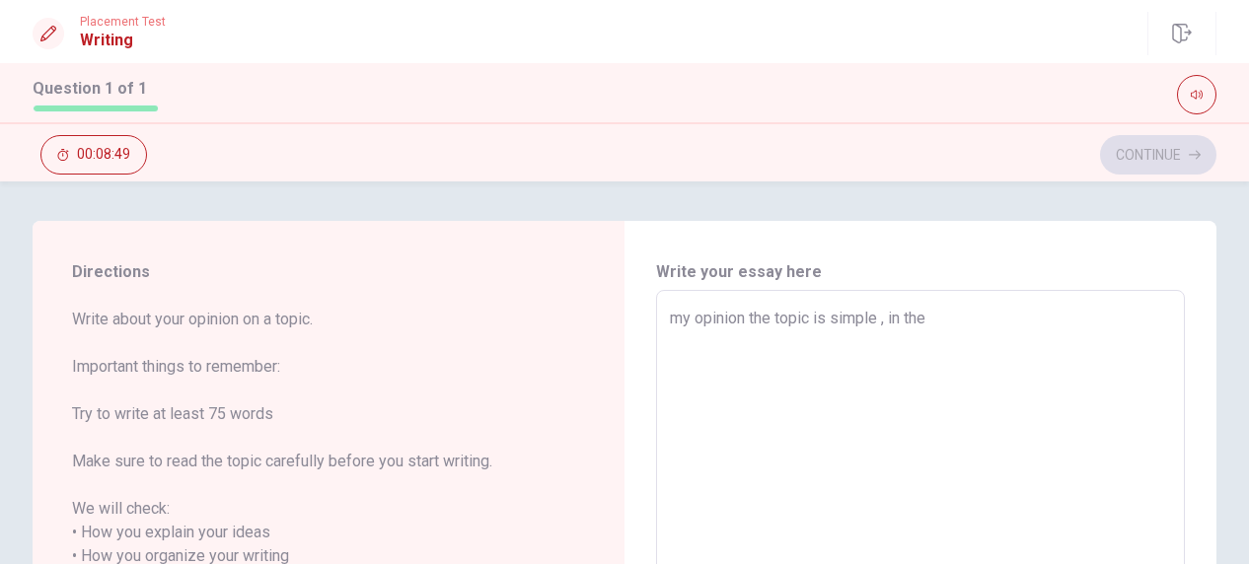
type textarea "x"
type textarea "my opinion the topic is simple , in the"
type textarea "x"
type textarea "my opinion the topic is simple , in the s"
type textarea "x"
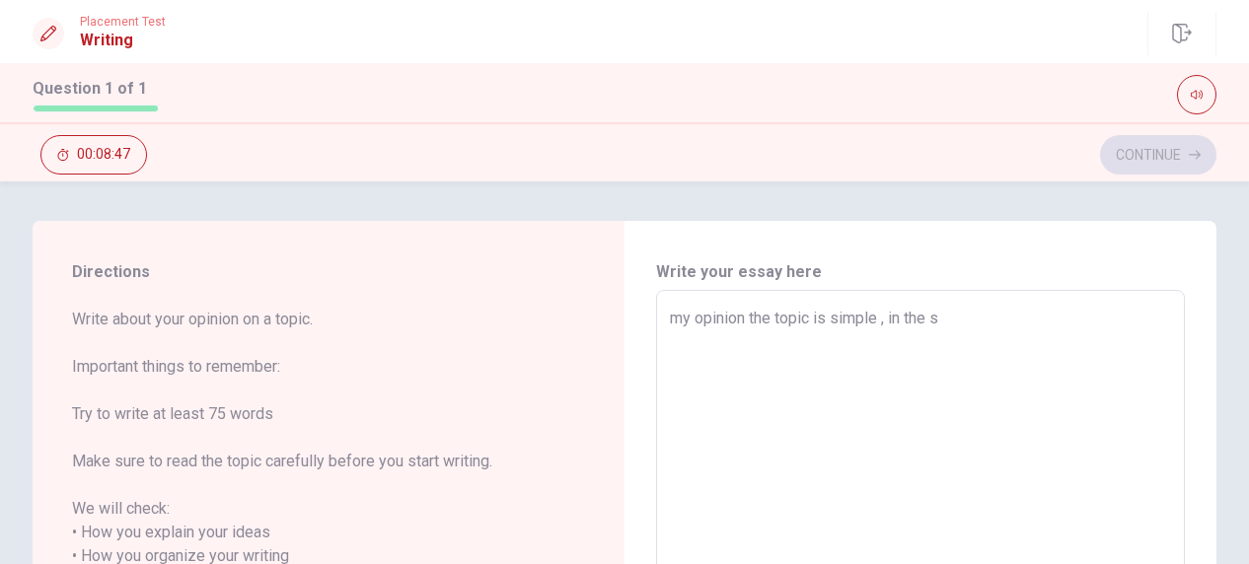
type textarea "my opinion the topic is simple , in the so"
type textarea "x"
type textarea "my opinion the topic is simple , in the soc"
type textarea "x"
type textarea "my opinion the topic is simple , in the soci"
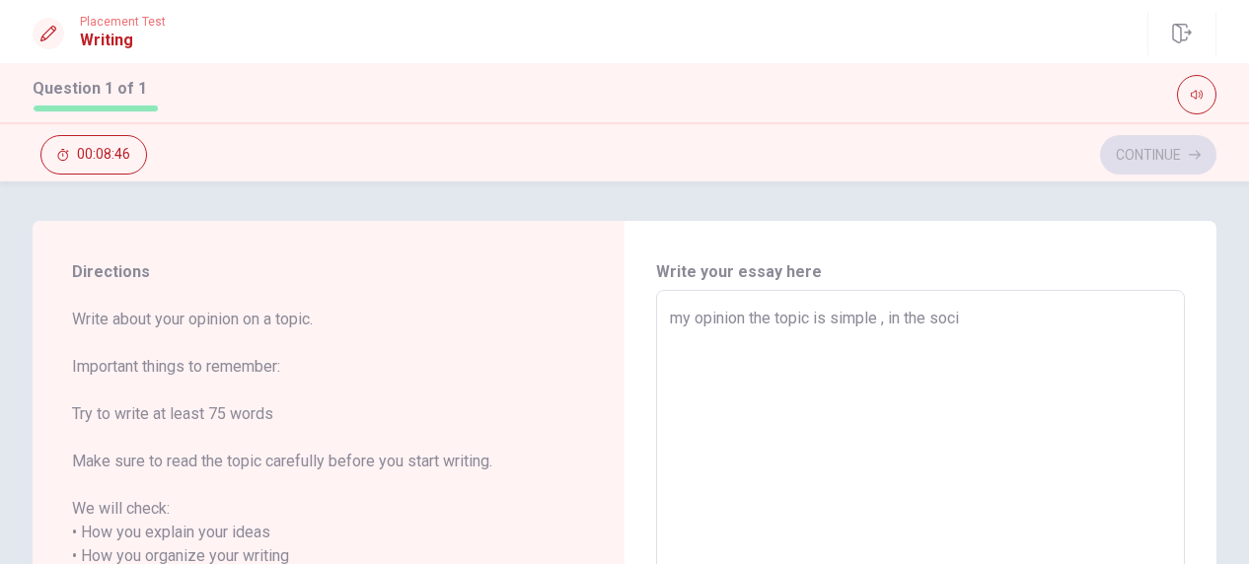
type textarea "x"
type textarea "my opinion the topic is simple , in the socie"
type textarea "x"
type textarea "my opinion the topic is simple , in the societ"
type textarea "x"
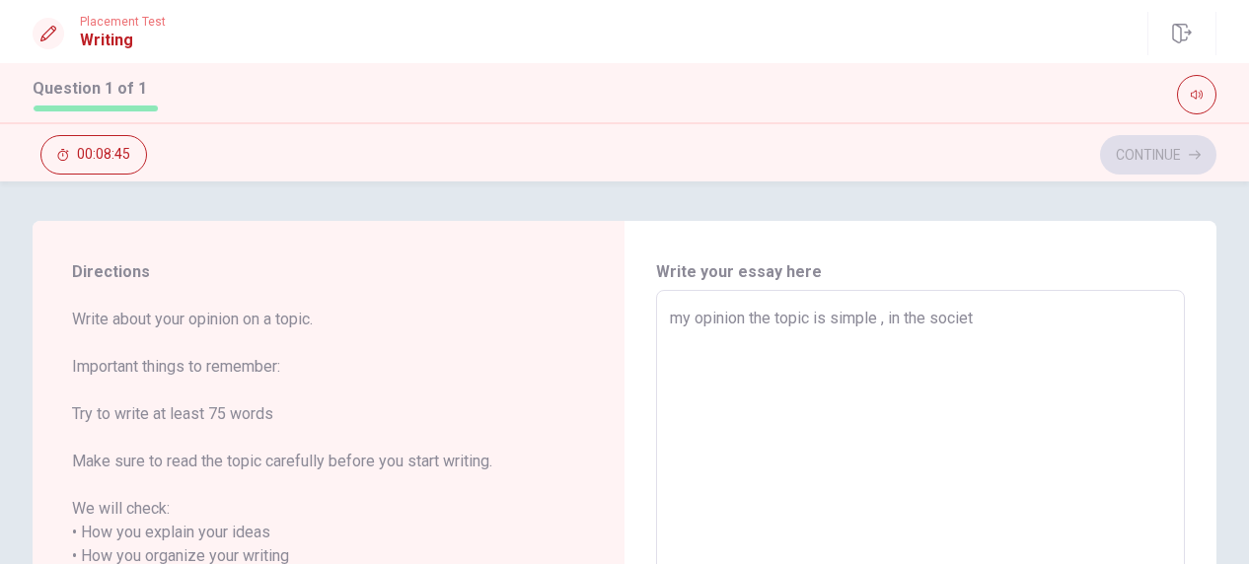
type textarea "my opinion the topic is simple , in the society"
type textarea "x"
type textarea "my opinion the topic is simple , in the society"
type textarea "x"
type textarea "my opinion the topic is simple , in the society a"
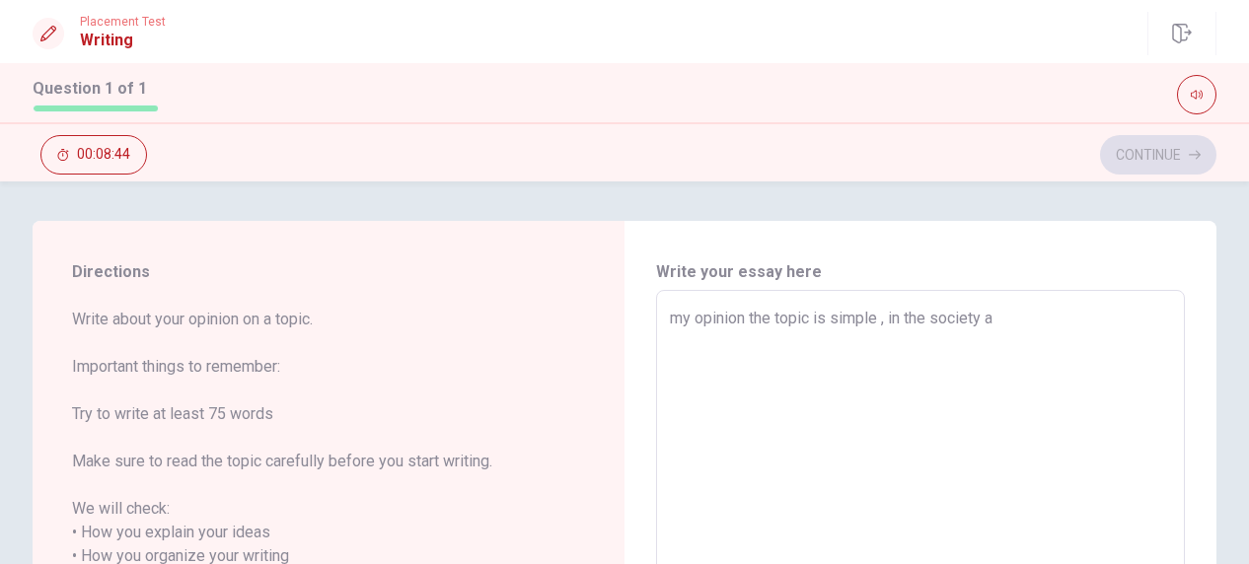
type textarea "x"
type textarea "my opinion the topic is simple , in the society ac"
type textarea "x"
type textarea "my opinion the topic is simple , in the society act"
type textarea "x"
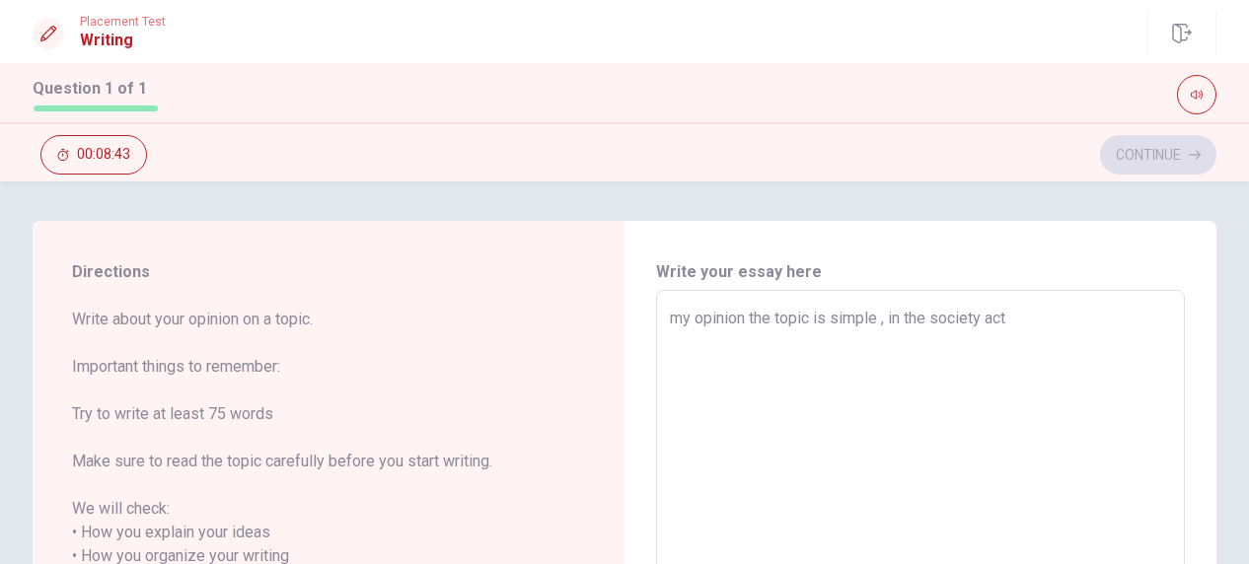
type textarea "my opinion the topic is simple , in the society actu"
type textarea "x"
type textarea "my opinion the topic is simple , in the society actua"
type textarea "x"
type textarea "my opinion the topic is simple , in the society actual"
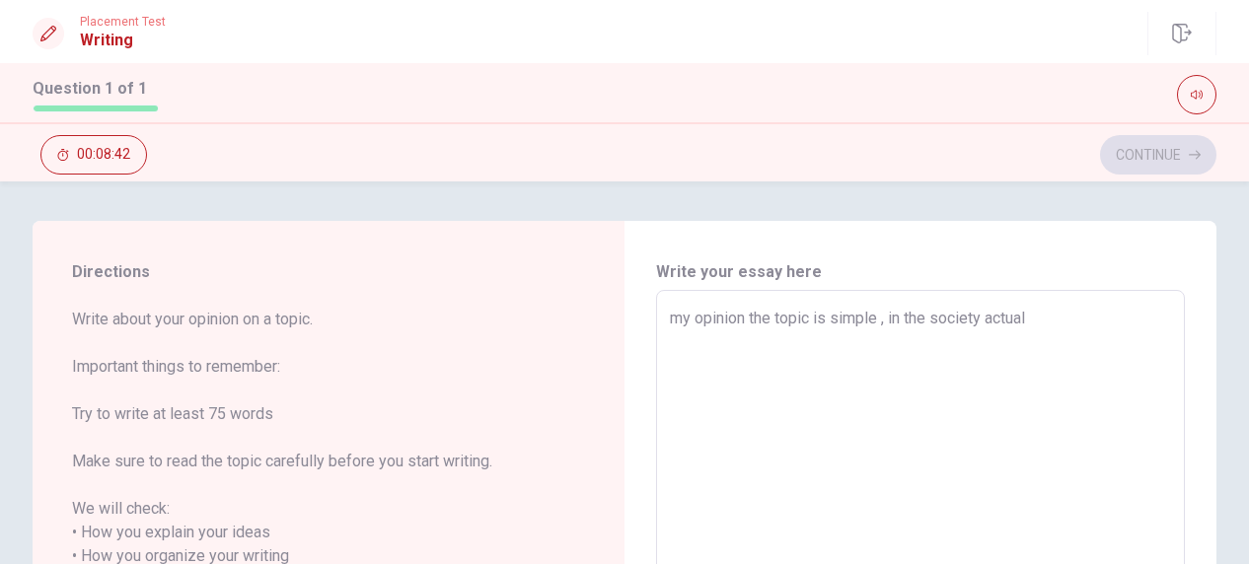
type textarea "x"
type textarea "my opinion the topic is simple , in the society actual"
type textarea "x"
type textarea "my opinion the topic is simple , in the society actual i"
type textarea "x"
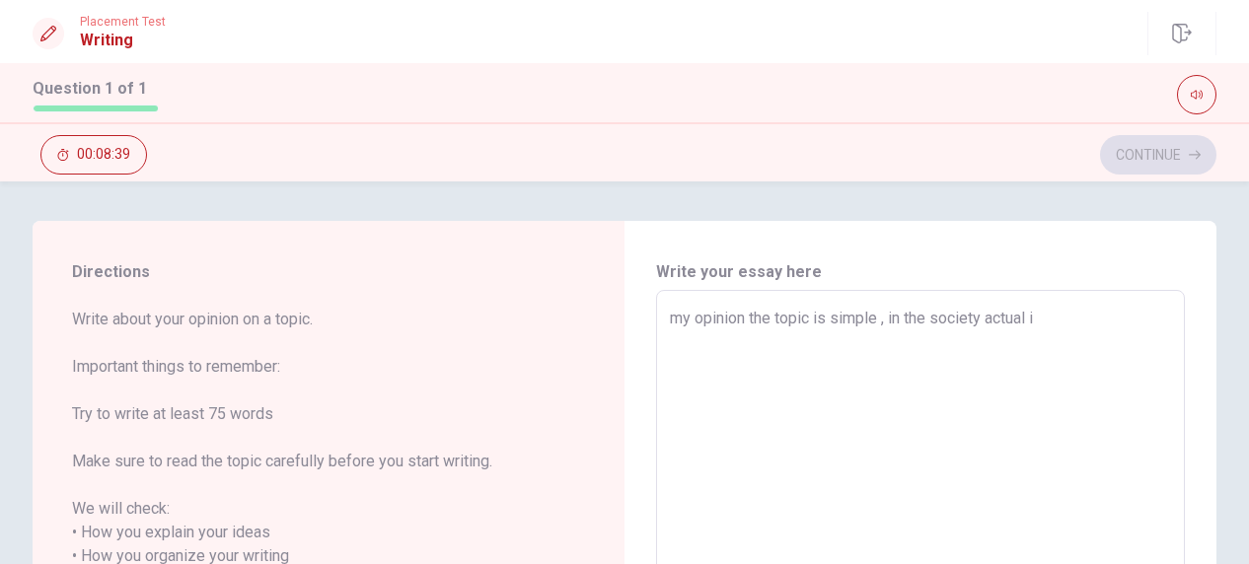
type textarea "my opinion the topic is simple , in the society actual is"
type textarea "x"
type textarea "my opinion the topic is simple , in the society actual is"
type textarea "x"
type textarea "my opinion the topic is simple , in the society actual is i"
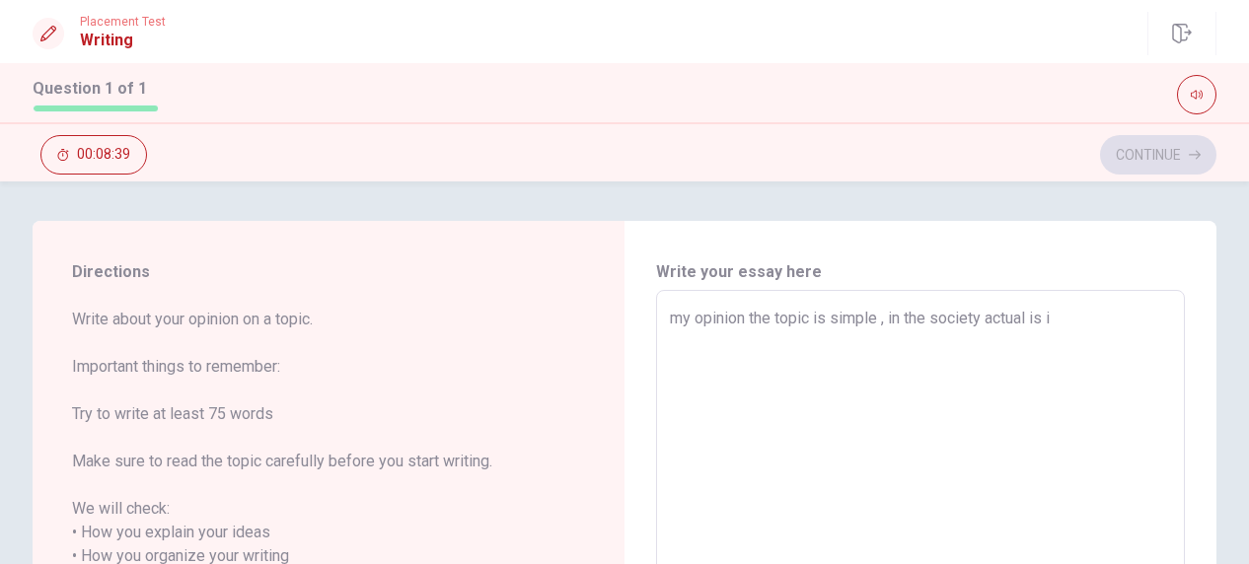
type textarea "x"
type textarea "my opinion the topic is simple , in the society actual is im"
type textarea "x"
type textarea "my opinion the topic is simple , in the society actual is imp"
type textarea "x"
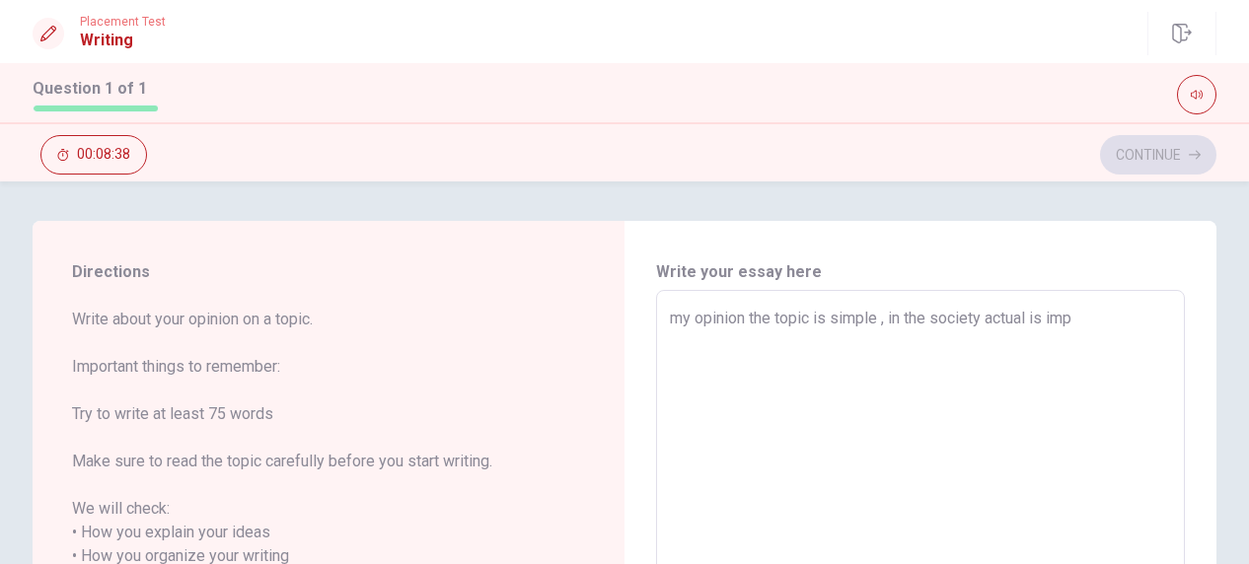
type textarea "my opinion the topic is simple , in the society actual is impo"
type textarea "x"
type textarea "my opinion the topic is simple , in the society actual is impor"
type textarea "x"
type textarea "my opinion the topic is simple , in the society actual is import"
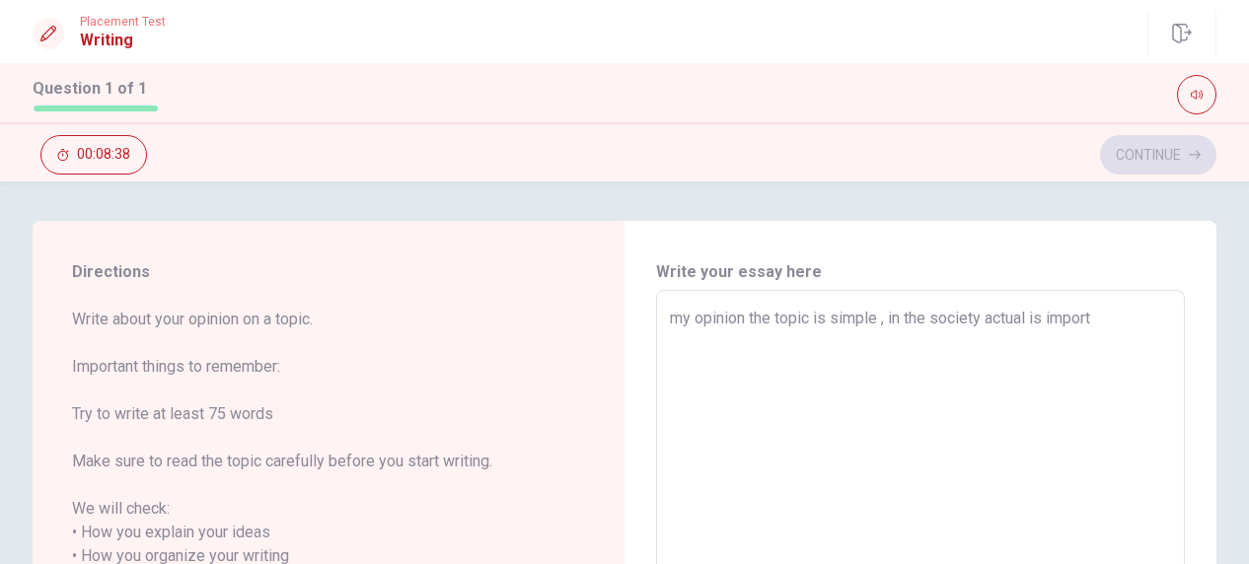
type textarea "x"
type textarea "my opinion the topic is simple , in the society actual is importa"
type textarea "x"
type textarea "my opinion the topic is simple , in the society actual is importan"
type textarea "x"
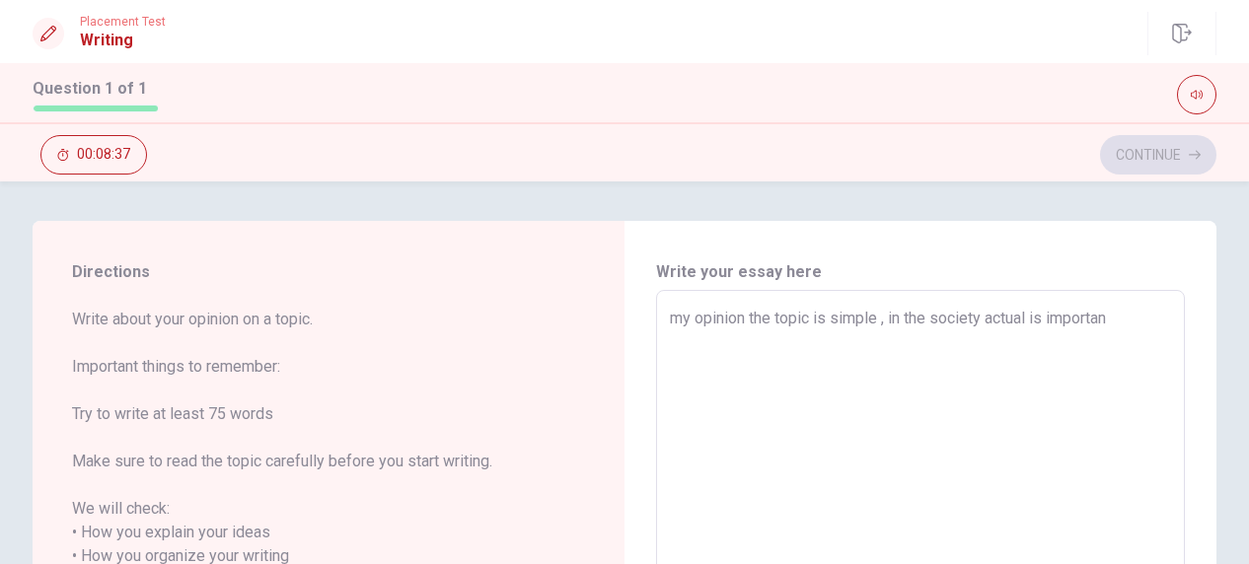
type textarea "my opinion the topic is simple , in the society actual is important"
type textarea "x"
type textarea "my opinion the topic is simple , in the society actual is important"
type textarea "x"
type textarea "my opinion the topic is simple , in the society actual is important m"
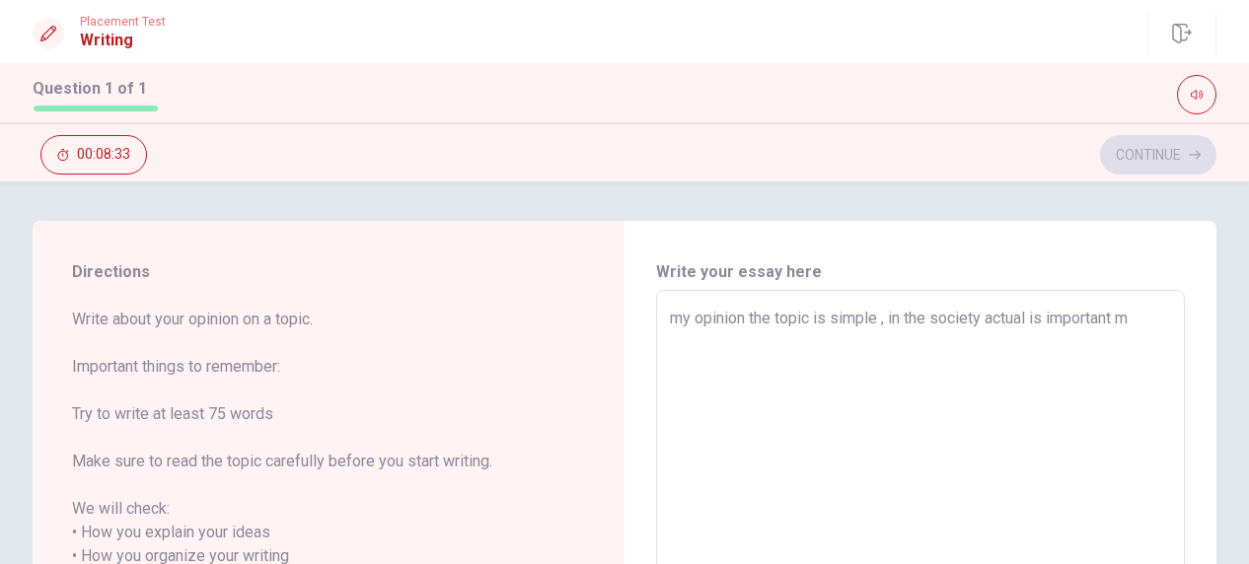
type textarea "x"
type textarea "my opinion the topic is simple , in the society actual is important ma"
type textarea "x"
type textarea "my opinion the topic is simple , in the society actual is important mak"
type textarea "x"
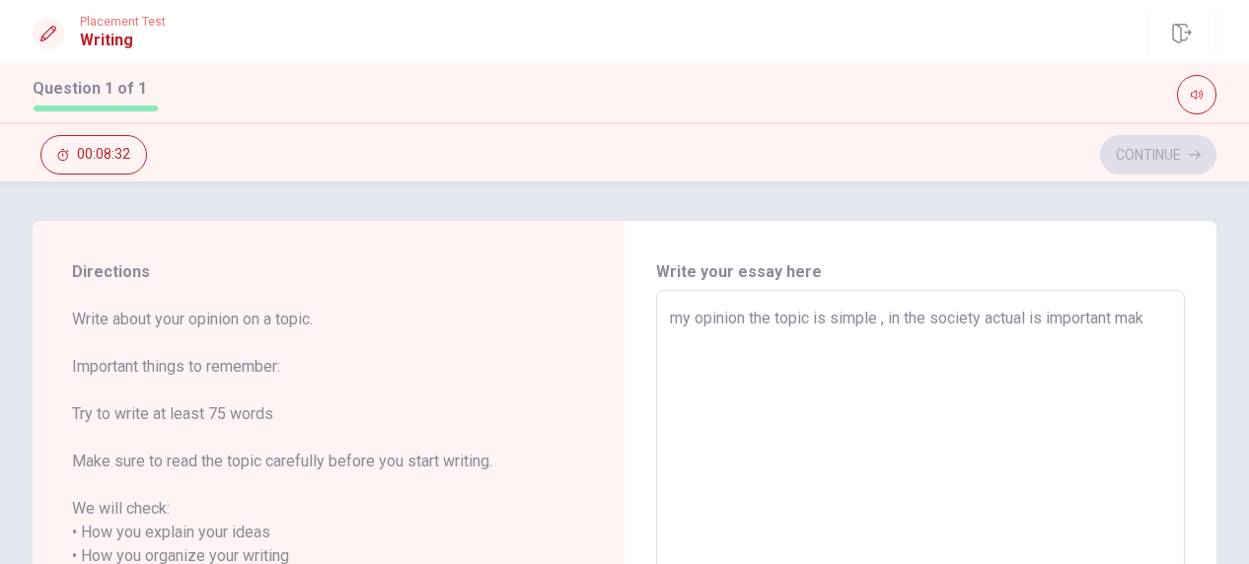
type textarea "my opinion the topic is simple , in the society actual is important make"
type textarea "x"
type textarea "my opinion the topic is simple , in the society actual is important make"
type textarea "x"
type textarea "my opinion the topic is simple , in the society actual is important make e"
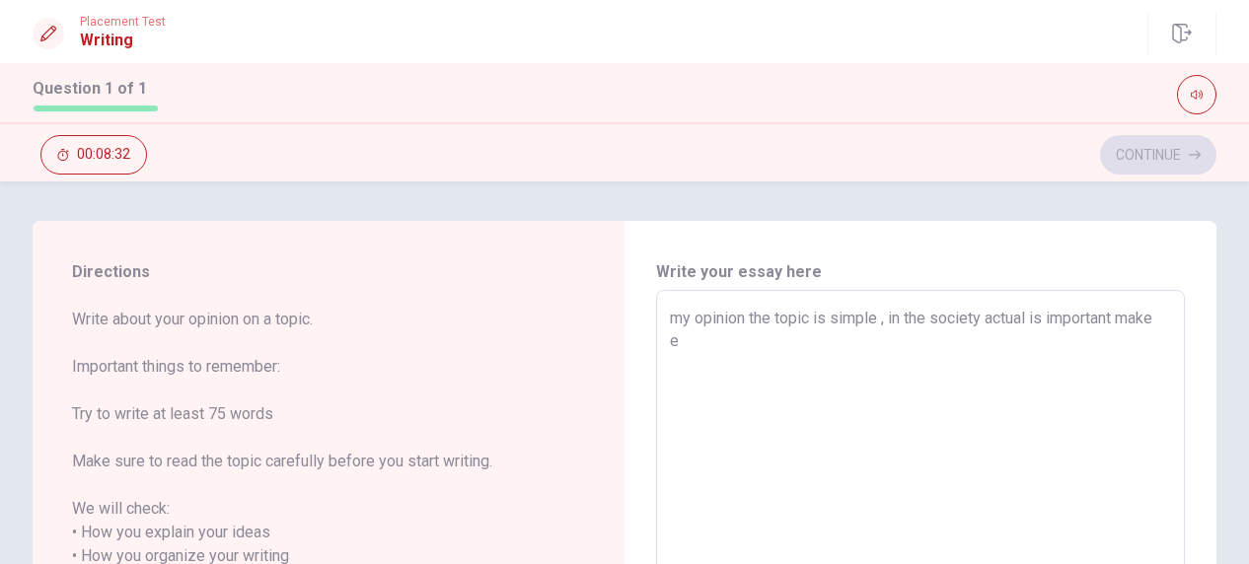
type textarea "x"
type textarea "my opinion the topic is simple , in the society actual is important make ex"
type textarea "x"
type textarea "my opinion the topic is simple , in the society actual is important make exe"
type textarea "x"
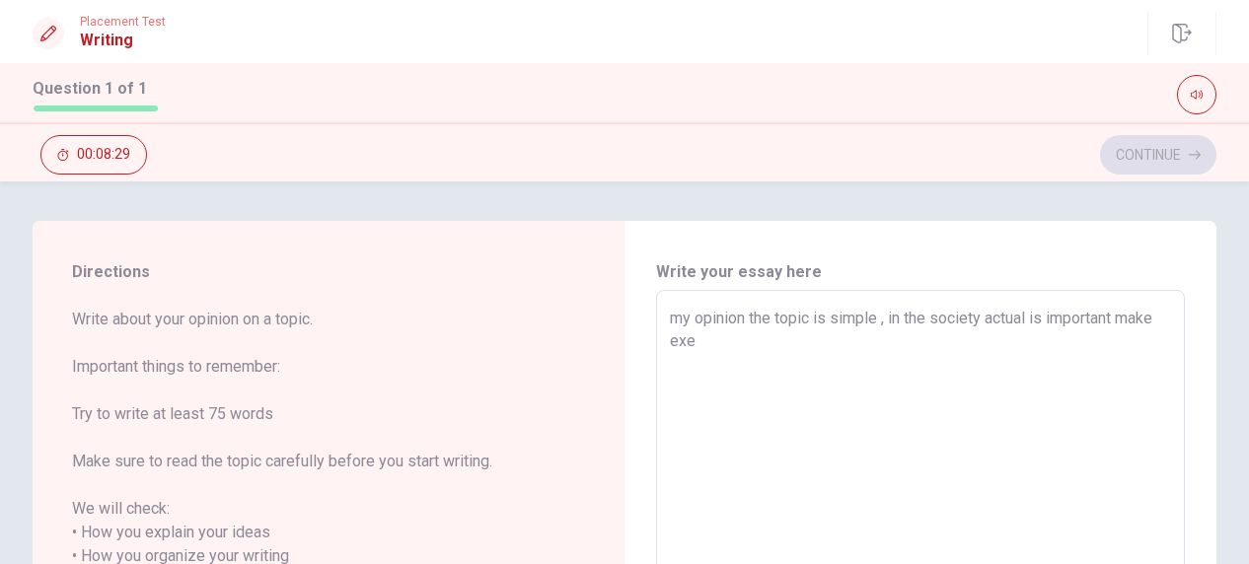
type textarea "my opinion the topic is simple , in the society actual is important make exer"
type textarea "x"
type textarea "my opinion the topic is simple , in the society actual is important make exerc"
type textarea "x"
type textarea "my opinion the topic is simple , in the society actual is important make exerci"
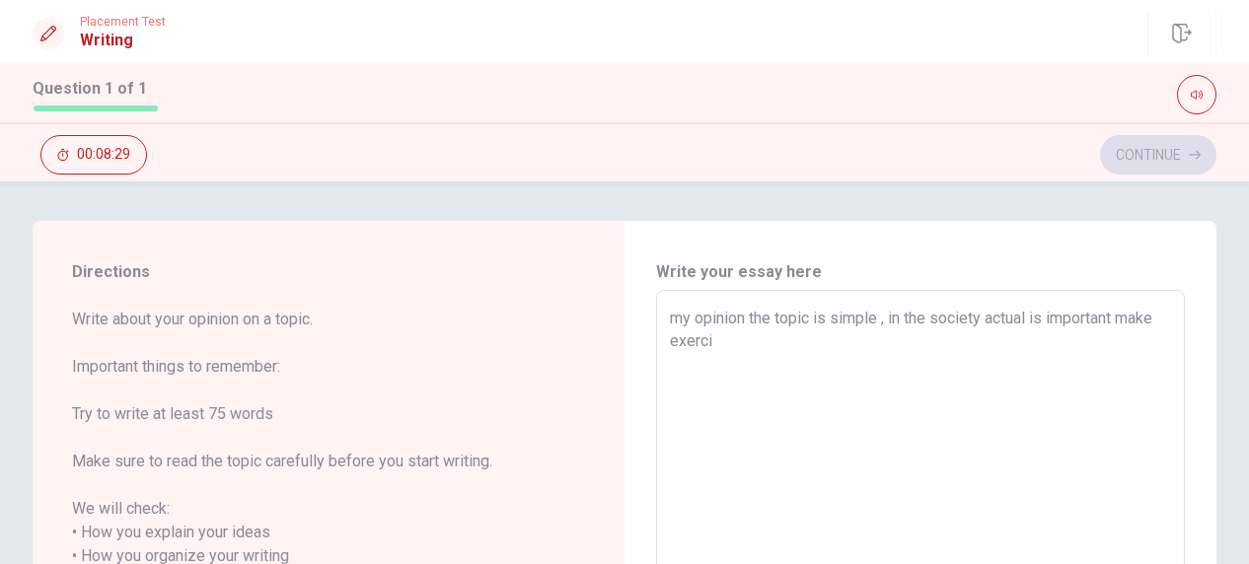
type textarea "x"
type textarea "my opinion the topic is simple , in the society actual is important make exercis"
type textarea "x"
type textarea "my opinion the topic is simple , in the society actual is important make exerci…"
type textarea "x"
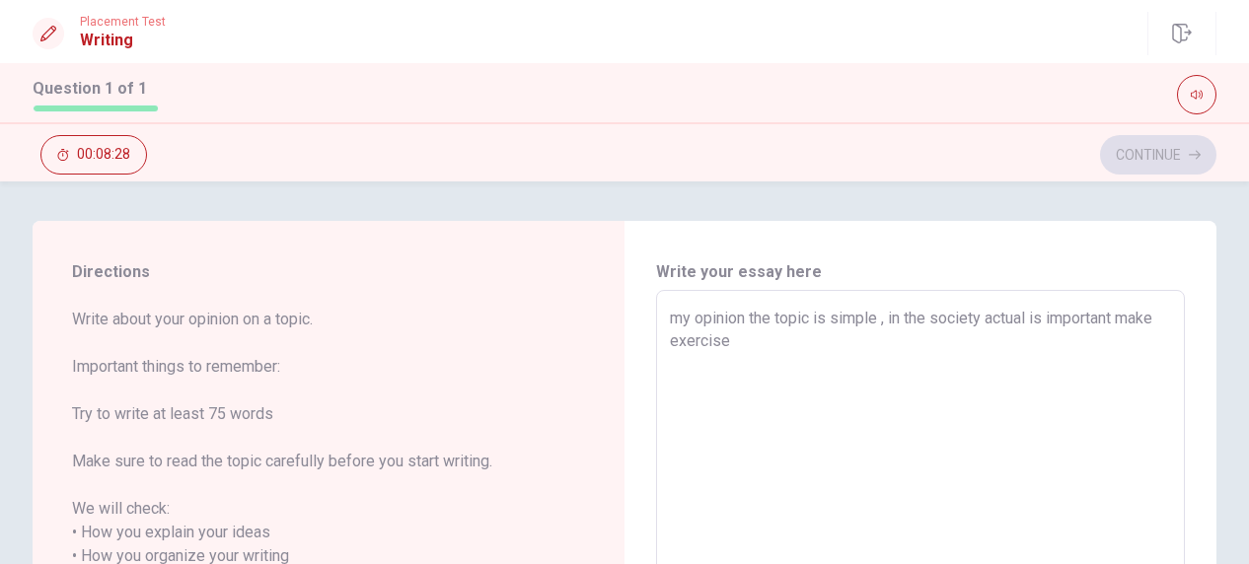
type textarea "my opinion the topic is simple , in the society actual is important make exerci…"
type textarea "x"
type textarea "my opinion the topic is simple , in the society actual is important make exerci…"
type textarea "x"
type textarea "my opinion the topic is simple , in the society actual is important make exerci…"
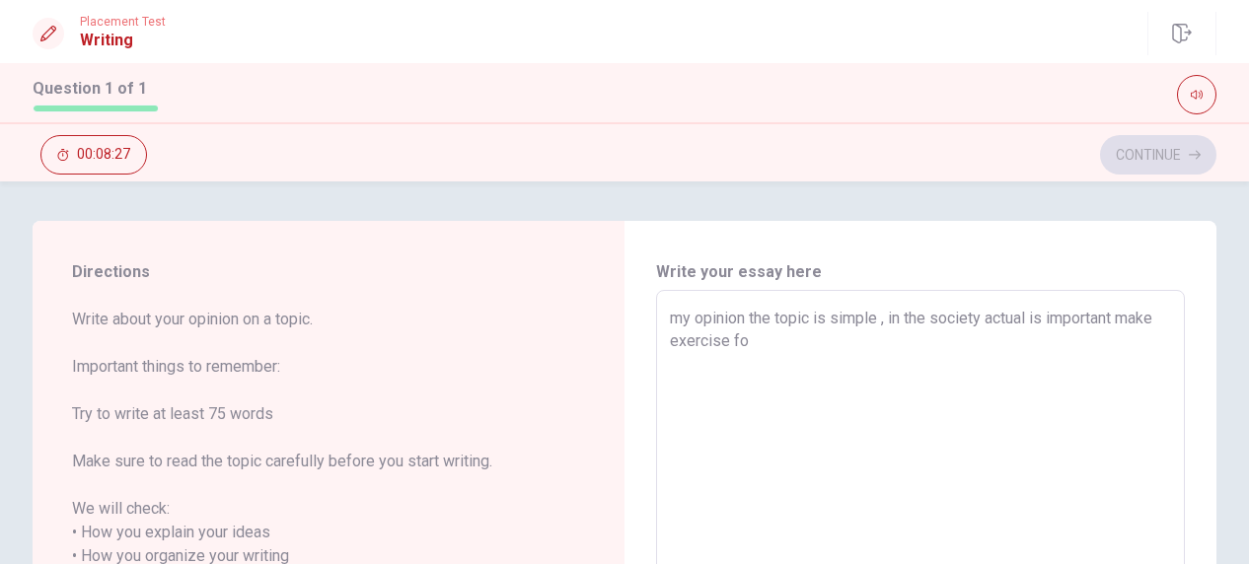
type textarea "x"
type textarea "my opinion the topic is simple , in the society actual is important make exerci…"
type textarea "x"
type textarea "my opinion the topic is simple , in the society actual is important make exerci…"
type textarea "x"
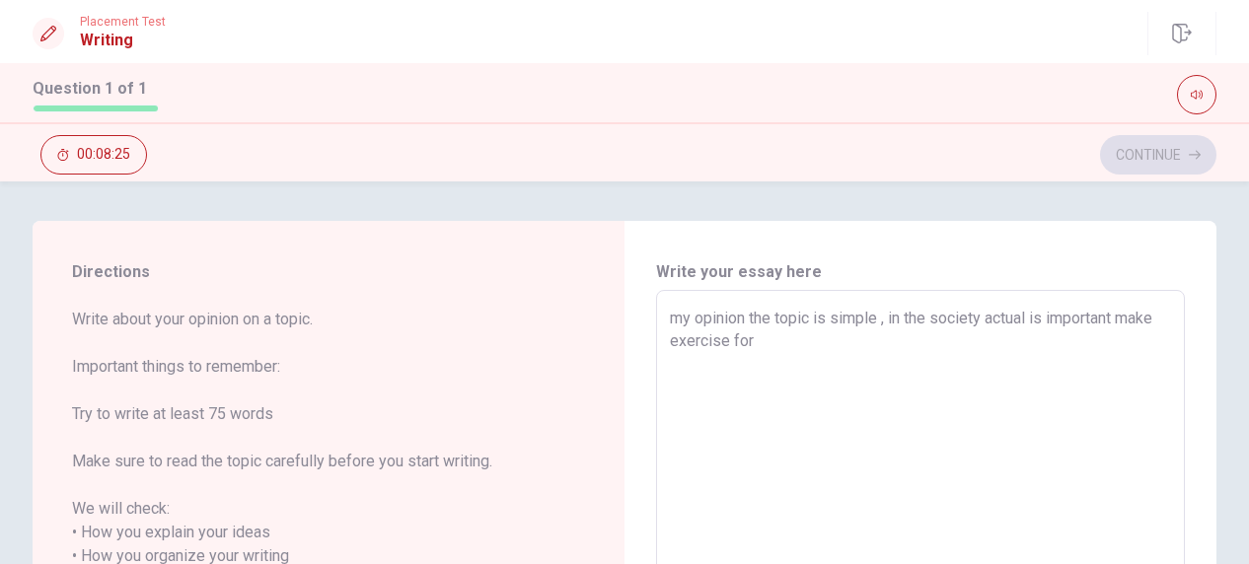
type textarea "my opinion the topic is simple , in the society actual is important make exerci…"
type textarea "x"
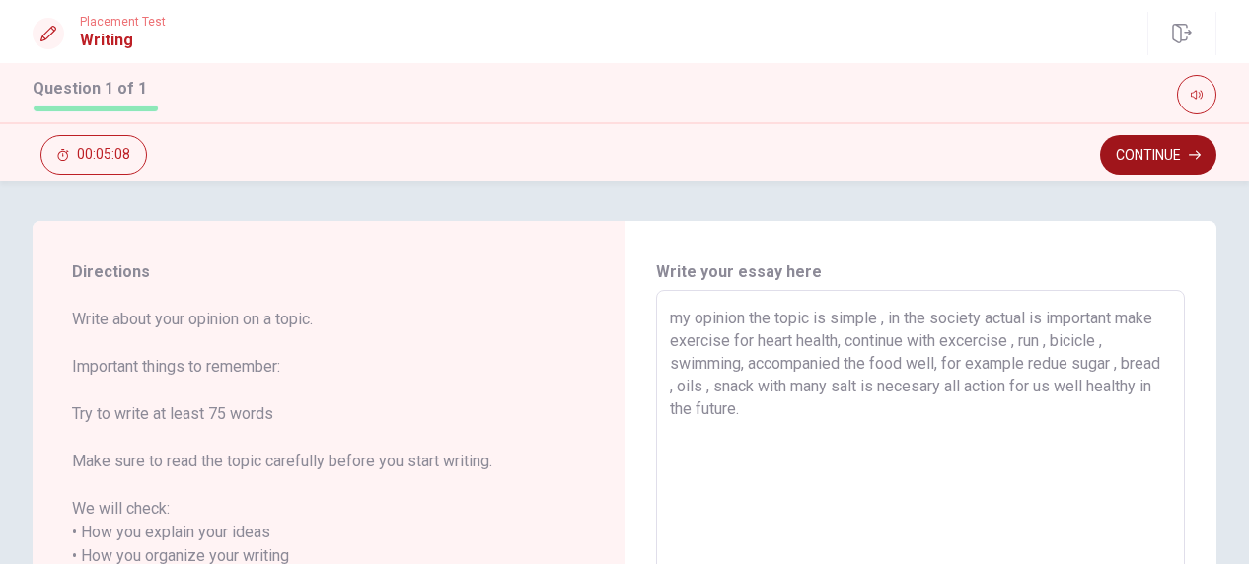
click at [1190, 162] on button "Continue" at bounding box center [1158, 154] width 116 height 39
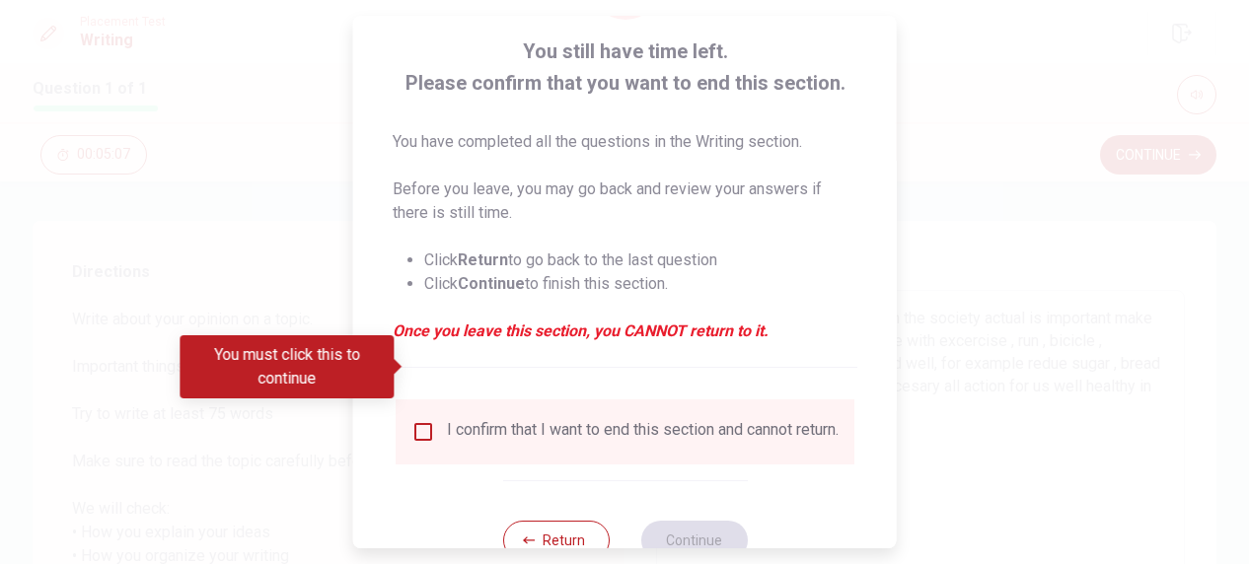
scroll to position [172, 0]
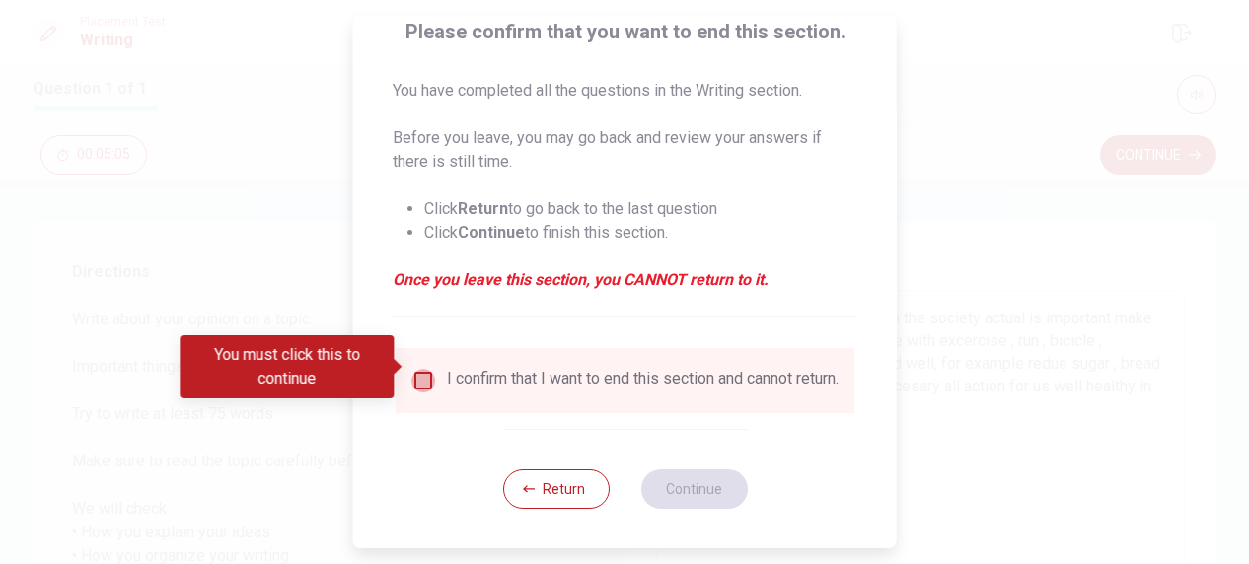
click at [421, 369] on input "You must click this to continue" at bounding box center [423, 381] width 24 height 24
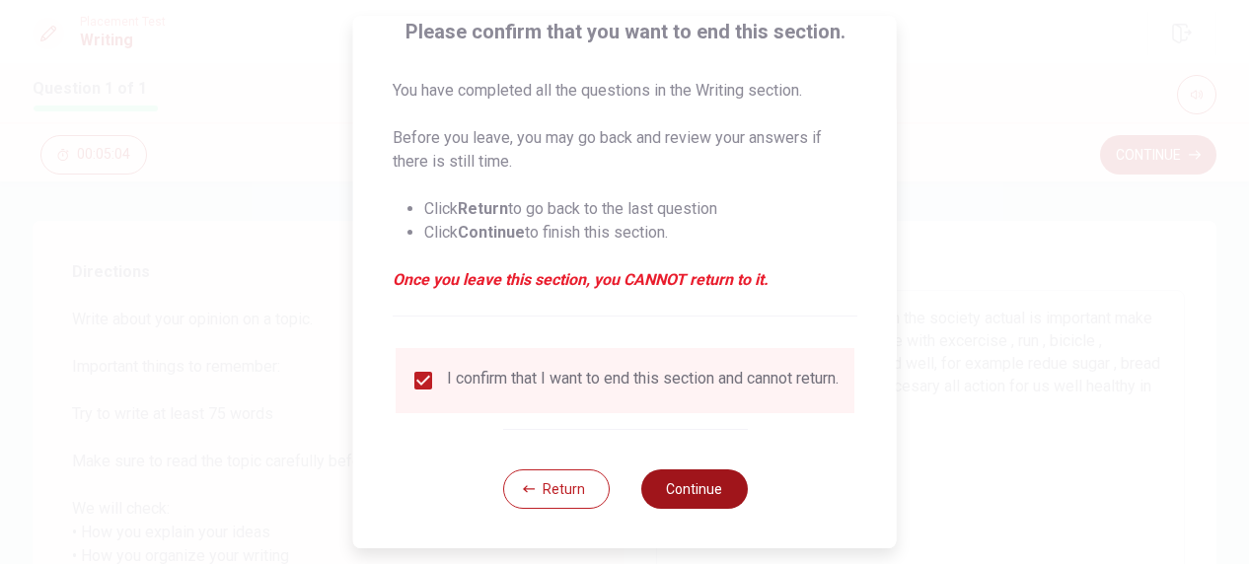
click at [697, 486] on button "Continue" at bounding box center [693, 489] width 107 height 39
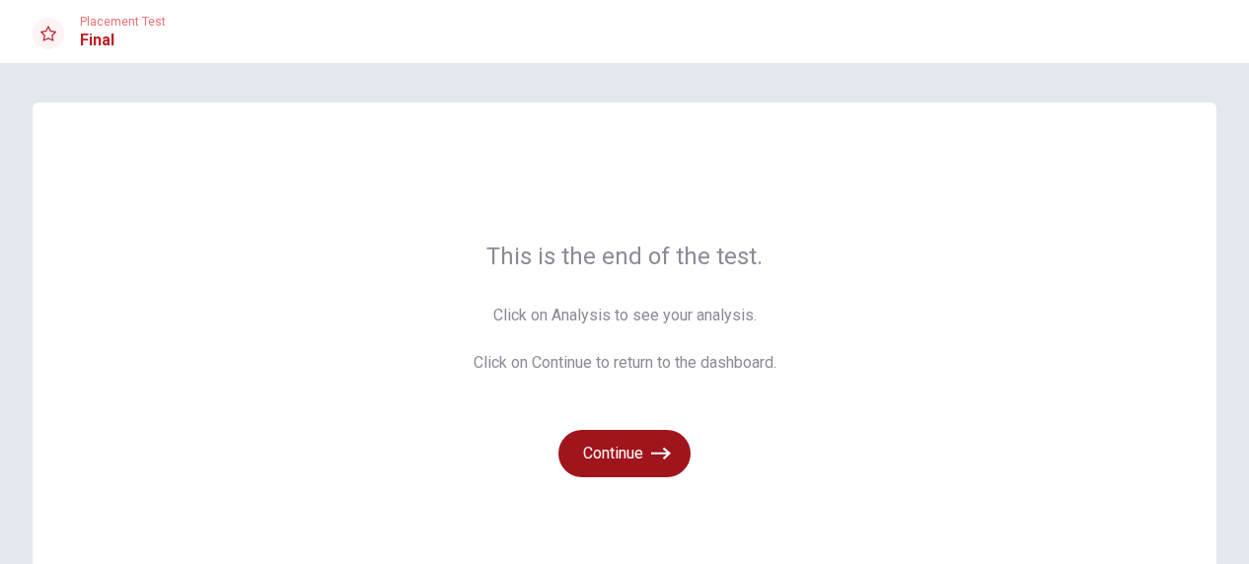
click at [671, 455] on button "Continue" at bounding box center [624, 453] width 132 height 47
